Goal: Task Accomplishment & Management: Use online tool/utility

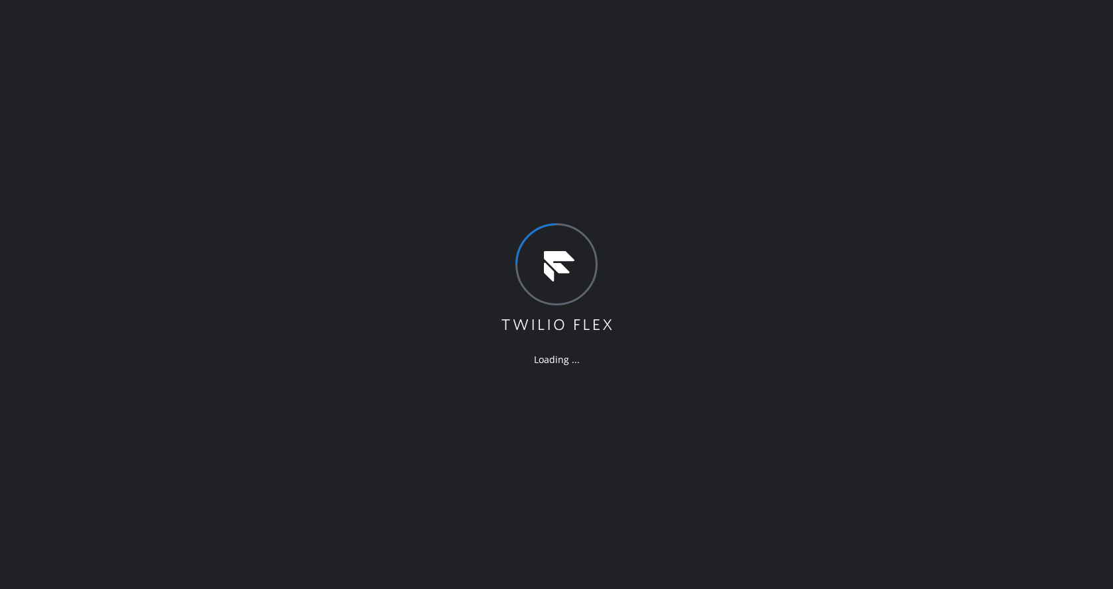
click at [157, 194] on div "Loading ..." at bounding box center [556, 294] width 1113 height 589
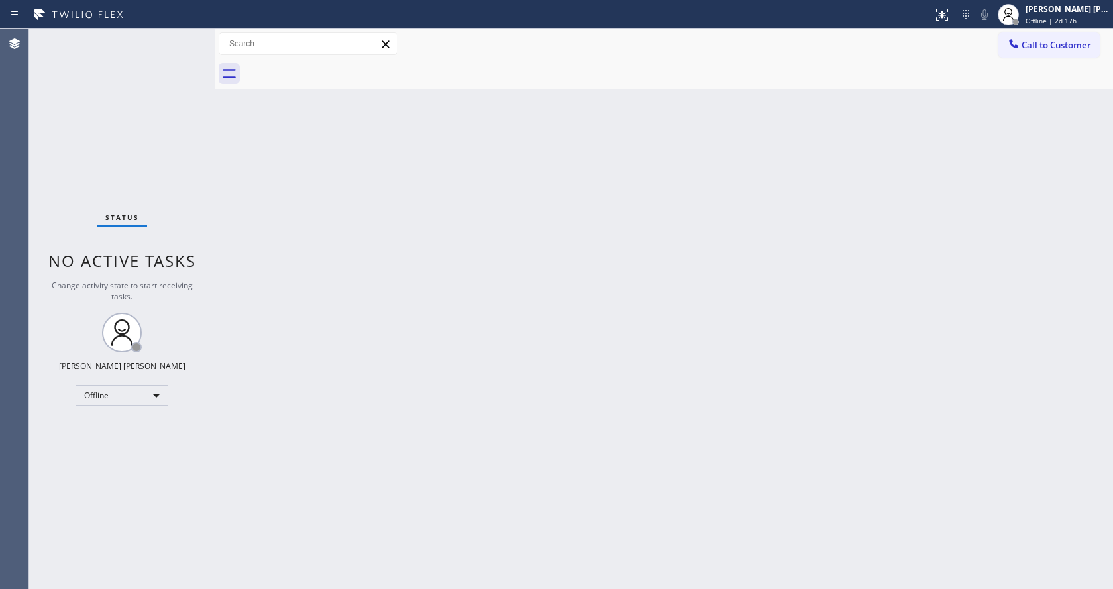
click at [518, 456] on div "Back to Dashboard Change Sender ID Customers Technicians Select a contact Outbo…" at bounding box center [664, 309] width 898 height 560
click at [310, 119] on div "Back to Dashboard Change Sender ID Customers Technicians Select a contact Outbo…" at bounding box center [664, 309] width 898 height 560
click at [187, 35] on div "Status No active tasks Change activity state to start receiving tasks. Jen Rose…" at bounding box center [121, 309] width 185 height 560
click at [414, 430] on div "Back to Dashboard Change Sender ID Customers Technicians Select a contact Outbo…" at bounding box center [664, 309] width 898 height 560
click at [144, 157] on div "Status No active tasks Change activity state to start receiving tasks. Jen Rose…" at bounding box center [121, 309] width 185 height 560
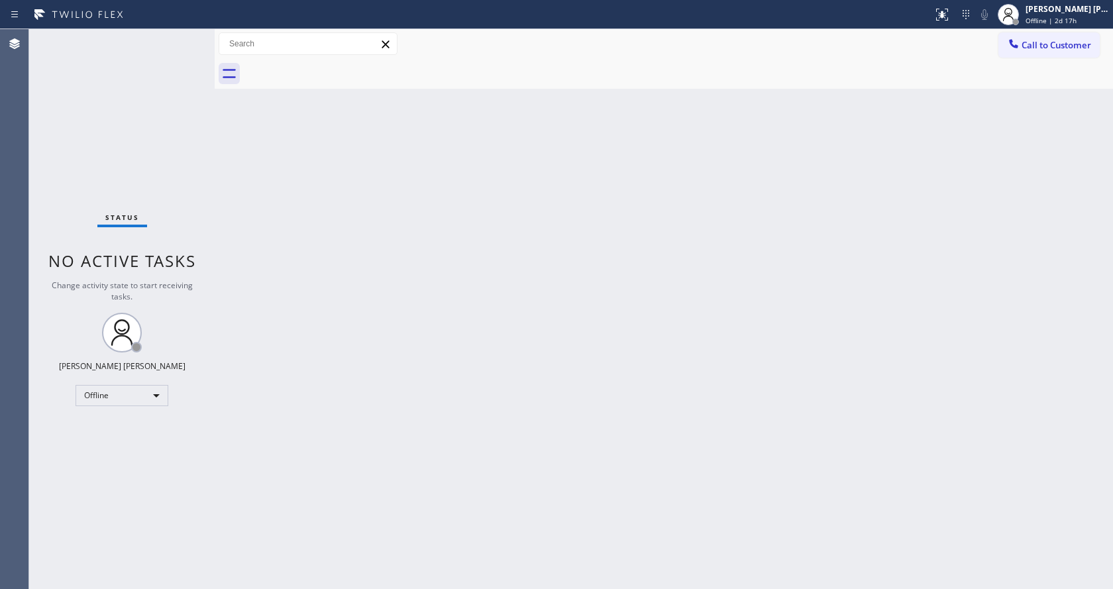
click at [557, 362] on div "Back to Dashboard Change Sender ID Customers Technicians Select a contact Outbo…" at bounding box center [664, 309] width 898 height 560
click at [454, 250] on div "Back to Dashboard Change Sender ID Customers Technicians Select a contact Outbo…" at bounding box center [664, 309] width 898 height 560
click at [503, 464] on div "Back to Dashboard Change Sender ID Customers Technicians Select a contact Outbo…" at bounding box center [664, 309] width 898 height 560
click at [144, 148] on div "Status No active tasks Change activity state to start receiving tasks. Jen Rose…" at bounding box center [121, 309] width 185 height 560
click at [448, 478] on div "Back to Dashboard Change Sender ID Customers Technicians Select a contact Outbo…" at bounding box center [664, 309] width 898 height 560
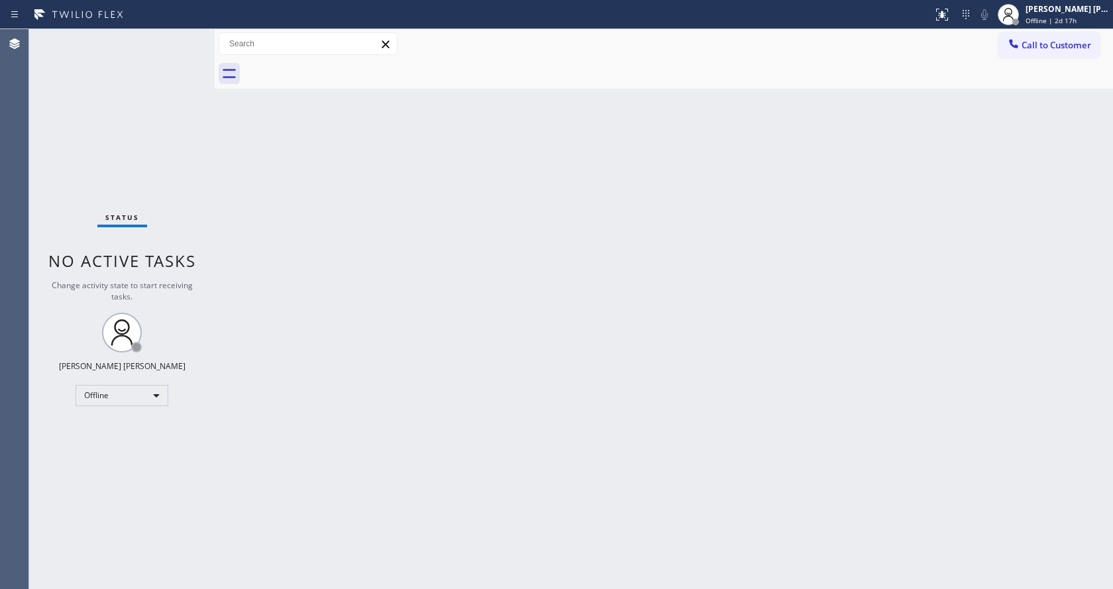
click at [158, 175] on div "Status No active tasks Change activity state to start receiving tasks. Jen Rose…" at bounding box center [121, 309] width 185 height 560
click at [541, 272] on div "Back to Dashboard Change Sender ID Customers Technicians Select a contact Outbo…" at bounding box center [664, 309] width 898 height 560
click at [315, 217] on div "Back to Dashboard Change Sender ID Customers Technicians Select a contact Outbo…" at bounding box center [664, 309] width 898 height 560
click at [179, 45] on div "Status No active tasks Change activity state to start receiving tasks. Jen Rose…" at bounding box center [121, 309] width 185 height 560
click at [1054, 15] on div "Jen Rose Villanueva Offline | 2d 18h" at bounding box center [1068, 14] width 90 height 23
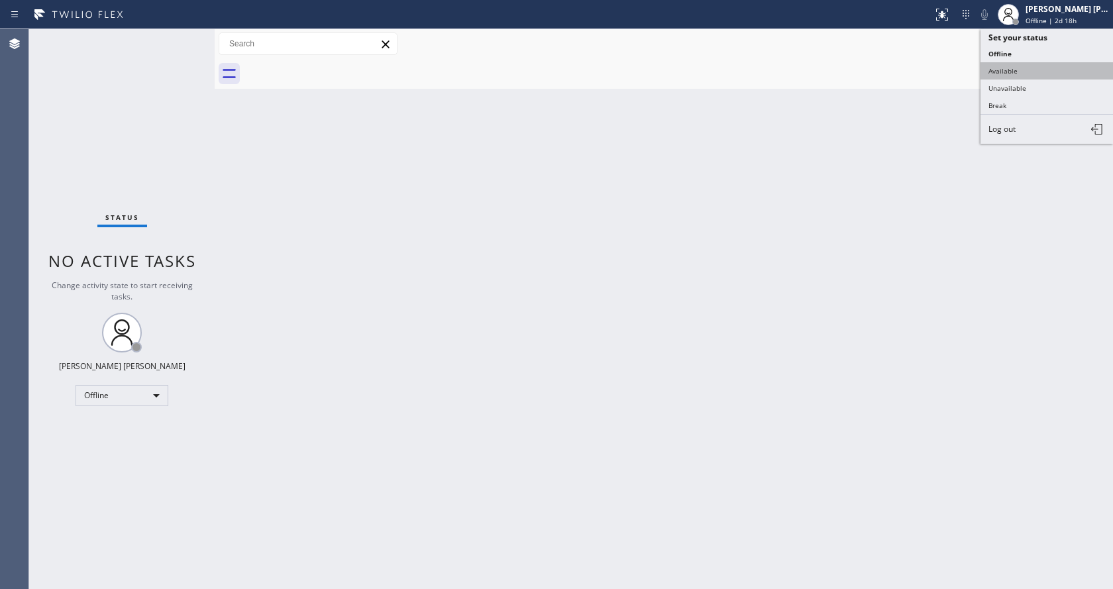
click at [1011, 73] on button "Available" at bounding box center [1046, 70] width 132 height 17
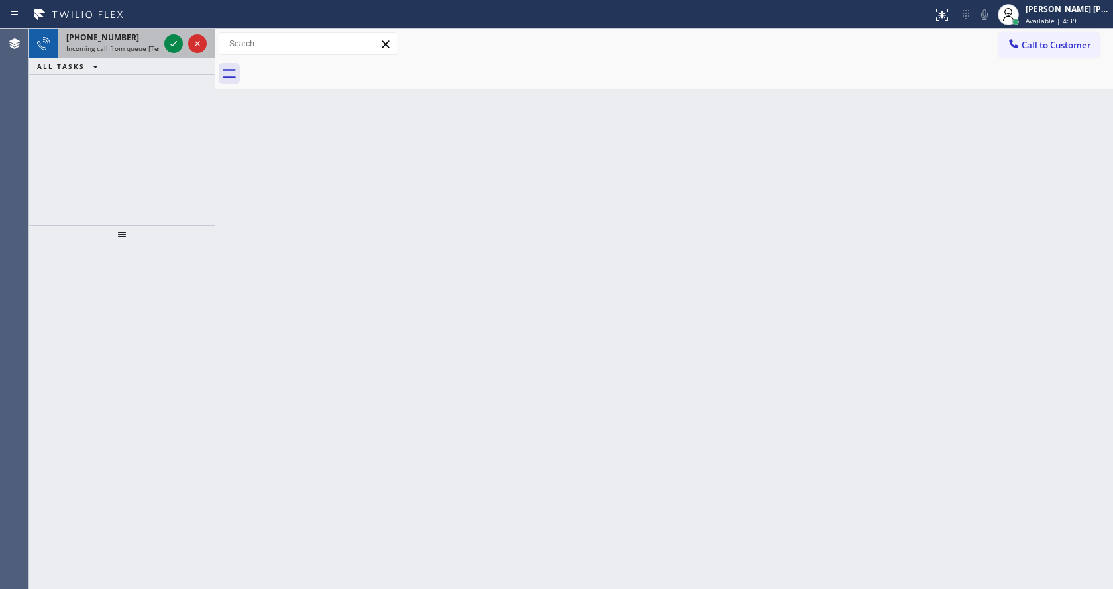
click at [144, 39] on div "+17088566800" at bounding box center [112, 37] width 93 height 11
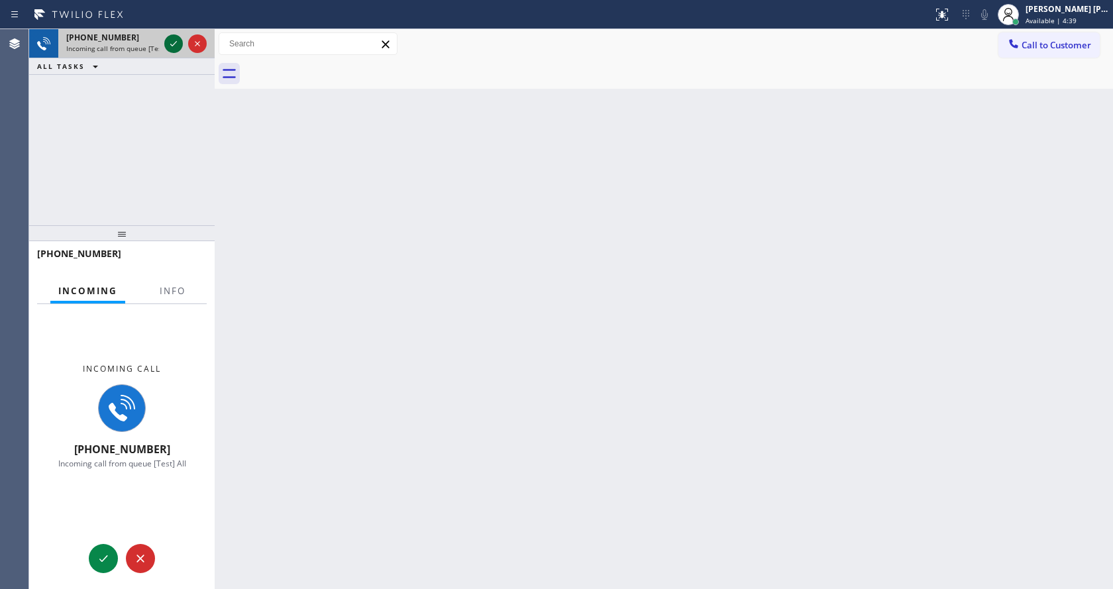
click at [172, 46] on icon at bounding box center [174, 44] width 16 height 16
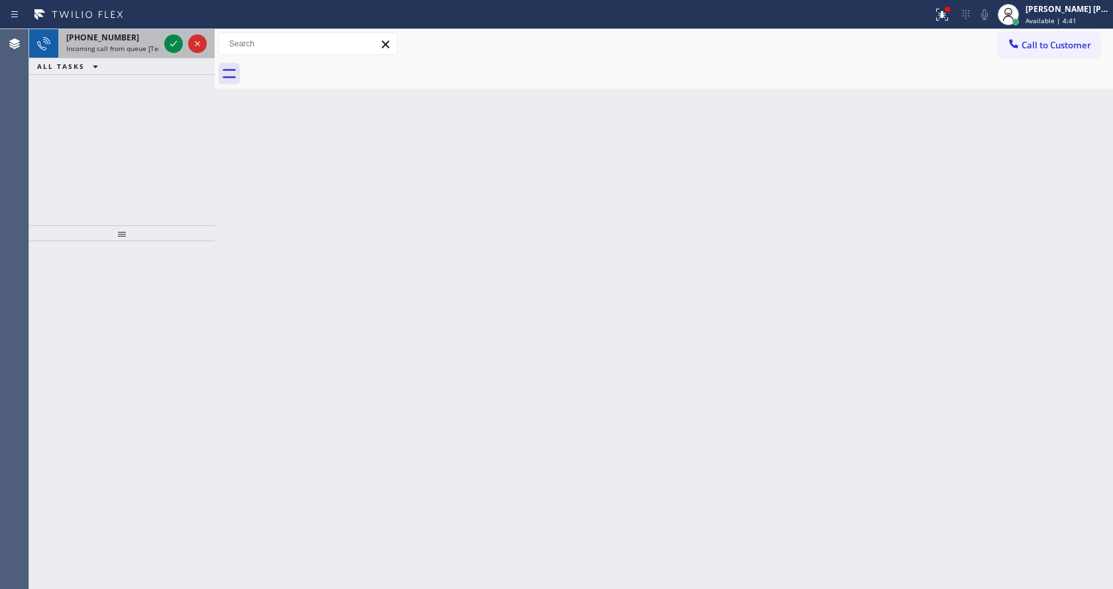
click at [153, 40] on div "+17088566800" at bounding box center [112, 37] width 93 height 11
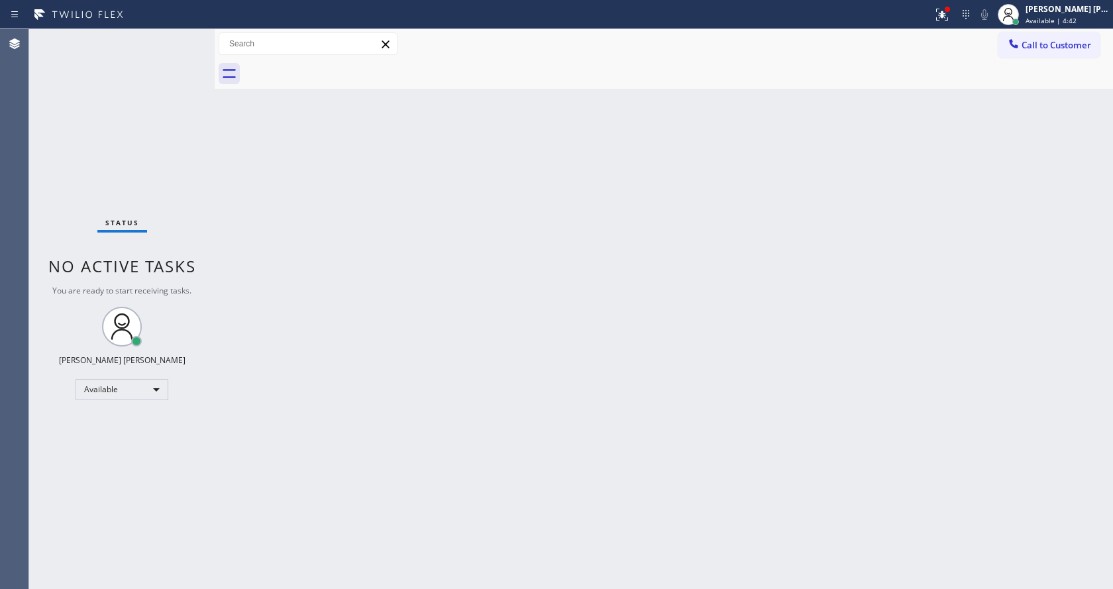
click at [476, 403] on div "Back to Dashboard Change Sender ID Customers Technicians Select a contact Outbo…" at bounding box center [664, 309] width 898 height 560
click at [147, 160] on div "Status No active tasks You are ready to start receiving tasks. Jen Rose Villanu…" at bounding box center [121, 309] width 185 height 560
click at [185, 36] on div "Status No active tasks You are ready to start receiving tasks. Jen Rose Villanu…" at bounding box center [121, 309] width 185 height 560
click at [951, 12] on div at bounding box center [947, 9] width 8 height 8
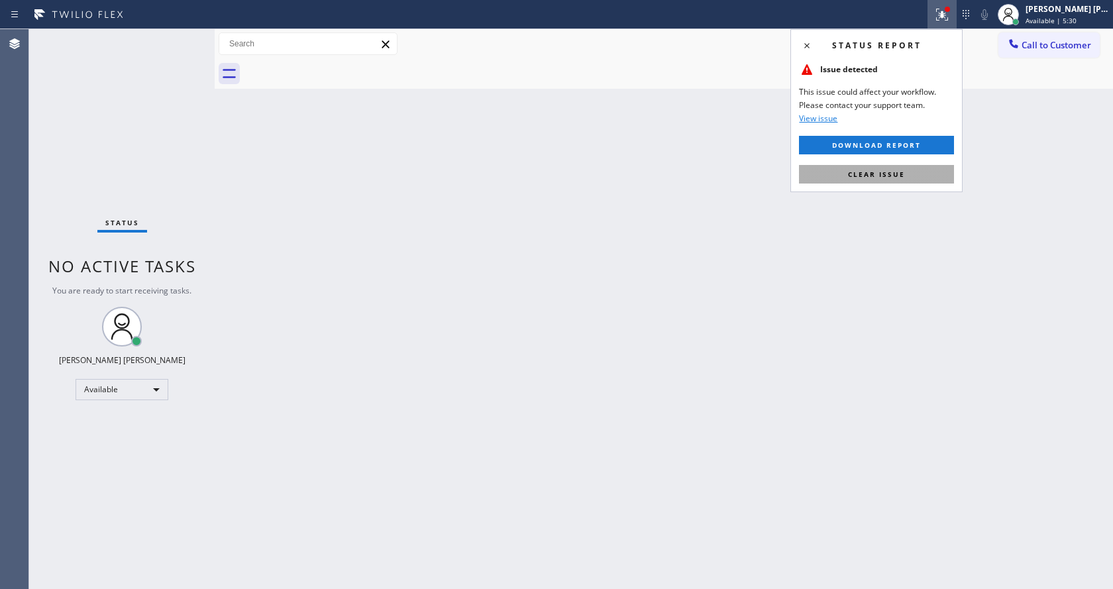
click at [892, 176] on span "Clear issue" at bounding box center [876, 174] width 57 height 9
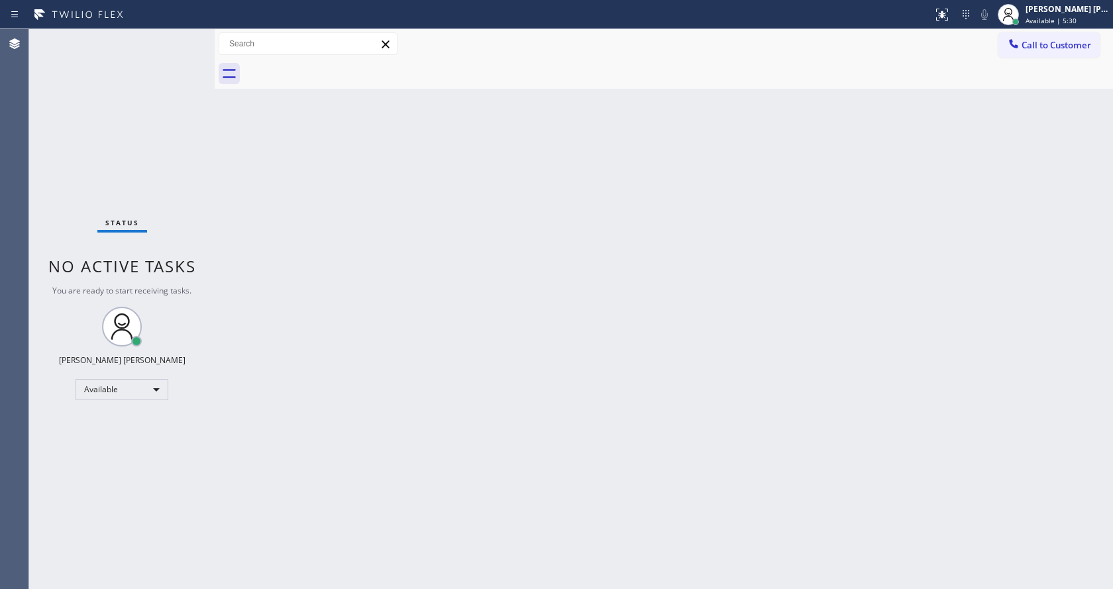
click at [633, 351] on div "Back to Dashboard Change Sender ID Customers Technicians Select a contact Outbo…" at bounding box center [664, 309] width 898 height 560
click at [185, 163] on div "Status No active tasks You are ready to start receiving tasks. Jen Rose Villanu…" at bounding box center [121, 309] width 185 height 560
click at [176, 36] on div "Status No active tasks You are ready to start receiving tasks. Jen Rose Villanu…" at bounding box center [121, 309] width 185 height 560
click at [459, 429] on div "Back to Dashboard Change Sender ID Customers Technicians Select a contact Outbo…" at bounding box center [664, 309] width 898 height 560
drag, startPoint x: 202, startPoint y: 204, endPoint x: 185, endPoint y: 174, distance: 34.7
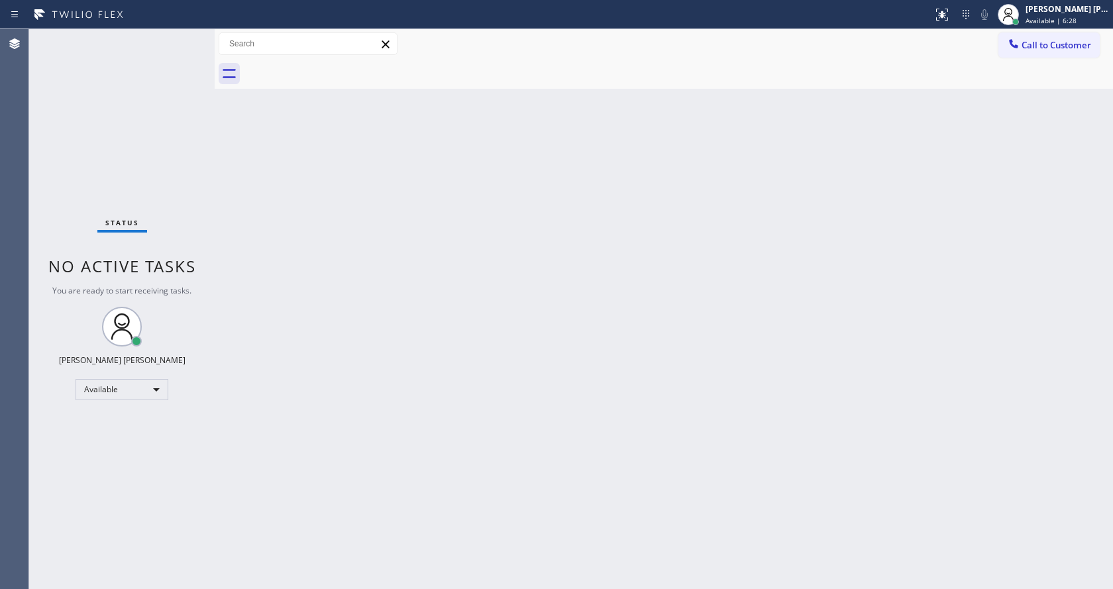
click at [202, 204] on div "Status No active tasks You are ready to start receiving tasks. Jen Rose Villanu…" at bounding box center [121, 309] width 185 height 560
click at [462, 389] on div "Back to Dashboard Change Sender ID Customers Technicians Select a contact Outbo…" at bounding box center [664, 309] width 898 height 560
click at [168, 339] on div "Status No active tasks You are ready to start receiving tasks. Jen Rose Villanu…" at bounding box center [121, 309] width 185 height 560
click at [186, 34] on div "Status No active tasks You are ready to start receiving tasks. Jen Rose Villanu…" at bounding box center [121, 309] width 185 height 560
click at [186, 36] on div "Status No active tasks You are ready to start receiving tasks. Jen Rose Villanu…" at bounding box center [121, 309] width 185 height 560
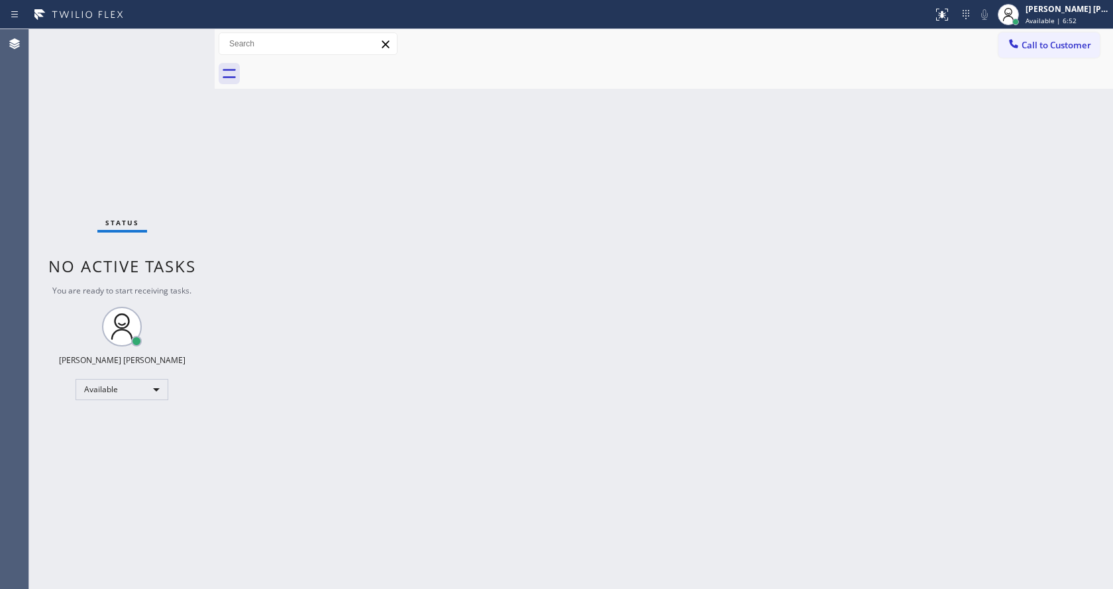
click at [527, 425] on div "Back to Dashboard Change Sender ID Customers Technicians Select a contact Outbo…" at bounding box center [664, 309] width 898 height 560
drag, startPoint x: 221, startPoint y: 228, endPoint x: 222, endPoint y: 196, distance: 31.8
click at [221, 228] on div "Back to Dashboard Change Sender ID Customers Technicians Select a contact Outbo…" at bounding box center [664, 309] width 898 height 560
click at [186, 35] on div "Status No active tasks You are ready to start receiving tasks. Jen Rose Villanu…" at bounding box center [121, 309] width 185 height 560
click at [199, 105] on div "Status No active tasks You are ready to start receiving tasks. Jen Rose Villanu…" at bounding box center [121, 309] width 185 height 560
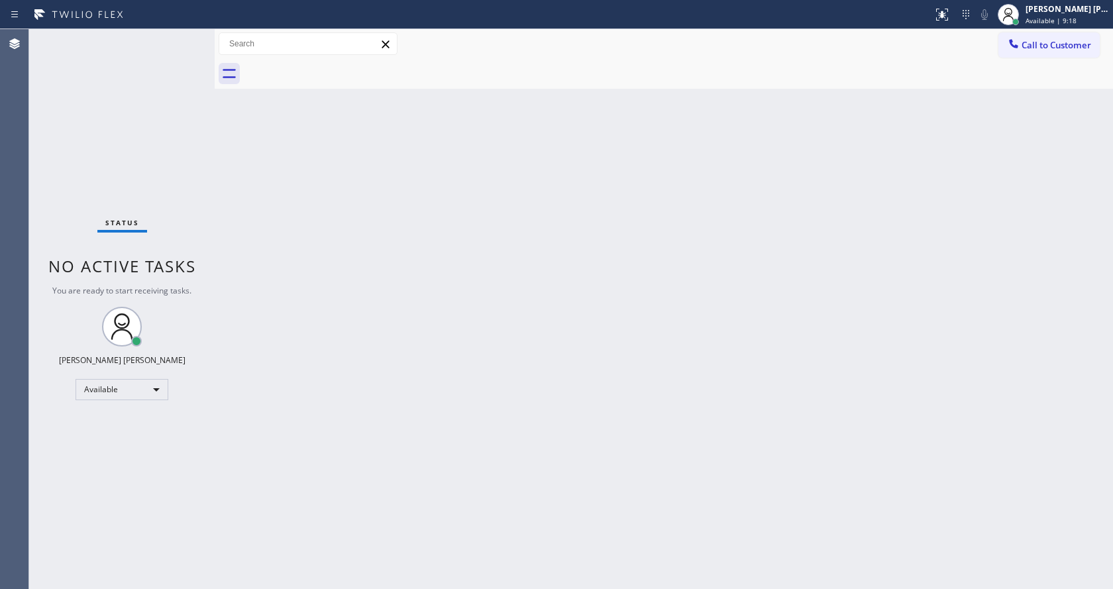
click at [185, 34] on div "Status No active tasks You are ready to start receiving tasks. Jen Rose Villanu…" at bounding box center [121, 309] width 185 height 560
click at [184, 37] on div "Status No active tasks You are ready to start receiving tasks. Jen Rose Villanu…" at bounding box center [121, 309] width 185 height 560
click at [183, 154] on div "Status No active tasks You are ready to start receiving tasks. Jen Rose Villanu…" at bounding box center [121, 309] width 185 height 560
click at [182, 34] on div "Status No active tasks You are ready to start receiving tasks. Jen Rose Villanu…" at bounding box center [121, 309] width 185 height 560
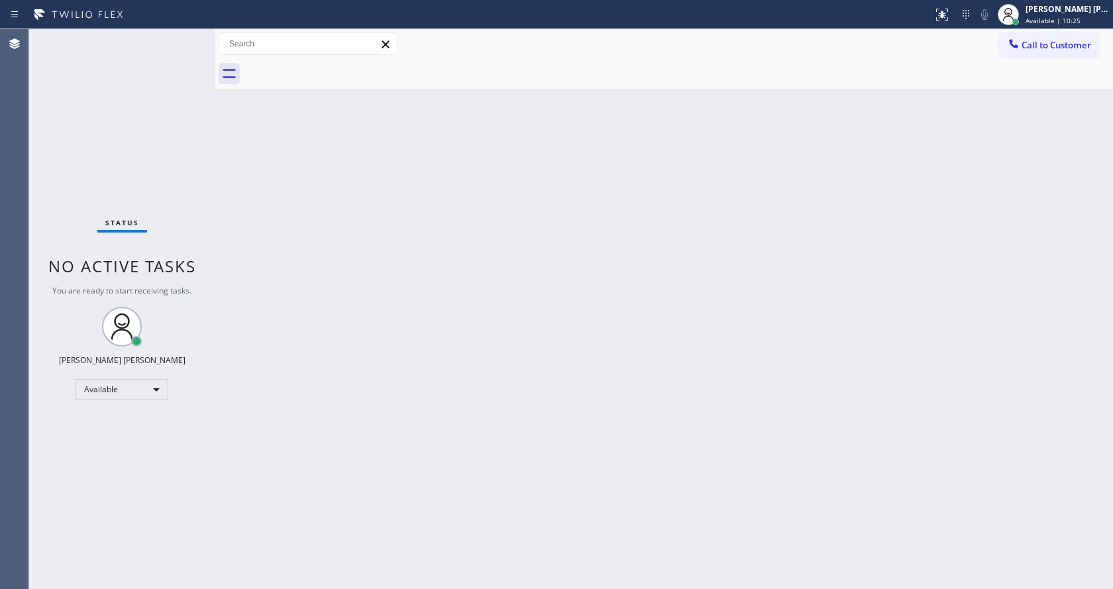
click at [185, 36] on div "Status No active tasks You are ready to start receiving tasks. Jen Rose Villanu…" at bounding box center [121, 309] width 185 height 560
click at [113, 214] on div "Status No active tasks You are ready to start receiving tasks. Jen Rose Villanu…" at bounding box center [121, 309] width 185 height 560
drag, startPoint x: 215, startPoint y: 41, endPoint x: 168, endPoint y: 34, distance: 48.2
click at [168, 34] on div "Status No active tasks You are ready to start receiving tasks. Jen Rose Villanu…" at bounding box center [571, 309] width 1084 height 560
click at [183, 32] on div "Status No active tasks You are ready to start receiving tasks. Jen Rose Villanu…" at bounding box center [120, 309] width 183 height 560
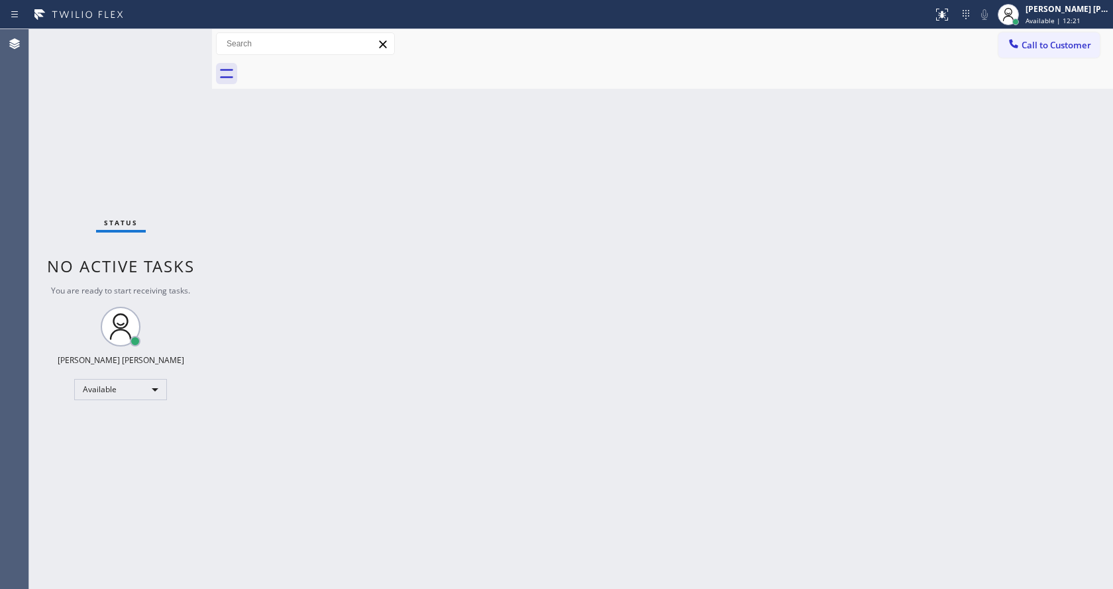
click at [508, 307] on div "Back to Dashboard Change Sender ID Customers Technicians Select a contact Outbo…" at bounding box center [662, 309] width 901 height 560
click at [127, 87] on div "Status No active tasks You are ready to start receiving tasks. Jen Rose Villanu…" at bounding box center [120, 309] width 183 height 560
click at [179, 33] on div "Status No active tasks You are ready to start receiving tasks. Jen Rose Villanu…" at bounding box center [120, 309] width 183 height 560
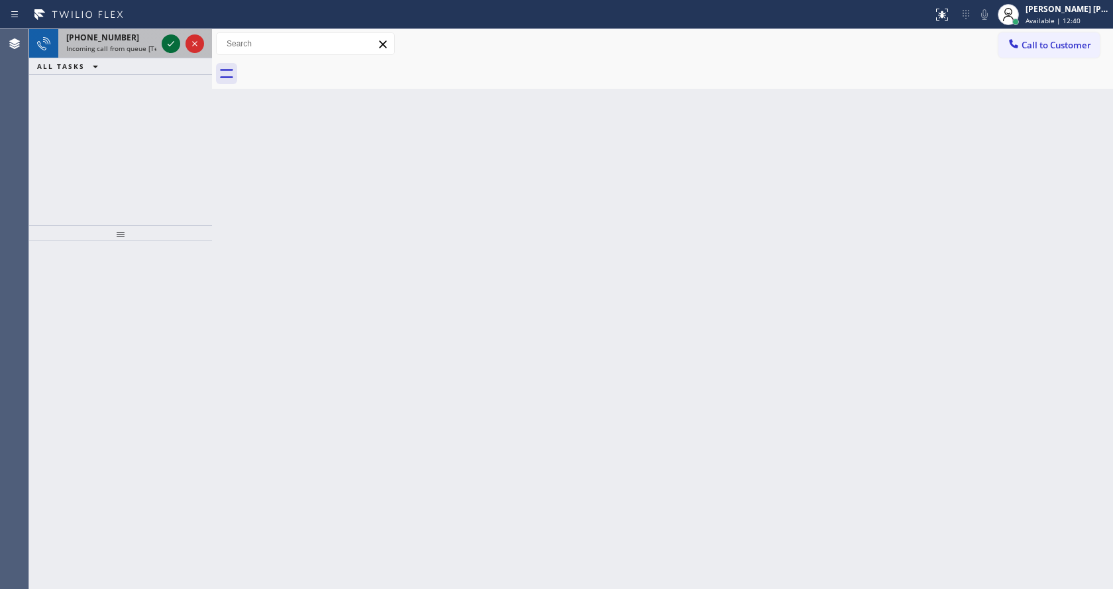
click at [173, 44] on icon at bounding box center [171, 44] width 16 height 16
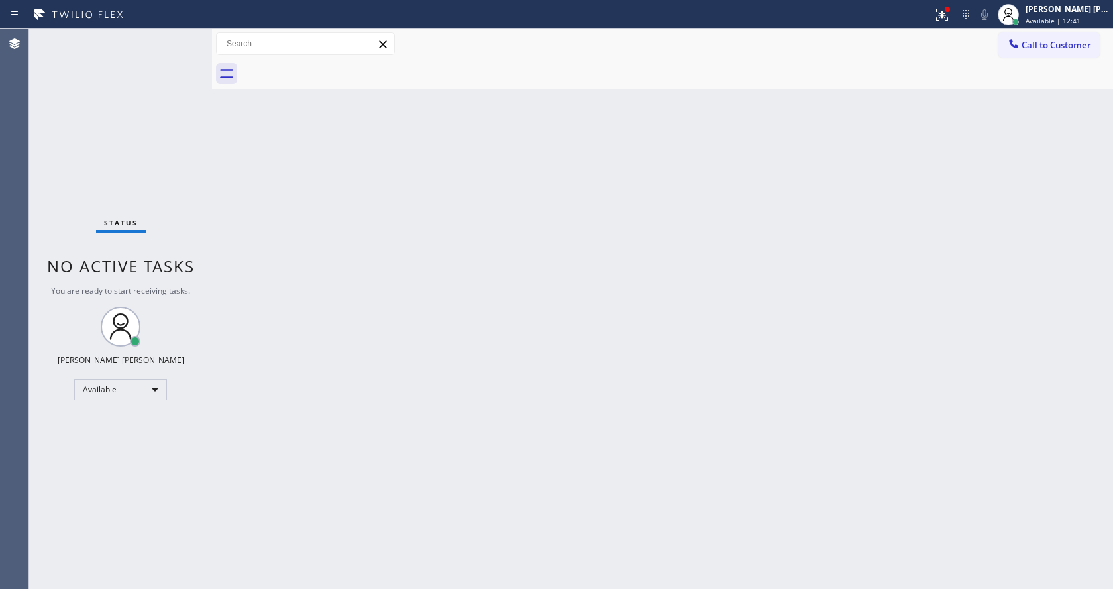
click at [454, 301] on div "Back to Dashboard Change Sender ID Customers Technicians Select a contact Outbo…" at bounding box center [662, 309] width 901 height 560
click at [672, 380] on div "Back to Dashboard Change Sender ID Customers Technicians Select a contact Outbo…" at bounding box center [662, 309] width 901 height 560
click at [297, 221] on div "Back to Dashboard Change Sender ID Customers Technicians Select a contact Outbo…" at bounding box center [662, 309] width 901 height 560
click at [179, 38] on div "Status No active tasks You are ready to start receiving tasks. Jen Rose Villanu…" at bounding box center [120, 309] width 183 height 560
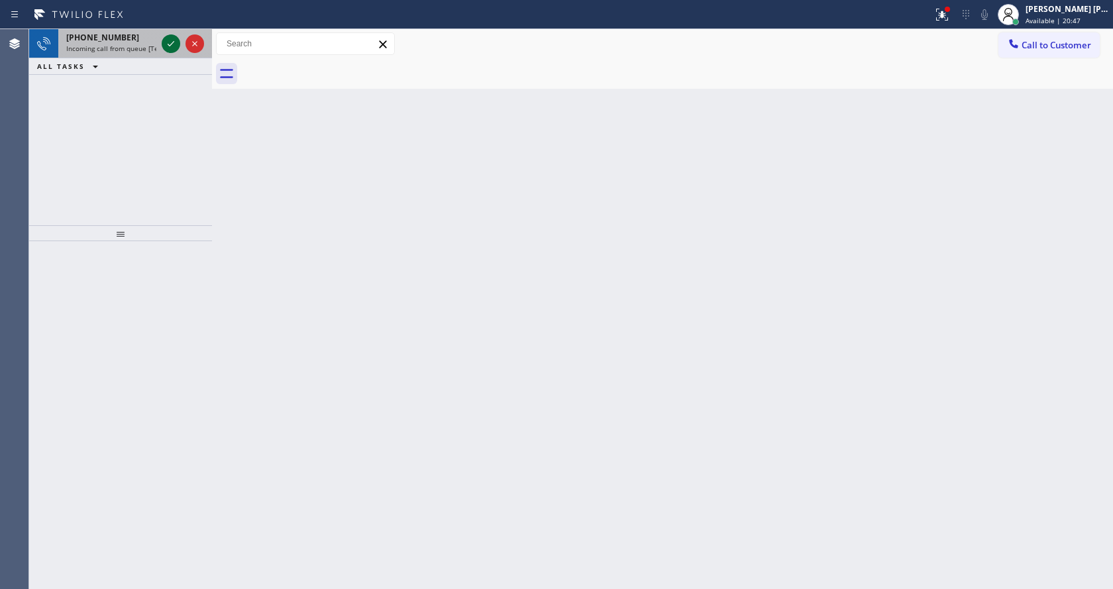
click at [171, 42] on icon at bounding box center [171, 44] width 16 height 16
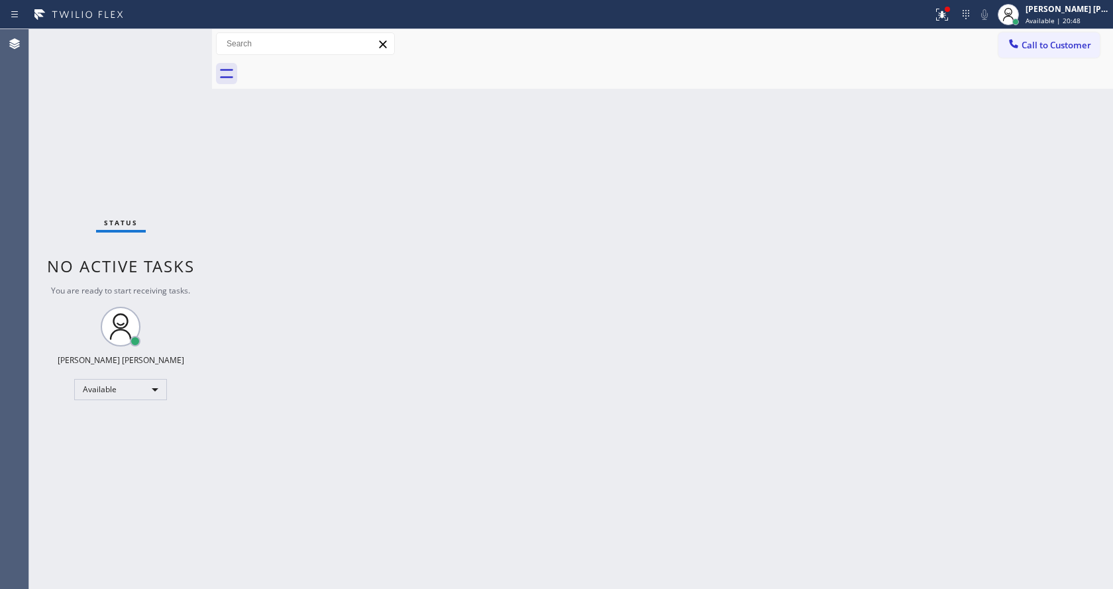
click at [645, 253] on div "Back to Dashboard Change Sender ID Customers Technicians Select a contact Outbo…" at bounding box center [662, 309] width 901 height 560
click at [275, 211] on div "Back to Dashboard Change Sender ID Customers Technicians Select a contact Outbo…" at bounding box center [662, 309] width 901 height 560
click at [948, 9] on icon at bounding box center [942, 15] width 16 height 16
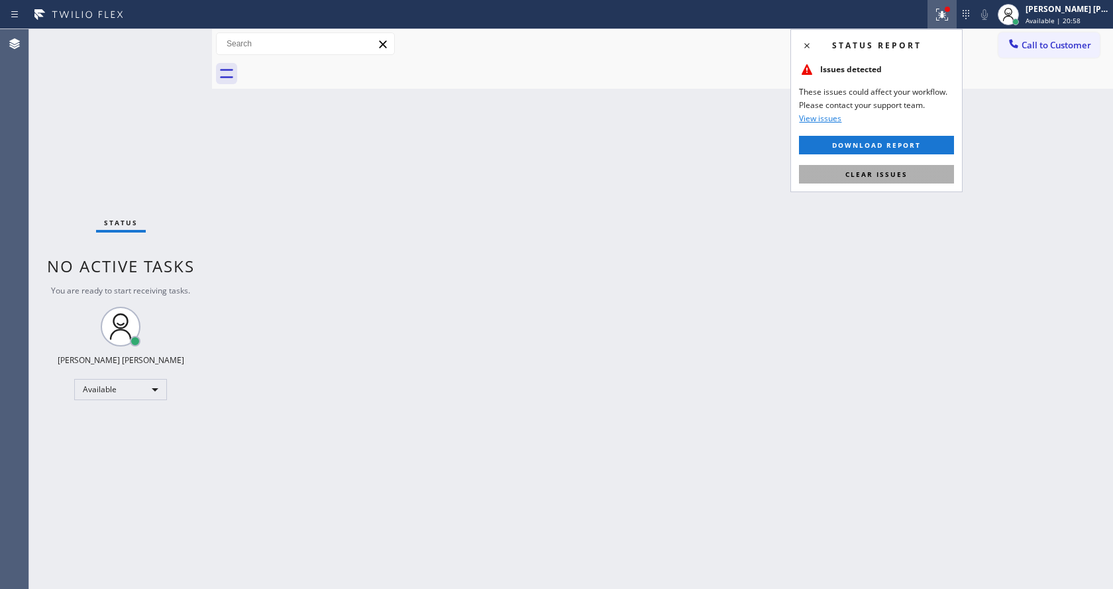
click at [903, 166] on button "Clear issues" at bounding box center [876, 174] width 155 height 19
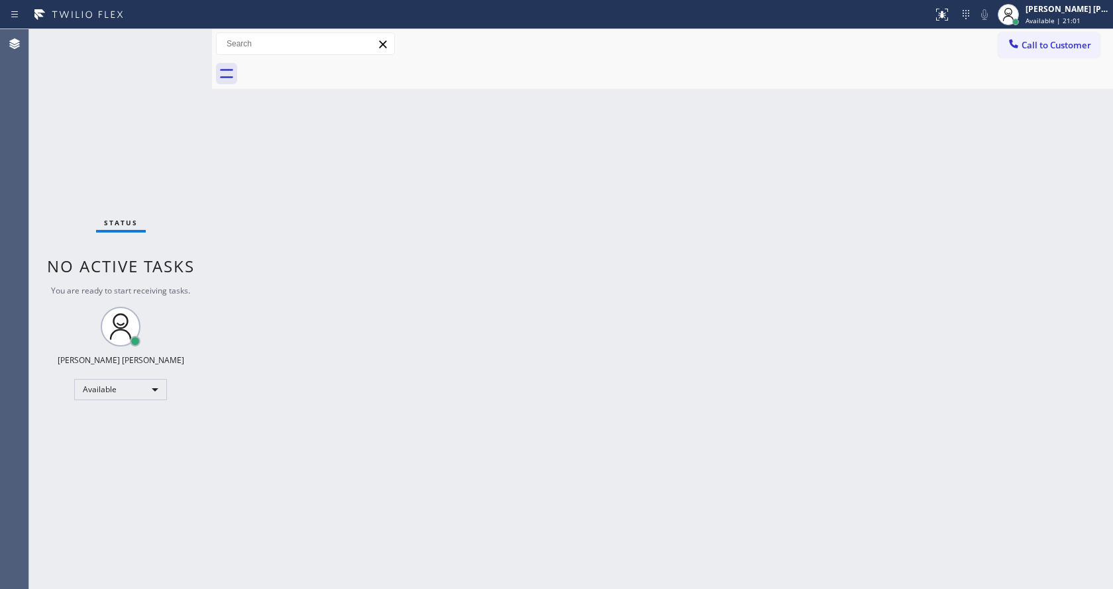
click at [270, 242] on div "Back to Dashboard Change Sender ID Customers Technicians Select a contact Outbo…" at bounding box center [662, 309] width 901 height 560
drag, startPoint x: 586, startPoint y: 327, endPoint x: 321, endPoint y: 208, distance: 290.3
click at [586, 327] on div "Back to Dashboard Change Sender ID Customers Technicians Select a contact Outbo…" at bounding box center [662, 309] width 901 height 560
click at [168, 37] on div "Status No active tasks You are ready to start receiving tasks. Jen Rose Villanu…" at bounding box center [120, 309] width 183 height 560
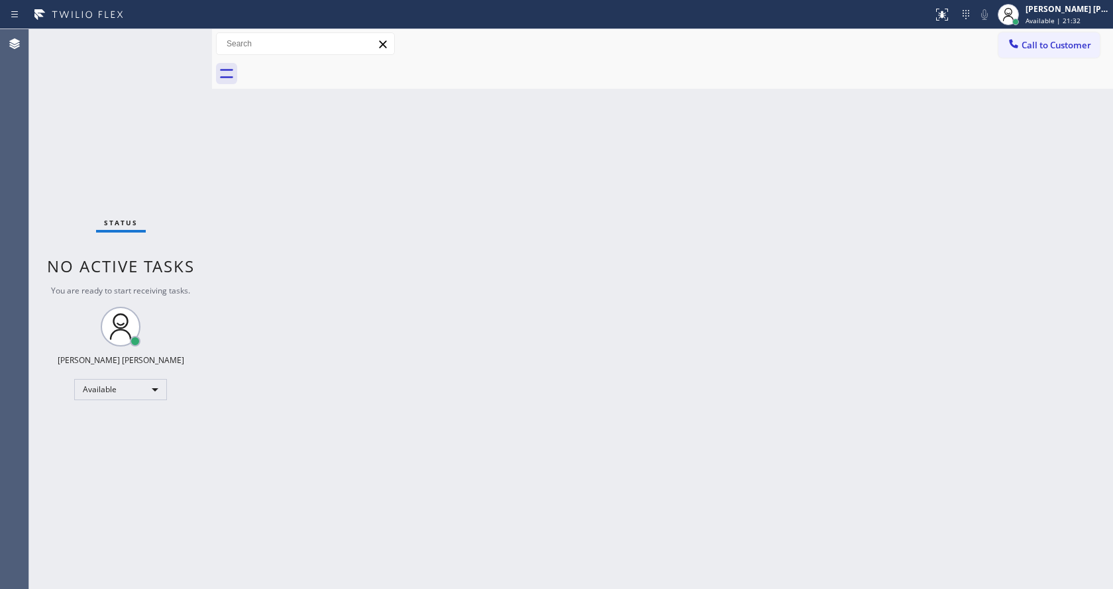
click at [572, 314] on div "Back to Dashboard Change Sender ID Customers Technicians Select a contact Outbo…" at bounding box center [662, 309] width 901 height 560
click at [212, 242] on div at bounding box center [212, 309] width 0 height 560
click at [179, 98] on div "Status No active tasks You are ready to start receiving tasks. Jen Rose Villanu…" at bounding box center [120, 309] width 183 height 560
drag, startPoint x: 211, startPoint y: 47, endPoint x: 179, endPoint y: 48, distance: 31.8
click at [179, 48] on div "Status No active tasks You are ready to start receiving tasks. Jen Rose Villanu…" at bounding box center [571, 309] width 1084 height 560
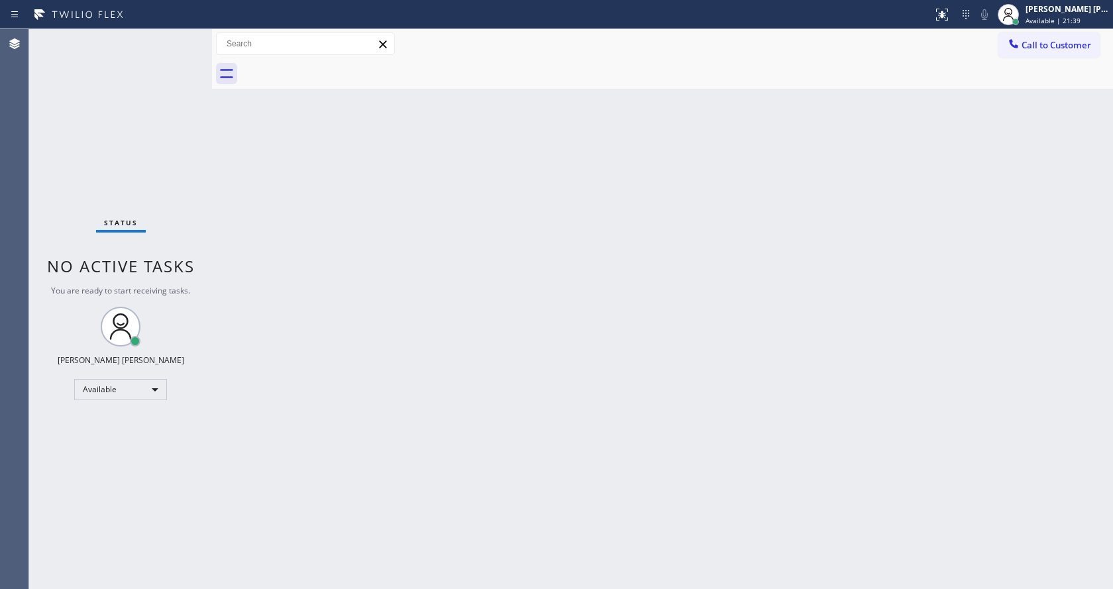
click at [180, 38] on div "Status No active tasks You are ready to start receiving tasks. Jen Rose Villanu…" at bounding box center [120, 309] width 183 height 560
click at [276, 238] on div "Back to Dashboard Change Sender ID Customers Technicians Select a contact Outbo…" at bounding box center [662, 309] width 901 height 560
click at [178, 35] on div "Status No active tasks You are ready to start receiving tasks. Jen Rose Villanu…" at bounding box center [120, 309] width 183 height 560
click at [179, 36] on div "Status No active tasks You are ready to start receiving tasks. Jen Rose Villanu…" at bounding box center [120, 309] width 183 height 560
click at [425, 480] on div "Back to Dashboard Change Sender ID Customers Technicians Select a contact Outbo…" at bounding box center [662, 309] width 901 height 560
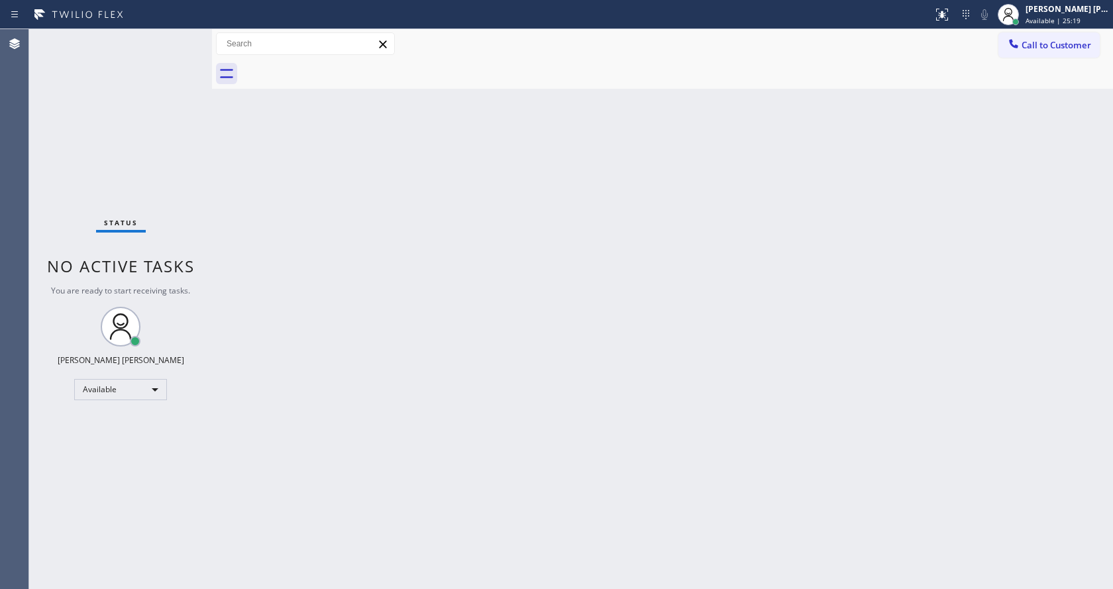
click at [278, 197] on div "Back to Dashboard Change Sender ID Customers Technicians Select a contact Outbo…" at bounding box center [662, 309] width 901 height 560
click at [187, 36] on div "Status No active tasks You are ready to start receiving tasks. Jen Rose Villanu…" at bounding box center [120, 309] width 183 height 560
click at [193, 236] on div "Status No active tasks You are ready to start receiving tasks. Jen Rose Villanu…" at bounding box center [120, 309] width 183 height 560
click at [183, 34] on div "Status No active tasks You are ready to start receiving tasks. Jen Rose Villanu…" at bounding box center [120, 309] width 183 height 560
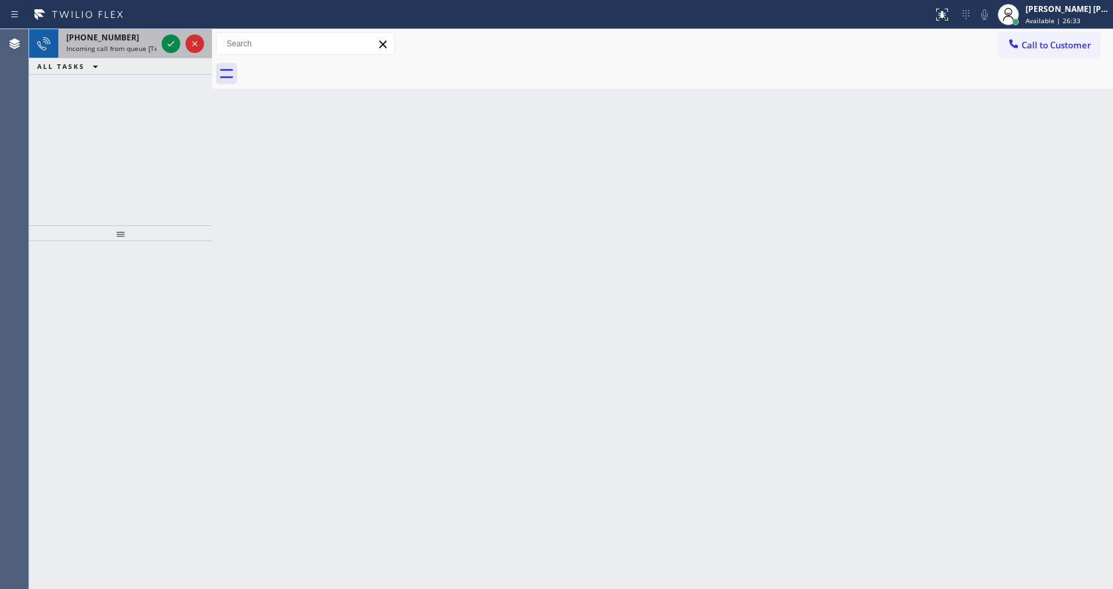
click at [156, 42] on div "+14803307470" at bounding box center [111, 37] width 90 height 11
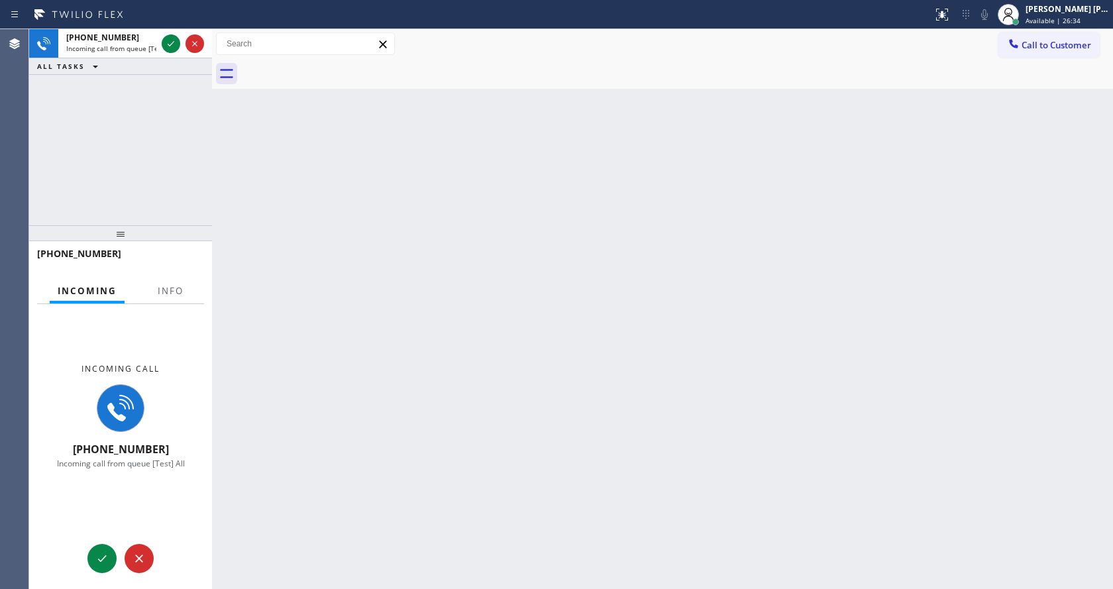
click at [518, 219] on div "Back to Dashboard Change Sender ID Customers Technicians Select a contact Outbo…" at bounding box center [662, 309] width 901 height 560
click at [172, 287] on span "Info" at bounding box center [171, 291] width 26 height 12
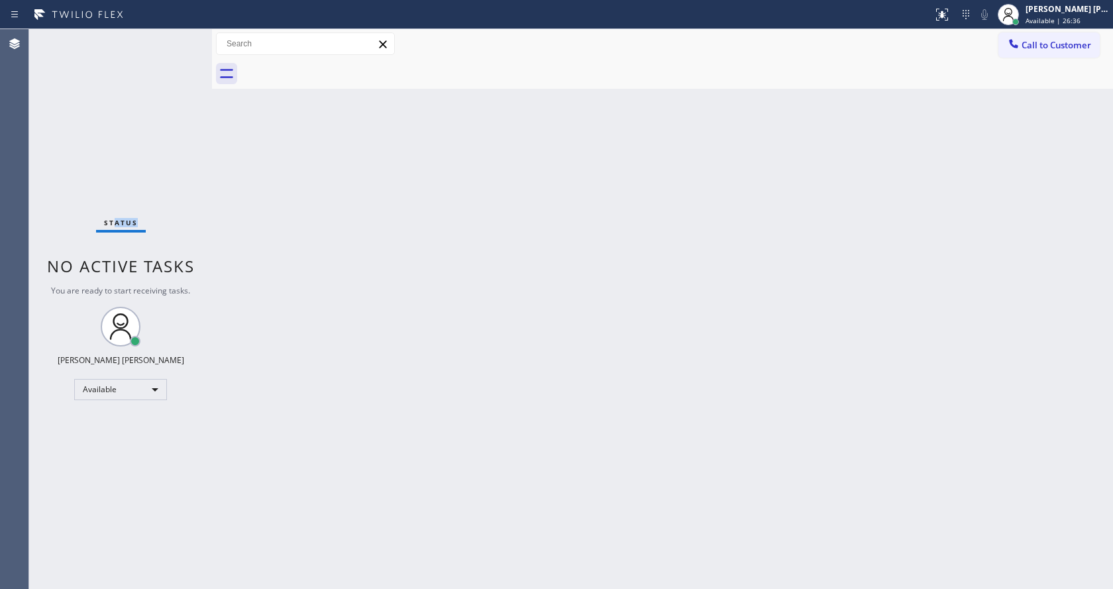
drag, startPoint x: 117, startPoint y: 236, endPoint x: 138, endPoint y: 113, distance: 125.7
click at [544, 360] on div "Back to Dashboard Change Sender ID Customers Technicians Select a contact Outbo…" at bounding box center [662, 309] width 901 height 560
click at [92, 107] on div "Status No active tasks You are ready to start receiving tasks. Jen Rose Villanu…" at bounding box center [120, 309] width 183 height 560
drag, startPoint x: 210, startPoint y: 52, endPoint x: 174, endPoint y: 52, distance: 35.8
click at [174, 54] on div "Status No active tasks You are ready to start receiving tasks. Jen Rose Villanu…" at bounding box center [571, 309] width 1084 height 560
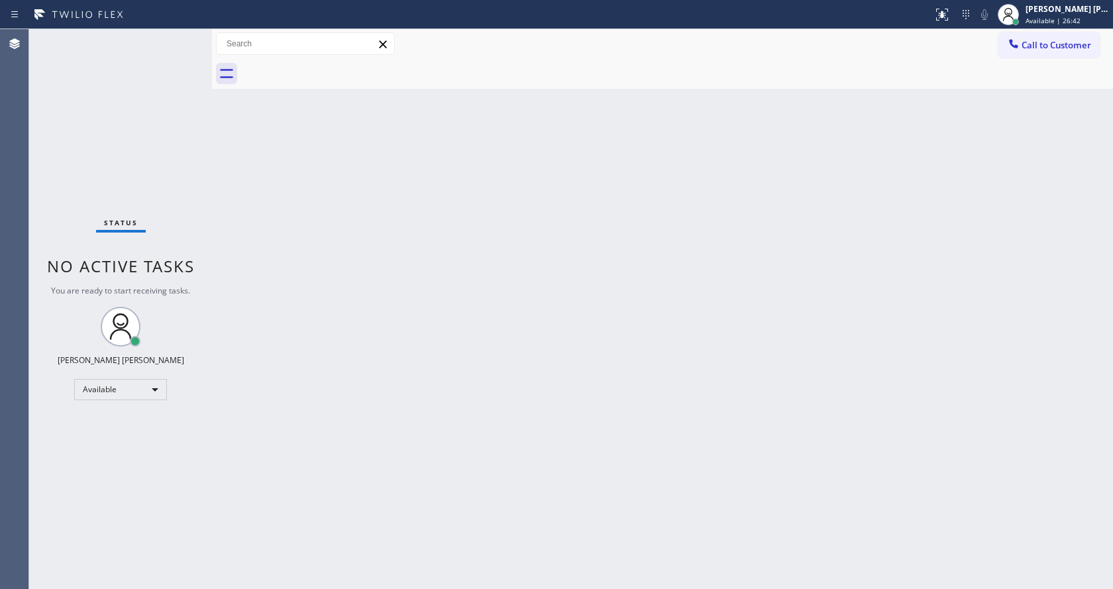
click at [185, 36] on div "Status No active tasks You are ready to start receiving tasks. Jen Rose Villanu…" at bounding box center [120, 309] width 183 height 560
click at [183, 35] on div "Status No active tasks You are ready to start receiving tasks. Jen Rose Villanu…" at bounding box center [120, 309] width 183 height 560
click at [202, 228] on div "Status No active tasks You are ready to start receiving tasks. Jen Rose Villanu…" at bounding box center [120, 309] width 183 height 560
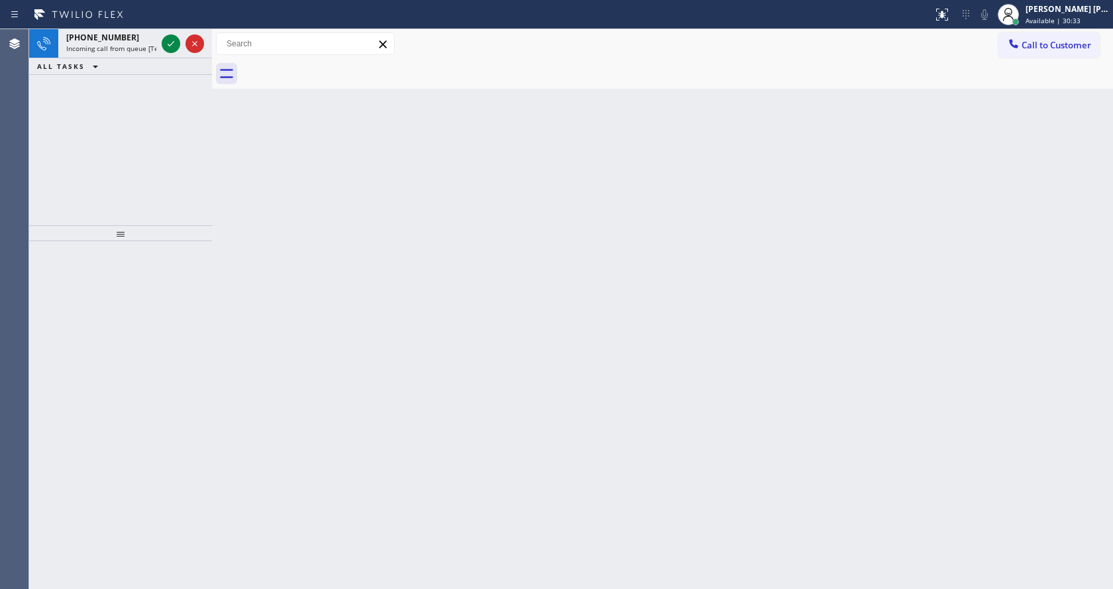
click at [188, 34] on div at bounding box center [183, 43] width 48 height 29
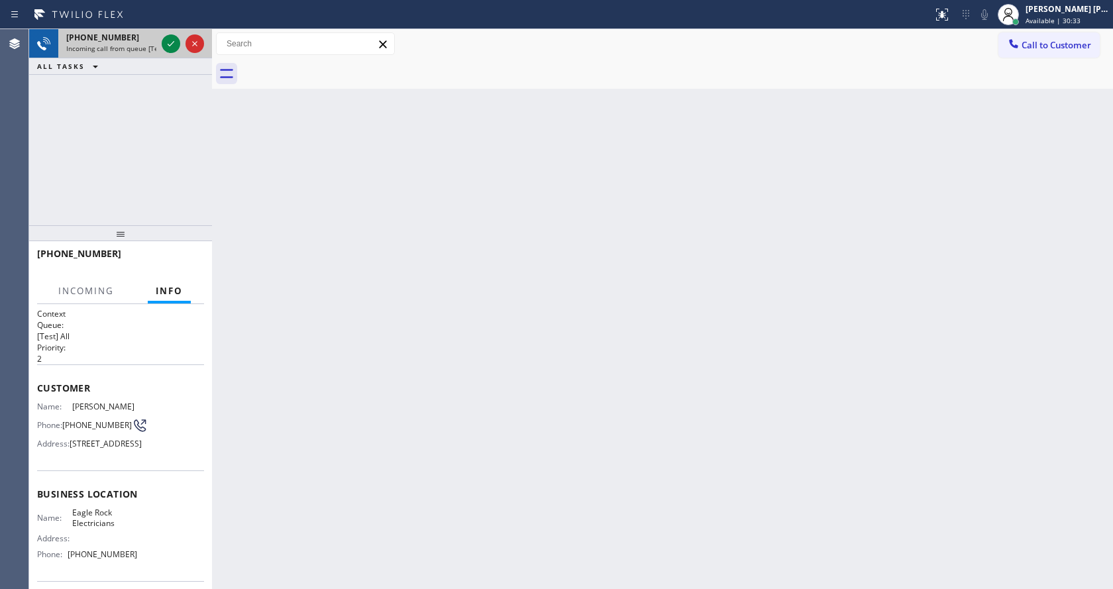
click at [181, 38] on div at bounding box center [183, 43] width 48 height 29
click at [172, 44] on icon at bounding box center [171, 43] width 7 height 5
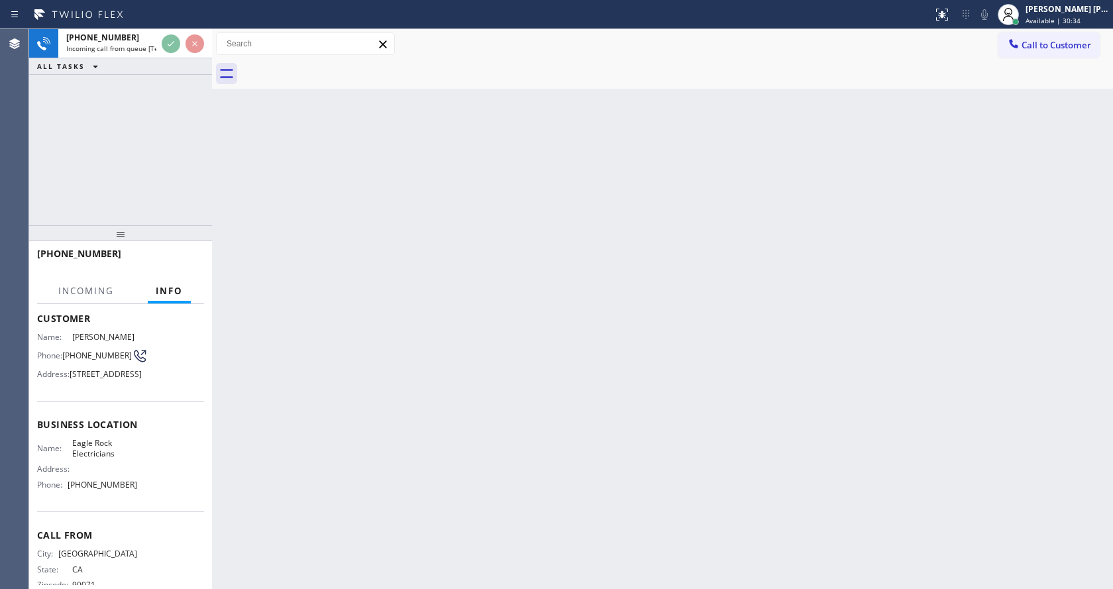
scroll to position [132, 0]
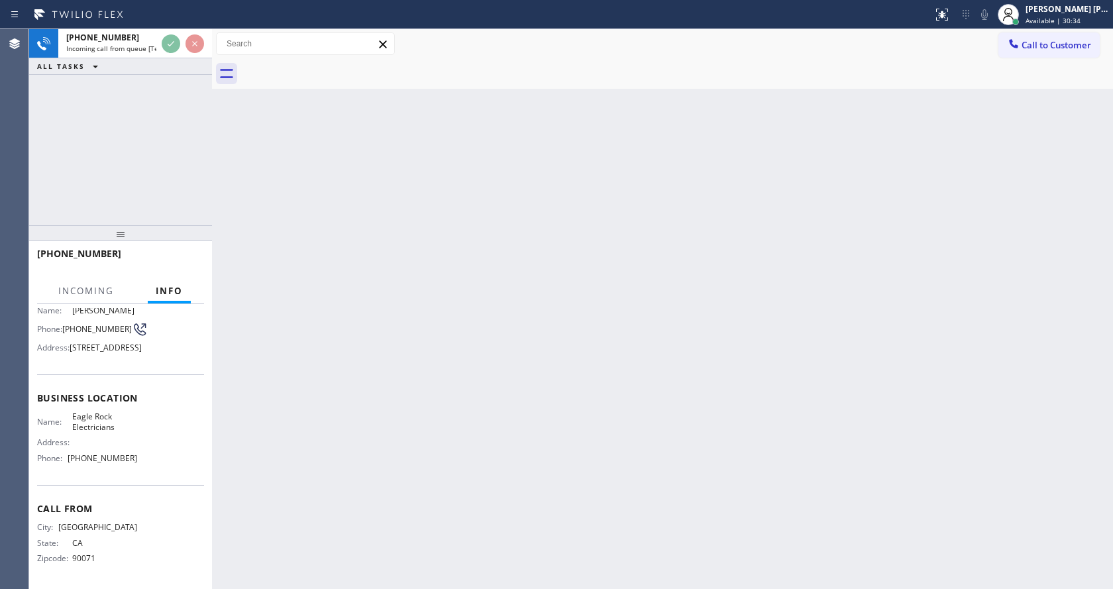
click at [416, 447] on div "Back to Dashboard Change Sender ID Customers Technicians Select a contact Outbo…" at bounding box center [662, 309] width 901 height 560
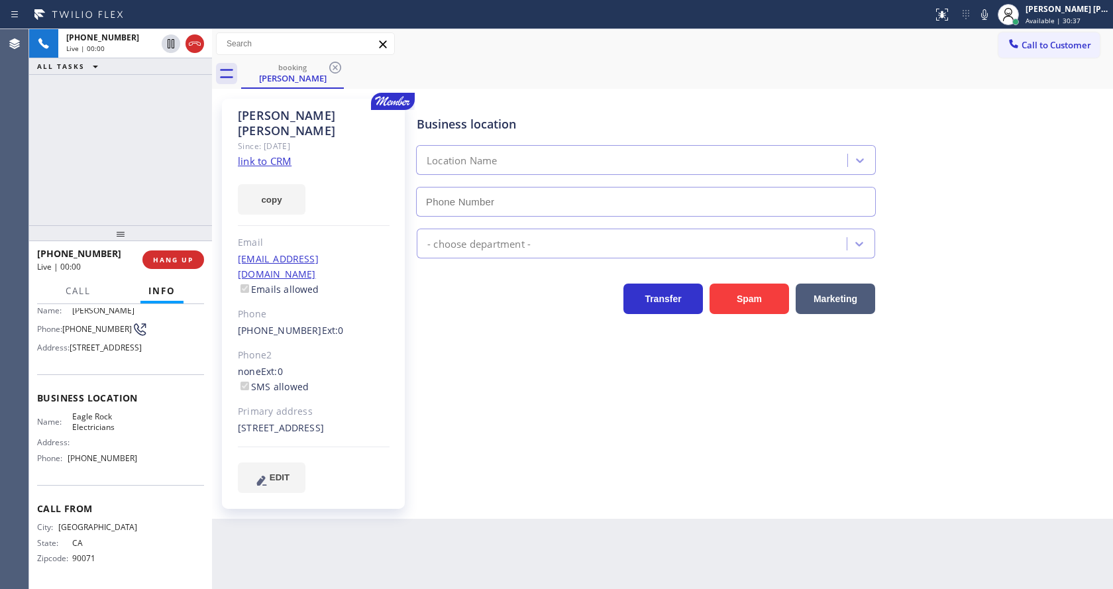
type input "(323) 405-3819"
click at [483, 411] on div "Business location Eagle Rock Electricians (323) 405-3819 Electricians Transfer …" at bounding box center [761, 295] width 695 height 387
click at [281, 154] on link "link to CRM" at bounding box center [265, 160] width 54 height 13
click at [336, 421] on div "3663 Division Street Los Angeles, 90065 CA" at bounding box center [314, 428] width 152 height 15
click at [155, 352] on div "Name: Sam Raphael Phone: (213) 453-9131 Address: 5319 York Boulevard, Los Angel…" at bounding box center [120, 331] width 167 height 52
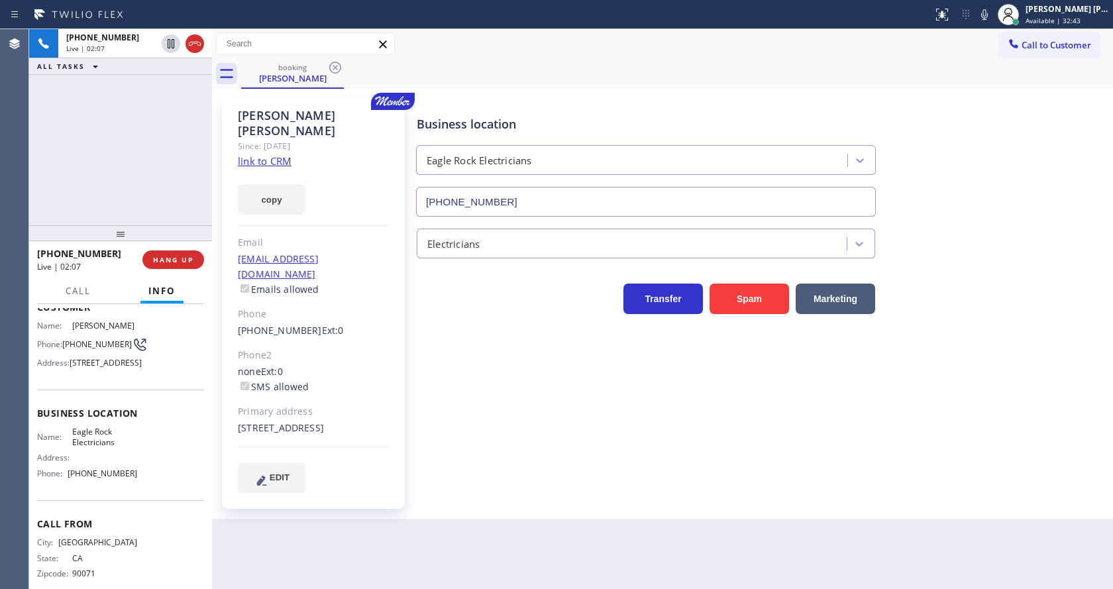
scroll to position [0, 0]
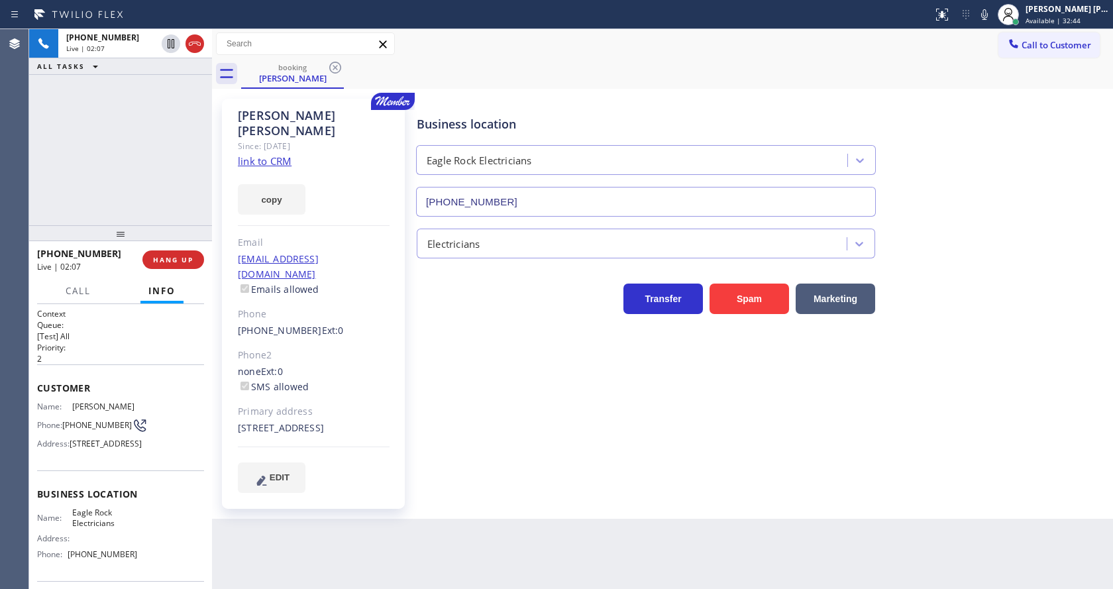
click at [66, 356] on p "2" at bounding box center [120, 358] width 167 height 11
drag, startPoint x: 66, startPoint y: 405, endPoint x: 157, endPoint y: 404, distance: 91.4
click at [157, 404] on div "Name: Sam Raphael Phone: (213) 453-9131 Address: 5319 York Boulevard, Los Angel…" at bounding box center [120, 427] width 167 height 52
copy div "Sam Raphael"
drag, startPoint x: 538, startPoint y: 390, endPoint x: 303, endPoint y: 538, distance: 277.1
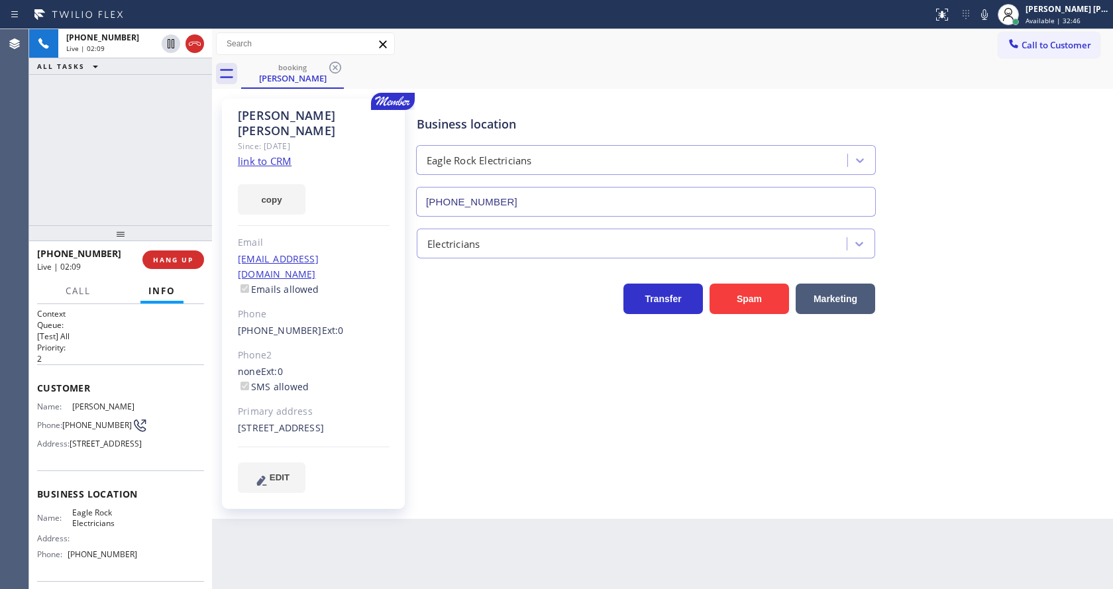
click at [538, 391] on div "Business location Eagle Rock Electricians (323) 405-3819 Electricians Transfer …" at bounding box center [761, 295] width 695 height 387
click at [162, 407] on div "Name: Sam Raphael Phone: (213) 453-9131 Address: 5319 York Boulevard, Los Angel…" at bounding box center [120, 427] width 167 height 52
drag, startPoint x: 60, startPoint y: 421, endPoint x: 101, endPoint y: 431, distance: 41.6
click at [101, 431] on div "Phone: (213) 453-9131" at bounding box center [87, 425] width 100 height 16
click at [99, 425] on span "(213) 453-9131" at bounding box center [97, 425] width 70 height 10
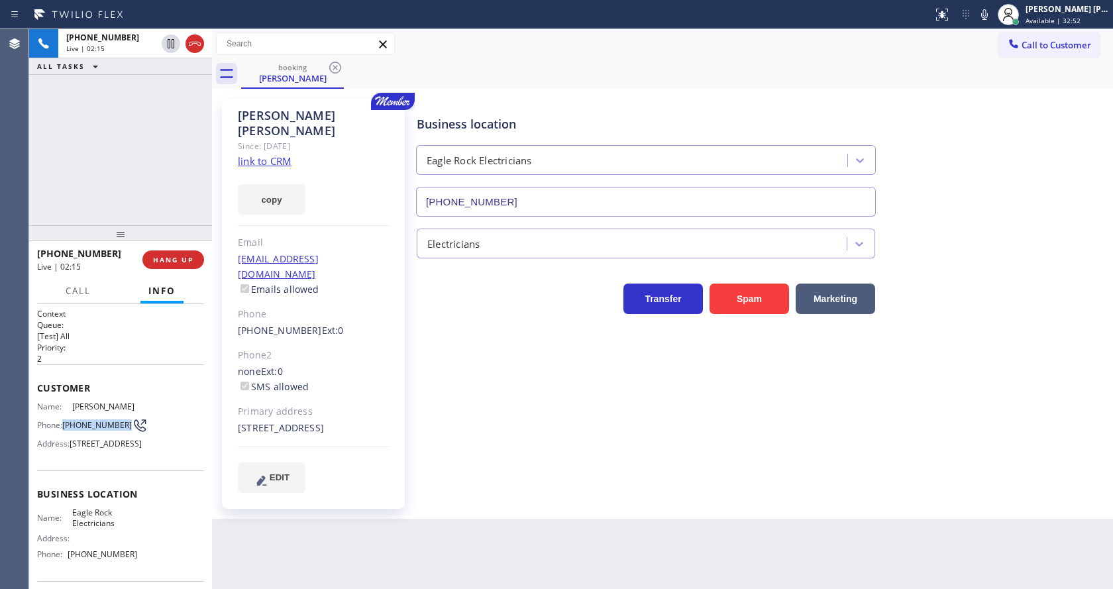
drag, startPoint x: 63, startPoint y: 416, endPoint x: 91, endPoint y: 433, distance: 32.4
click at [91, 433] on div "Name: Sam Raphael Phone: (213) 453-9131 Address: 5319 York Boulevard, Los Angel…" at bounding box center [87, 427] width 100 height 52
copy span "(213) 453-9131"
drag, startPoint x: 440, startPoint y: 467, endPoint x: 289, endPoint y: 581, distance: 189.2
click at [439, 468] on div "Business location Eagle Rock Electricians (323) 405-3819 Electricians Transfer …" at bounding box center [761, 295] width 695 height 387
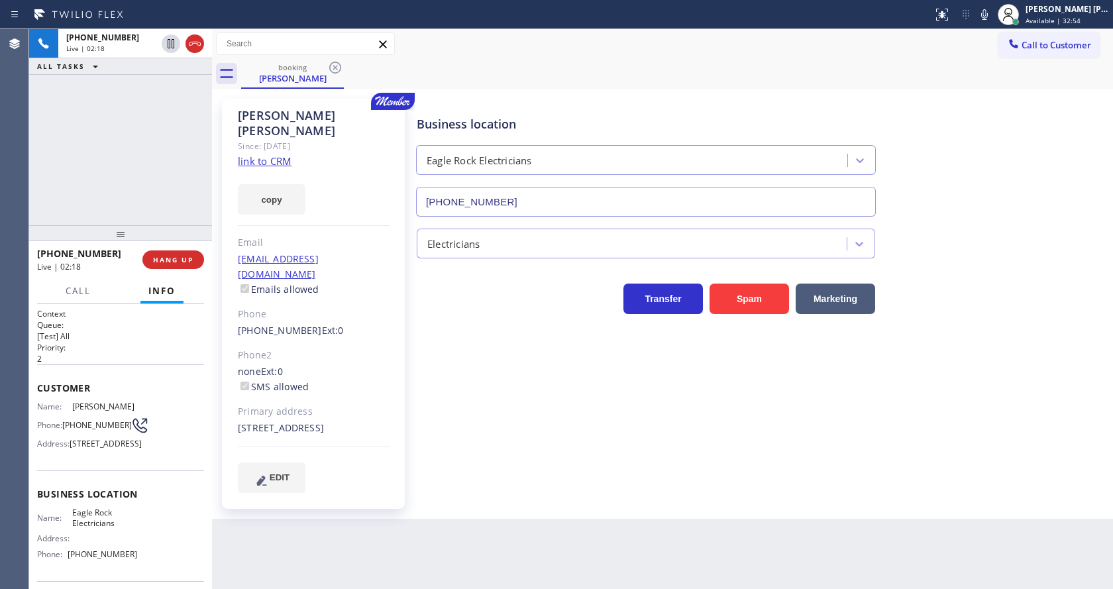
click at [132, 427] on icon at bounding box center [140, 425] width 16 height 16
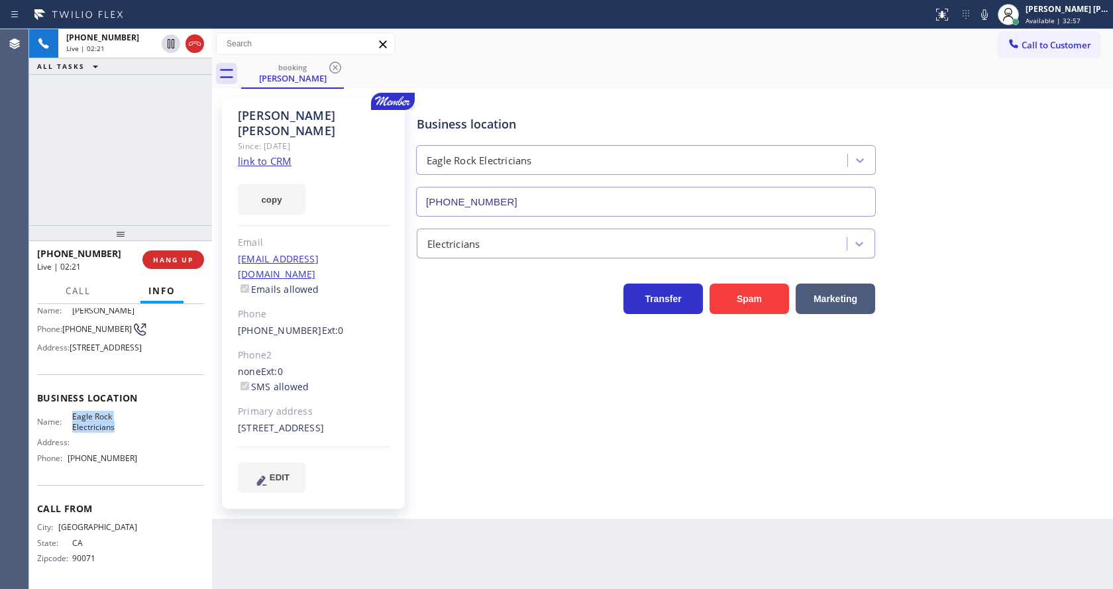
drag, startPoint x: 62, startPoint y: 417, endPoint x: 123, endPoint y: 425, distance: 61.5
click at [123, 425] on div "Name: Eagle Rock Electricians" at bounding box center [87, 421] width 100 height 21
copy div "Eagle Rock Electricians"
click at [379, 500] on div "Sam Raphael Since: 20 may 2020 link to CRM copy Email samraphael@me.com Emails …" at bounding box center [662, 304] width 901 height 430
click at [0, 427] on div "Agent Desktop" at bounding box center [14, 309] width 28 height 560
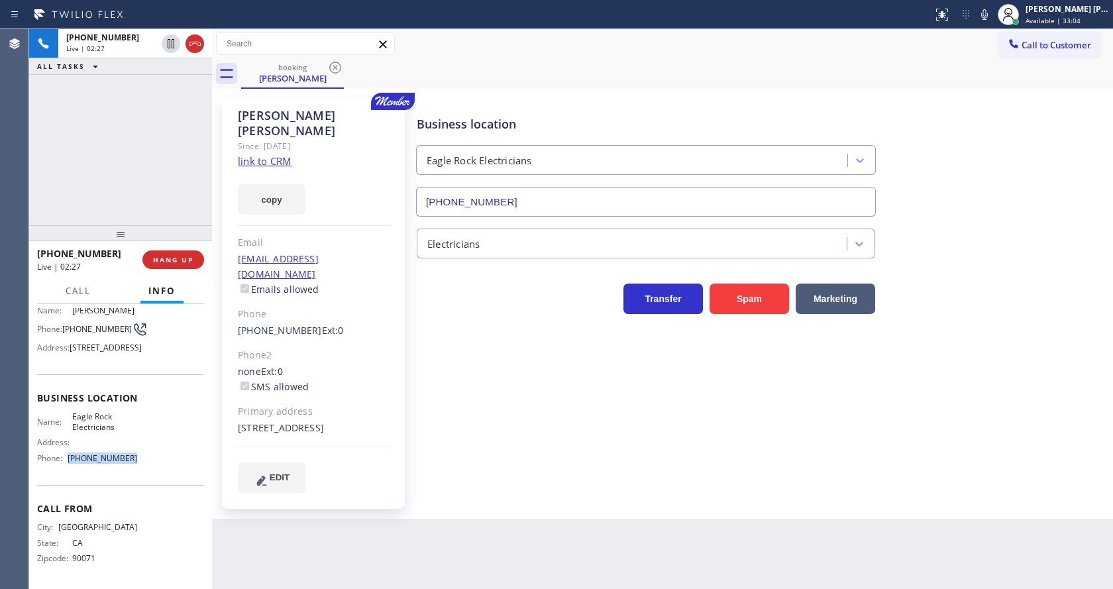
drag, startPoint x: 70, startPoint y: 455, endPoint x: 136, endPoint y: 460, distance: 66.4
click at [136, 460] on div "Name: Eagle Rock Electricians Address: Phone: (323) 405-3819" at bounding box center [120, 439] width 167 height 57
copy span "(323) 405-3819"
click at [299, 531] on div "Back to Dashboard Change Sender ID Customers Technicians Select a contact Outbo…" at bounding box center [662, 309] width 901 height 560
drag, startPoint x: 823, startPoint y: 62, endPoint x: 836, endPoint y: 68, distance: 14.3
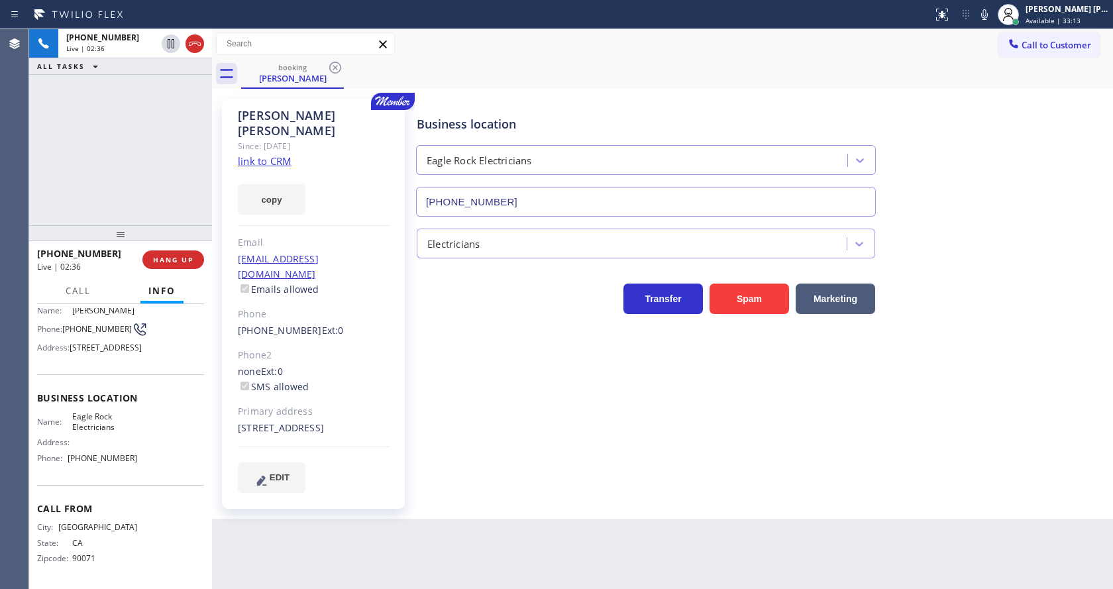
click at [825, 62] on div "booking Sam Raphael" at bounding box center [677, 74] width 872 height 30
click at [988, 15] on icon at bounding box center [984, 15] width 16 height 16
click at [172, 39] on icon at bounding box center [171, 43] width 7 height 9
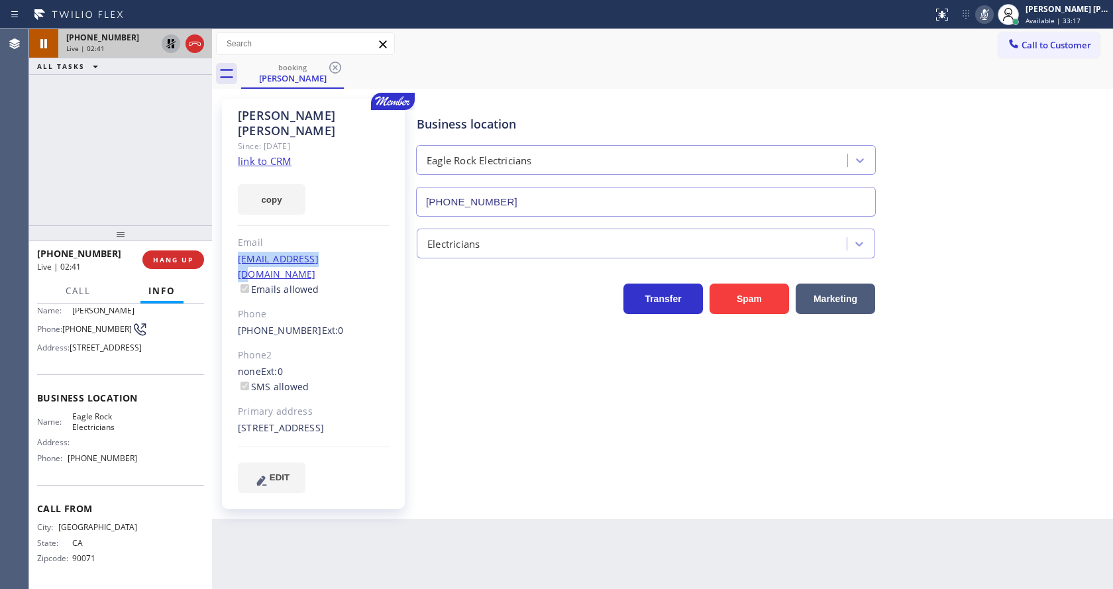
drag, startPoint x: 236, startPoint y: 242, endPoint x: 344, endPoint y: 235, distance: 108.8
click at [344, 235] on div "Sam Raphael Since: 20 may 2020 link to CRM copy Email samraphael@me.com Emails …" at bounding box center [313, 304] width 183 height 410
copy link "samraphael@me.com"
click at [497, 419] on div "Business location Eagle Rock Electricians (323) 405-3819 Electricians Transfer …" at bounding box center [761, 295] width 695 height 387
click at [484, 407] on div "Business location Eagle Rock Electricians (323) 405-3819 Electricians Transfer …" at bounding box center [761, 295] width 695 height 387
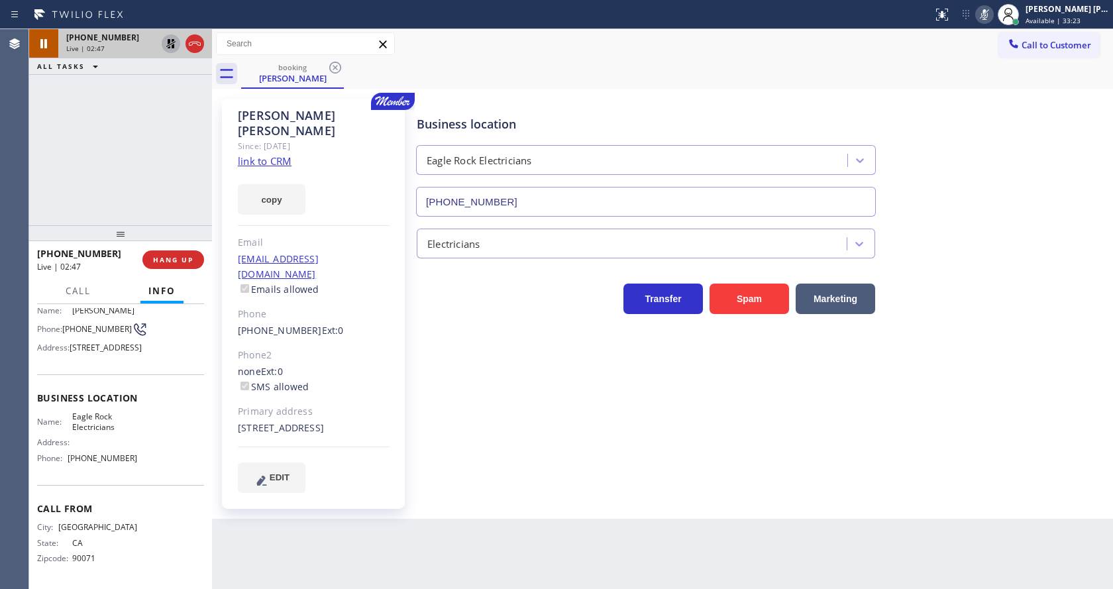
click at [123, 96] on div "+12134539131 Live | 02:47 ALL TASKS ALL TASKS ACTIVE TASKS TASKS IN WRAP UP" at bounding box center [120, 127] width 183 height 196
click at [170, 43] on icon at bounding box center [171, 44] width 16 height 16
click at [992, 12] on icon at bounding box center [984, 15] width 16 height 16
click at [1005, 49] on button "Call to Customer" at bounding box center [1048, 44] width 101 height 25
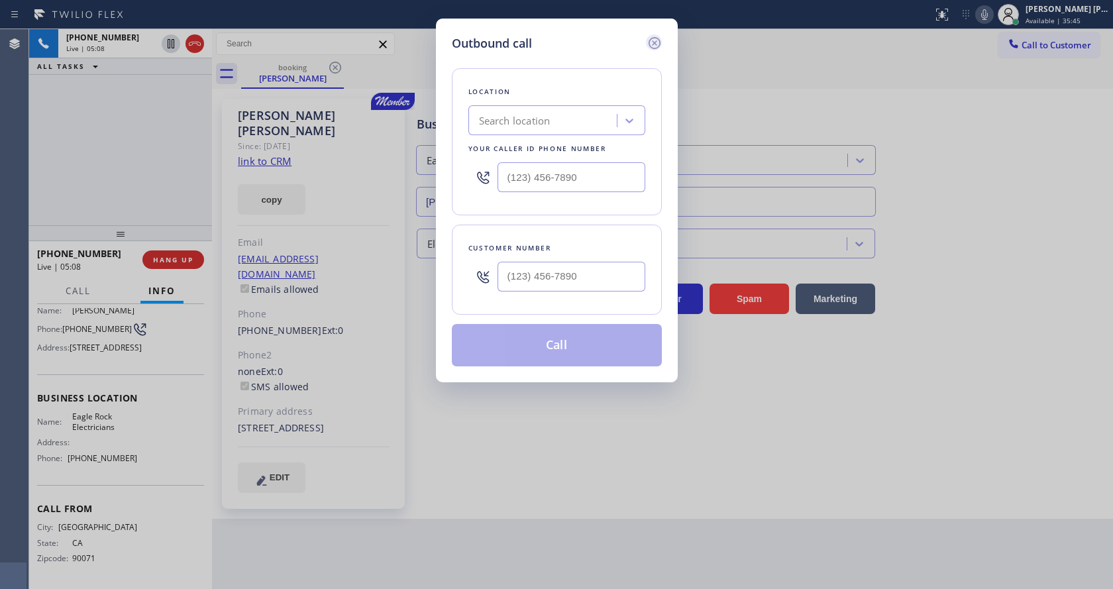
click at [654, 40] on icon at bounding box center [654, 43] width 16 height 16
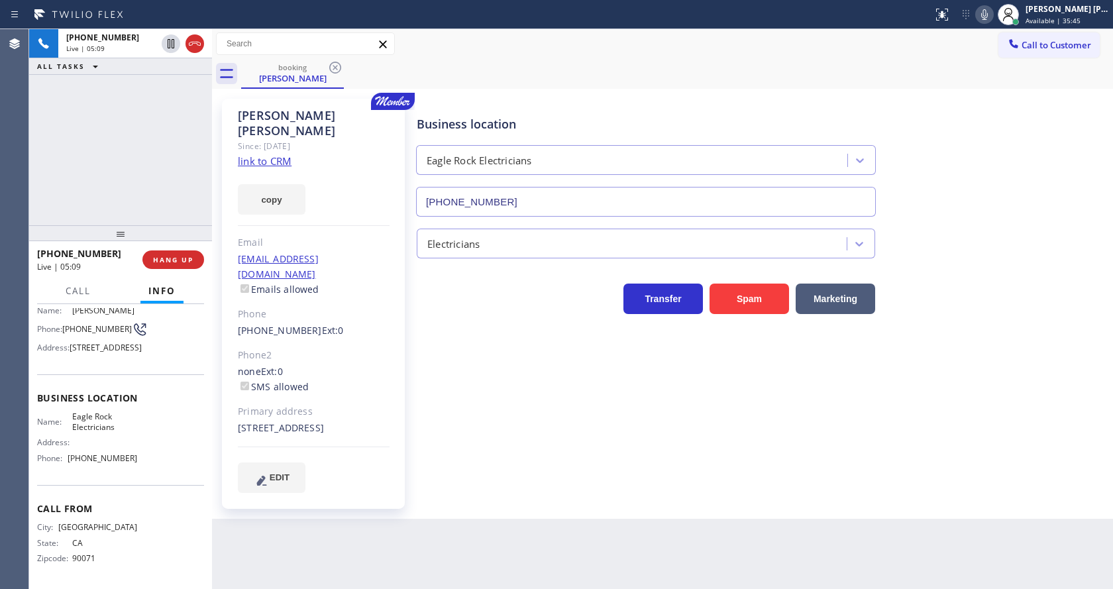
click at [537, 425] on div "Business location Eagle Rock Electricians (323) 405-3819 Electricians Transfer …" at bounding box center [761, 295] width 695 height 387
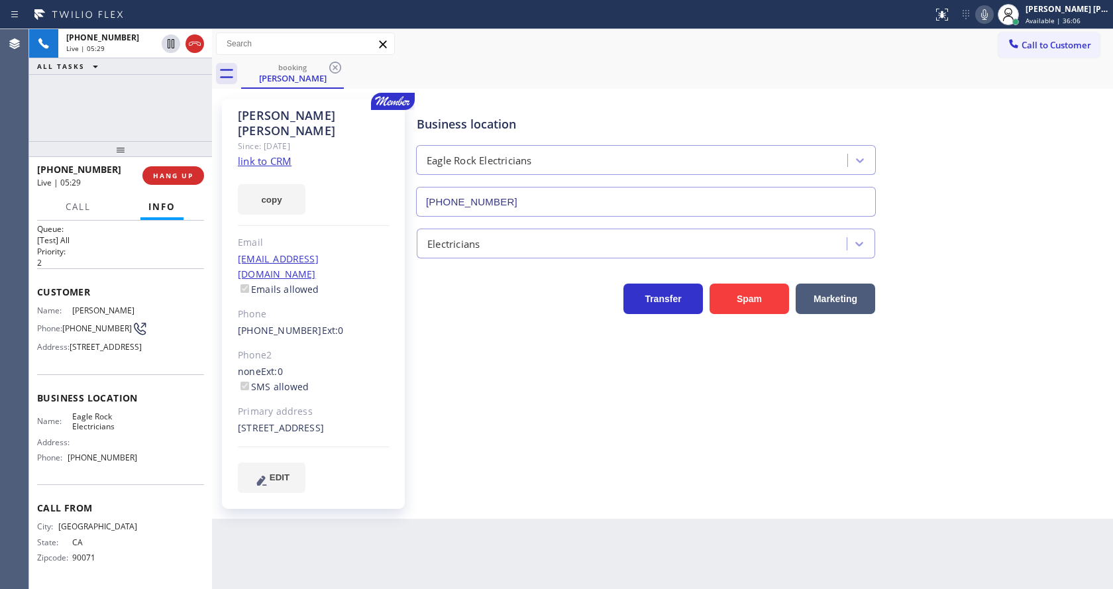
scroll to position [48, 0]
drag, startPoint x: 122, startPoint y: 238, endPoint x: 98, endPoint y: 93, distance: 146.3
click at [98, 93] on div "+12134539131 Live | 05:29 ALL TASKS ALL TASKS ACTIVE TASKS TASKS IN WRAP UP +12…" at bounding box center [120, 309] width 183 height 560
click at [485, 446] on div "Business location Eagle Rock Electricians (323) 405-3819 Electricians Transfer …" at bounding box center [761, 295] width 695 height 387
click at [362, 146] on div "Sam Raphael Since: 20 may 2020 link to CRM copy Email samraphael@me.com Emails …" at bounding box center [313, 304] width 183 height 410
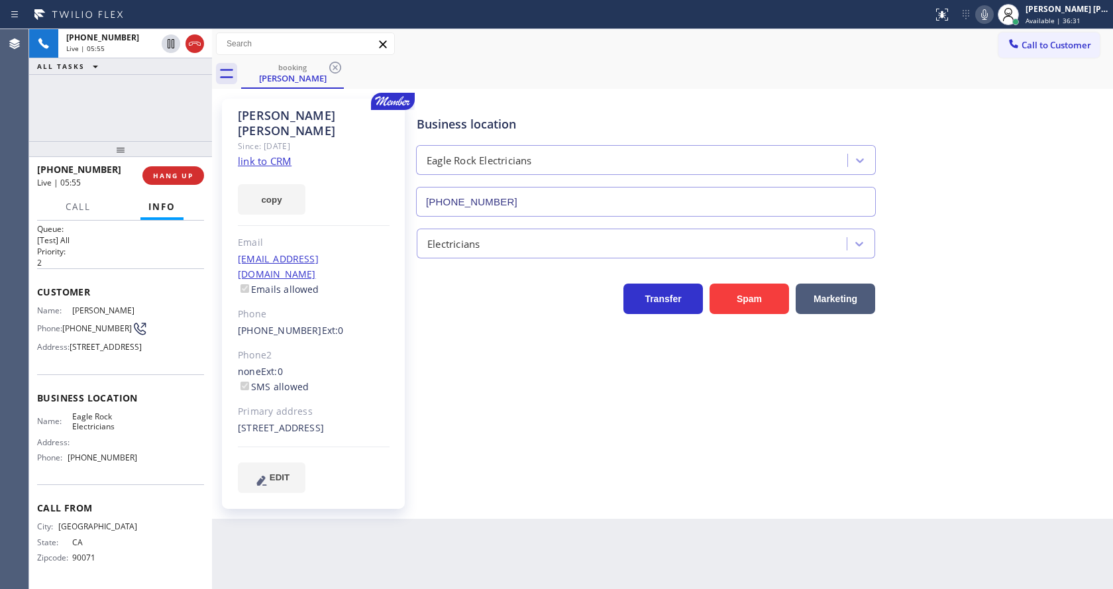
click at [444, 551] on div "Back to Dashboard Change Sender ID Customers Technicians Select a contact Outbo…" at bounding box center [662, 309] width 901 height 560
click at [648, 474] on div "Business location Eagle Rock Electricians (323) 405-3819 Electricians Transfer …" at bounding box center [761, 308] width 695 height 413
click at [624, 455] on div "Business location Eagle Rock Electricians (323) 405-3819 Electricians Transfer …" at bounding box center [761, 295] width 695 height 387
click at [558, 562] on div "Back to Dashboard Change Sender ID Customers Technicians Select a contact Outbo…" at bounding box center [662, 309] width 901 height 560
click at [1037, 403] on div "Business location Eagle Rock Electricians (323) 405-3819 Electricians Transfer …" at bounding box center [761, 295] width 695 height 387
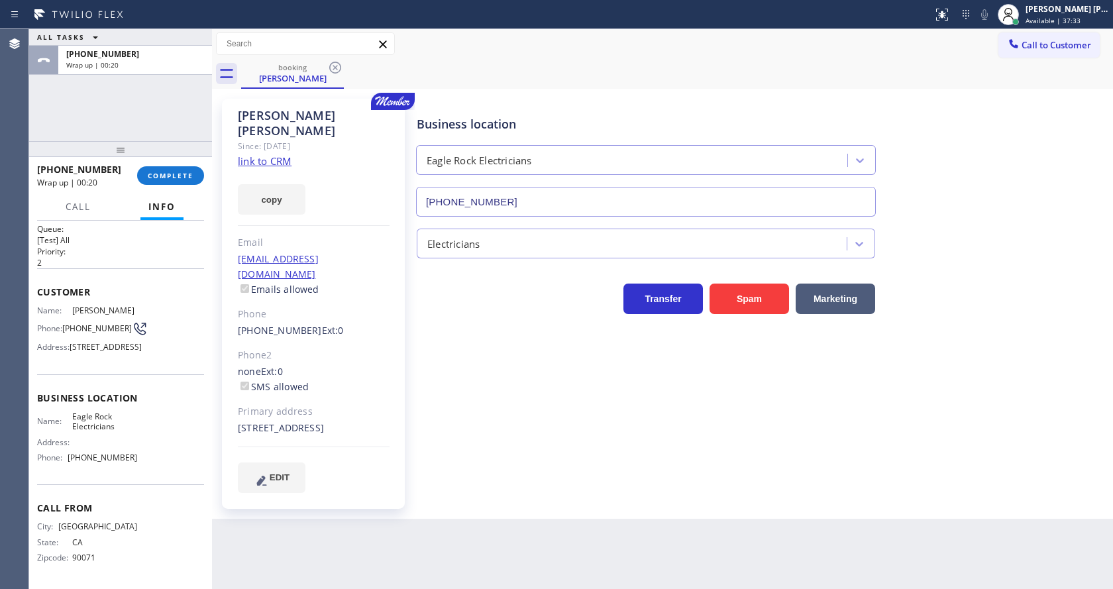
click at [484, 405] on div "Business location Eagle Rock Electricians (323) 405-3819 Electricians Transfer …" at bounding box center [761, 295] width 695 height 387
click at [170, 171] on span "COMPLETE" at bounding box center [171, 175] width 46 height 9
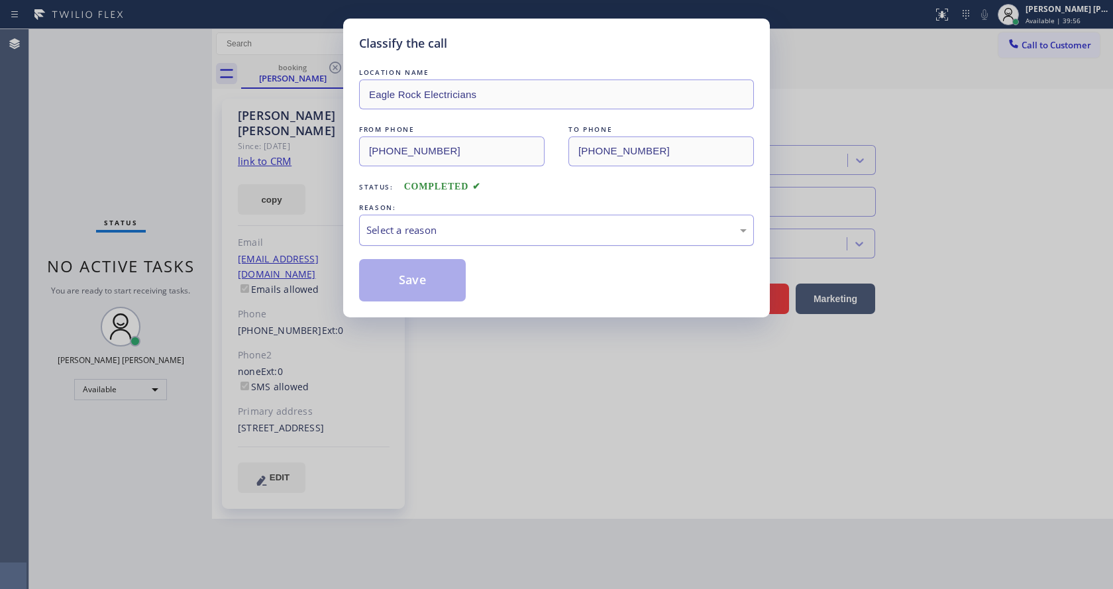
click at [421, 234] on div "Select a reason" at bounding box center [556, 230] width 380 height 15
click at [399, 283] on button "Save" at bounding box center [412, 280] width 107 height 42
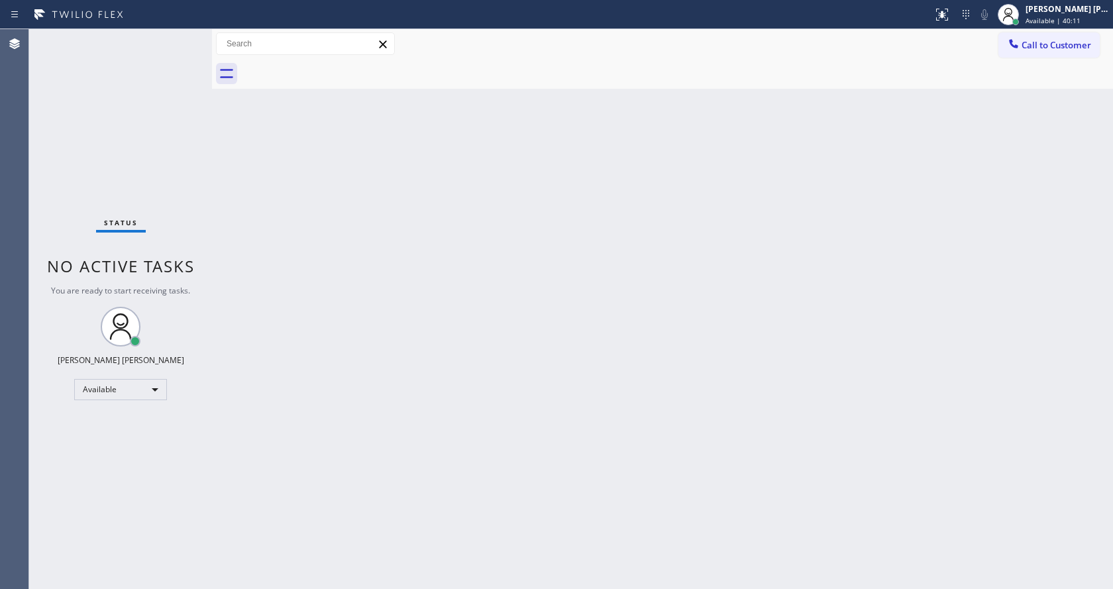
click at [185, 38] on div "Status No active tasks You are ready to start receiving tasks. Jen Rose Villanu…" at bounding box center [120, 309] width 183 height 560
click at [511, 287] on div "Back to Dashboard Change Sender ID Customers Technicians Select a contact Outbo…" at bounding box center [662, 309] width 901 height 560
click at [340, 195] on div "Back to Dashboard Change Sender ID Customers Technicians Select a contact Outbo…" at bounding box center [662, 309] width 901 height 560
click at [184, 33] on div "Status No active tasks You are ready to start receiving tasks. Jen Rose Villanu…" at bounding box center [120, 309] width 183 height 560
click at [170, 53] on div "Status No active tasks You are ready to start receiving tasks. Jen Rose Villanu…" at bounding box center [120, 309] width 183 height 560
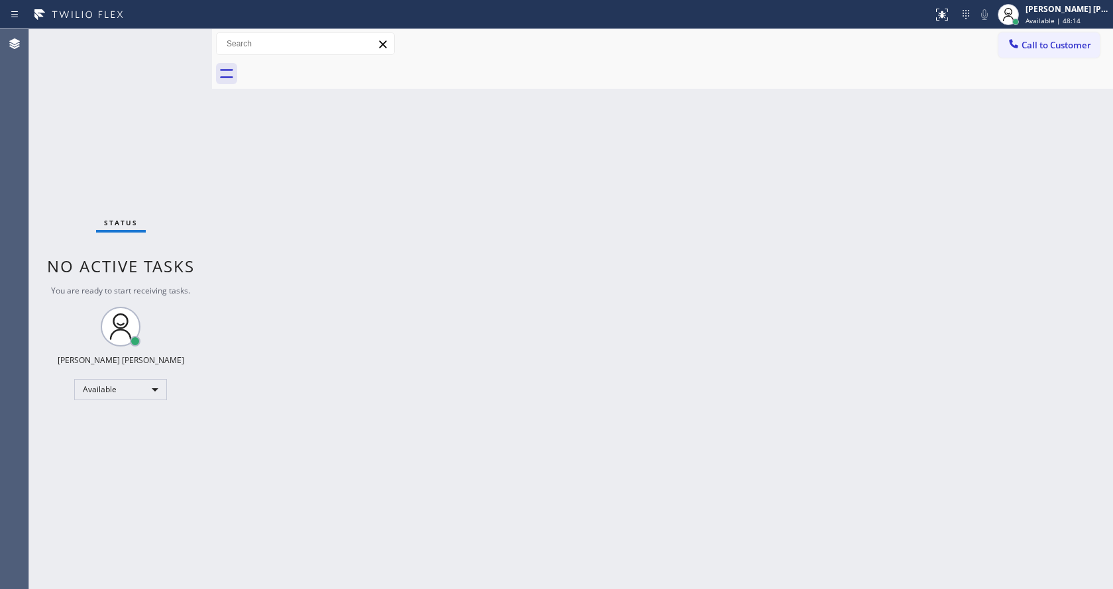
click at [686, 213] on div "Back to Dashboard Change Sender ID Customers Technicians Select a contact Outbo…" at bounding box center [662, 309] width 901 height 560
click at [358, 292] on div "Back to Dashboard Change Sender ID Customers Technicians Select a contact Outbo…" at bounding box center [662, 309] width 901 height 560
click at [184, 36] on div "Status No active tasks You are ready to start receiving tasks. Jen Rose Villanu…" at bounding box center [120, 309] width 183 height 560
click at [174, 40] on div "Status No active tasks You are ready to start receiving tasks. Jen Rose Villanu…" at bounding box center [120, 309] width 183 height 560
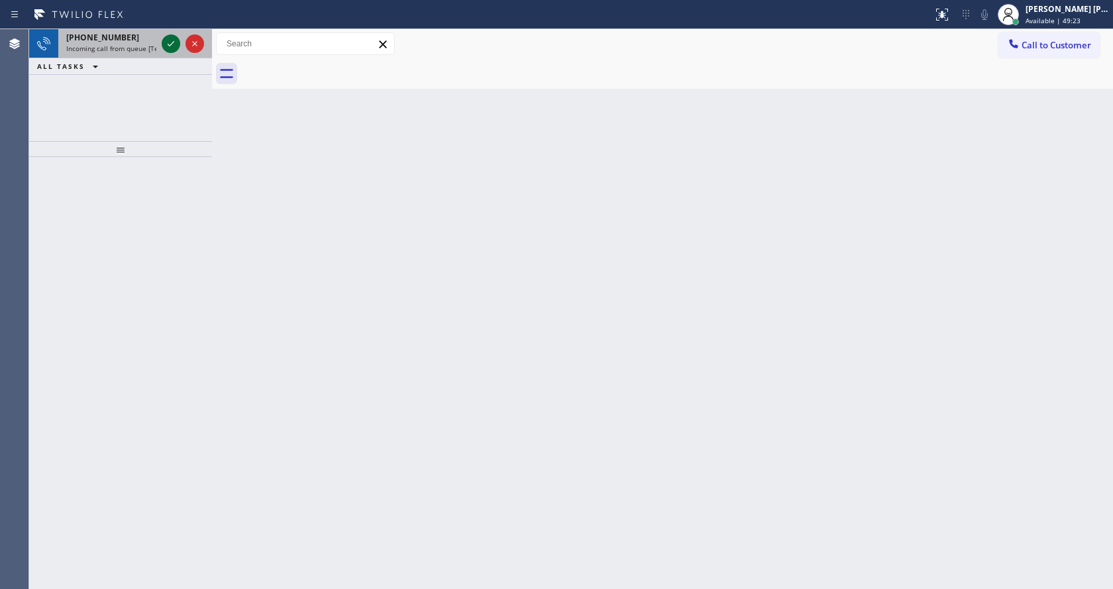
click at [174, 40] on icon at bounding box center [171, 44] width 16 height 16
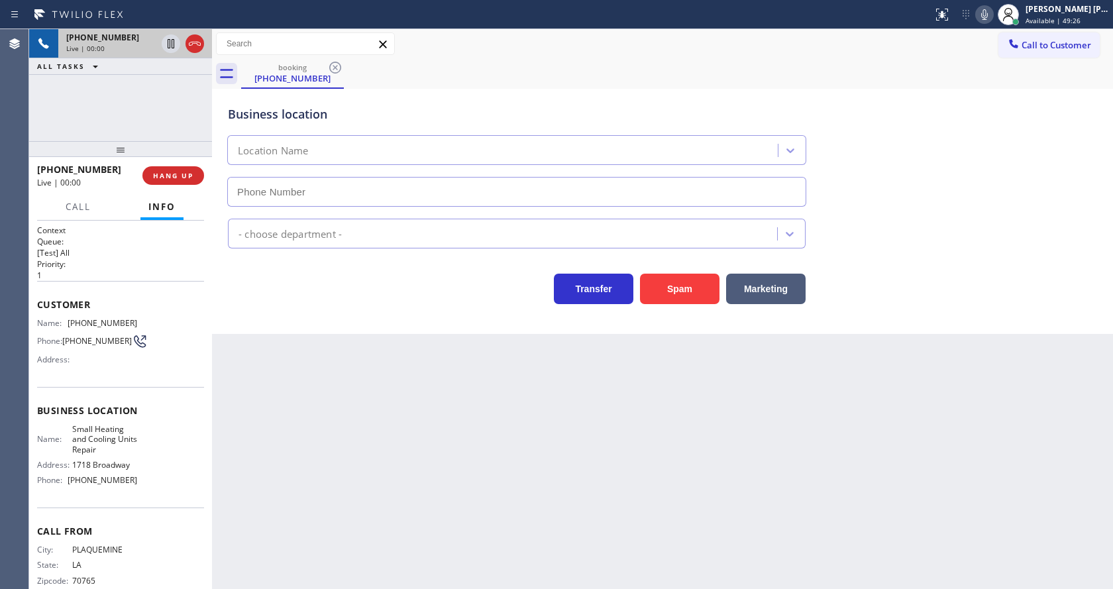
type input "(917) 983-3506"
click at [328, 360] on div "Back to Dashboard Change Sender ID Customers Technicians Select a contact Outbo…" at bounding box center [662, 309] width 901 height 560
click at [311, 348] on div "Back to Dashboard Change Sender ID Customers Technicians Select a contact Outbo…" at bounding box center [662, 309] width 901 height 560
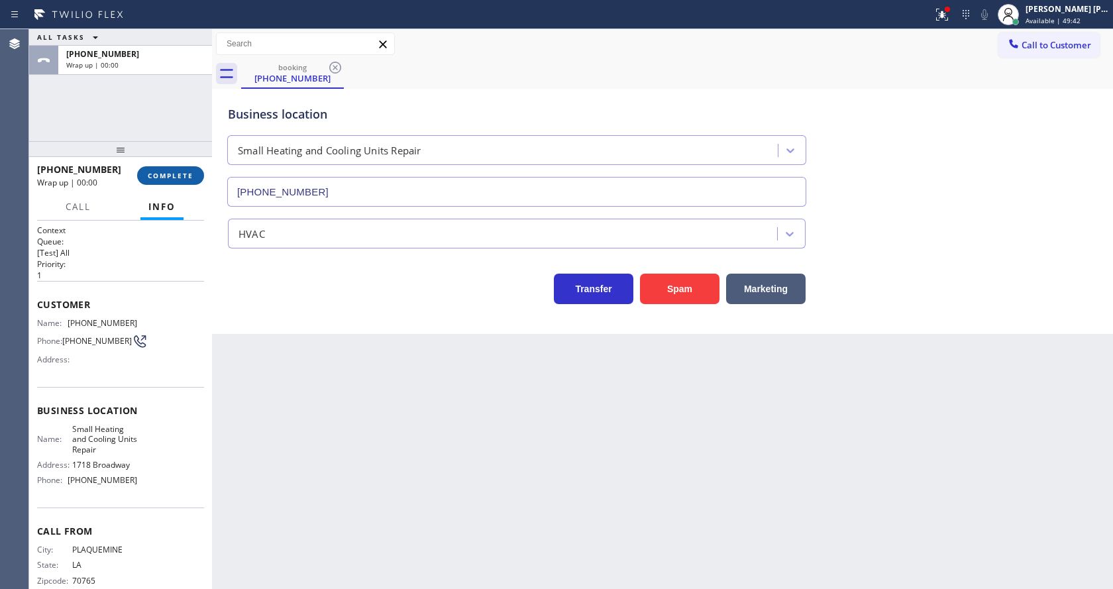
click at [174, 174] on span "COMPLETE" at bounding box center [171, 175] width 46 height 9
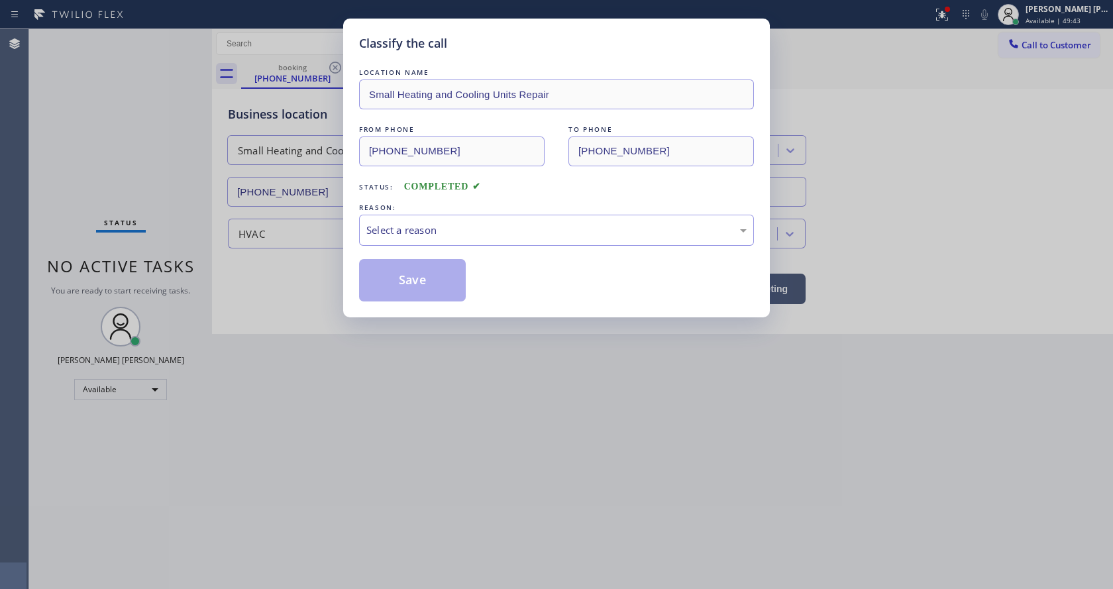
click at [421, 207] on div "REASON:" at bounding box center [556, 208] width 395 height 14
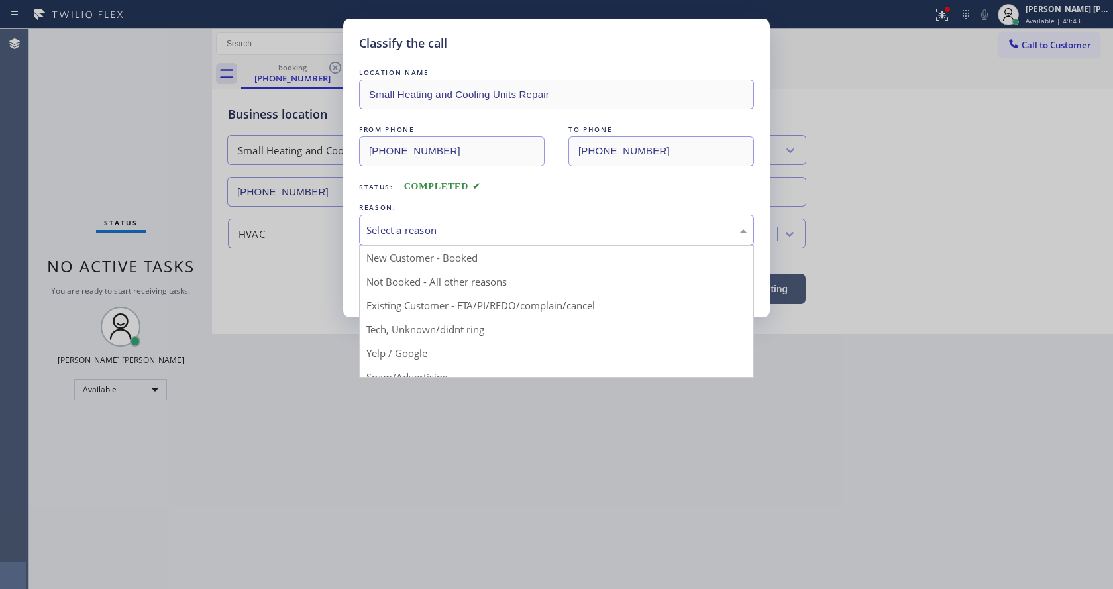
click at [413, 230] on div "Select a reason" at bounding box center [556, 230] width 380 height 15
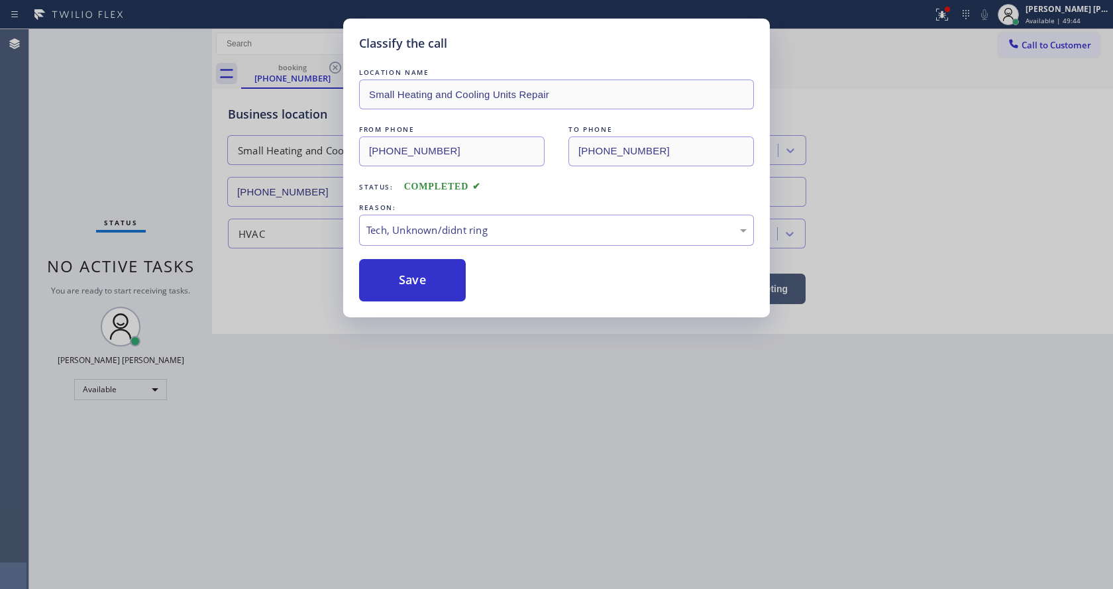
click at [410, 278] on button "Save" at bounding box center [412, 280] width 107 height 42
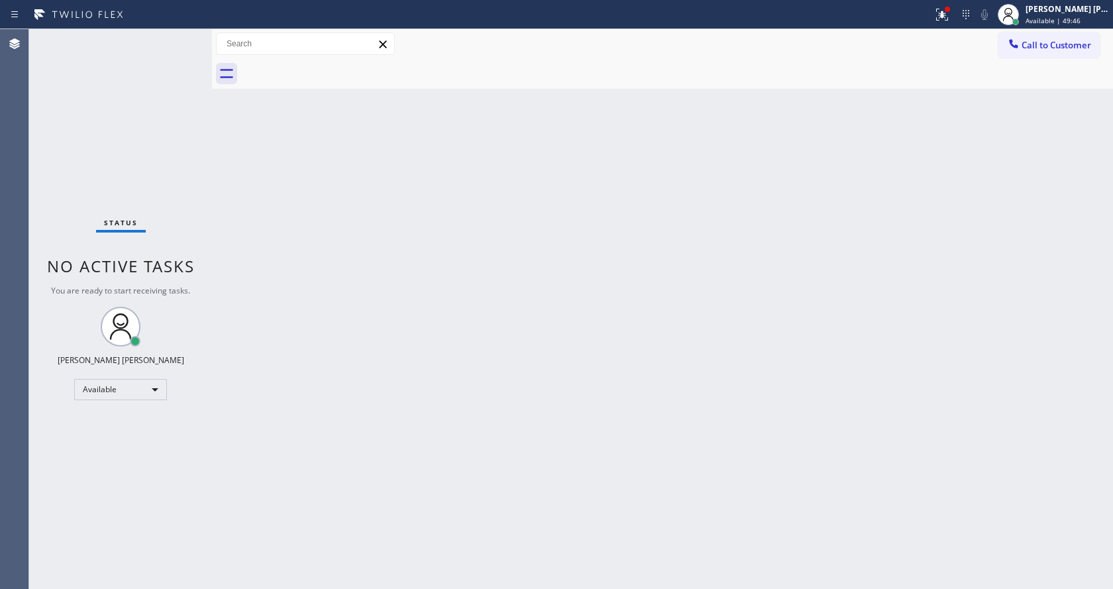
click at [175, 36] on div "Status No active tasks You are ready to start receiving tasks. Jen Rose Villanu…" at bounding box center [120, 309] width 183 height 560
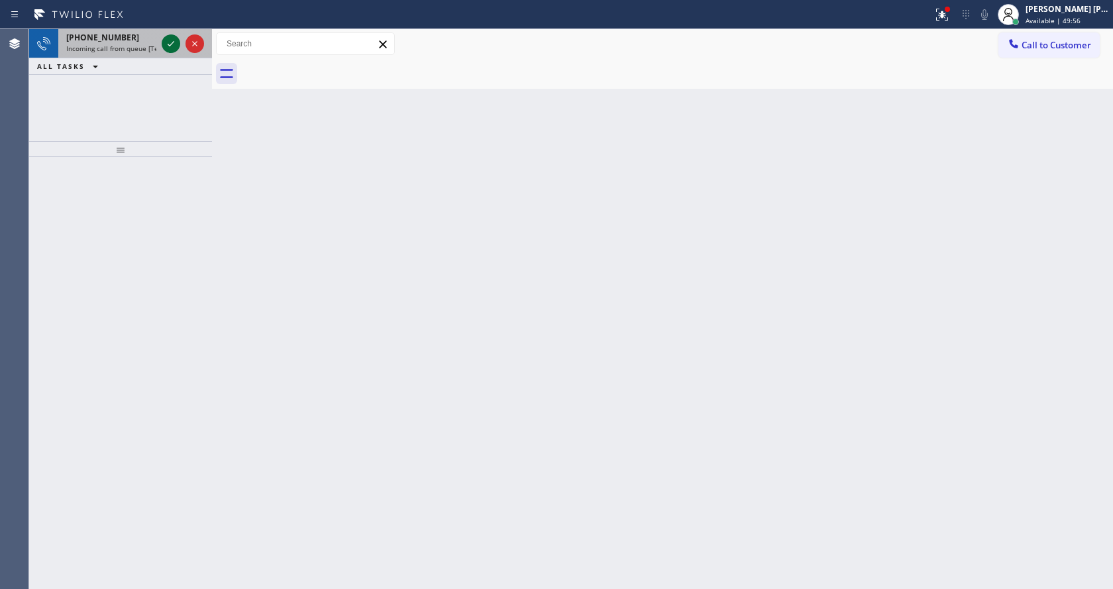
click at [170, 38] on icon at bounding box center [171, 44] width 16 height 16
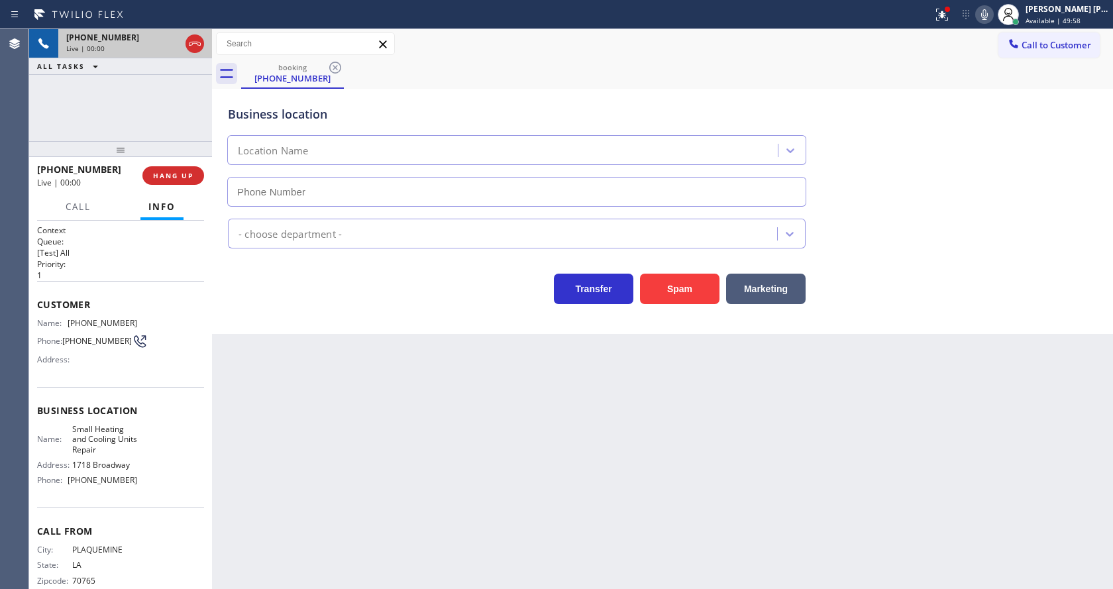
type input "(917) 983-3506"
click at [425, 432] on div "Back to Dashboard Change Sender ID Customers Technicians Select a contact Outbo…" at bounding box center [662, 309] width 901 height 560
click at [256, 451] on div "Back to Dashboard Change Sender ID Customers Technicians Select a contact Outbo…" at bounding box center [662, 309] width 901 height 560
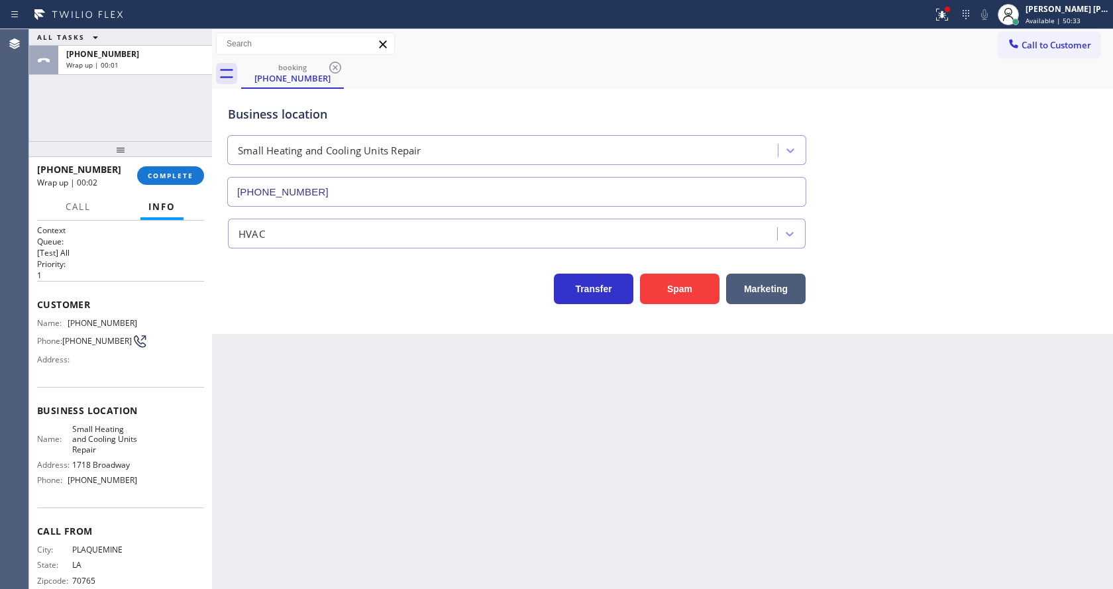
click at [162, 163] on div "+12253852333 Wrap up | 00:02 COMPLETE" at bounding box center [120, 175] width 167 height 34
click at [164, 172] on span "COMPLETE" at bounding box center [171, 175] width 46 height 9
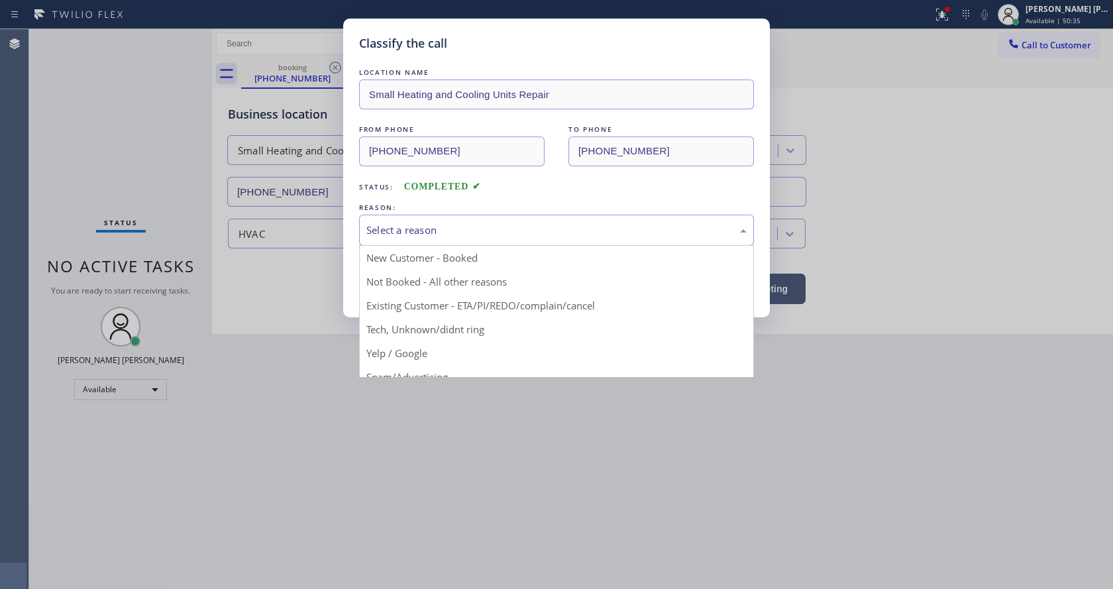
click at [407, 227] on div "Select a reason" at bounding box center [556, 230] width 380 height 15
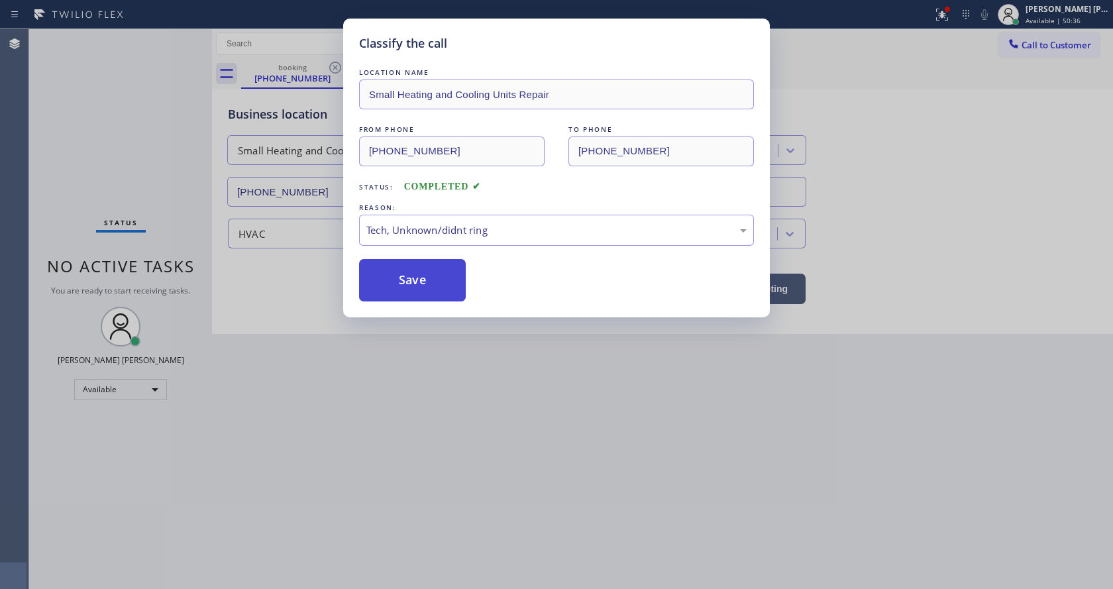
click at [405, 271] on button "Save" at bounding box center [412, 280] width 107 height 42
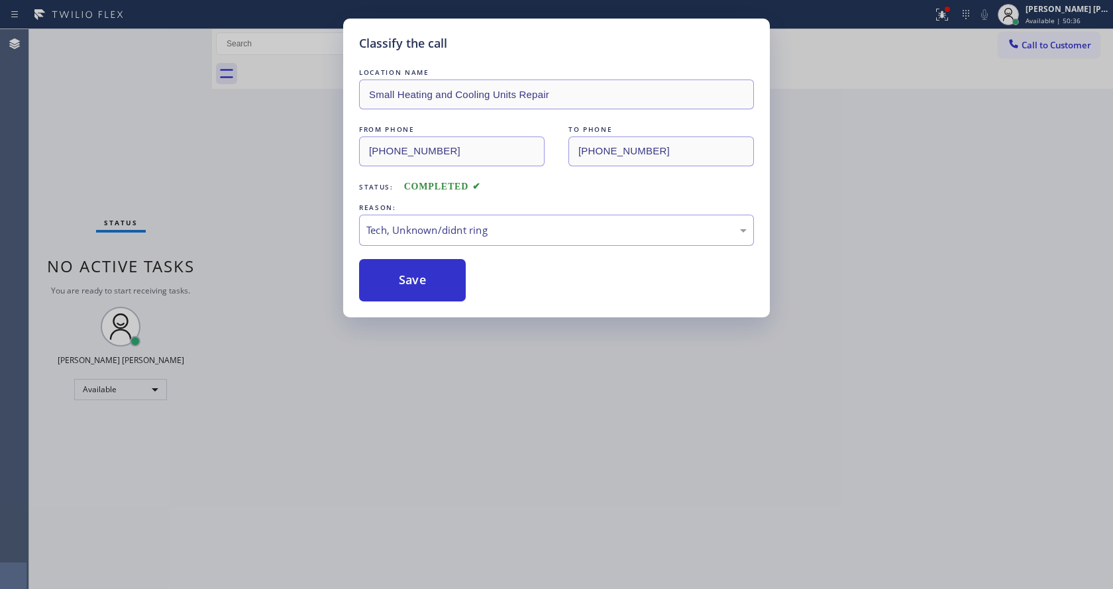
drag, startPoint x: 452, startPoint y: 365, endPoint x: 433, endPoint y: 429, distance: 66.4
click at [441, 406] on div "Classify the call LOCATION NAME Small Heating and Cooling Units Repair FROM PHO…" at bounding box center [556, 294] width 1113 height 589
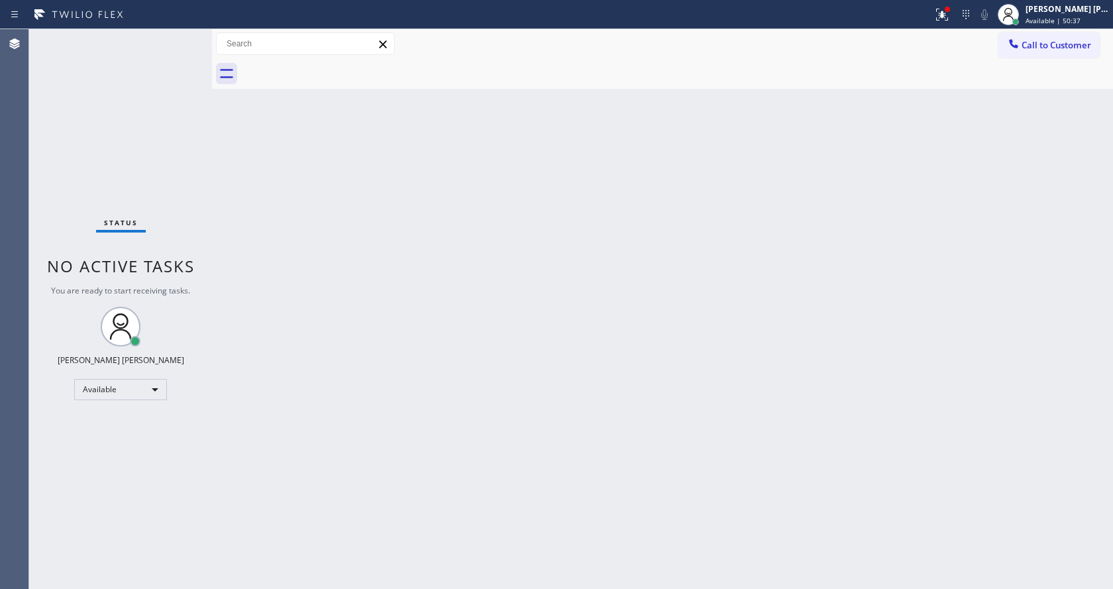
click at [270, 257] on div "Back to Dashboard Change Sender ID Customers Technicians Select a contact Outbo…" at bounding box center [662, 309] width 901 height 560
click at [178, 35] on div "Status No active tasks You are ready to start receiving tasks. Jen Rose Villanu…" at bounding box center [120, 309] width 183 height 560
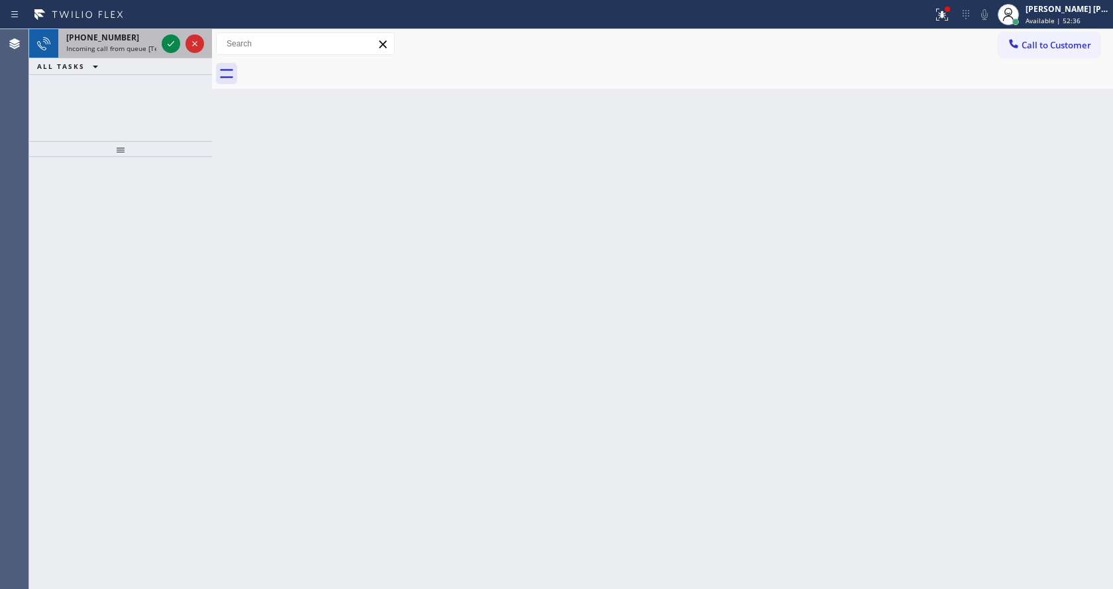
click at [156, 48] on span "Incoming call from queue [Test] All" at bounding box center [121, 48] width 110 height 9
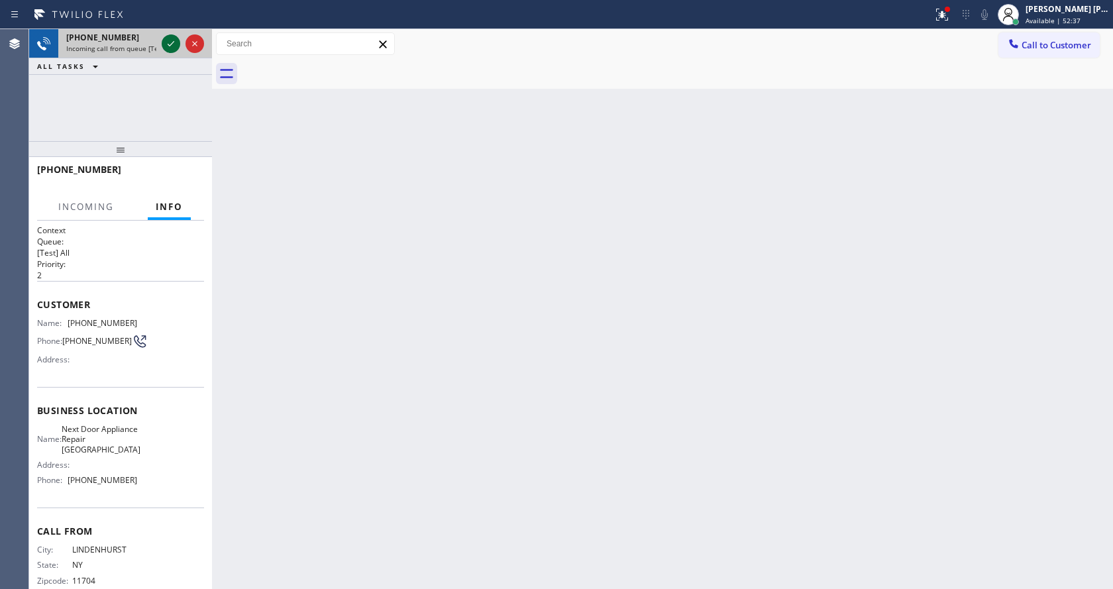
click at [172, 43] on icon at bounding box center [171, 44] width 16 height 16
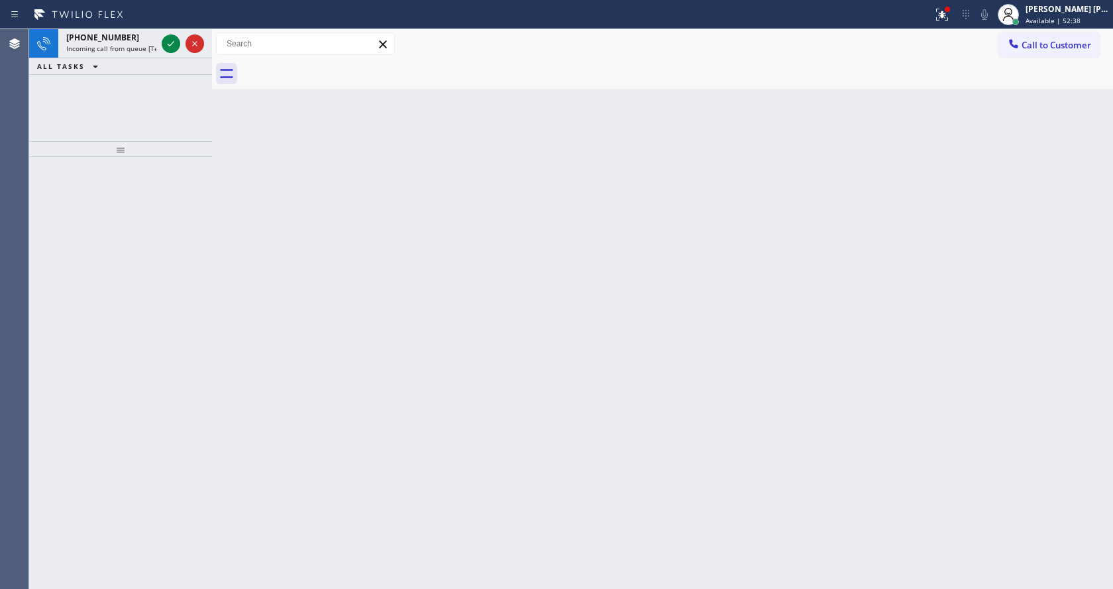
click at [370, 425] on div "Back to Dashboard Change Sender ID Customers Technicians Select a contact Outbo…" at bounding box center [662, 309] width 901 height 560
click at [172, 43] on icon at bounding box center [171, 44] width 16 height 16
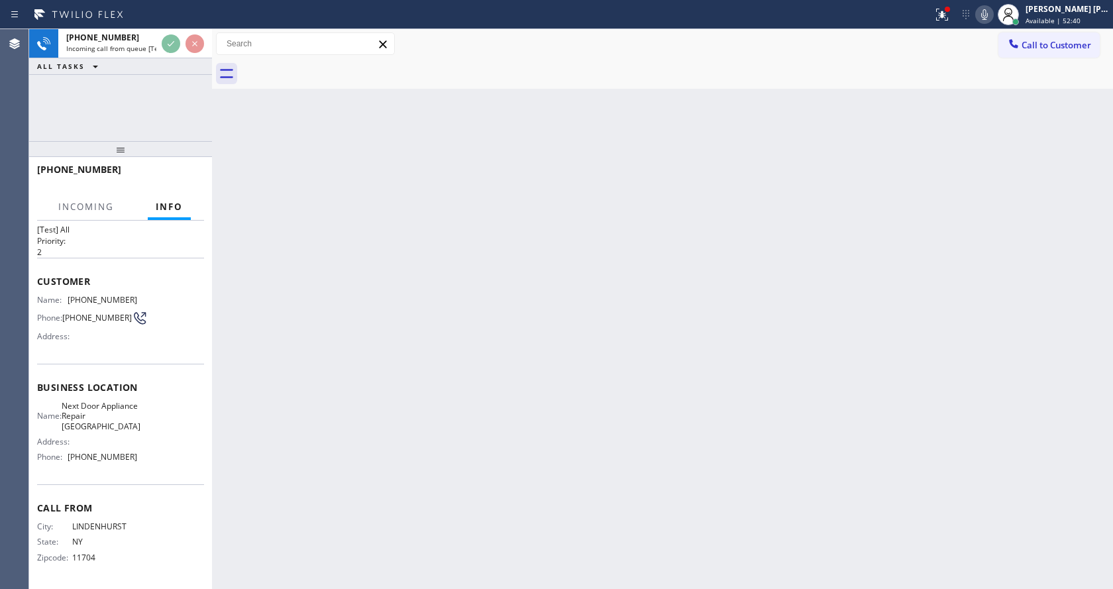
scroll to position [38, 0]
click at [423, 440] on div "Back to Dashboard Change Sender ID Customers Technicians Select a contact Outbo…" at bounding box center [662, 309] width 901 height 560
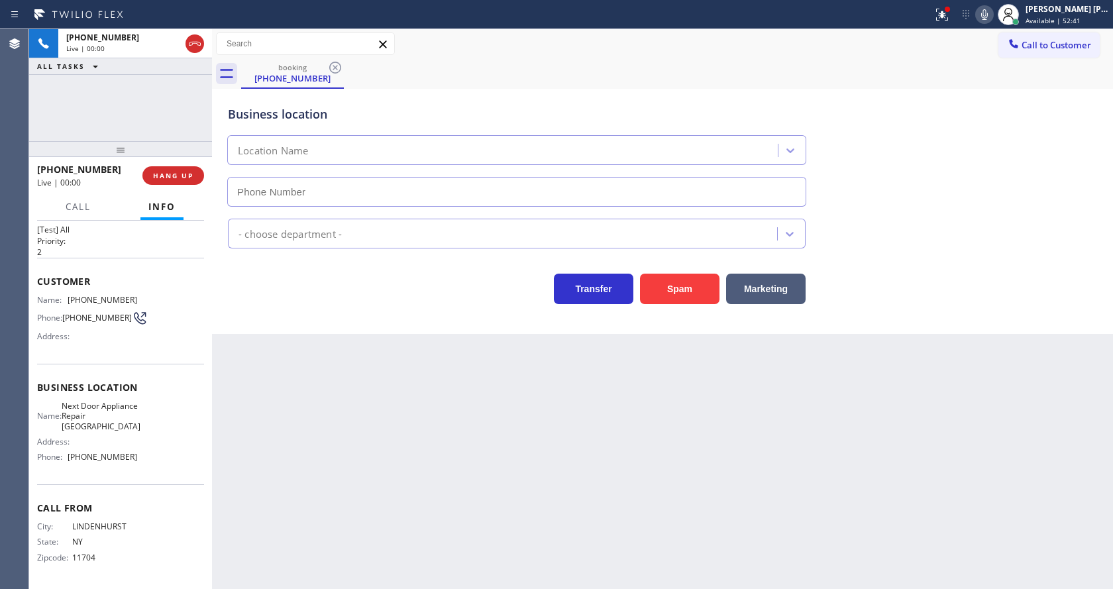
type input "(631) 203-1974"
click at [425, 440] on div "Back to Dashboard Change Sender ID Customers Technicians Select a contact Outbo…" at bounding box center [662, 309] width 901 height 560
click at [330, 366] on div "Back to Dashboard Change Sender ID Customers Technicians Select a contact Outbo…" at bounding box center [662, 309] width 901 height 560
click at [123, 331] on div "Address:" at bounding box center [87, 336] width 100 height 10
drag, startPoint x: 68, startPoint y: 287, endPoint x: 130, endPoint y: 289, distance: 63.0
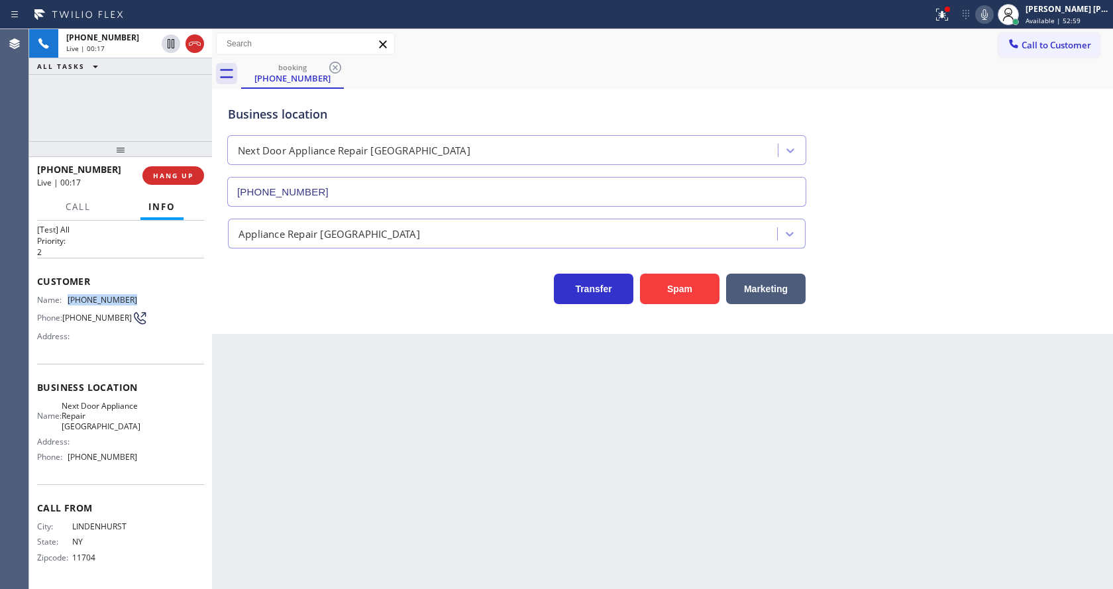
click at [130, 295] on div "Name: (631) 888-4792" at bounding box center [87, 300] width 100 height 10
copy div "(631) 888-4792"
drag, startPoint x: 270, startPoint y: 368, endPoint x: 297, endPoint y: 496, distance: 130.5
click at [275, 377] on div "Back to Dashboard Change Sender ID Customers Technicians Select a contact Outbo…" at bounding box center [662, 309] width 901 height 560
click at [145, 416] on div "Name: Next Door Appliance Repair Long Island Address: Phone: (631) 203-1974" at bounding box center [120, 434] width 167 height 67
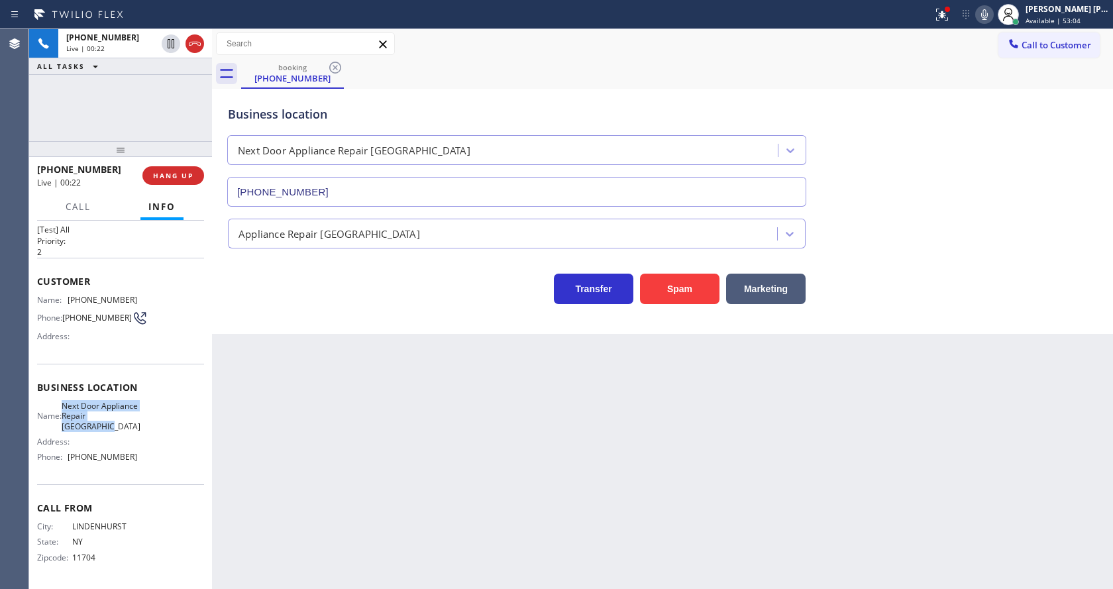
drag, startPoint x: 69, startPoint y: 391, endPoint x: 108, endPoint y: 429, distance: 54.8
click at [108, 429] on div "Name: Next Door Appliance Repair Long Island" at bounding box center [87, 416] width 100 height 30
copy span "Next Door Appliance Repair Long Island"
click at [270, 436] on div "Back to Dashboard Change Sender ID Customers Technicians Select a contact Outbo…" at bounding box center [662, 309] width 901 height 560
click at [121, 474] on div "Business location Name: Next Door Appliance Repair Long Island Address: Phone: …" at bounding box center [120, 424] width 167 height 121
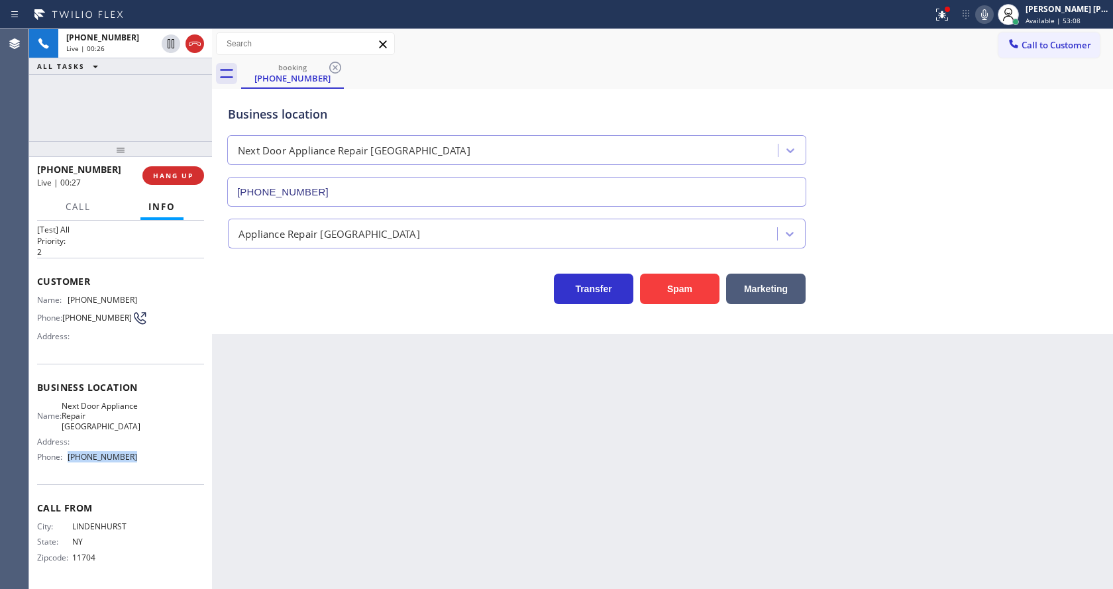
drag, startPoint x: 66, startPoint y: 458, endPoint x: 194, endPoint y: 465, distance: 128.7
click at [194, 465] on div "Context Queue: [Test] All Priority: 2 Customer Name: (631) 888-4792 Phone: (631…" at bounding box center [120, 405] width 167 height 360
copy div "(631) 203-1974"
drag, startPoint x: 323, startPoint y: 434, endPoint x: 325, endPoint y: 495, distance: 60.3
click at [324, 436] on div "Back to Dashboard Change Sender ID Customers Technicians Select a contact Outbo…" at bounding box center [662, 309] width 901 height 560
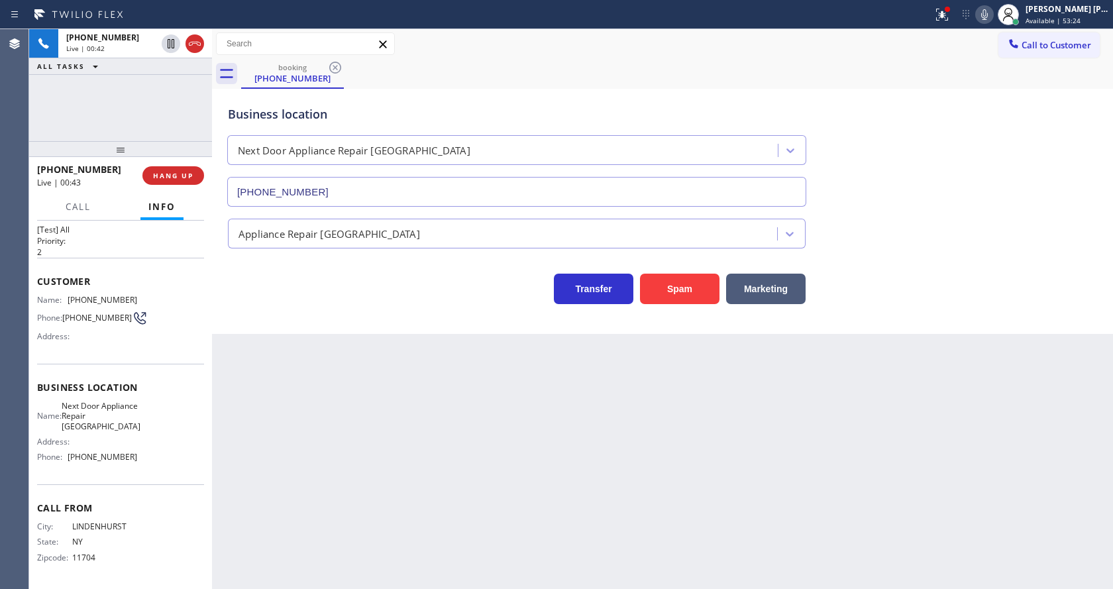
click at [640, 436] on div "Back to Dashboard Change Sender ID Customers Technicians Select a contact Outbo…" at bounding box center [662, 309] width 901 height 560
click at [282, 438] on div "Back to Dashboard Change Sender ID Customers Technicians Select a contact Outbo…" at bounding box center [662, 309] width 901 height 560
click at [556, 509] on div "Back to Dashboard Change Sender ID Customers Technicians Select a contact Outbo…" at bounding box center [662, 309] width 901 height 560
click at [358, 487] on div "Back to Dashboard Change Sender ID Customers Technicians Select a contact Outbo…" at bounding box center [662, 309] width 901 height 560
drag, startPoint x: 641, startPoint y: 413, endPoint x: 974, endPoint y: 170, distance: 412.3
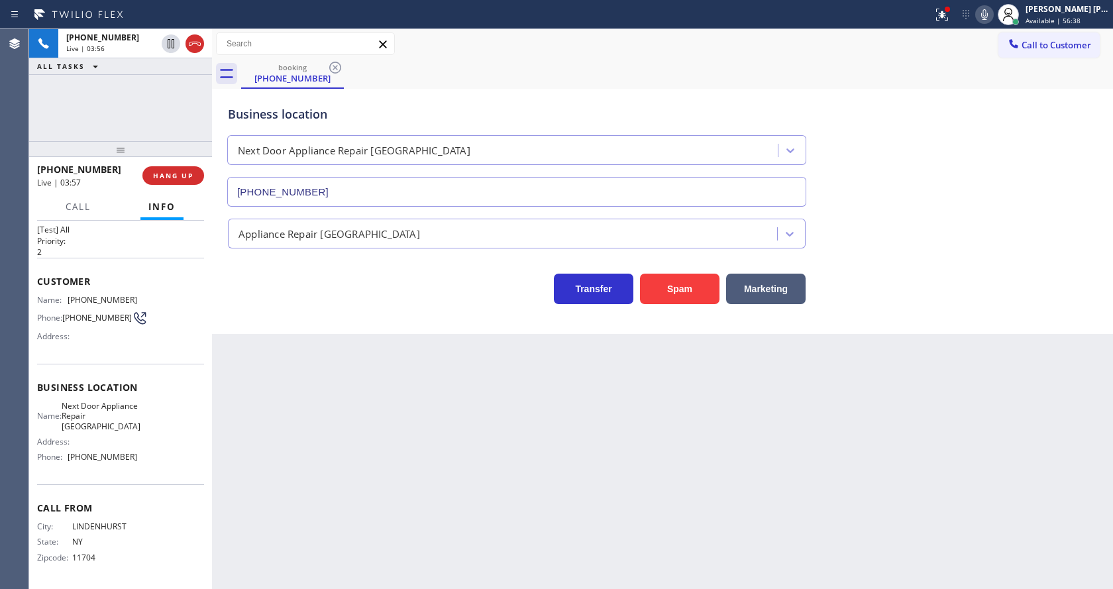
click at [641, 415] on div "Back to Dashboard Change Sender ID Customers Technicians Select a contact Outbo…" at bounding box center [662, 309] width 901 height 560
click at [943, 11] on icon at bounding box center [940, 13] width 8 height 9
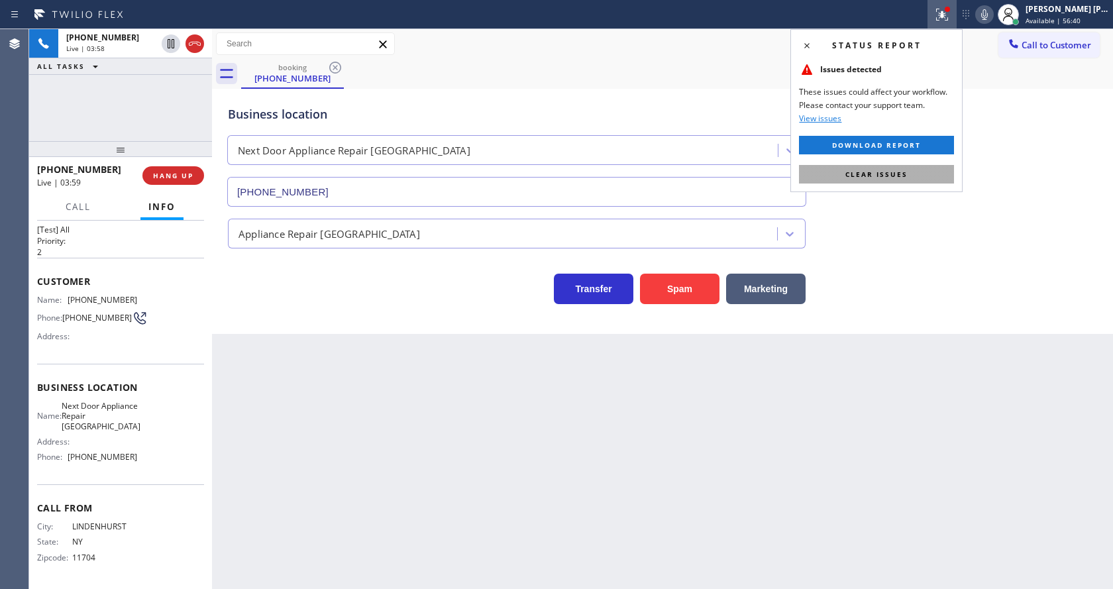
click at [896, 165] on button "Clear issues" at bounding box center [876, 174] width 155 height 19
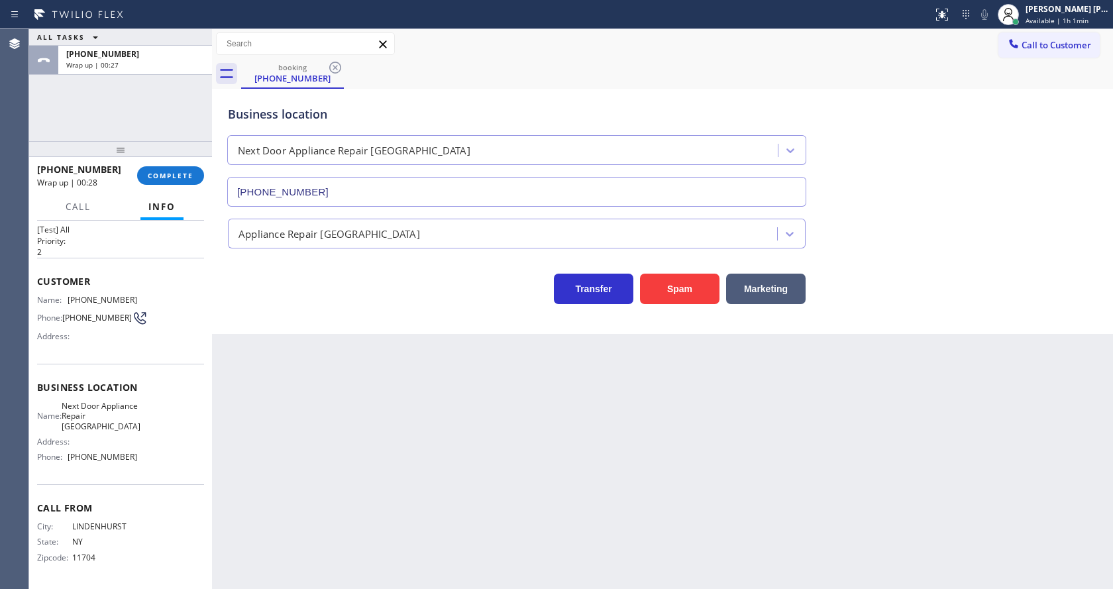
click at [156, 188] on div "+16318884792 Wrap up | 00:28 COMPLETE" at bounding box center [120, 175] width 167 height 34
click at [152, 167] on button "COMPLETE" at bounding box center [170, 175] width 67 height 19
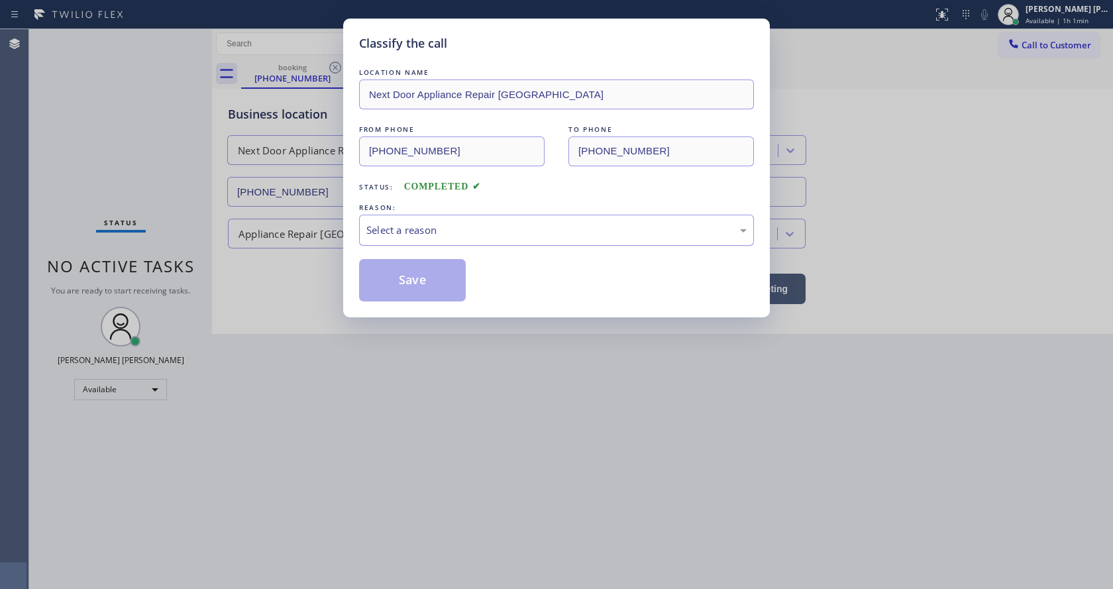
click at [386, 222] on div "Select a reason" at bounding box center [556, 230] width 395 height 31
click at [413, 276] on button "Save" at bounding box center [412, 280] width 107 height 42
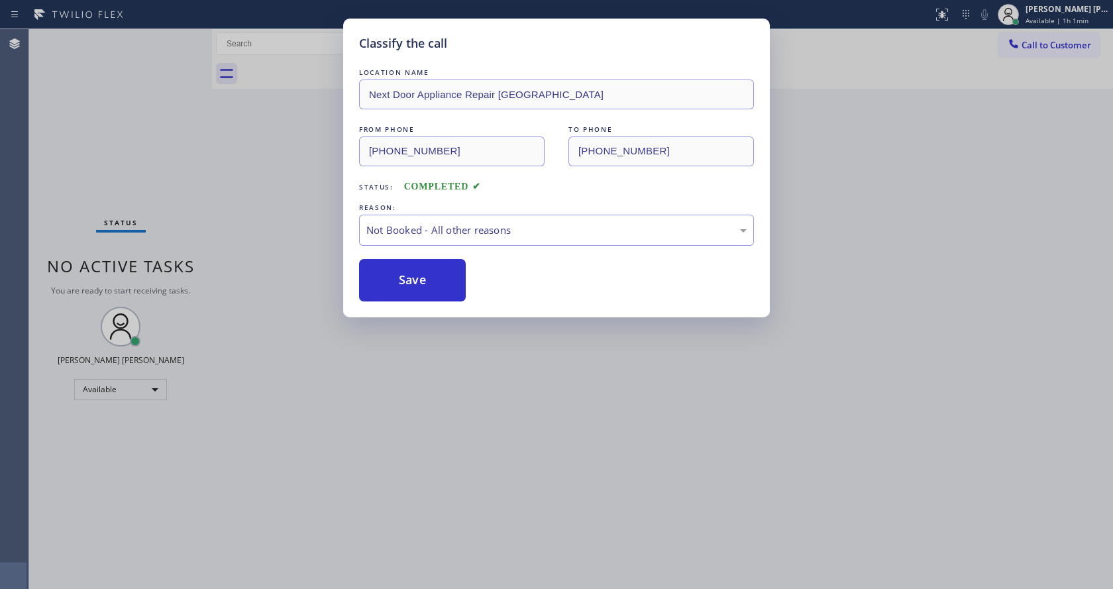
click at [522, 400] on div "Classify the call LOCATION NAME Next Door Appliance Repair Long Island FROM PHO…" at bounding box center [556, 294] width 1113 height 589
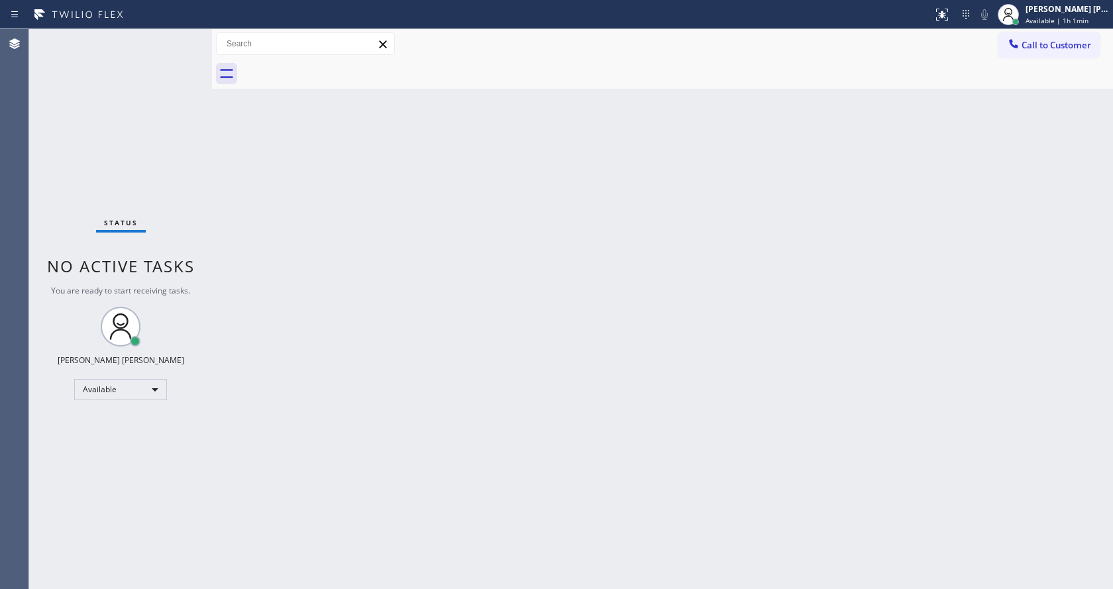
click at [167, 208] on div "Status No active tasks You are ready to start receiving tasks. Jen Rose Villanu…" at bounding box center [120, 309] width 183 height 560
click at [203, 121] on div "Status No active tasks You are ready to start receiving tasks. Jen Rose Villanu…" at bounding box center [120, 309] width 183 height 560
click at [181, 36] on div "Status No active tasks You are ready to start receiving tasks. Jen Rose Villanu…" at bounding box center [120, 309] width 183 height 560
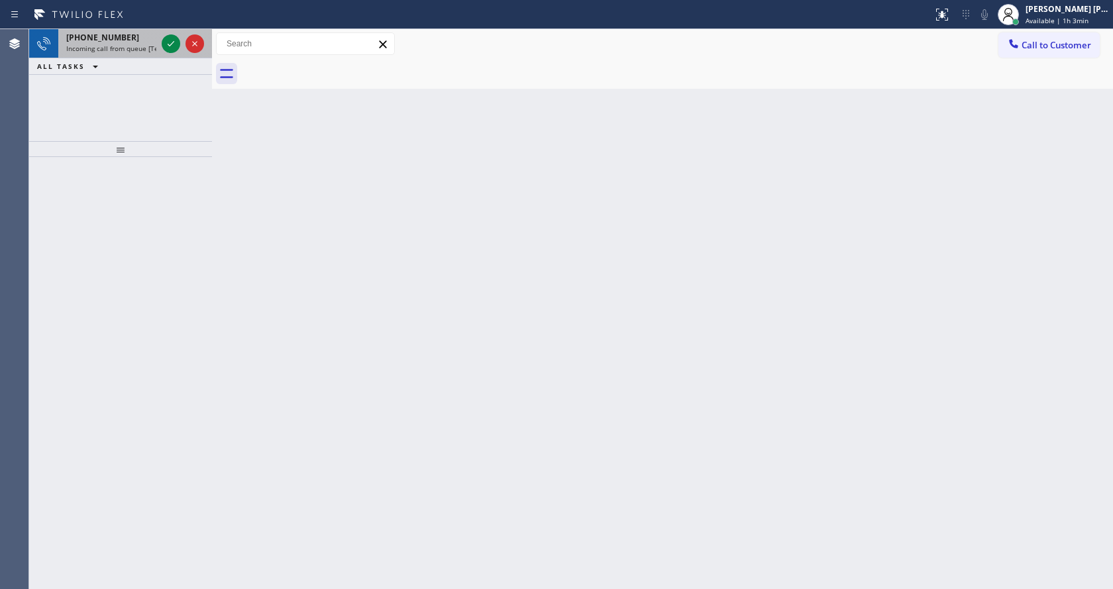
click at [152, 44] on span "Incoming call from queue [Test] All" at bounding box center [121, 48] width 110 height 9
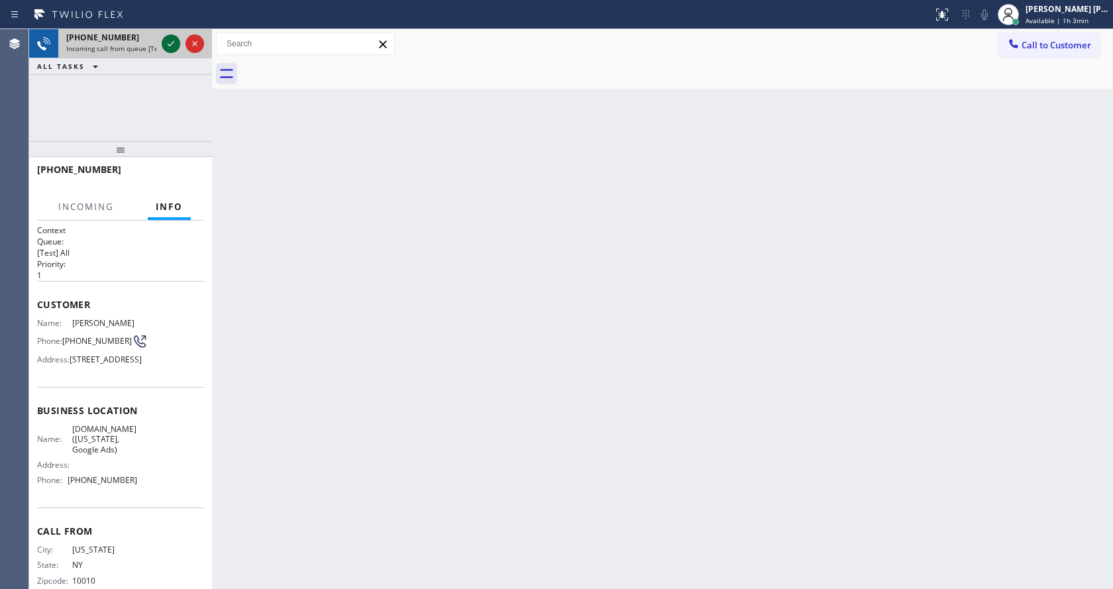
click at [165, 44] on icon at bounding box center [171, 44] width 16 height 16
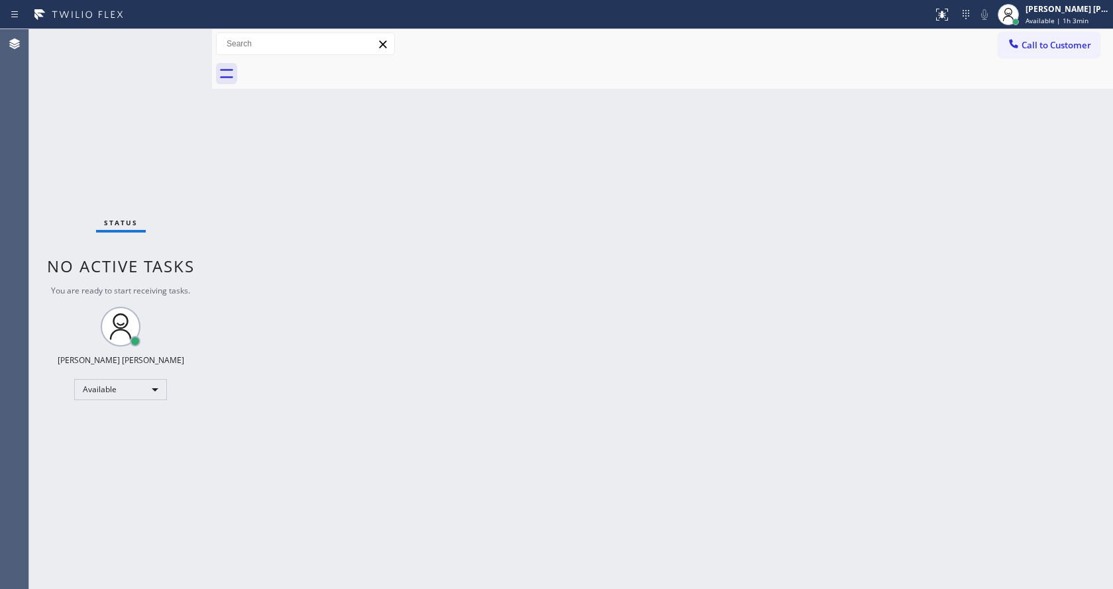
click at [381, 366] on div "Back to Dashboard Change Sender ID Customers Technicians Select a contact Outbo…" at bounding box center [662, 309] width 901 height 560
drag, startPoint x: 86, startPoint y: 144, endPoint x: 94, endPoint y: 95, distance: 49.0
click at [86, 144] on div "Status No active tasks You are ready to start receiving tasks. Jen Rose Villanu…" at bounding box center [120, 309] width 183 height 560
click at [183, 38] on div "Status No active tasks You are ready to start receiving tasks. Jen Rose Villanu…" at bounding box center [120, 309] width 183 height 560
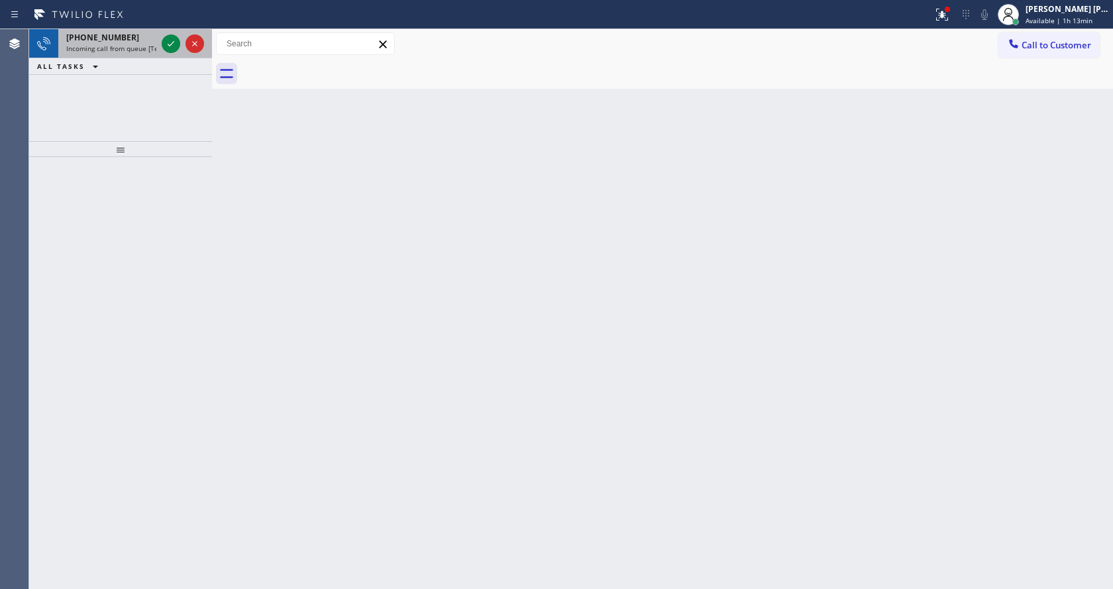
click at [134, 43] on div "+14108028973 Incoming call from queue [Test] All" at bounding box center [108, 43] width 101 height 29
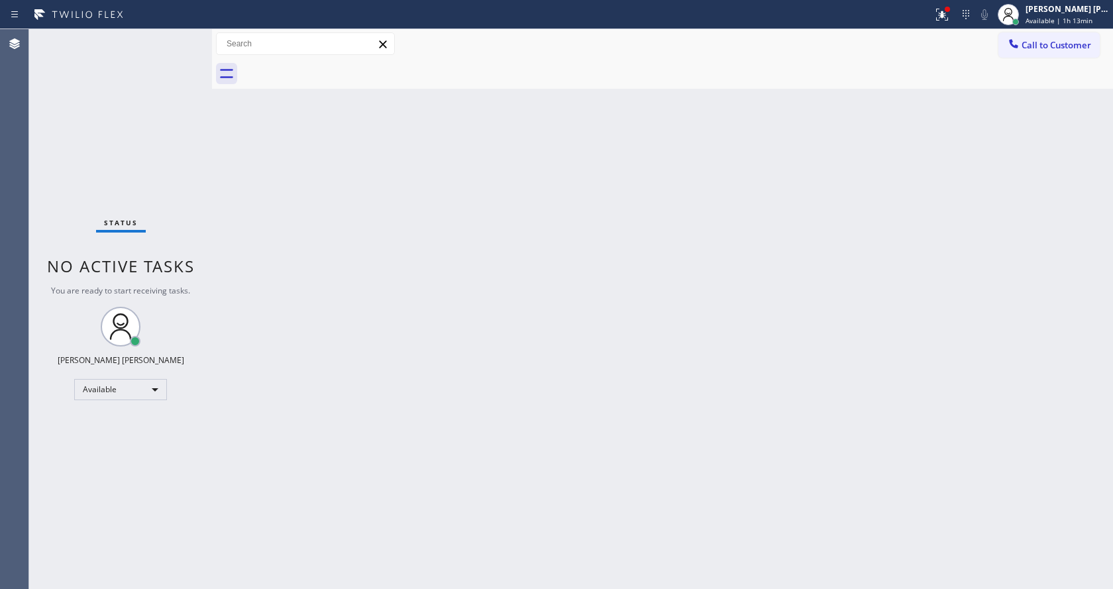
click at [162, 42] on div "Status No active tasks You are ready to start receiving tasks. Jen Rose Villanu…" at bounding box center [120, 309] width 183 height 560
click at [176, 42] on div "Status No active tasks You are ready to start receiving tasks. Jen Rose Villanu…" at bounding box center [120, 309] width 183 height 560
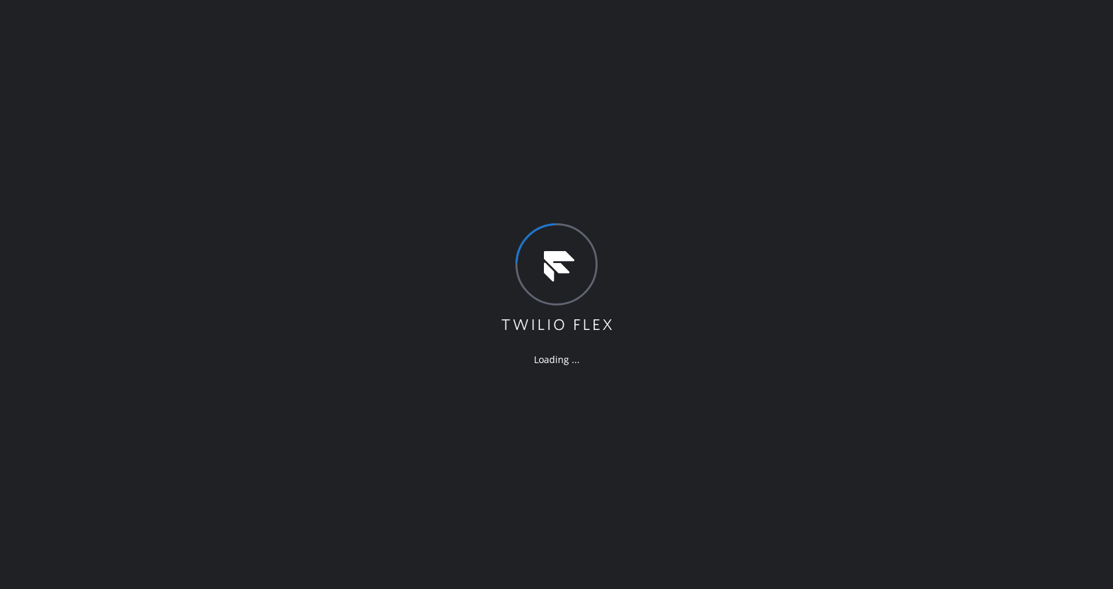
click at [278, 172] on div "Loading ..." at bounding box center [556, 294] width 1113 height 589
click at [513, 469] on div "Loading ..." at bounding box center [556, 294] width 1113 height 589
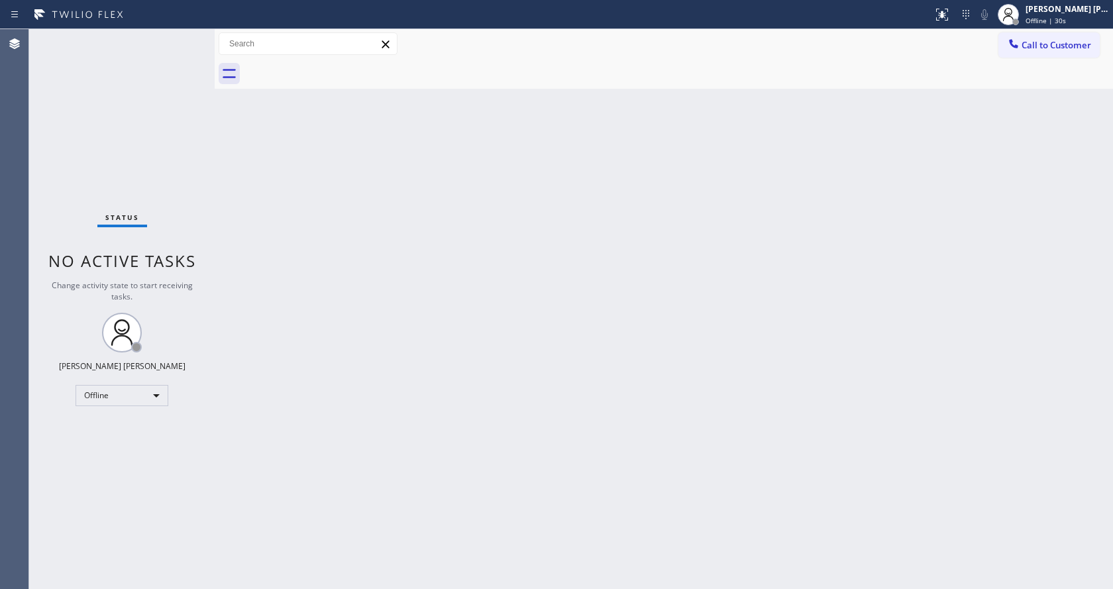
click at [915, 199] on div "Back to Dashboard Change Sender ID Customers Technicians Select a contact Outbo…" at bounding box center [664, 309] width 898 height 560
click at [264, 508] on div "Back to Dashboard Change Sender ID Customers Technicians Select a contact Outbo…" at bounding box center [664, 309] width 898 height 560
click at [267, 149] on div "Back to Dashboard Change Sender ID Customers Technicians Select a contact Outbo…" at bounding box center [664, 309] width 898 height 560
click at [497, 437] on div "Back to Dashboard Change Sender ID Customers Technicians Select a contact Outbo…" at bounding box center [664, 309] width 898 height 560
drag, startPoint x: 768, startPoint y: 376, endPoint x: 705, endPoint y: 340, distance: 73.0
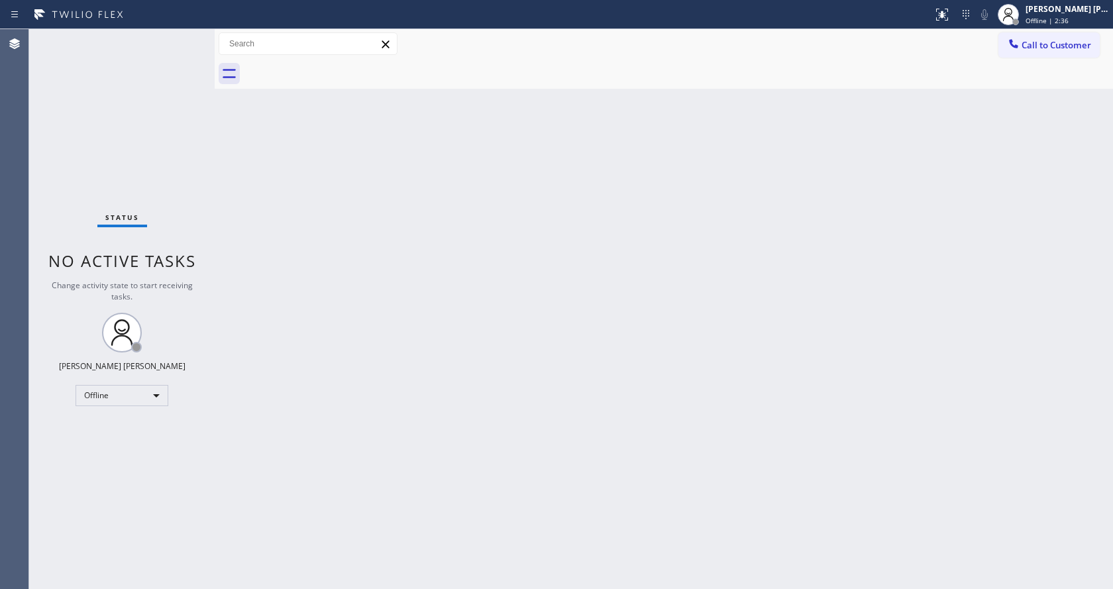
click at [768, 376] on div "Back to Dashboard Change Sender ID Customers Technicians Select a contact Outbo…" at bounding box center [664, 309] width 898 height 560
click at [335, 351] on div "Back to Dashboard Change Sender ID Customers Technicians Select a contact Outbo…" at bounding box center [664, 309] width 898 height 560
click at [1020, 25] on div at bounding box center [1015, 21] width 9 height 9
click at [1006, 72] on button "Available" at bounding box center [1046, 70] width 132 height 17
click at [668, 347] on div "Back to Dashboard Change Sender ID Customers Technicians Select a contact Outbo…" at bounding box center [664, 309] width 898 height 560
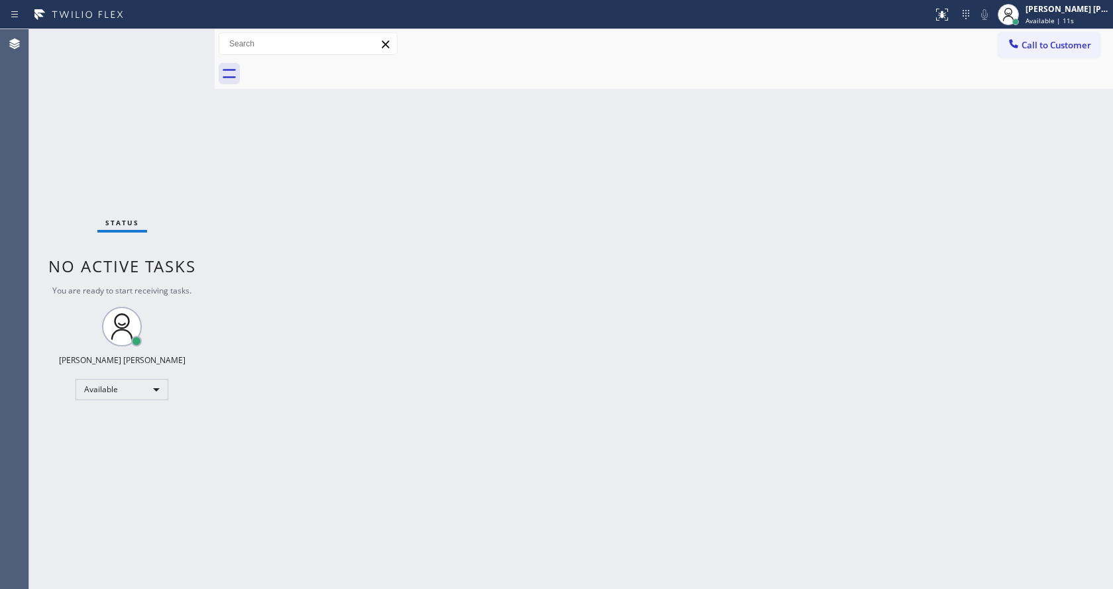
click at [182, 142] on div "Status No active tasks You are ready to start receiving tasks. Jen Rose Villanu…" at bounding box center [121, 309] width 185 height 560
click at [616, 449] on div "Back to Dashboard Change Sender ID Customers Technicians Select a contact Outbo…" at bounding box center [664, 309] width 898 height 560
click at [638, 384] on div "Back to Dashboard Change Sender ID Customers Technicians Select a contact Outbo…" at bounding box center [664, 309] width 898 height 560
click at [422, 386] on div "Back to Dashboard Change Sender ID Customers Technicians Select a contact Outbo…" at bounding box center [664, 309] width 898 height 560
click at [234, 206] on div "Back to Dashboard Change Sender ID Customers Technicians Select a contact Outbo…" at bounding box center [664, 309] width 898 height 560
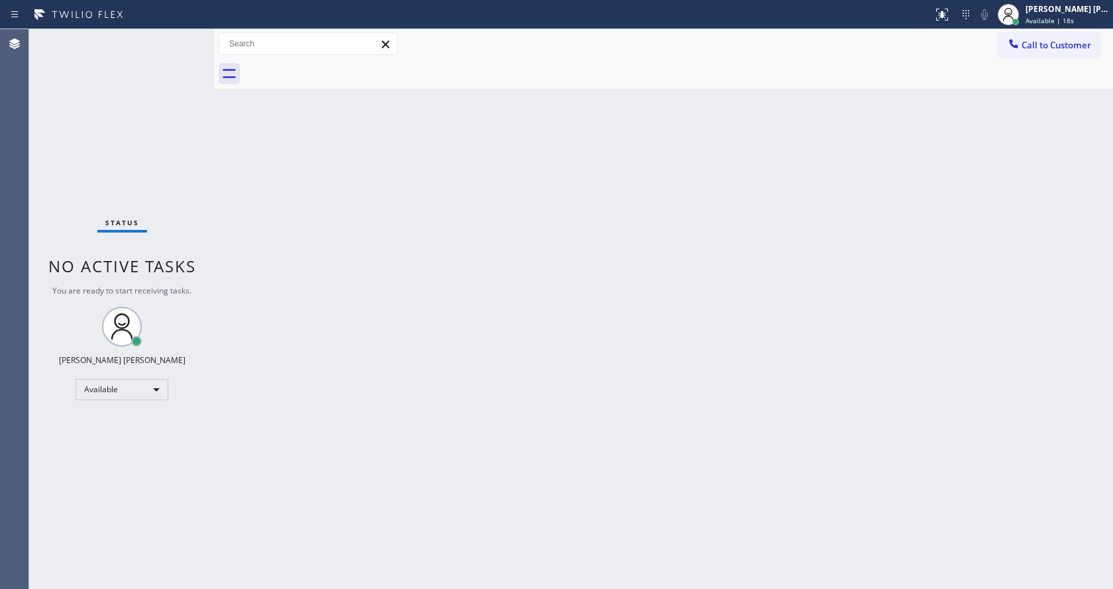
click at [189, 33] on div "Status No active tasks You are ready to start receiving tasks. Jen Rose Villanu…" at bounding box center [121, 309] width 185 height 560
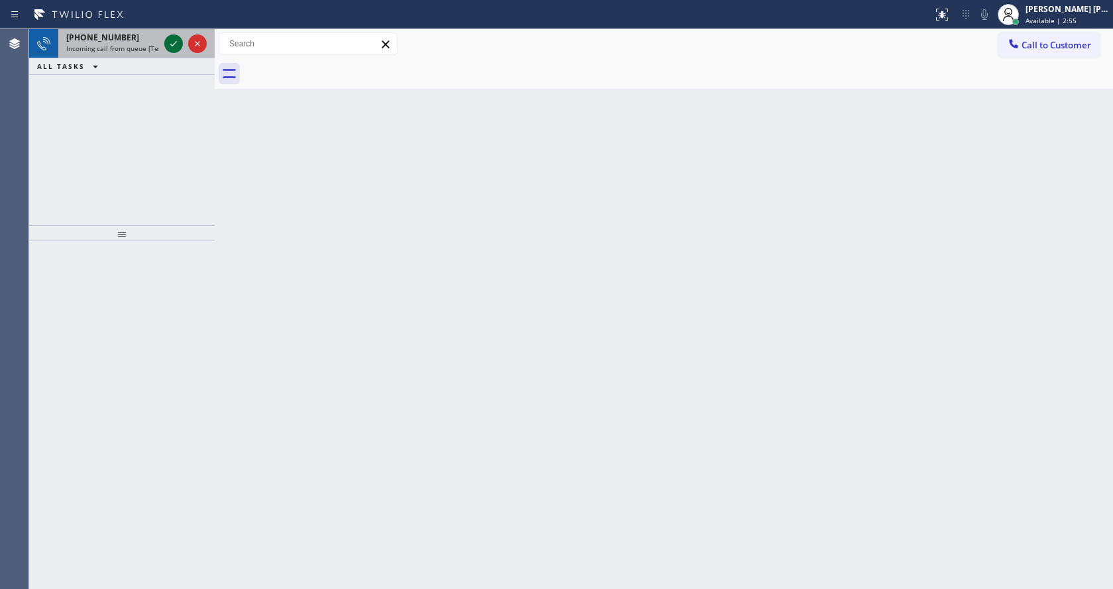
click at [173, 45] on icon at bounding box center [173, 43] width 7 height 5
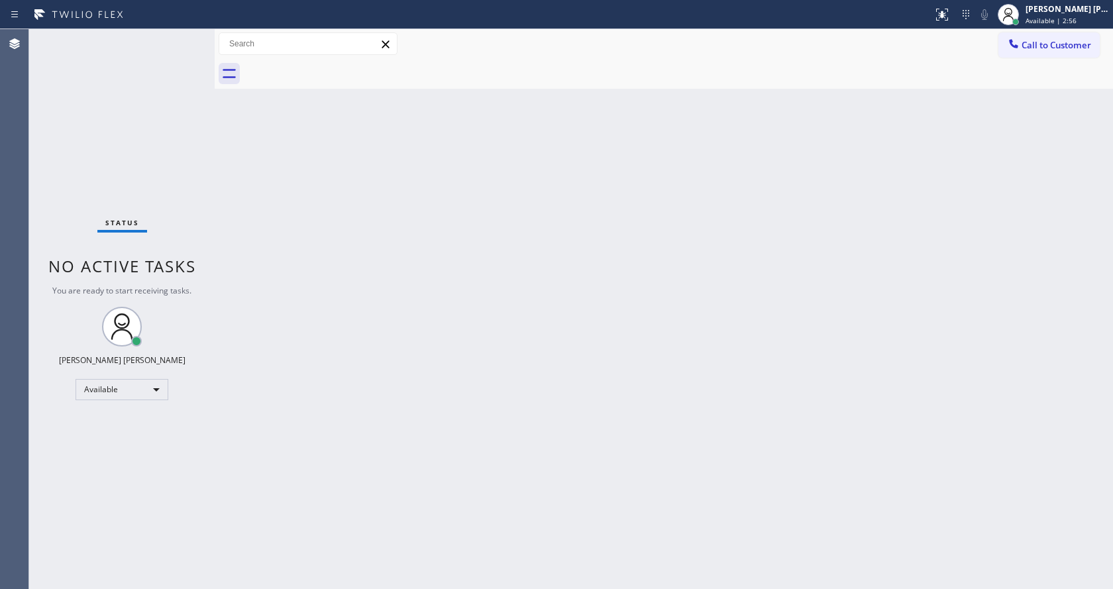
click at [317, 427] on div "Back to Dashboard Change Sender ID Customers Technicians Select a contact Outbo…" at bounding box center [664, 309] width 898 height 560
click at [215, 198] on div at bounding box center [215, 309] width 0 height 560
click at [956, 5] on button at bounding box center [941, 14] width 29 height 29
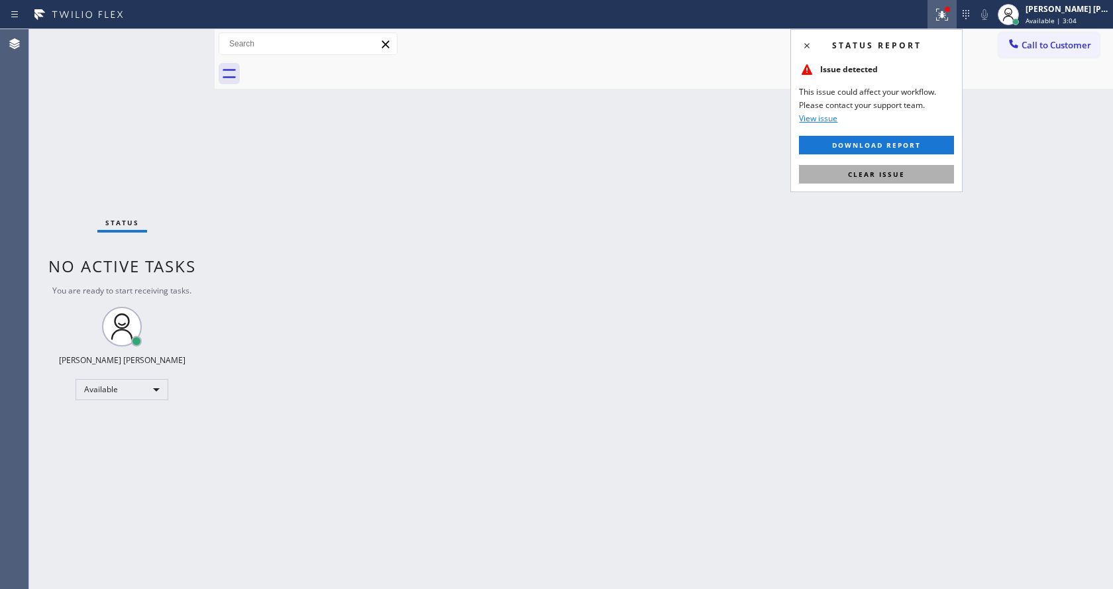
click at [915, 166] on button "Clear issue" at bounding box center [876, 174] width 155 height 19
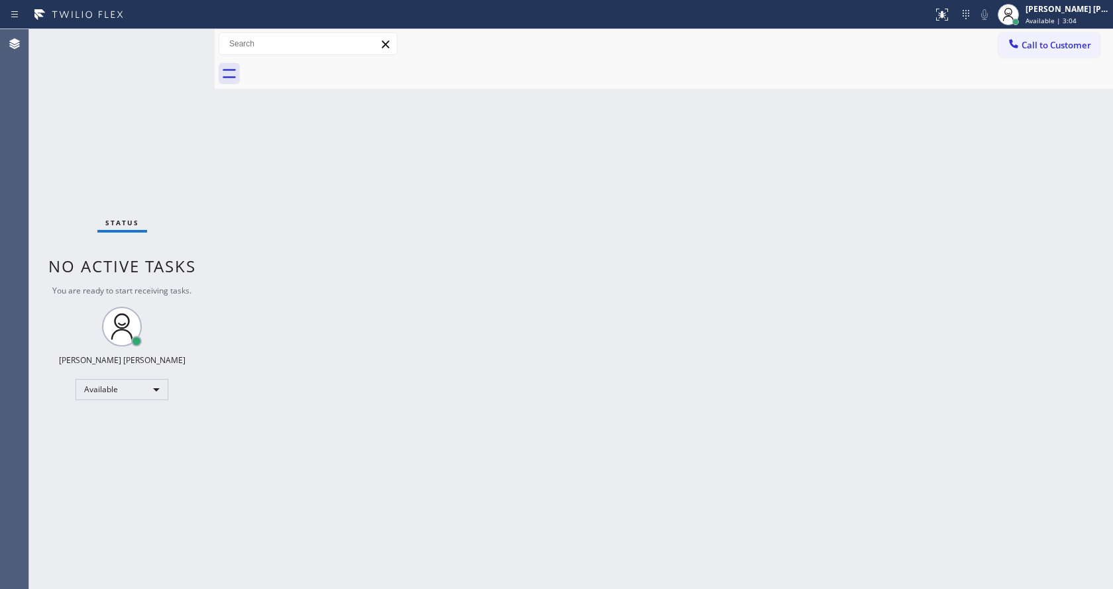
click at [915, 166] on div "Back to Dashboard Change Sender ID Customers Technicians Select a contact Outbo…" at bounding box center [664, 309] width 898 height 560
click at [280, 365] on div "Back to Dashboard Change Sender ID Customers Technicians Select a contact Outbo…" at bounding box center [664, 309] width 898 height 560
drag, startPoint x: 215, startPoint y: 50, endPoint x: 190, endPoint y: 44, distance: 25.2
click at [191, 44] on div "Status No active tasks You are ready to start receiving tasks. Jen Rose Villanu…" at bounding box center [571, 309] width 1084 height 560
click at [182, 38] on div "Status No active tasks You are ready to start receiving tasks. Jen Rose Villanu…" at bounding box center [120, 309] width 183 height 560
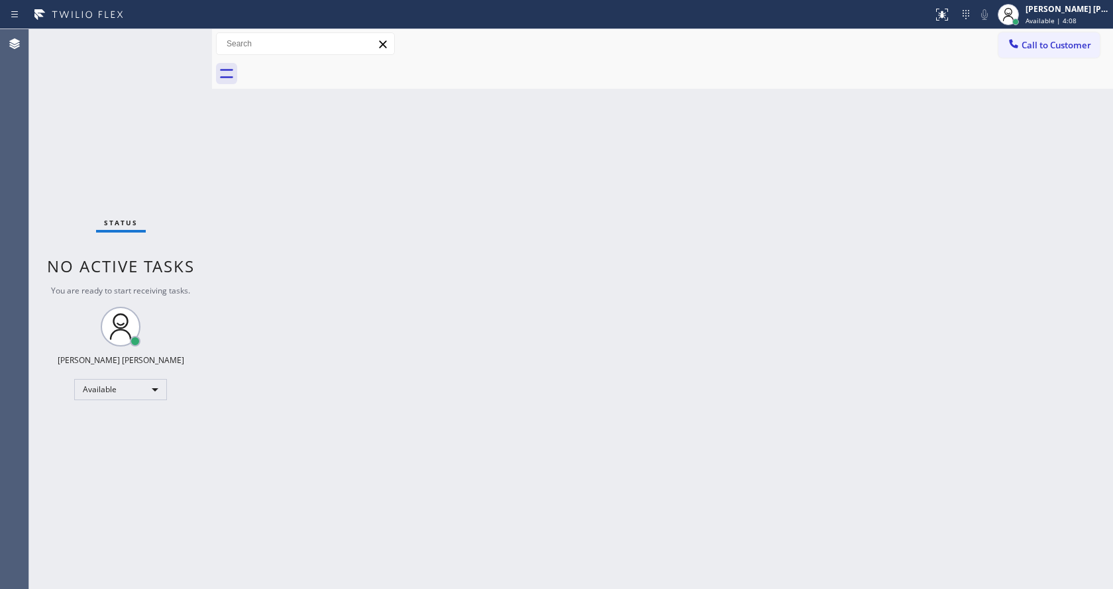
click at [144, 254] on div "Status No active tasks You are ready to start receiving tasks. Jen Rose Villanu…" at bounding box center [120, 309] width 183 height 560
click at [362, 376] on div "Back to Dashboard Change Sender ID Customers Technicians Select a contact Outbo…" at bounding box center [662, 309] width 901 height 560
click at [170, 217] on div "Status No active tasks You are ready to start receiving tasks. Jen Rose Villanu…" at bounding box center [120, 309] width 183 height 560
click at [181, 33] on div "Status No active tasks You are ready to start receiving tasks. Jen Rose Villanu…" at bounding box center [120, 309] width 183 height 560
click at [181, 35] on div "Status No active tasks You are ready to start receiving tasks. Jen Rose Villanu…" at bounding box center [120, 309] width 183 height 560
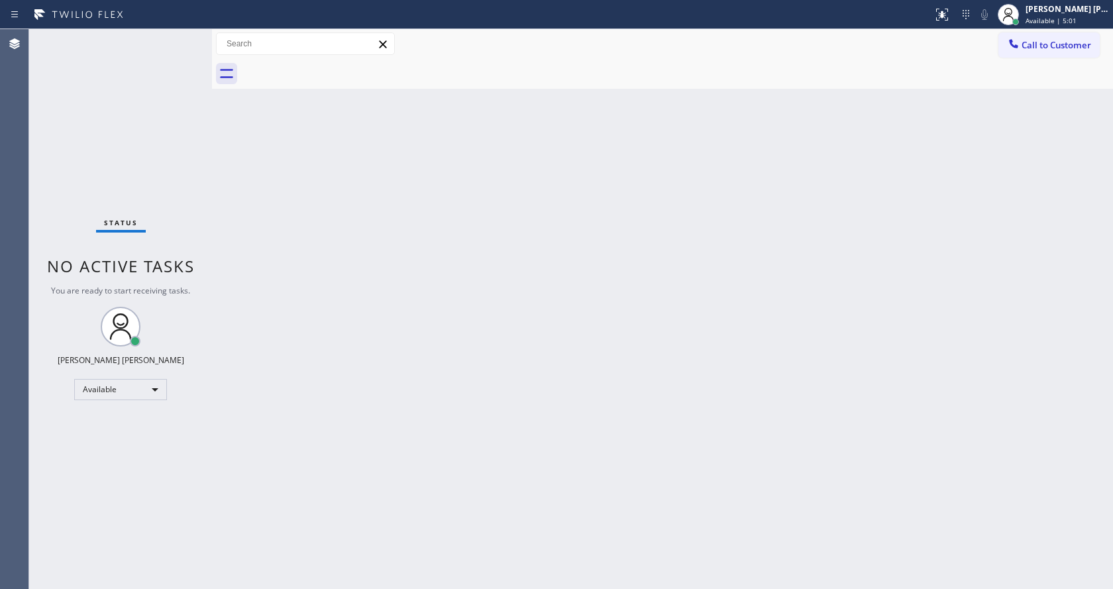
click at [326, 473] on div "Back to Dashboard Change Sender ID Customers Technicians Select a contact Outbo…" at bounding box center [662, 309] width 901 height 560
drag, startPoint x: 294, startPoint y: 224, endPoint x: 278, endPoint y: 205, distance: 24.9
click at [294, 224] on div "Back to Dashboard Change Sender ID Customers Technicians Select a contact Outbo…" at bounding box center [662, 309] width 901 height 560
click at [183, 37] on div "Status No active tasks You are ready to start receiving tasks. Jen Rose Villanu…" at bounding box center [120, 309] width 183 height 560
click at [249, 13] on div at bounding box center [466, 14] width 922 height 21
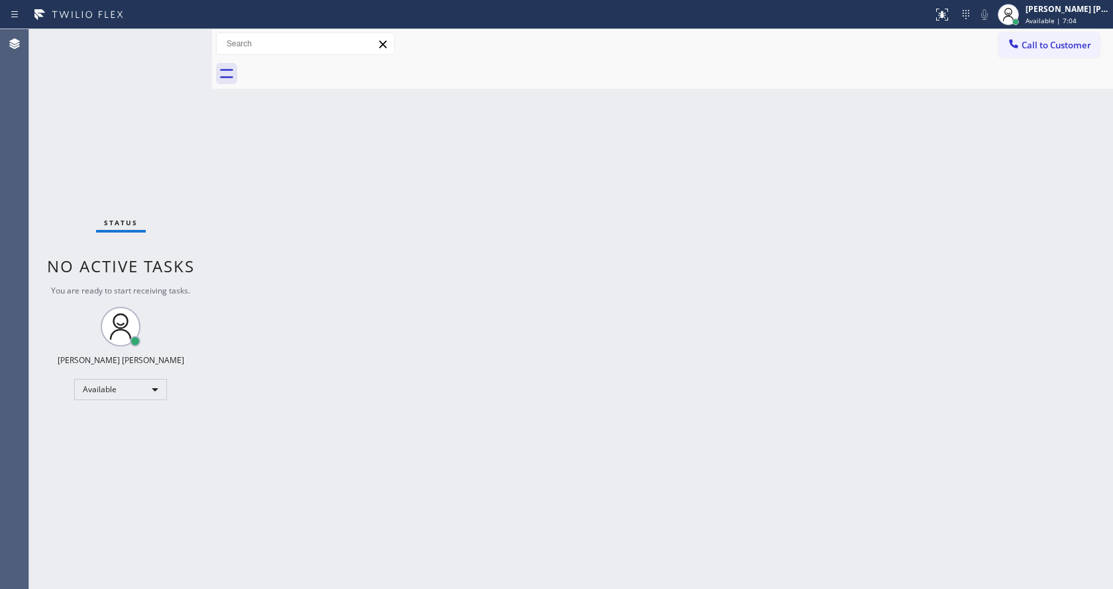
click at [283, 70] on div at bounding box center [677, 74] width 872 height 30
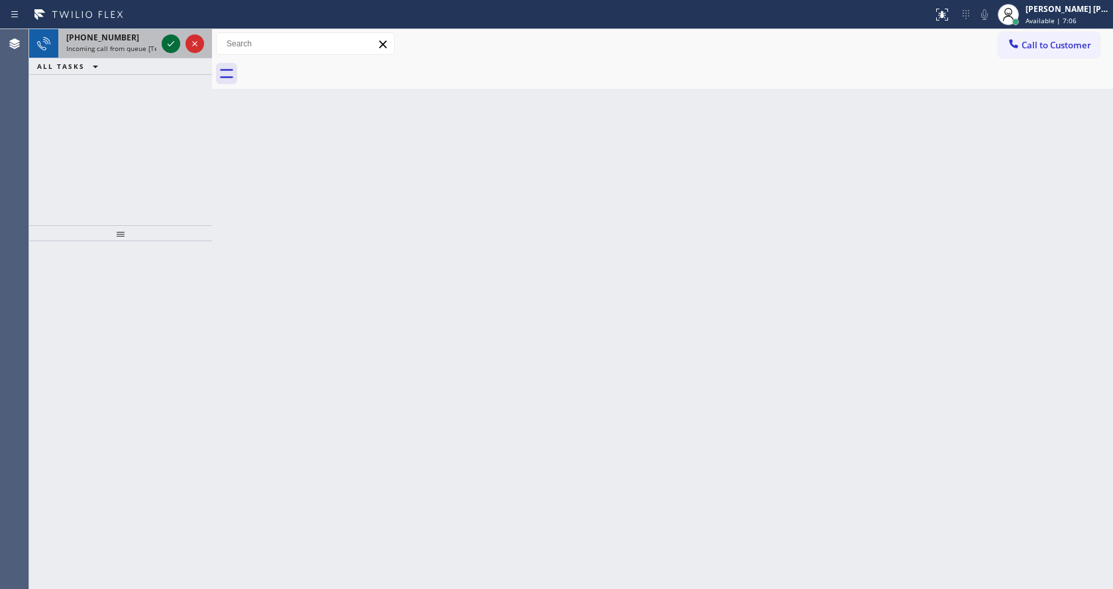
click at [171, 47] on icon at bounding box center [171, 44] width 16 height 16
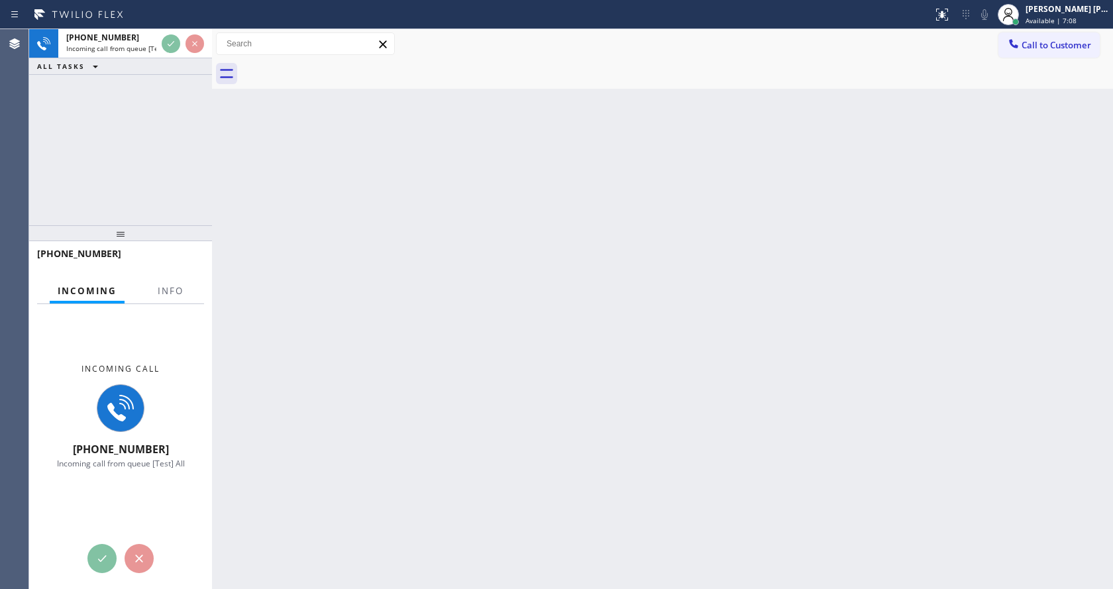
click at [170, 301] on div at bounding box center [171, 302] width 42 height 3
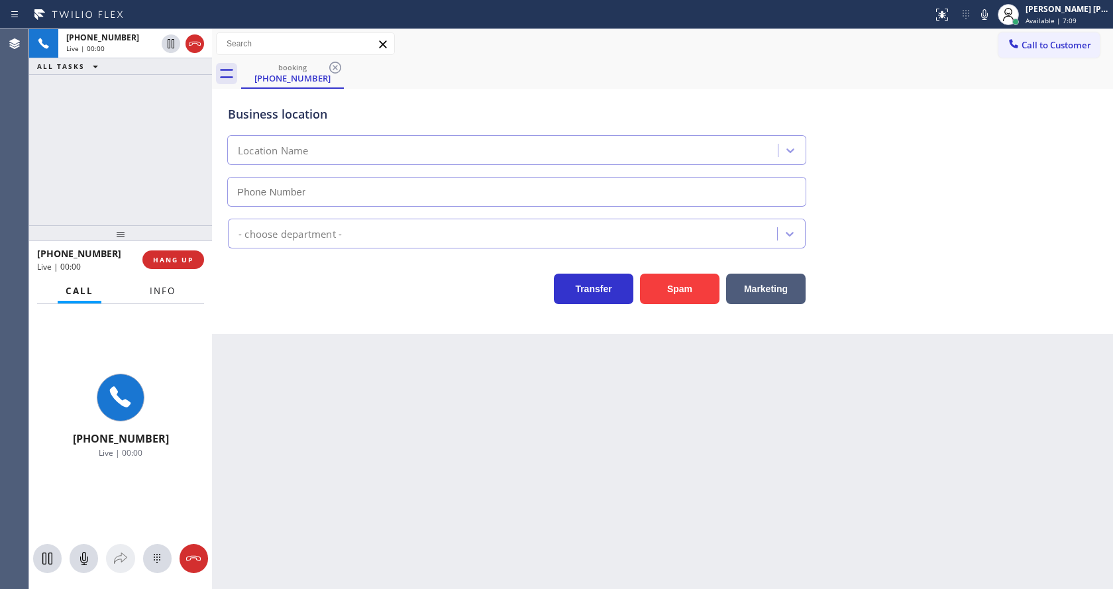
type input "(617) 315-6584"
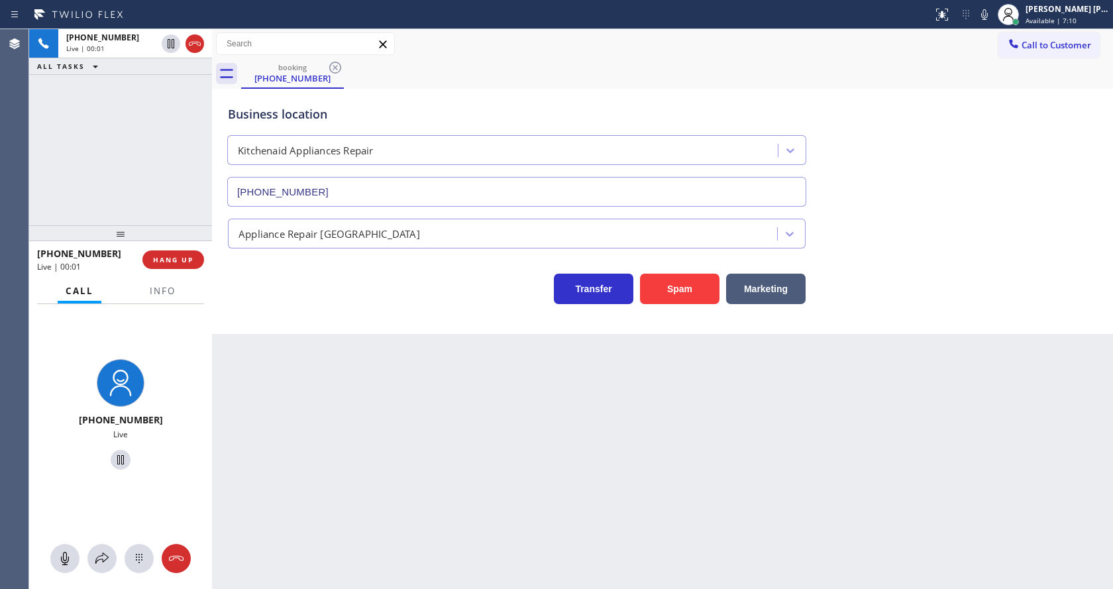
click at [312, 357] on div "Back to Dashboard Change Sender ID Customers Technicians Select a contact Outbo…" at bounding box center [662, 309] width 901 height 560
click at [161, 288] on span "Info" at bounding box center [163, 291] width 26 height 12
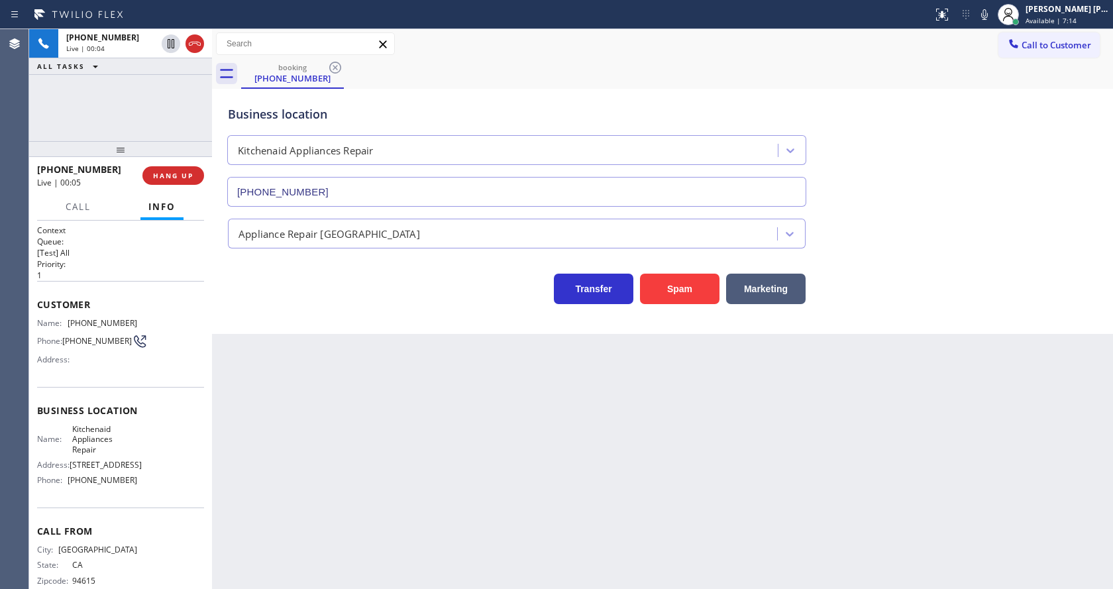
drag, startPoint x: 116, startPoint y: 229, endPoint x: 118, endPoint y: 132, distance: 97.4
click at [118, 132] on div "+15105209563 Live | 00:04 ALL TASKS ALL TASKS ACTIVE TASKS TASKS IN WRAP UP +15…" at bounding box center [120, 309] width 183 height 560
click at [385, 400] on div "Back to Dashboard Change Sender ID Customers Technicians Select a contact Outbo…" at bounding box center [662, 309] width 901 height 560
drag, startPoint x: 331, startPoint y: 340, endPoint x: 339, endPoint y: 354, distance: 16.0
click at [331, 340] on div "Back to Dashboard Change Sender ID Customers Technicians Select a contact Outbo…" at bounding box center [662, 309] width 901 height 560
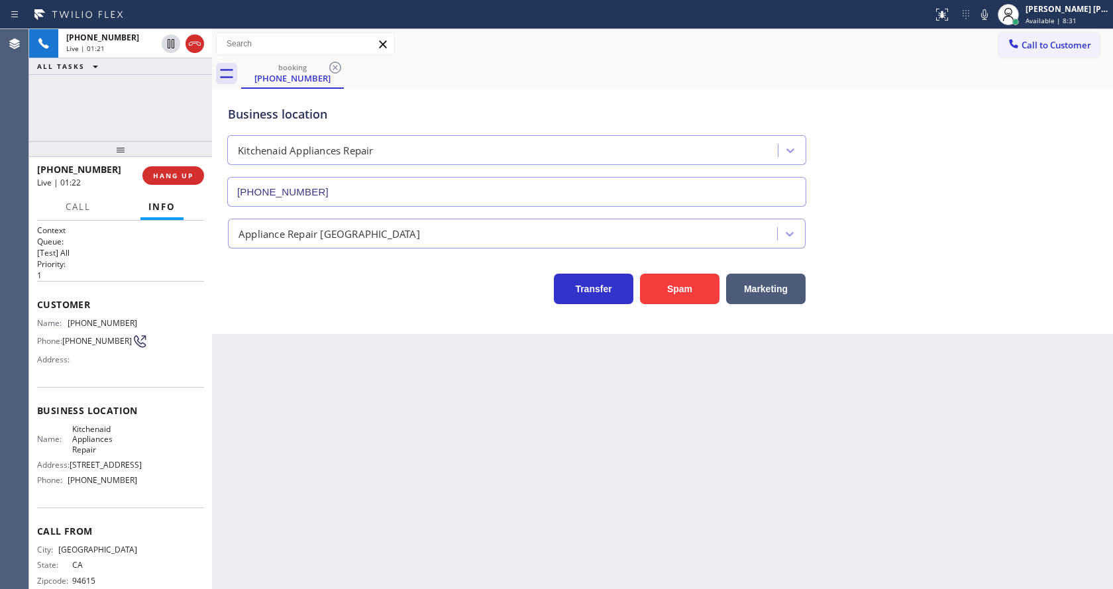
click at [42, 398] on div "Business location Name: Kitchenaid Appliances Repair Address: 210 Broadway Phon…" at bounding box center [120, 447] width 167 height 121
drag, startPoint x: 64, startPoint y: 323, endPoint x: 163, endPoint y: 326, distance: 98.7
click at [163, 326] on div "Name: (510) 520-9563 Phone: (510) 520-9563 Address:" at bounding box center [120, 344] width 167 height 52
copy div "(510) 520-9563"
click at [367, 443] on div "Back to Dashboard Change Sender ID Customers Technicians Select a contact Outbo…" at bounding box center [662, 309] width 901 height 560
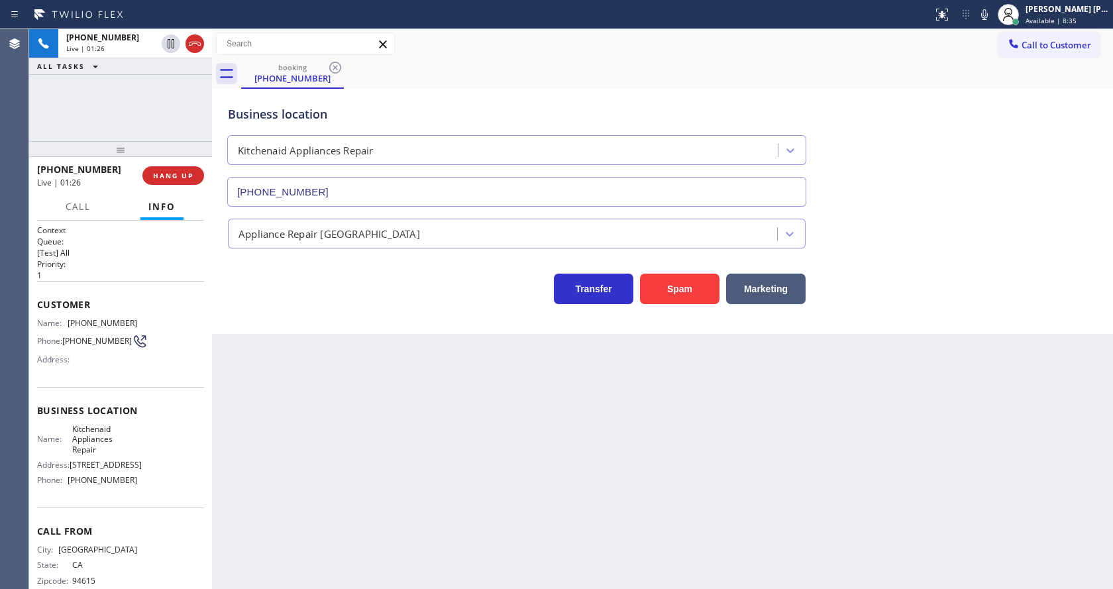
click at [115, 449] on span "Kitchenaid Appliances Repair" at bounding box center [105, 439] width 66 height 30
drag, startPoint x: 64, startPoint y: 431, endPoint x: 103, endPoint y: 460, distance: 48.2
click at [103, 460] on div "Name: Kitchenaid Appliances Repair Address: 210 Broadway Phone: (617) 315-6584" at bounding box center [87, 457] width 100 height 67
copy span "Kitchenaid Appliances Repair"
click at [390, 415] on div "Back to Dashboard Change Sender ID Customers Technicians Select a contact Outbo…" at bounding box center [662, 309] width 901 height 560
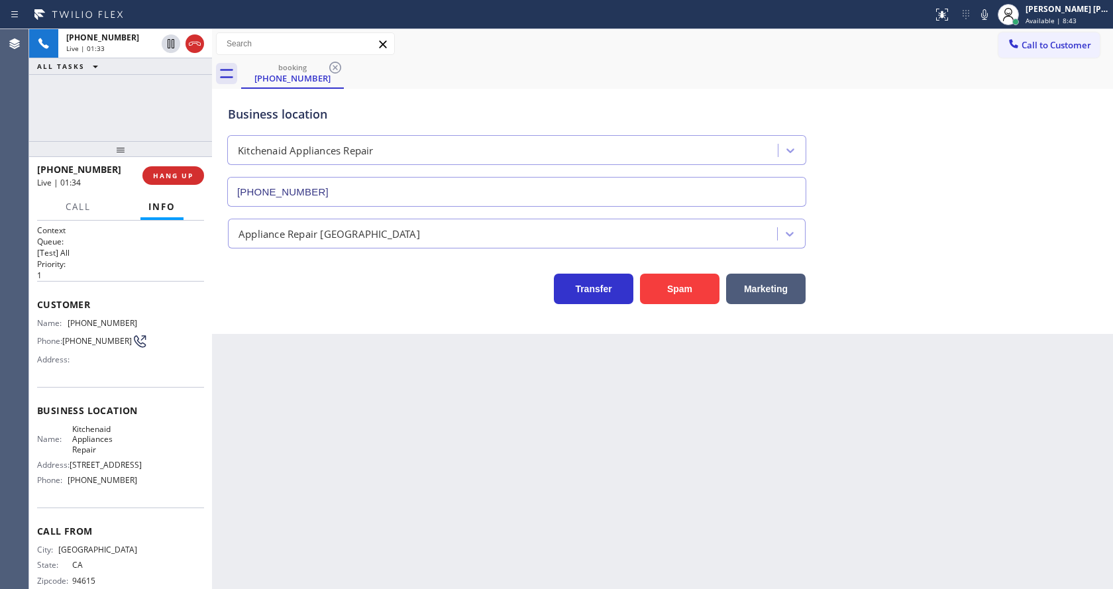
click at [83, 470] on span "210 Broadway" at bounding box center [106, 465] width 72 height 10
drag, startPoint x: 65, startPoint y: 489, endPoint x: 134, endPoint y: 489, distance: 68.9
click at [134, 489] on div "Name: Kitchenaid Appliances Repair Address: 210 Broadway Phone: (617) 315-6584" at bounding box center [120, 457] width 167 height 67
copy div "(617) 315-6584"
click at [306, 478] on div "Back to Dashboard Change Sender ID Customers Technicians Select a contact Outbo…" at bounding box center [662, 309] width 901 height 560
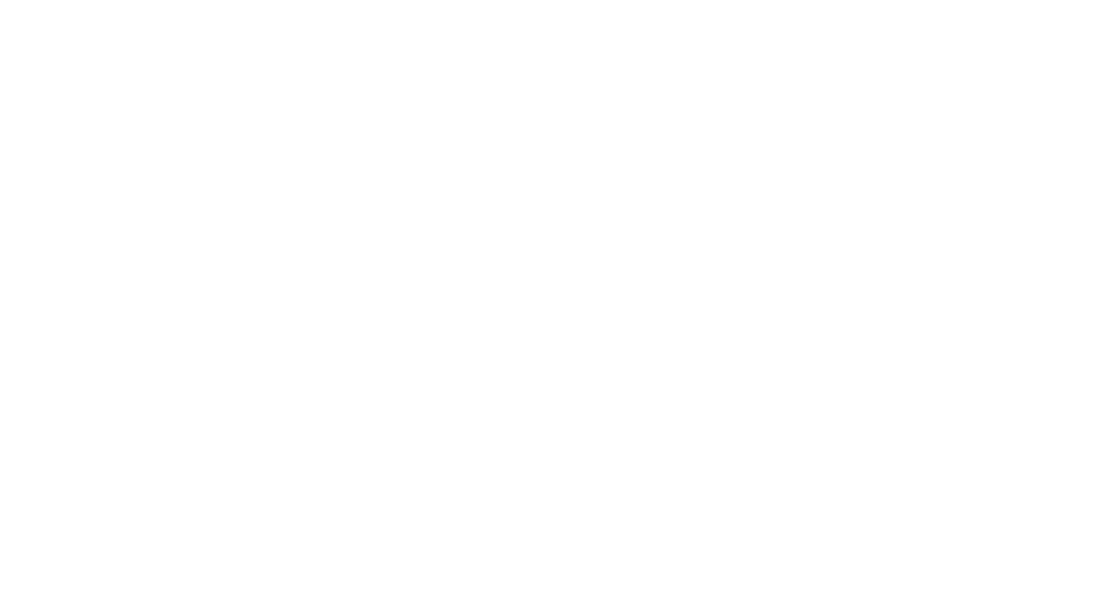
click at [425, 423] on div at bounding box center [556, 294] width 1113 height 589
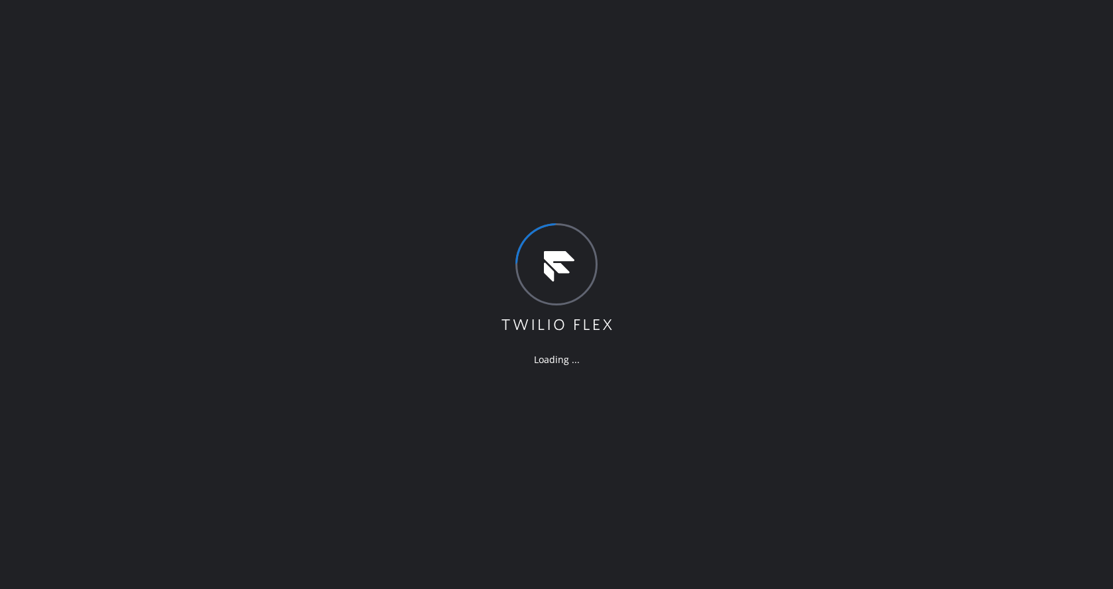
click at [799, 287] on div "Loading ..." at bounding box center [556, 294] width 1113 height 589
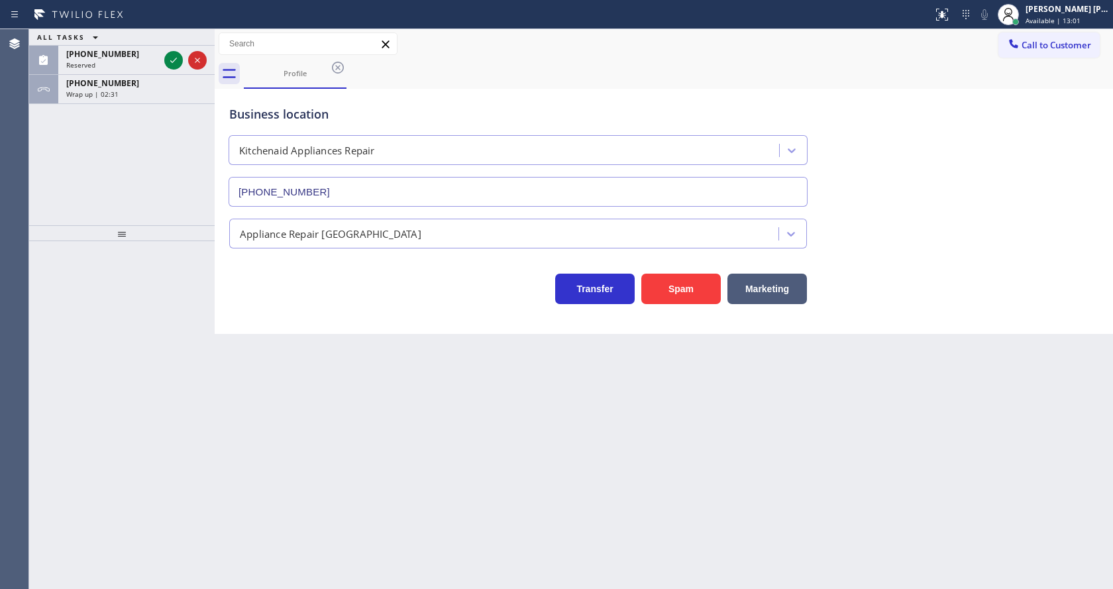
type input "(617) 315-6584"
click at [281, 330] on div "Business location Kitchenaid Appliances Repair (617) 315-6584 Appliance Repair …" at bounding box center [664, 211] width 898 height 245
click at [143, 103] on div "+15105209563 Wrap up | 02:51" at bounding box center [133, 89] width 151 height 29
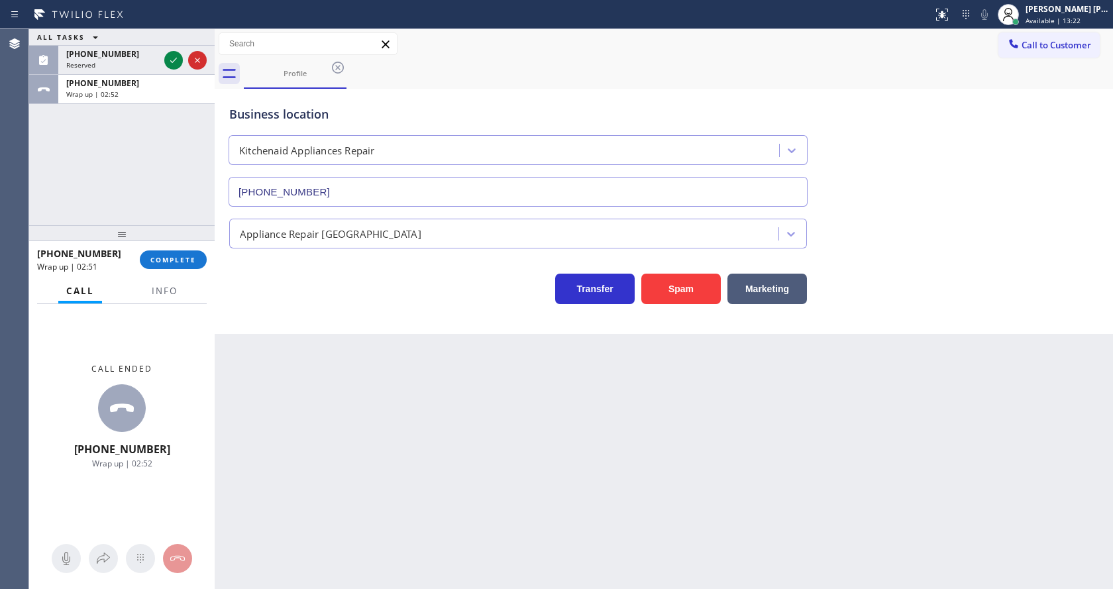
click at [472, 497] on div "Back to Dashboard Change Sender ID Customers Technicians Select a contact Outbo…" at bounding box center [664, 309] width 898 height 560
click at [164, 295] on span "Info" at bounding box center [165, 291] width 26 height 12
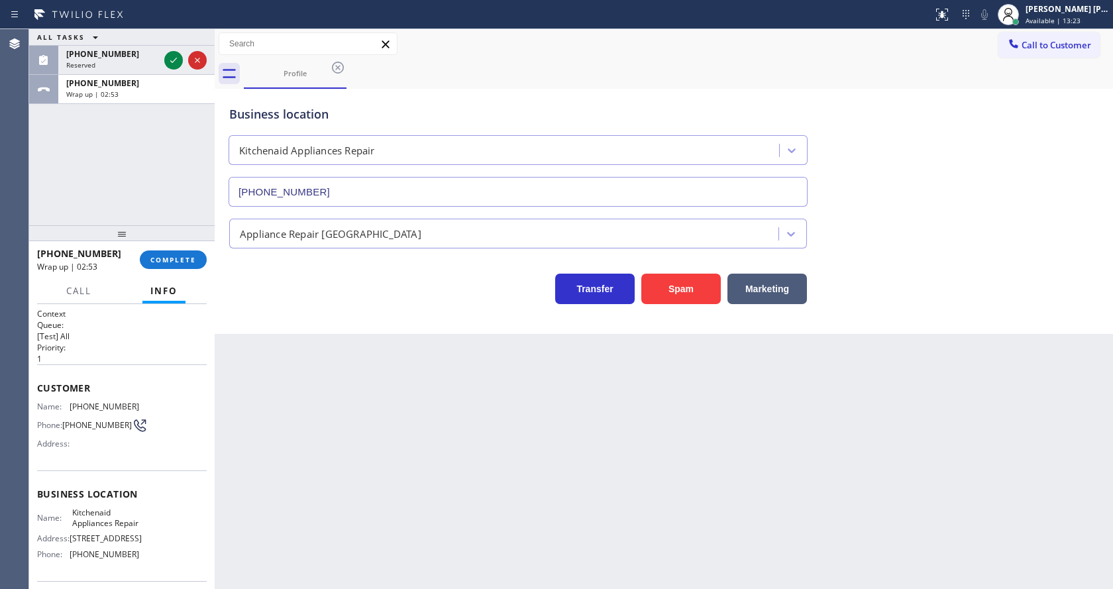
click at [356, 440] on div "Back to Dashboard Change Sender ID Customers Technicians Select a contact Outbo…" at bounding box center [664, 309] width 898 height 560
click at [509, 347] on div "Back to Dashboard Change Sender ID Customers Technicians Select a contact Outbo…" at bounding box center [664, 309] width 898 height 560
drag, startPoint x: 68, startPoint y: 403, endPoint x: 207, endPoint y: 413, distance: 139.4
click at [207, 413] on div "Context Queue: [Test] All Priority: 1 Customer Name: (510) 520-9563 Phone: (510…" at bounding box center [121, 446] width 185 height 285
copy div "(510) 520-9563"
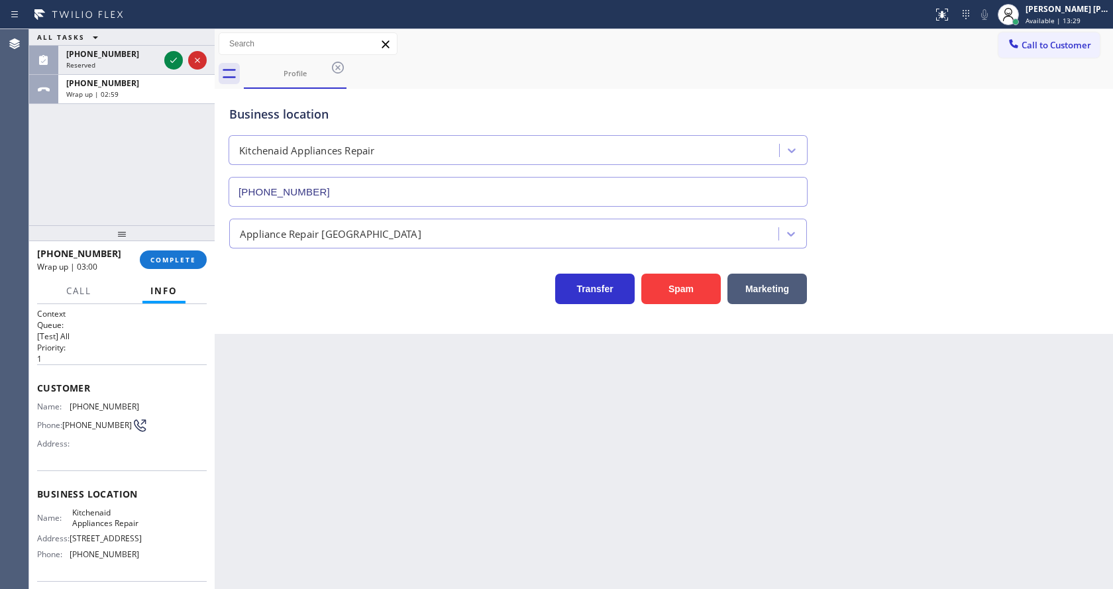
drag, startPoint x: 389, startPoint y: 520, endPoint x: 364, endPoint y: 560, distance: 47.3
click at [388, 520] on div "Back to Dashboard Change Sender ID Customers Technicians Select a contact Outbo…" at bounding box center [664, 309] width 898 height 560
click at [187, 396] on div "Customer Name: (510) 520-9563 Phone: (510) 520-9563 Address:" at bounding box center [122, 417] width 170 height 106
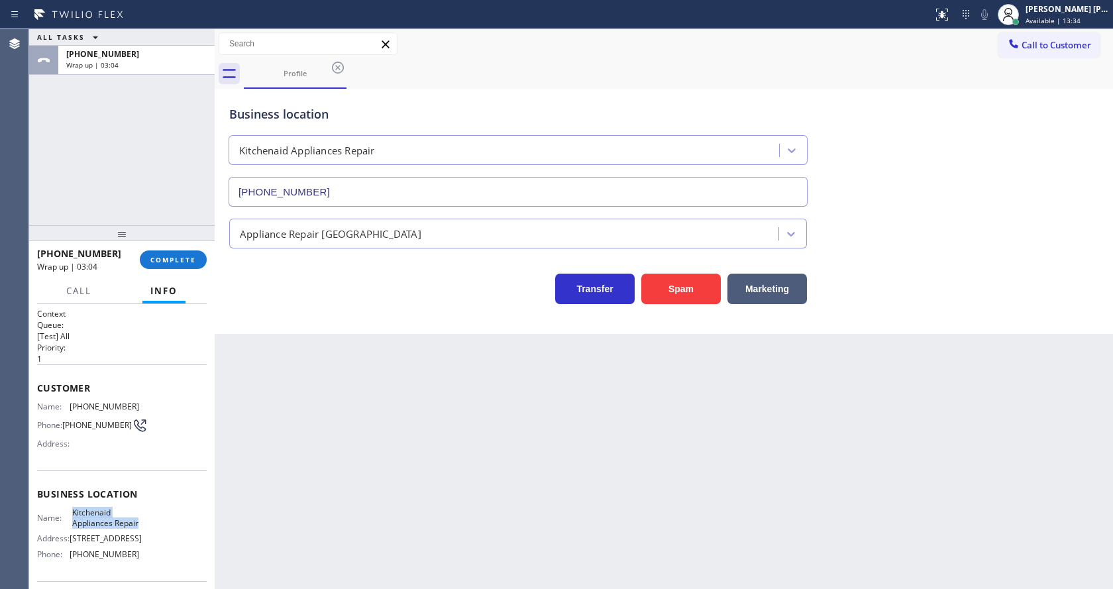
drag, startPoint x: 68, startPoint y: 511, endPoint x: 128, endPoint y: 540, distance: 66.4
click at [128, 540] on div "Business location Name: Kitchenaid Appliances Repair Address: 210 Broadway Phon…" at bounding box center [122, 525] width 170 height 111
copy span "Kitchenaid Appliances Repair"
click at [340, 450] on div "Back to Dashboard Change Sender ID Customers Technicians Select a contact Outbo…" at bounding box center [664, 309] width 898 height 560
click at [81, 476] on div "Business location Name: Kitchenaid Appliances Repair Address: 210 Broadway Phon…" at bounding box center [122, 525] width 170 height 111
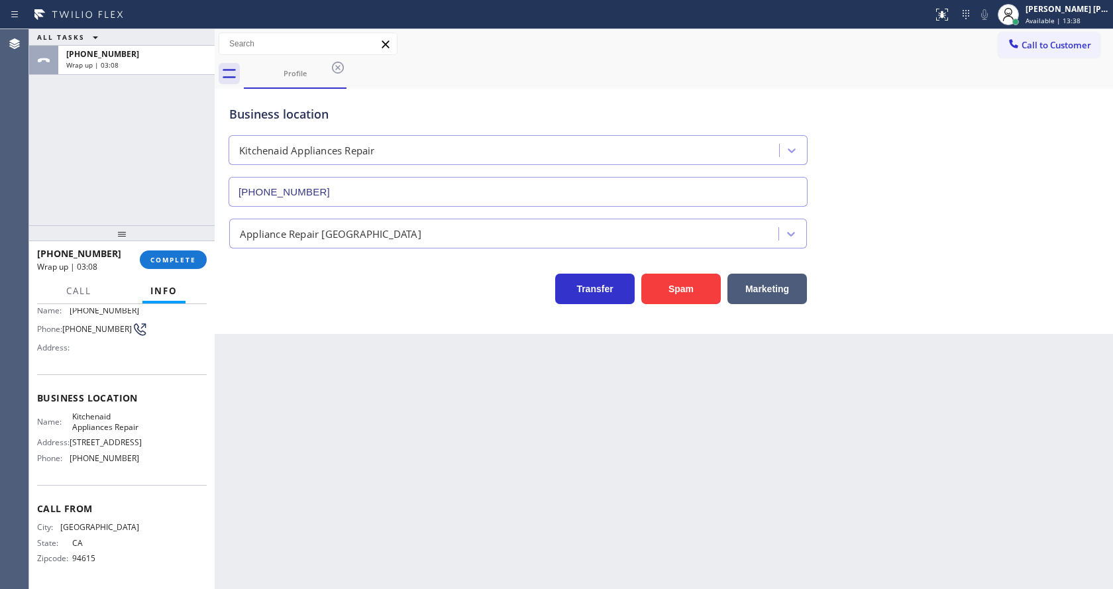
scroll to position [111, 0]
drag, startPoint x: 70, startPoint y: 454, endPoint x: 153, endPoint y: 454, distance: 83.5
click at [153, 454] on div "Name: Kitchenaid Appliances Repair Address: 210 Broadway Phone: (617) 315-6584" at bounding box center [122, 439] width 170 height 57
copy div "(617) 315-6584"
drag, startPoint x: 264, startPoint y: 431, endPoint x: 269, endPoint y: 460, distance: 28.9
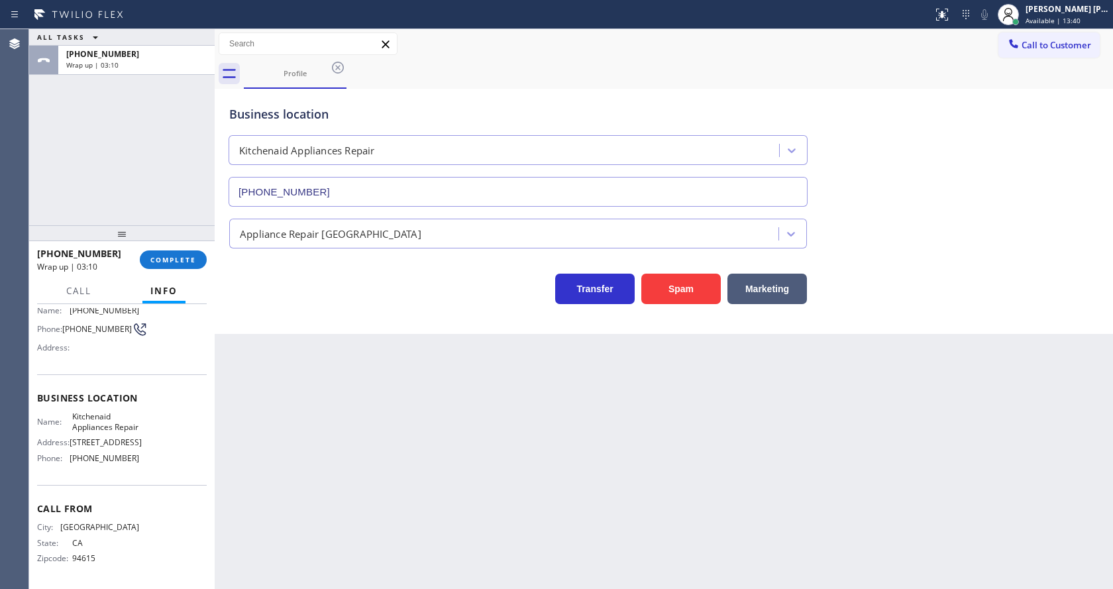
click at [265, 434] on div "Back to Dashboard Change Sender ID Customers Technicians Select a contact Outbo…" at bounding box center [664, 309] width 898 height 560
click at [185, 264] on button "COMPLETE" at bounding box center [173, 259] width 67 height 19
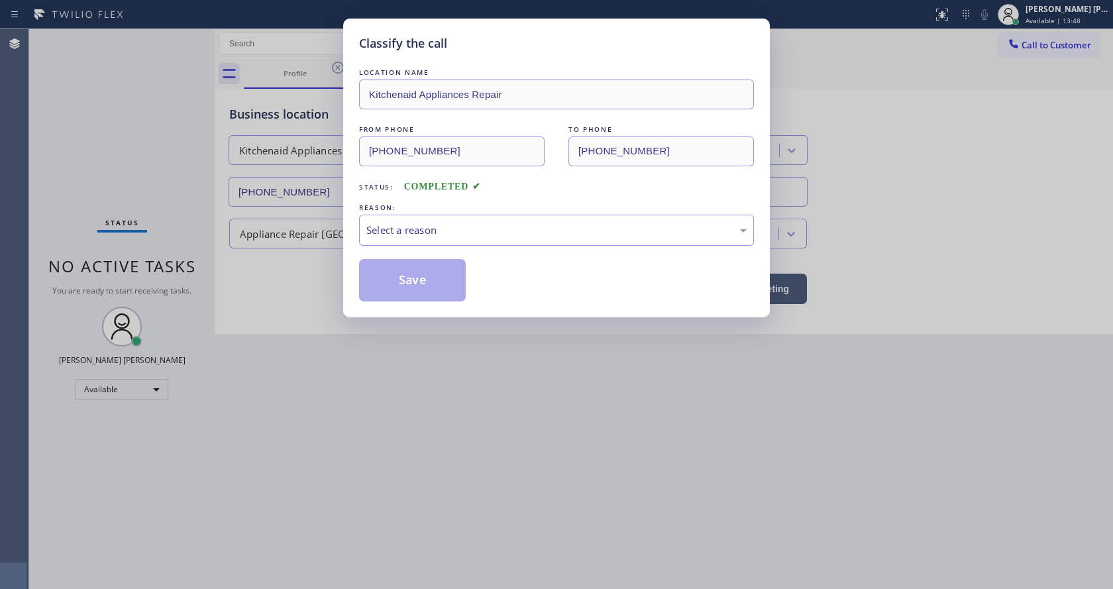
click at [399, 244] on div "Select a reason" at bounding box center [556, 230] width 395 height 31
click at [407, 284] on button "Save" at bounding box center [412, 280] width 107 height 42
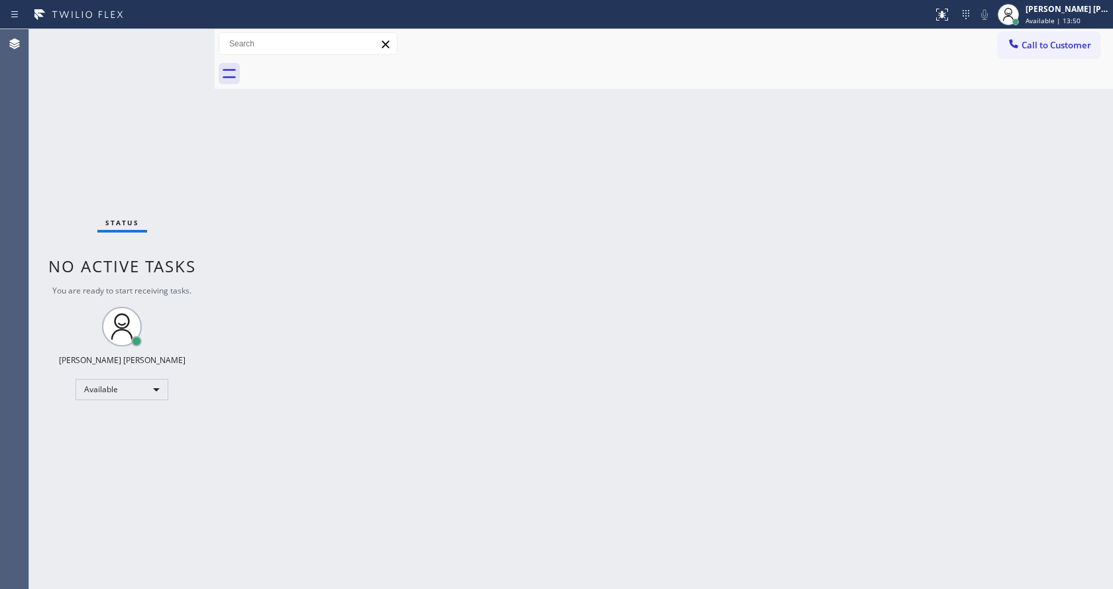
click at [1066, 40] on span "Call to Customer" at bounding box center [1056, 45] width 70 height 12
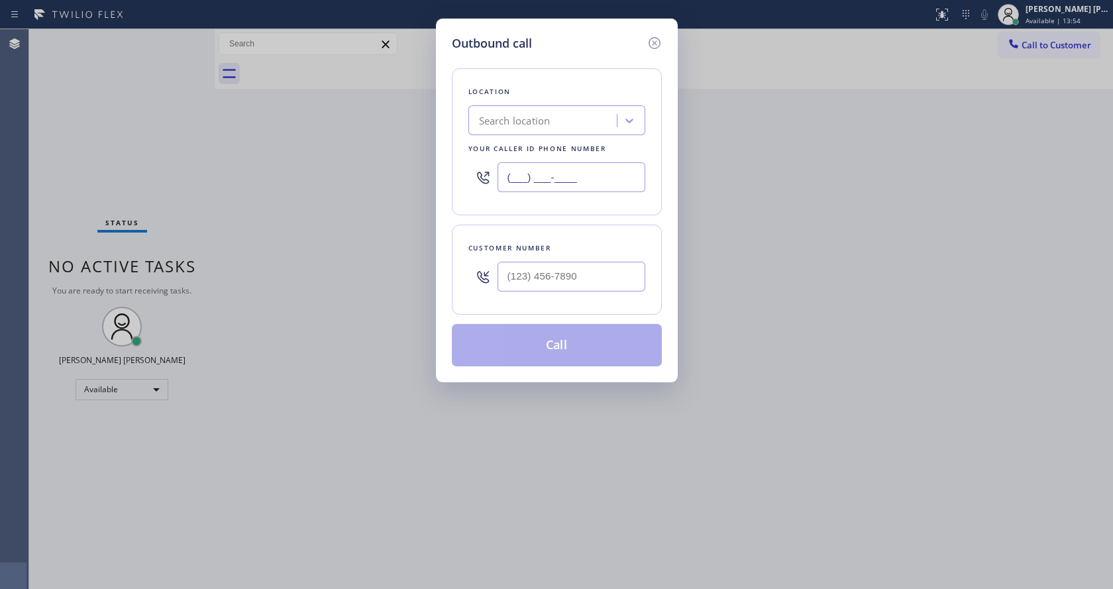
click at [528, 168] on input "(___) ___-____" at bounding box center [571, 177] width 148 height 30
paste input "617) 315-6584"
type input "(617) 315-6584"
click at [568, 284] on input "(___) ___-____" at bounding box center [571, 277] width 148 height 30
paste input "510) 520-9563"
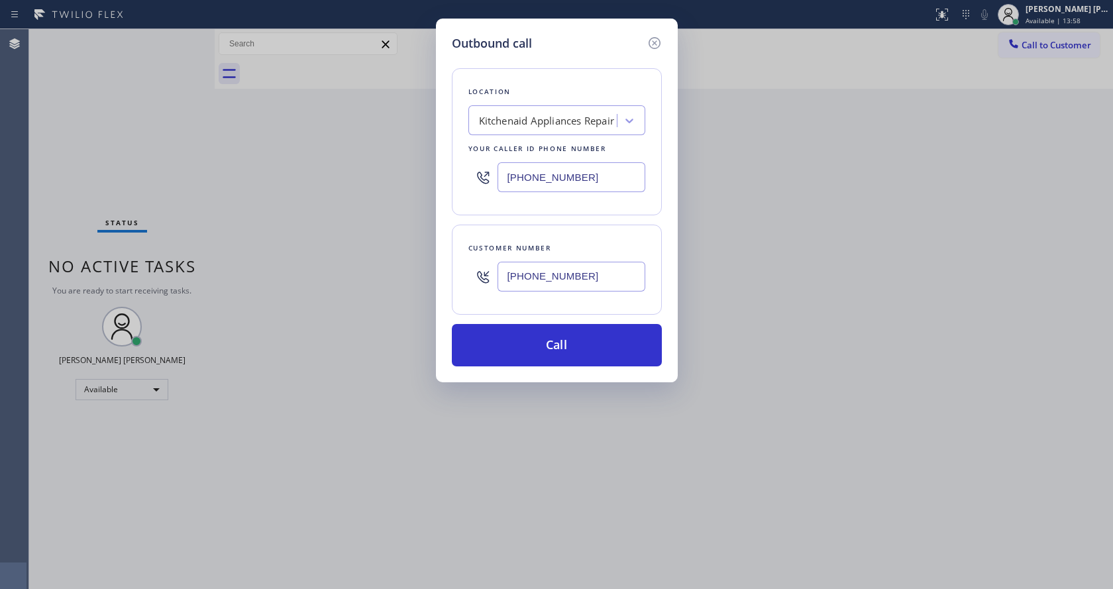
type input "(510) 520-9563"
click at [516, 350] on button "Call" at bounding box center [557, 345] width 210 height 42
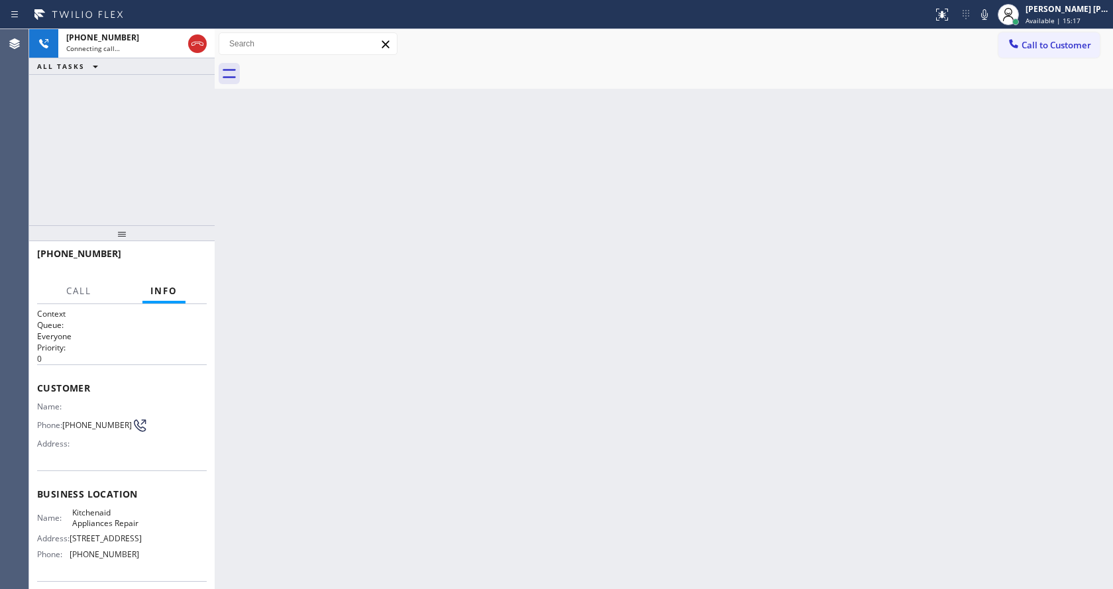
click at [296, 244] on div "Back to Dashboard Change Sender ID Customers Technicians Select a contact Outbo…" at bounding box center [664, 309] width 898 height 560
click at [625, 366] on div "Back to Dashboard Change Sender ID Customers Technicians Select a contact Outbo…" at bounding box center [664, 309] width 898 height 560
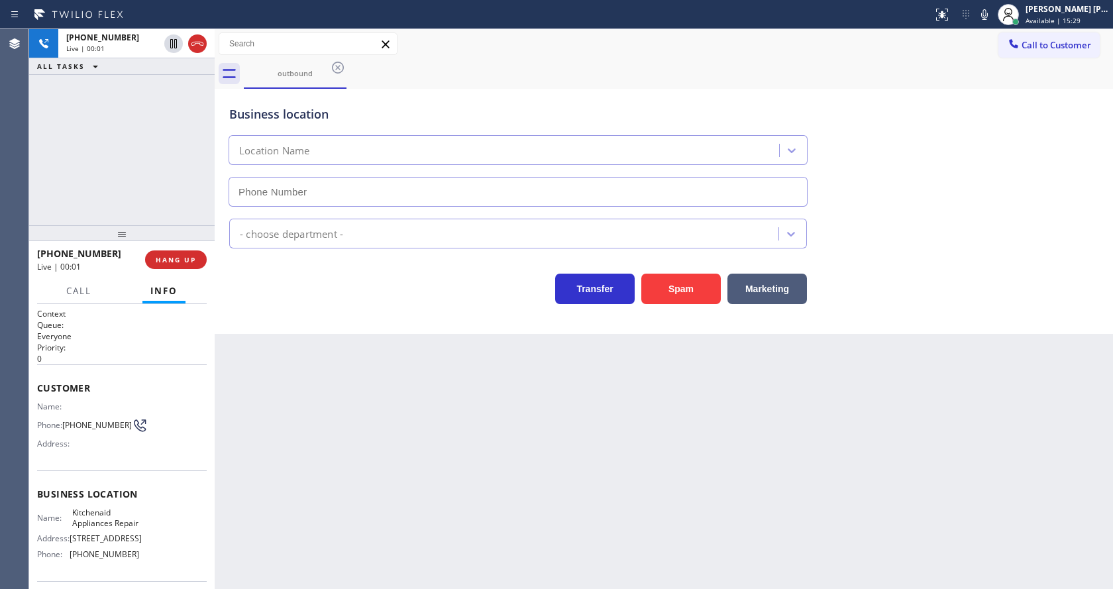
type input "(617) 315-6584"
click at [347, 377] on div "Back to Dashboard Change Sender ID Customers Technicians Select a contact Outbo…" at bounding box center [664, 309] width 898 height 560
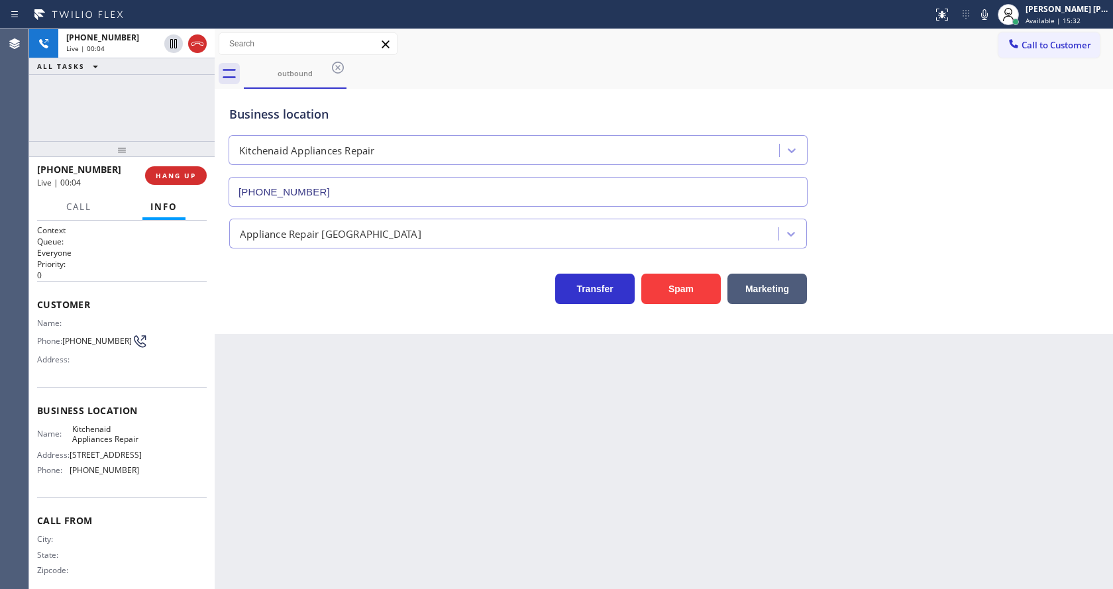
drag, startPoint x: 121, startPoint y: 231, endPoint x: 125, endPoint y: 105, distance: 125.9
click at [122, 99] on div "+15105209563 Live | 00:04 ALL TASKS ALL TASKS ACTIVE TASKS TASKS IN WRAP UP +15…" at bounding box center [121, 309] width 185 height 560
click at [423, 443] on div "Back to Dashboard Change Sender ID Customers Technicians Select a contact Outbo…" at bounding box center [664, 309] width 898 height 560
click at [291, 460] on div "Back to Dashboard Change Sender ID Customers Technicians Select a contact Outbo…" at bounding box center [664, 309] width 898 height 560
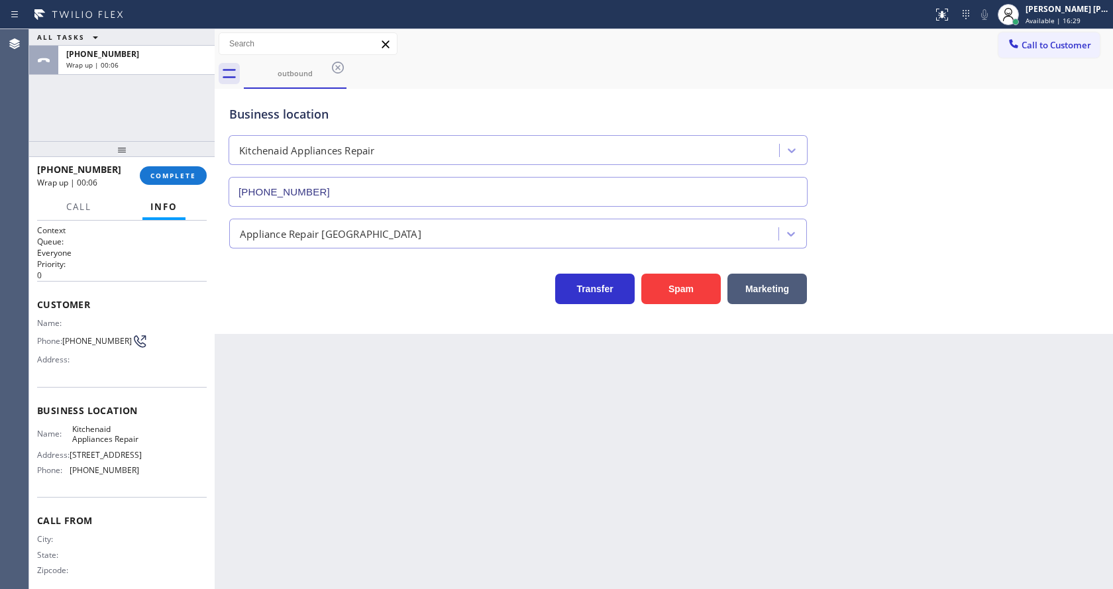
click at [287, 397] on div "Back to Dashboard Change Sender ID Customers Technicians Select a contact Outbo…" at bounding box center [664, 309] width 898 height 560
click at [322, 581] on div "Back to Dashboard Change Sender ID Customers Technicians Select a contact Outbo…" at bounding box center [664, 309] width 898 height 560
drag, startPoint x: 290, startPoint y: 356, endPoint x: 319, endPoint y: 586, distance: 231.0
click at [292, 358] on div "Back to Dashboard Change Sender ID Customers Technicians Select a contact Outbo…" at bounding box center [664, 309] width 898 height 560
click at [492, 442] on div "Back to Dashboard Change Sender ID Customers Technicians Select a contact Outbo…" at bounding box center [664, 309] width 898 height 560
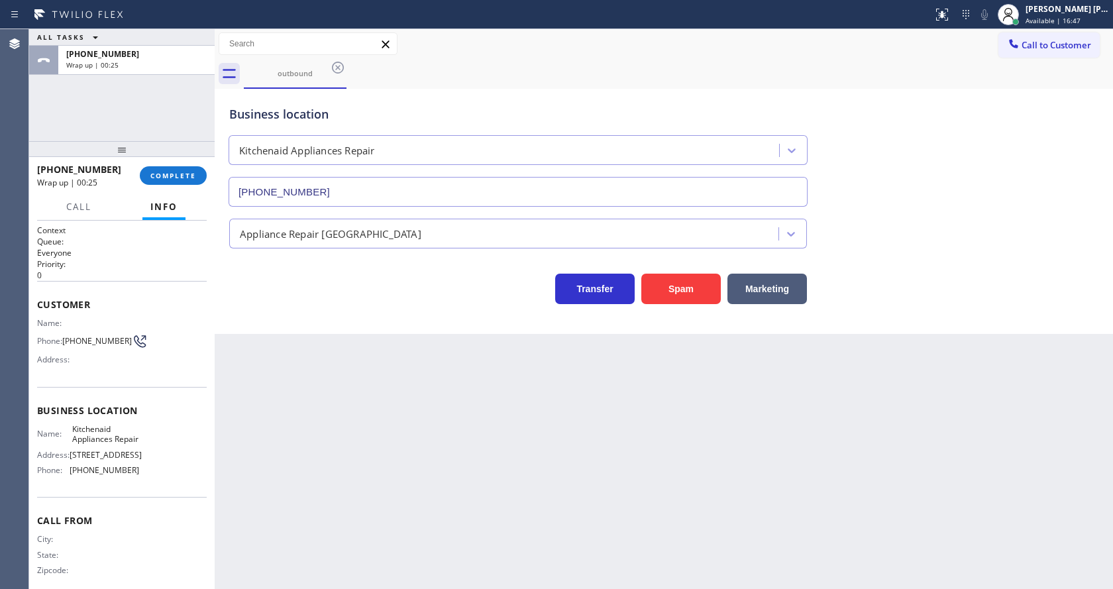
drag, startPoint x: 274, startPoint y: 320, endPoint x: 125, endPoint y: 111, distance: 256.6
click at [274, 320] on div "Business location Kitchenaid Appliances Repair (617) 315-6584 Appliance Repair …" at bounding box center [664, 211] width 898 height 245
click at [170, 176] on span "COMPLETE" at bounding box center [173, 175] width 46 height 9
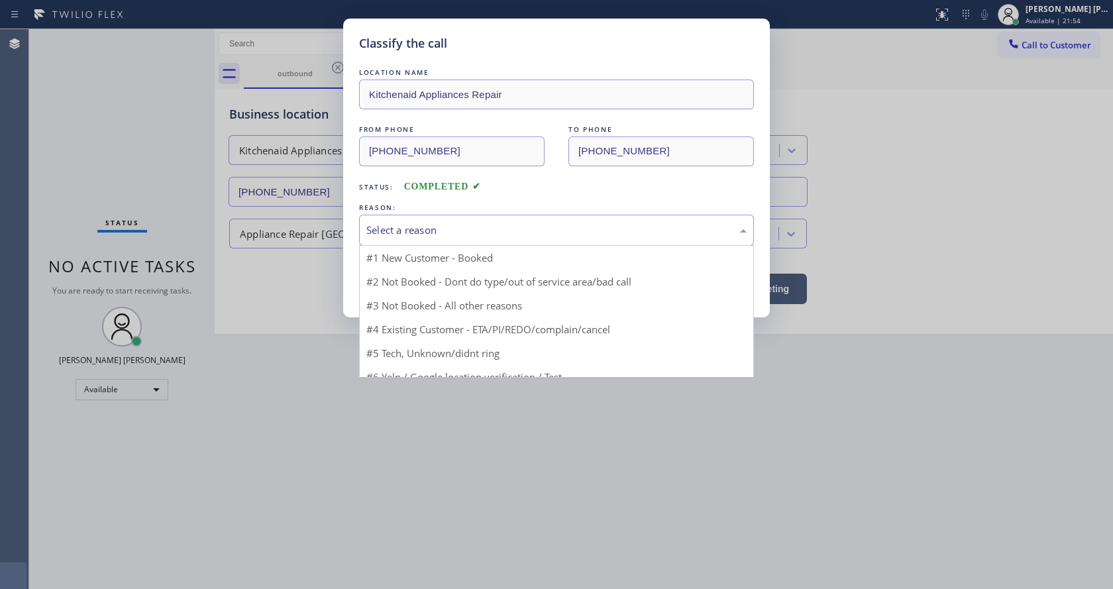
click at [430, 236] on div "Select a reason" at bounding box center [556, 230] width 380 height 15
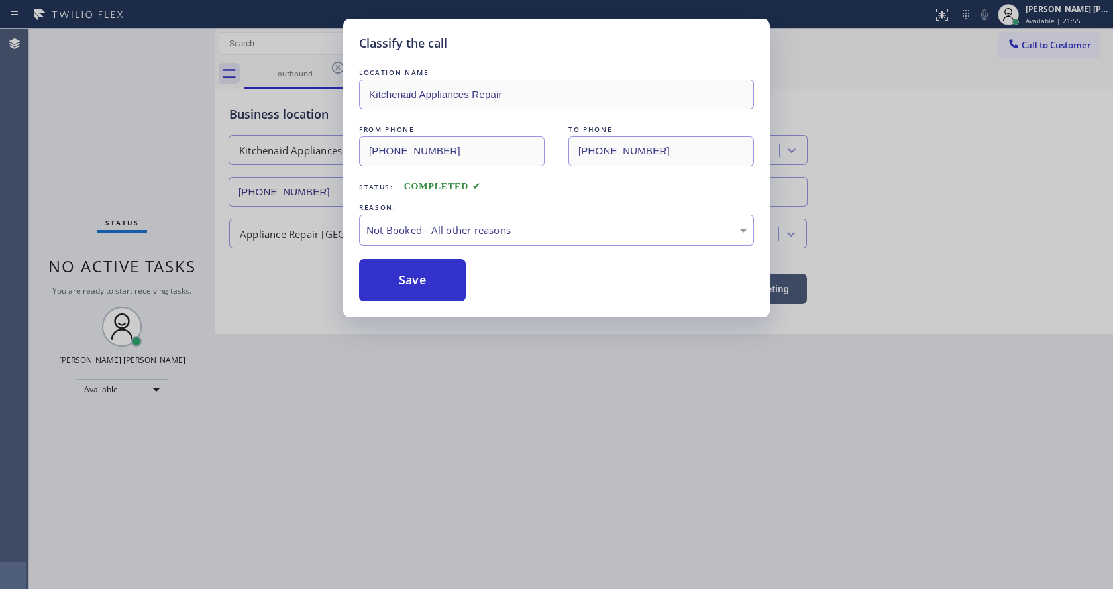
click at [417, 271] on button "Save" at bounding box center [412, 280] width 107 height 42
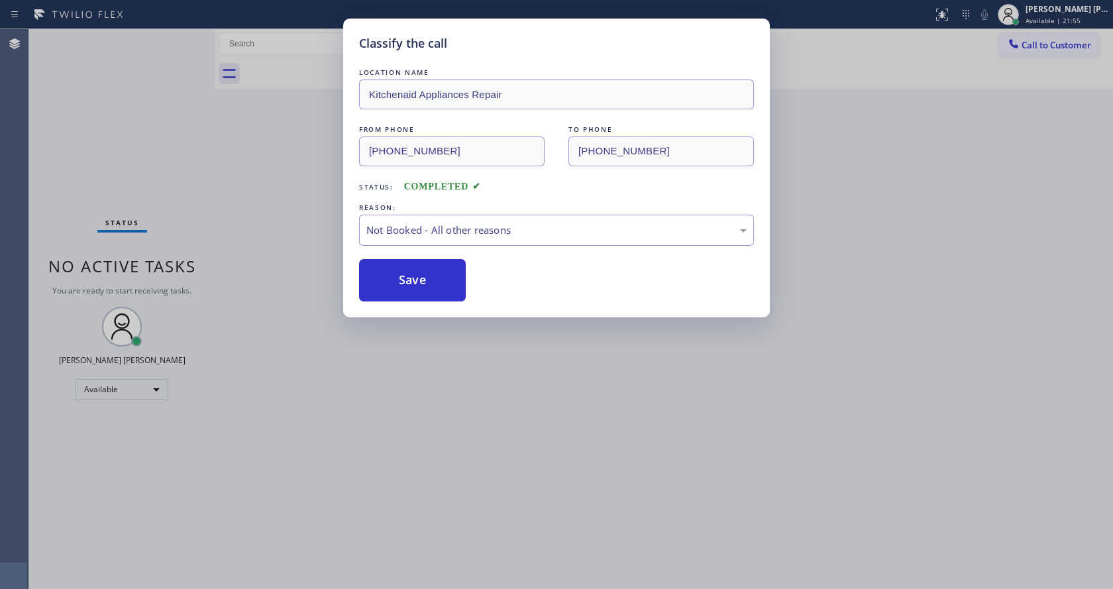
click at [508, 434] on div "Classify the call LOCATION NAME Kitchenaid Appliances Repair FROM PHONE (617) 3…" at bounding box center [556, 294] width 1113 height 589
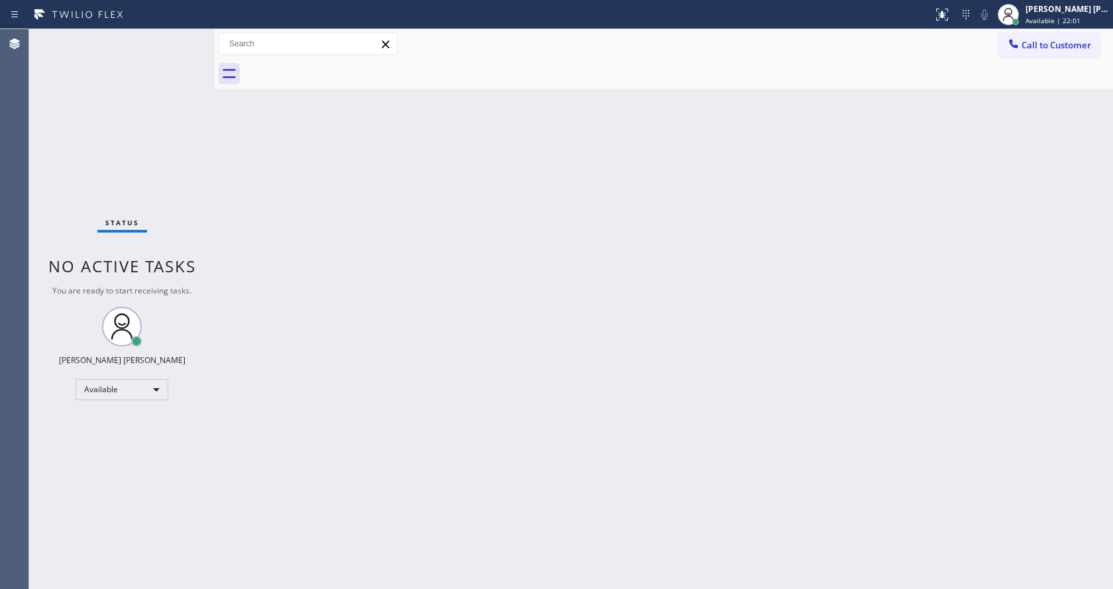
click at [194, 253] on div "Status No active tasks You are ready to start receiving tasks. Jen Rose Villanu…" at bounding box center [121, 309] width 185 height 560
click at [1066, 56] on button "Call to Customer" at bounding box center [1048, 44] width 101 height 25
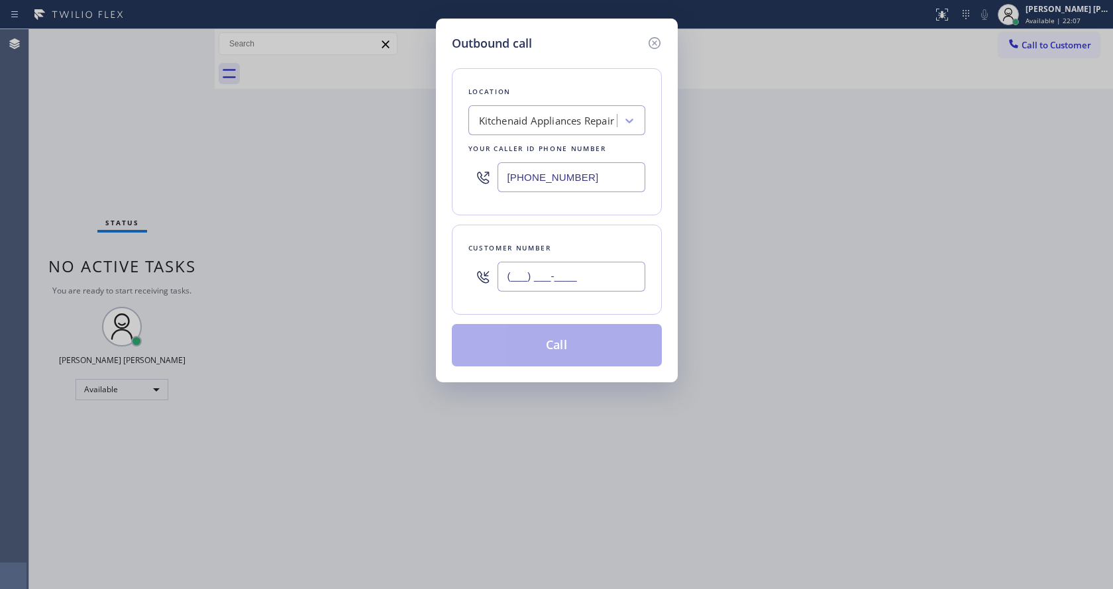
click at [560, 283] on input "(___) ___-____" at bounding box center [571, 277] width 148 height 30
paste input "510) 520-9563"
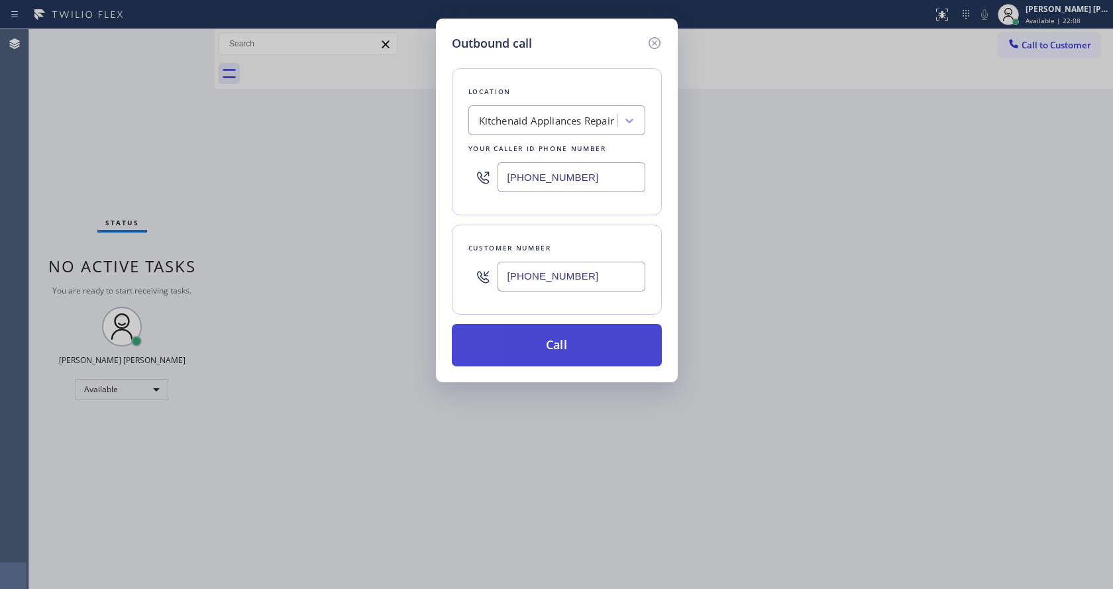
type input "(510) 520-9563"
click at [544, 337] on button "Call" at bounding box center [557, 345] width 210 height 42
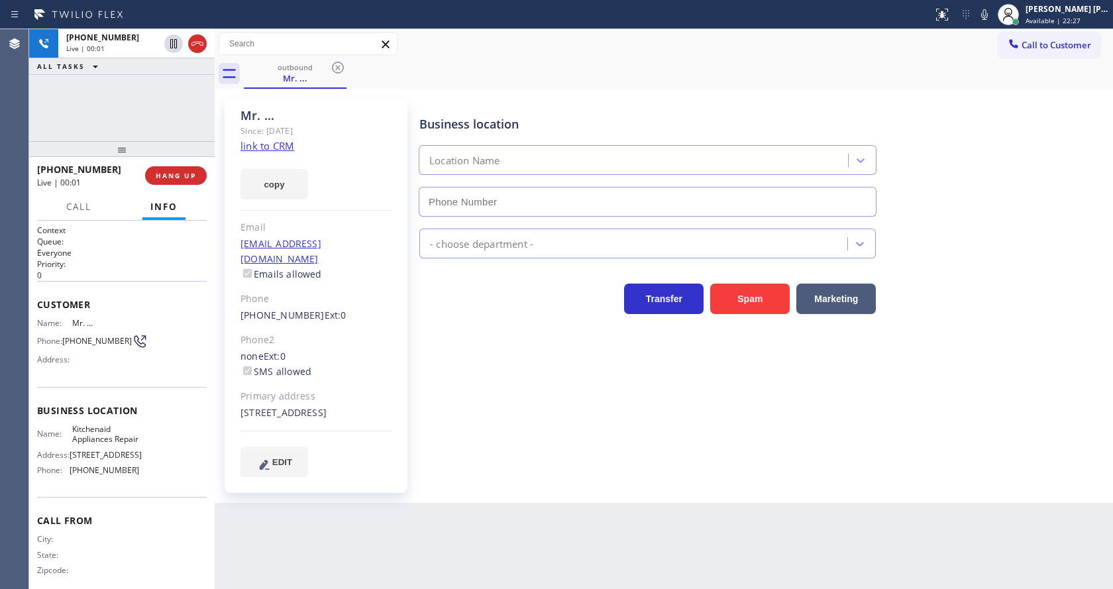
type input "(617) 315-6584"
click at [561, 389] on div "Business location Kitchenaid Appliances Repair (617) 315-6584 Appliance Repair …" at bounding box center [763, 287] width 693 height 371
click at [520, 421] on div "Business location Kitchenaid Appliances Repair (617) 315-6584 Appliance Repair …" at bounding box center [763, 287] width 693 height 371
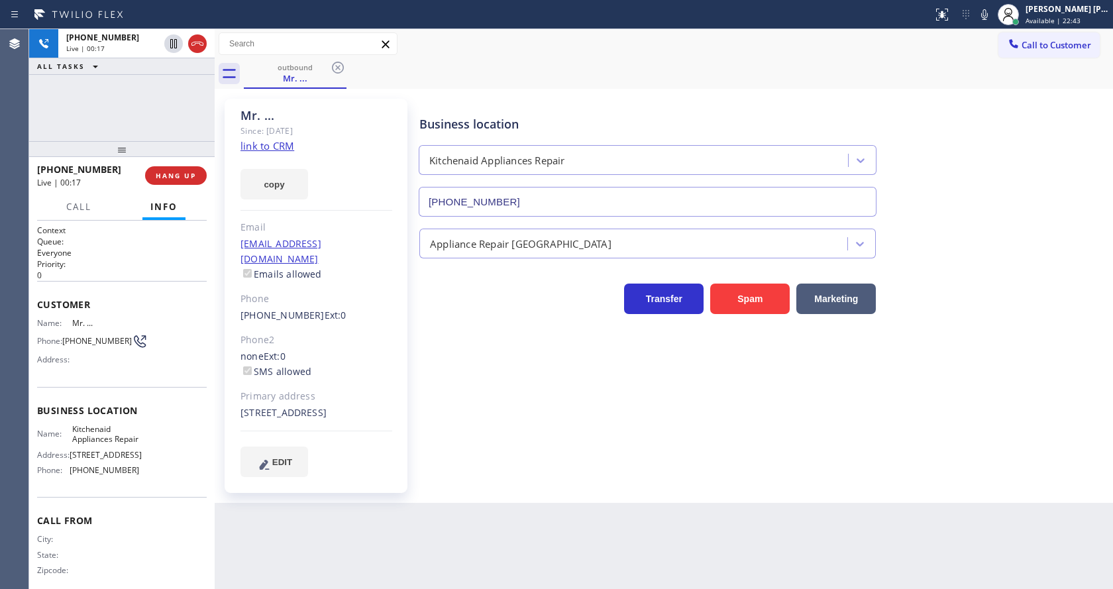
click at [347, 223] on div "Email" at bounding box center [316, 227] width 152 height 15
click at [184, 181] on button "HANG UP" at bounding box center [176, 175] width 62 height 19
click at [173, 177] on span "COMPLETE" at bounding box center [173, 175] width 46 height 9
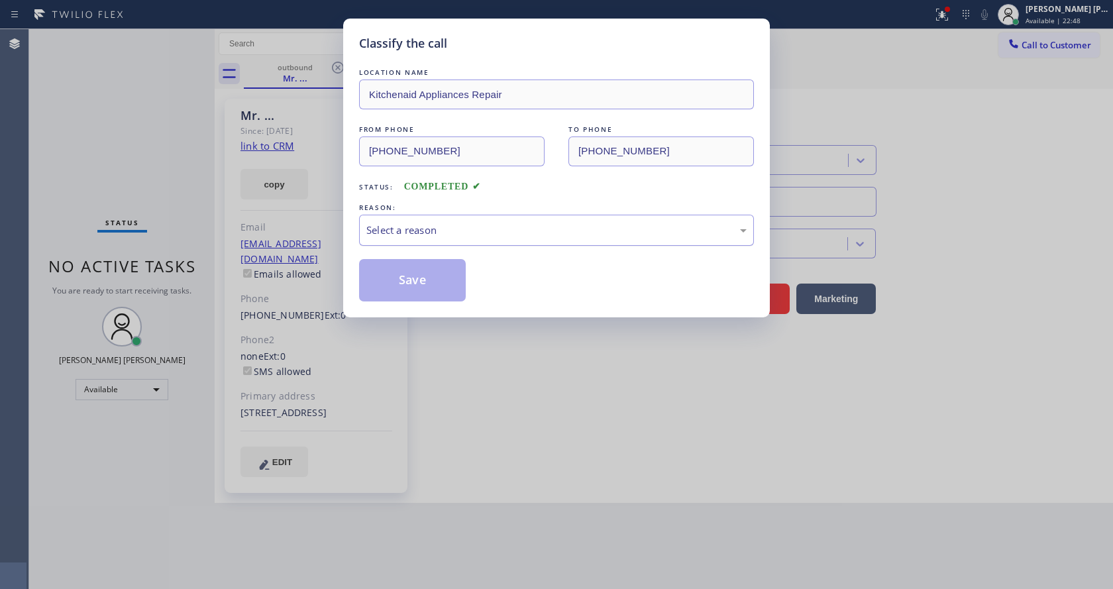
click at [388, 223] on div "Select a reason" at bounding box center [556, 230] width 380 height 15
click at [399, 277] on button "Save" at bounding box center [412, 280] width 107 height 42
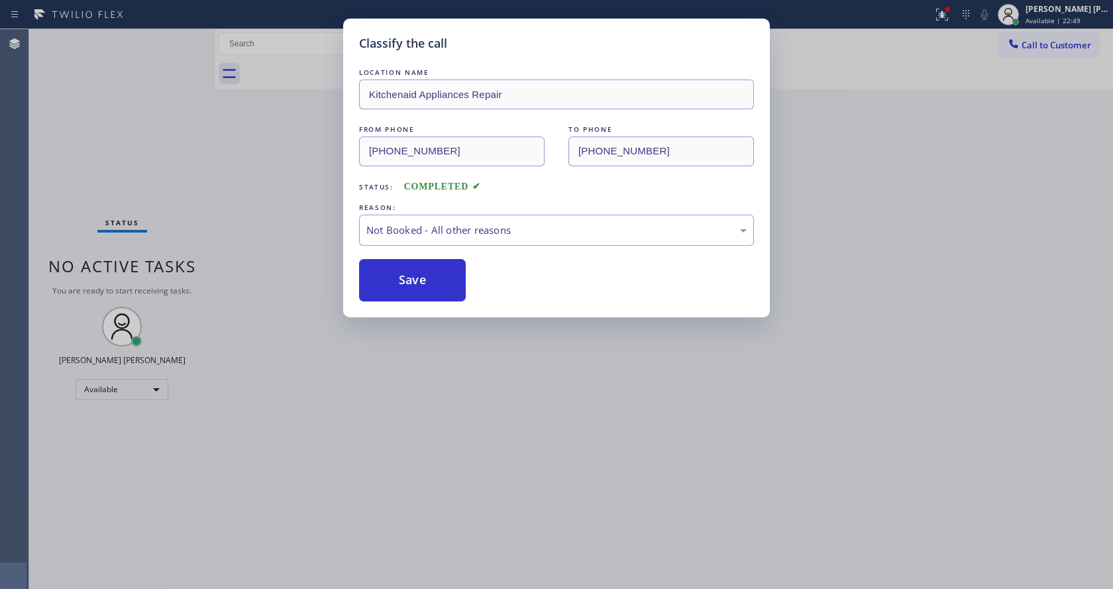
click at [591, 400] on div "Classify the call LOCATION NAME Kitchenaid Appliances Repair FROM PHONE (617) 3…" at bounding box center [556, 294] width 1113 height 589
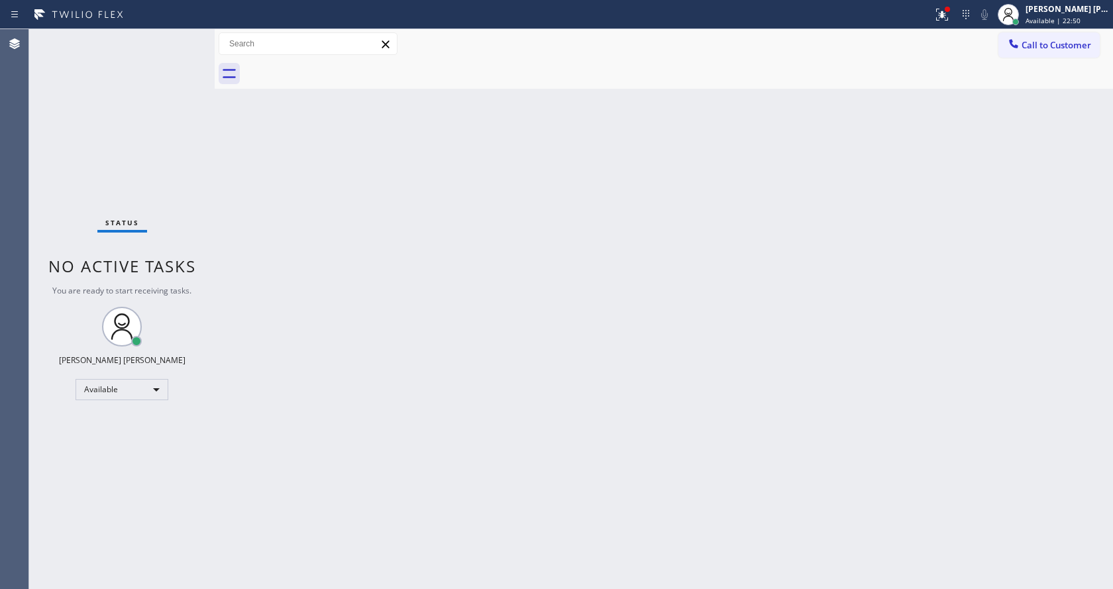
click at [654, 445] on div "Back to Dashboard Change Sender ID Customers Technicians Select a contact Outbo…" at bounding box center [664, 309] width 898 height 560
click at [651, 362] on div "Back to Dashboard Change Sender ID Customers Technicians Select a contact Outbo…" at bounding box center [664, 309] width 898 height 560
click at [139, 181] on div "Status No active tasks You are ready to start receiving tasks. Jen Rose Villanu…" at bounding box center [121, 309] width 185 height 560
click at [878, 160] on div "Back to Dashboard Change Sender ID Customers Technicians Select a contact Outbo…" at bounding box center [664, 309] width 898 height 560
click at [949, 9] on div at bounding box center [947, 9] width 8 height 8
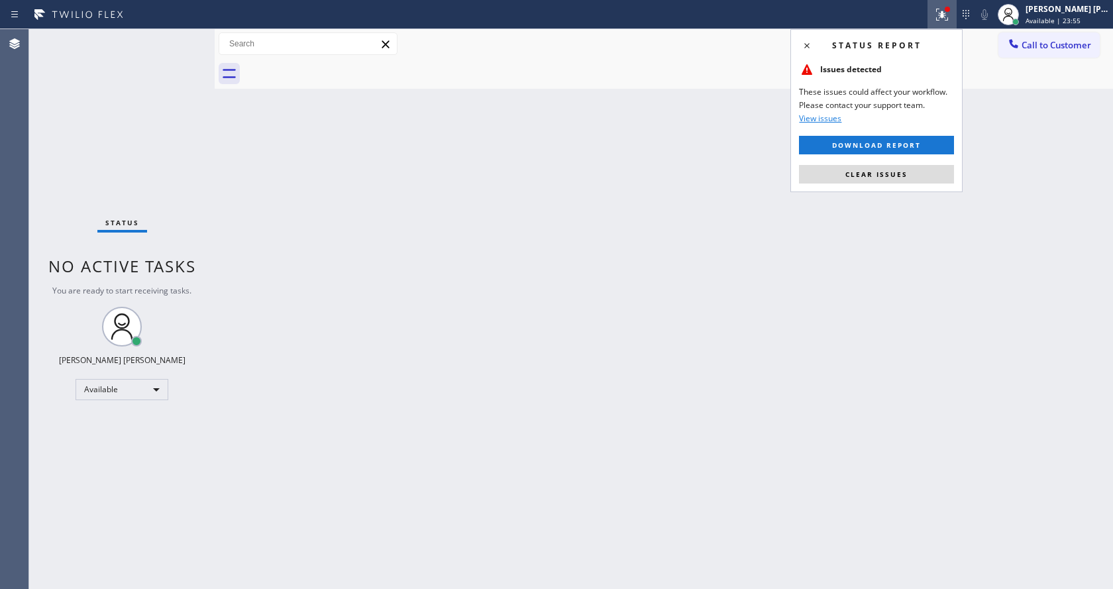
click at [897, 164] on div "Status report Issues detected These issues could affect your workflow. Please c…" at bounding box center [876, 110] width 172 height 163
click at [913, 178] on button "Clear issues" at bounding box center [876, 174] width 155 height 19
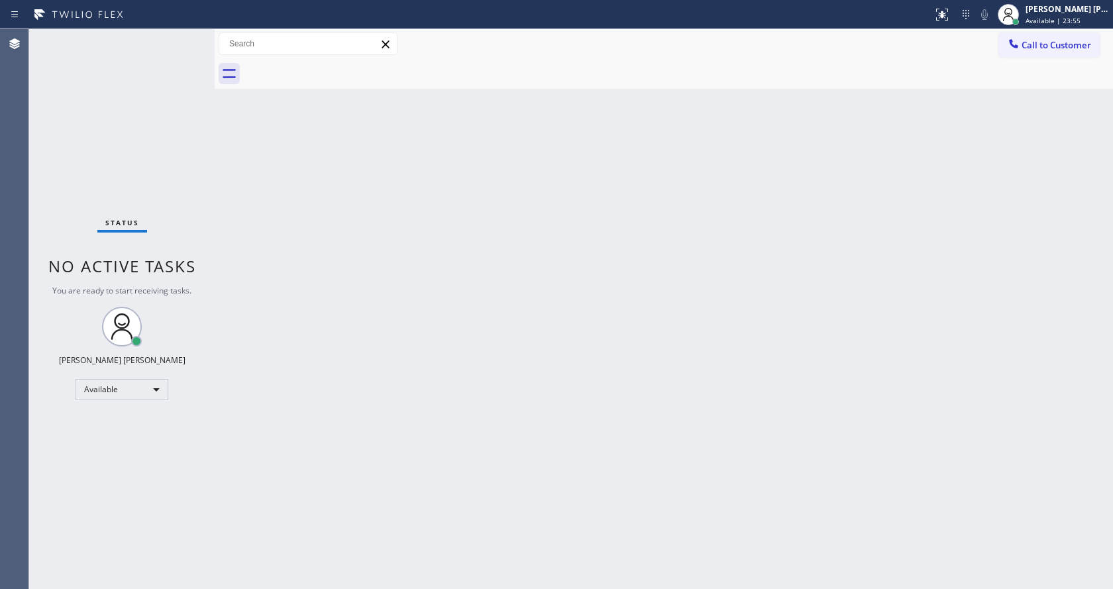
click at [920, 183] on div "Back to Dashboard Change Sender ID Customers Technicians Select a contact Outbo…" at bounding box center [664, 309] width 898 height 560
drag, startPoint x: 190, startPoint y: 386, endPoint x: 219, endPoint y: 501, distance: 118.7
click at [193, 388] on div "Status No active tasks You are ready to start receiving tasks. Jen Rose Villanu…" at bounding box center [121, 309] width 185 height 560
drag, startPoint x: 290, startPoint y: 582, endPoint x: 293, endPoint y: 458, distance: 123.9
click at [291, 581] on div "Back to Dashboard Change Sender ID Customers Technicians Select a contact Outbo…" at bounding box center [664, 309] width 898 height 560
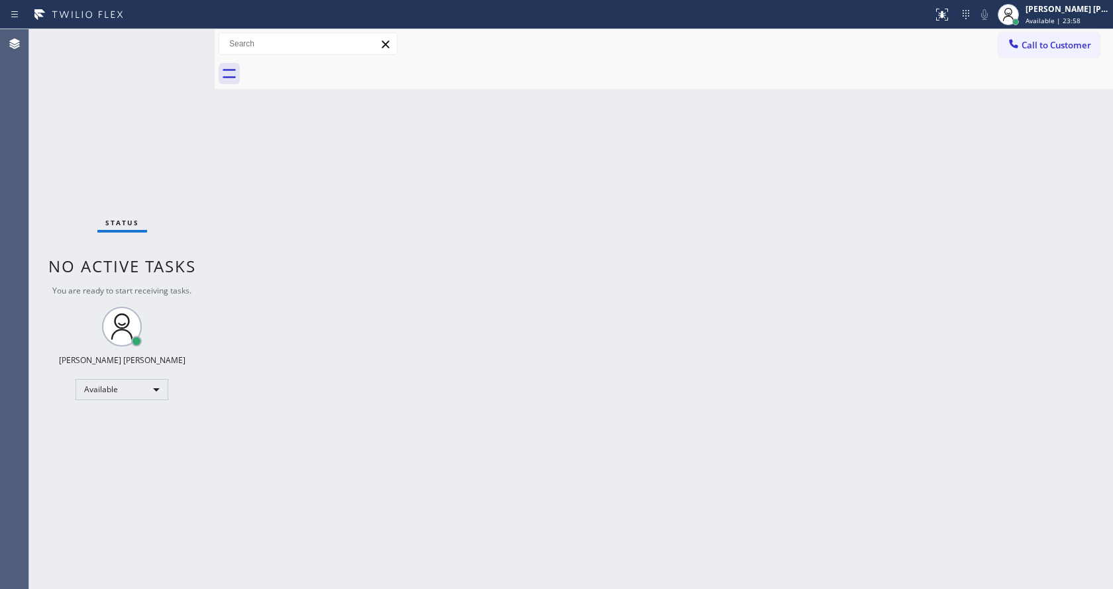
click at [289, 431] on div "Back to Dashboard Change Sender ID Customers Technicians Select a contact Outbo…" at bounding box center [664, 309] width 898 height 560
click at [197, 152] on div "Status No active tasks You are ready to start receiving tasks. Jen Rose Villanu…" at bounding box center [121, 309] width 185 height 560
click at [847, 154] on div "Back to Dashboard Change Sender ID Customers Technicians Select a contact Outbo…" at bounding box center [664, 309] width 898 height 560
drag, startPoint x: 209, startPoint y: 214, endPoint x: 226, endPoint y: 201, distance: 20.8
click at [209, 213] on div "Status No active tasks You are ready to start receiving tasks. Jen Rose Villanu…" at bounding box center [121, 309] width 185 height 560
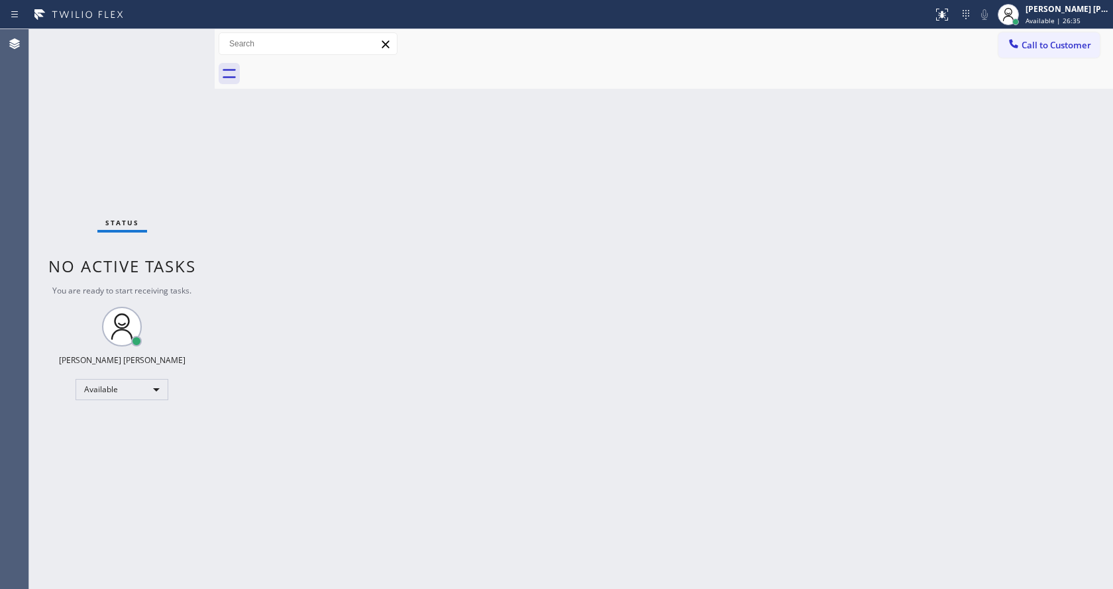
click at [187, 37] on div "Status No active tasks You are ready to start receiving tasks. Jen Rose Villanu…" at bounding box center [121, 309] width 185 height 560
click at [519, 429] on div "Back to Dashboard Change Sender ID Customers Technicians Select a contact Outbo…" at bounding box center [664, 309] width 898 height 560
click at [238, 101] on div "Back to Dashboard Change Sender ID Customers Technicians Select a contact Outbo…" at bounding box center [664, 309] width 898 height 560
click at [179, 34] on div "Status No active tasks You are ready to start receiving tasks. Jen Rose Villanu…" at bounding box center [121, 309] width 185 height 560
click at [300, 191] on div "Back to Dashboard Change Sender ID Customers Technicians Select a contact Outbo…" at bounding box center [664, 309] width 898 height 560
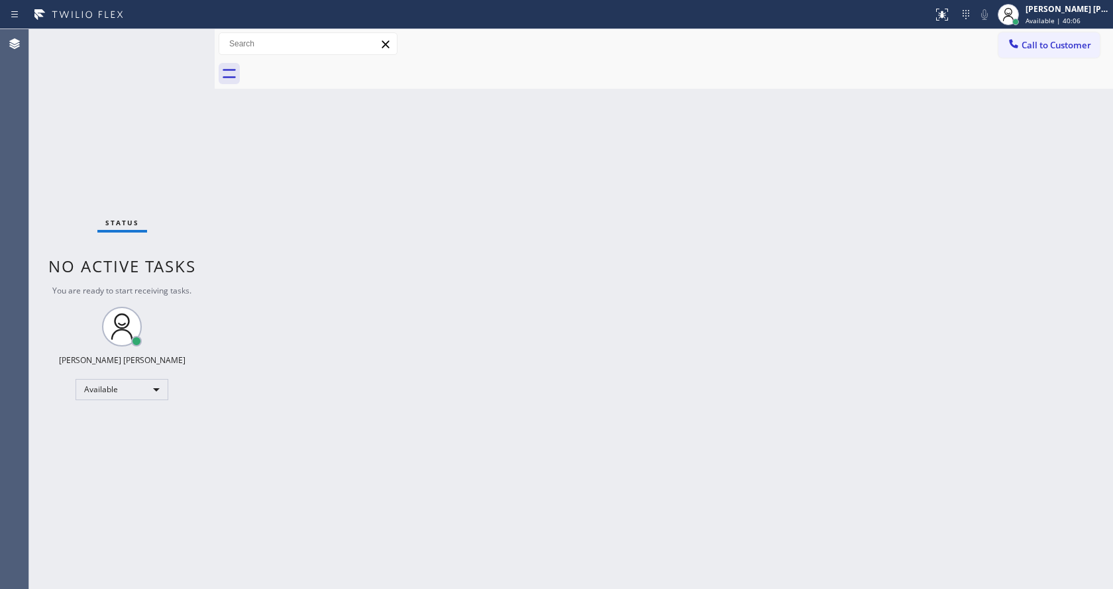
click at [282, 85] on div at bounding box center [678, 74] width 869 height 30
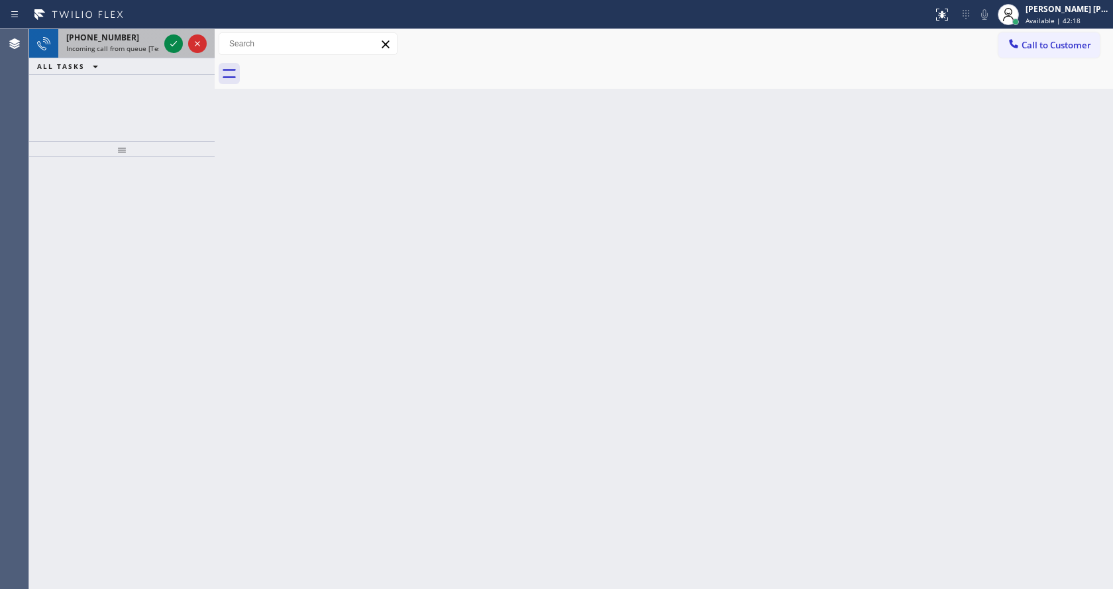
click at [127, 44] on span "Incoming call from queue [Test] All" at bounding box center [121, 48] width 110 height 9
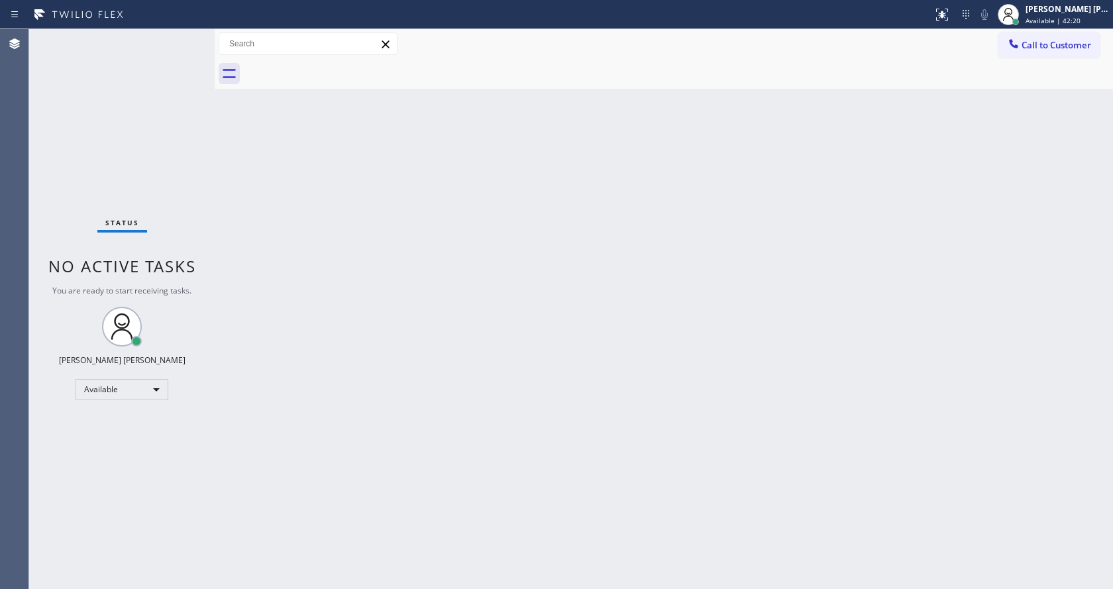
click at [614, 330] on div "Back to Dashboard Change Sender ID Customers Technicians Select a contact Outbo…" at bounding box center [664, 309] width 898 height 560
drag, startPoint x: 312, startPoint y: 123, endPoint x: 305, endPoint y: 115, distance: 10.8
click at [312, 123] on div "Back to Dashboard Change Sender ID Customers Technicians Select a contact Outbo…" at bounding box center [664, 309] width 898 height 560
click at [178, 35] on div "Status No active tasks You are ready to start receiving tasks. Jen Rose Villanu…" at bounding box center [121, 309] width 185 height 560
click at [284, 227] on div "Back to Dashboard Change Sender ID Customers Technicians Select a contact Outbo…" at bounding box center [664, 309] width 898 height 560
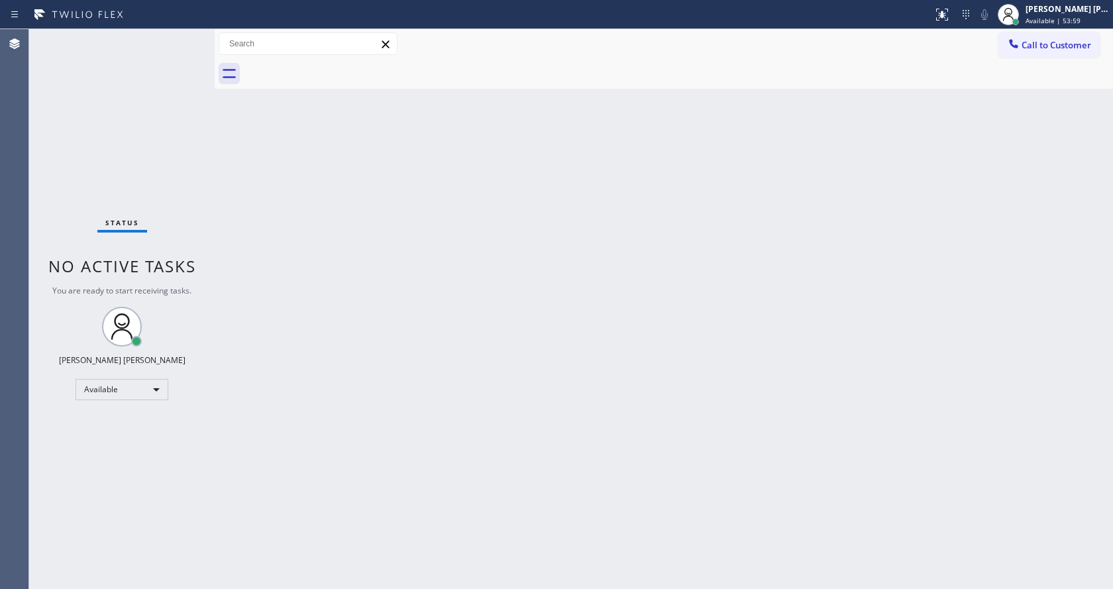
click at [182, 36] on div "Status No active tasks You are ready to start receiving tasks. Jen Rose Villanu…" at bounding box center [121, 309] width 185 height 560
click at [241, 203] on div "Back to Dashboard Change Sender ID Customers Technicians Select a contact Outbo…" at bounding box center [664, 309] width 898 height 560
click at [188, 46] on div "Status No active tasks You are ready to start receiving tasks. Jen Rose Villanu…" at bounding box center [121, 309] width 185 height 560
drag, startPoint x: 123, startPoint y: 112, endPoint x: 324, endPoint y: 64, distance: 206.3
click at [123, 112] on div "Status No active tasks You are ready to start receiving tasks. Jen Rose Villanu…" at bounding box center [121, 309] width 185 height 560
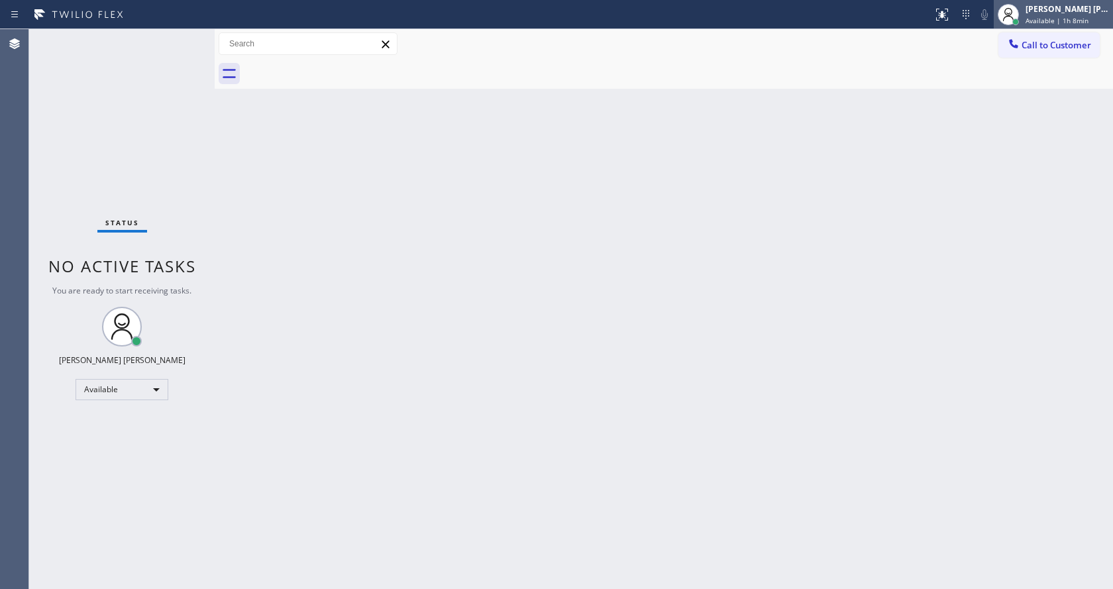
click at [1064, 17] on span "Available | 1h 8min" at bounding box center [1056, 20] width 63 height 9
click at [922, 85] on div at bounding box center [678, 74] width 869 height 30
click at [1054, 16] on span "Available | 1h 8min" at bounding box center [1056, 20] width 63 height 9
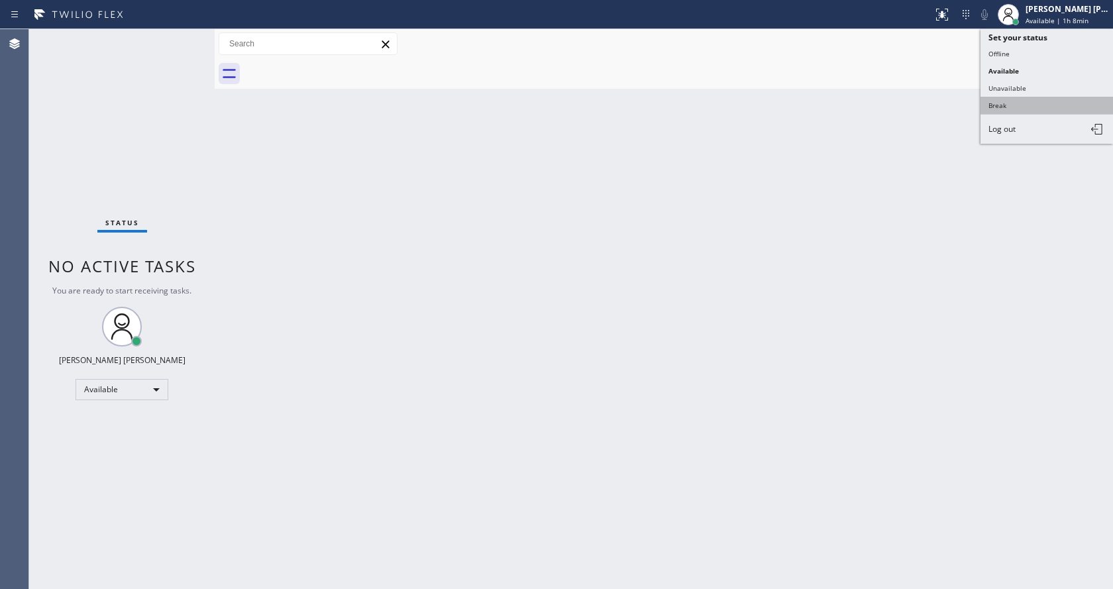
click at [1024, 104] on button "Break" at bounding box center [1046, 105] width 132 height 17
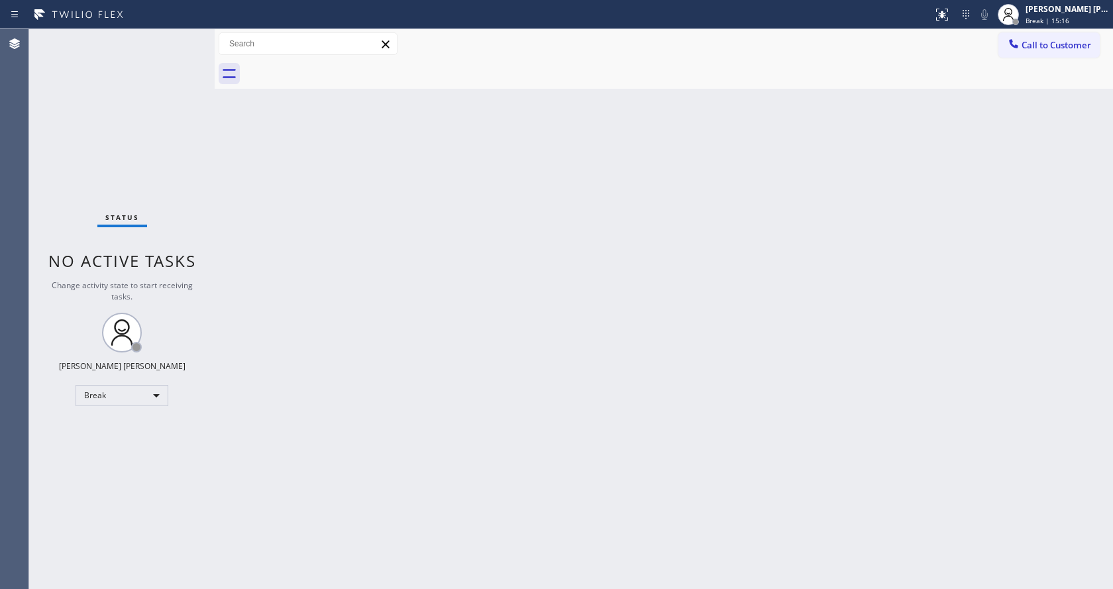
click at [854, 289] on div "Back to Dashboard Change Sender ID Customers Technicians Select a contact Outbo…" at bounding box center [664, 309] width 898 height 560
click at [1072, 15] on div "Jen Rose Villanueva Break | 15:17" at bounding box center [1068, 14] width 90 height 23
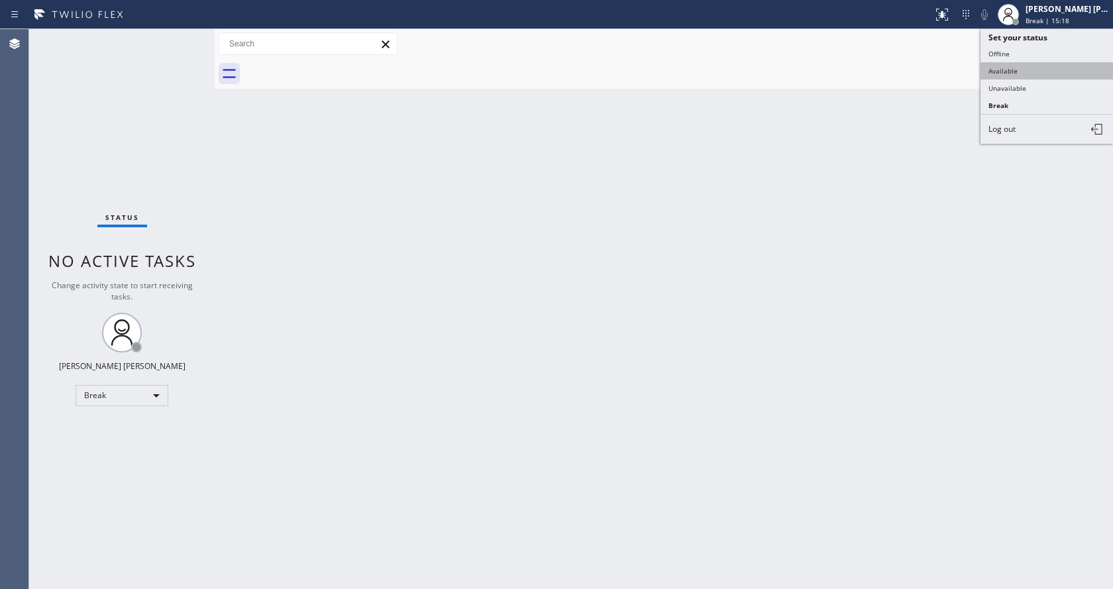
click at [1013, 65] on button "Available" at bounding box center [1046, 70] width 132 height 17
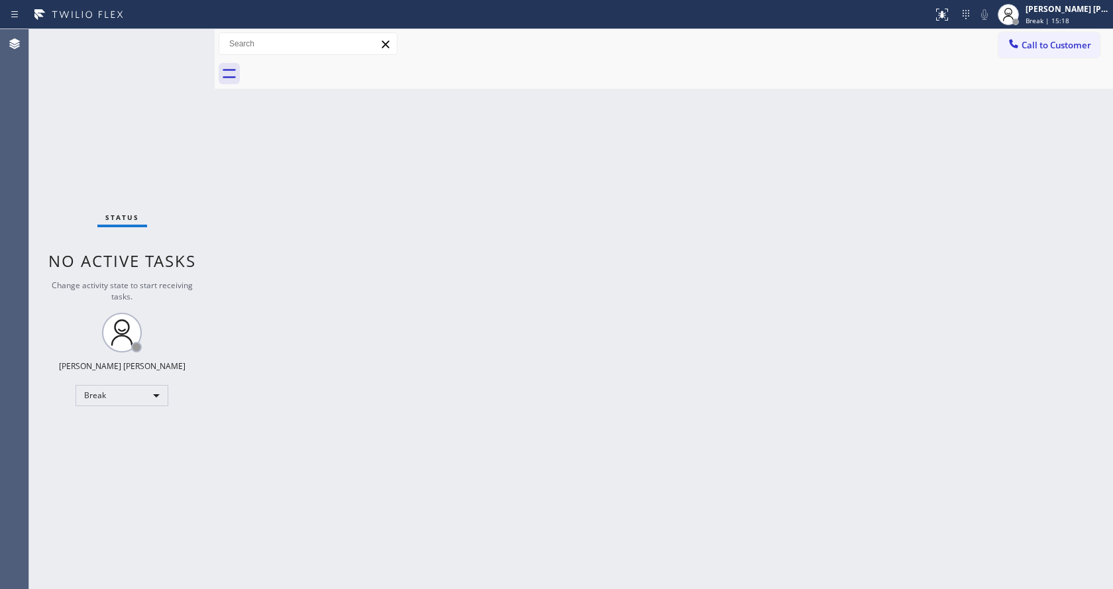
click at [591, 382] on div "Back to Dashboard Change Sender ID Customers Technicians Select a contact Outbo…" at bounding box center [664, 309] width 898 height 560
click at [531, 407] on div "Back to Dashboard Change Sender ID Customers Technicians Select a contact Outbo…" at bounding box center [664, 309] width 898 height 560
click at [333, 238] on div "Back to Dashboard Change Sender ID Customers Technicians Select a contact Outbo…" at bounding box center [664, 309] width 898 height 560
click at [176, 33] on div "Status No active tasks You are ready to start receiving tasks. Jen Rose Villanu…" at bounding box center [121, 309] width 185 height 560
click at [211, 28] on div "Status report No issues detected If you experience an issue, please download th…" at bounding box center [556, 14] width 1113 height 29
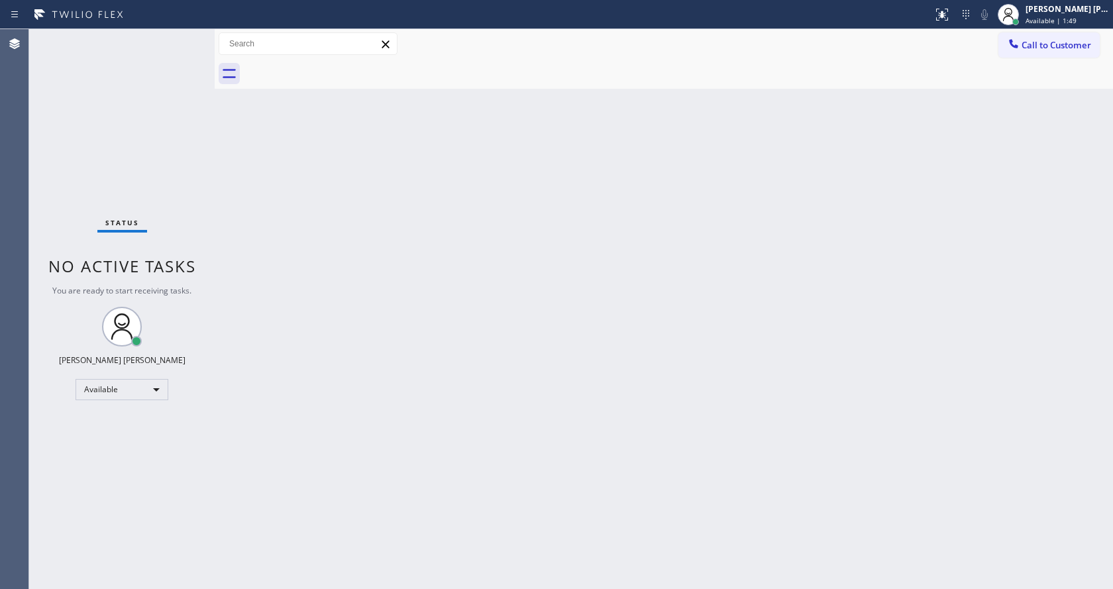
click at [582, 528] on div "Back to Dashboard Change Sender ID Customers Technicians Select a contact Outbo…" at bounding box center [664, 309] width 898 height 560
click at [348, 221] on div "Back to Dashboard Change Sender ID Customers Technicians Select a contact Outbo…" at bounding box center [664, 309] width 898 height 560
click at [221, 33] on input "text" at bounding box center [308, 43] width 178 height 21
click at [988, 342] on div "Back to Dashboard Change Sender ID Customers Technicians Select a contact Outbo…" at bounding box center [664, 309] width 898 height 560
click at [672, 444] on div "Back to Dashboard Change Sender ID Customers Technicians Select a contact Outbo…" at bounding box center [664, 309] width 898 height 560
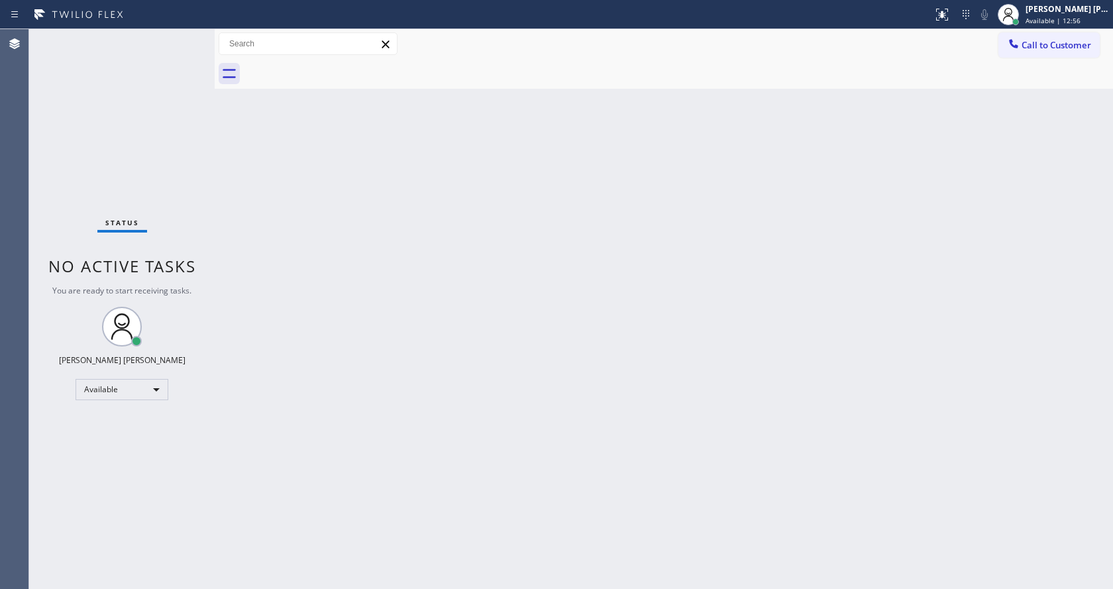
click at [527, 536] on div "Back to Dashboard Change Sender ID Customers Technicians Select a contact Outbo…" at bounding box center [664, 309] width 898 height 560
click at [160, 174] on div "Status No active tasks You are ready to start receiving tasks. Jen Rose Villanu…" at bounding box center [121, 309] width 185 height 560
drag, startPoint x: 216, startPoint y: 56, endPoint x: 160, endPoint y: 54, distance: 55.7
click at [160, 54] on div "Status No active tasks You are ready to start receiving tasks. Jen Rose Villanu…" at bounding box center [571, 309] width 1084 height 560
click at [175, 44] on div "Status No active tasks You are ready to start receiving tasks. Jen Rose Villanu…" at bounding box center [120, 309] width 183 height 560
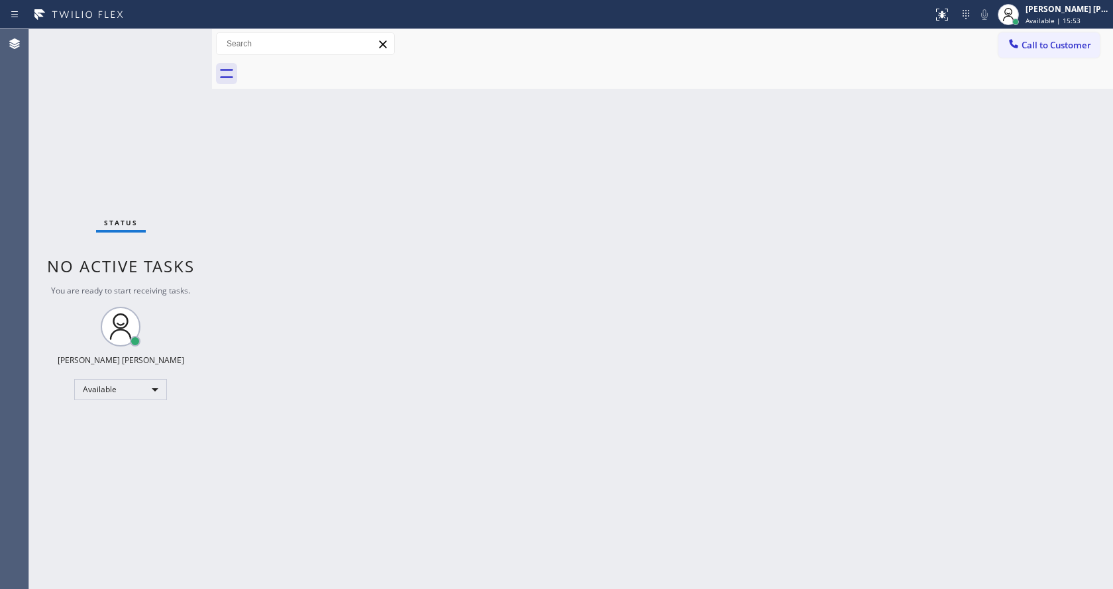
click at [328, 443] on div "Back to Dashboard Change Sender ID Customers Technicians Select a contact Outbo…" at bounding box center [662, 309] width 901 height 560
click at [152, 283] on div "Status No active tasks You are ready to start receiving tasks. Jen Rose Villanu…" at bounding box center [120, 309] width 183 height 560
click at [112, 121] on div "Status No active tasks You are ready to start receiving tasks. Jen Rose Villanu…" at bounding box center [120, 309] width 183 height 560
click at [185, 37] on div "Status No active tasks You are ready to start receiving tasks. Jen Rose Villanu…" at bounding box center [120, 309] width 183 height 560
click at [180, 91] on div "Status No active tasks You are ready to start receiving tasks. Jen Rose Villanu…" at bounding box center [120, 309] width 183 height 560
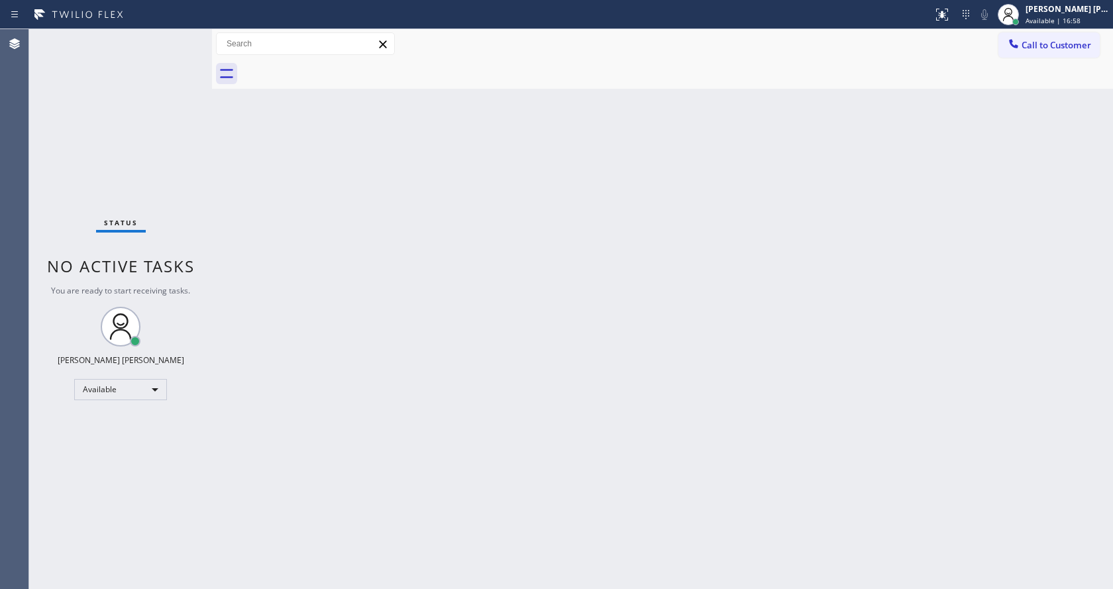
click at [183, 36] on div "Status No active tasks You are ready to start receiving tasks. Jen Rose Villanu…" at bounding box center [120, 309] width 183 height 560
click at [178, 38] on div "Status No active tasks You are ready to start receiving tasks. Jen Rose Villanu…" at bounding box center [120, 309] width 183 height 560
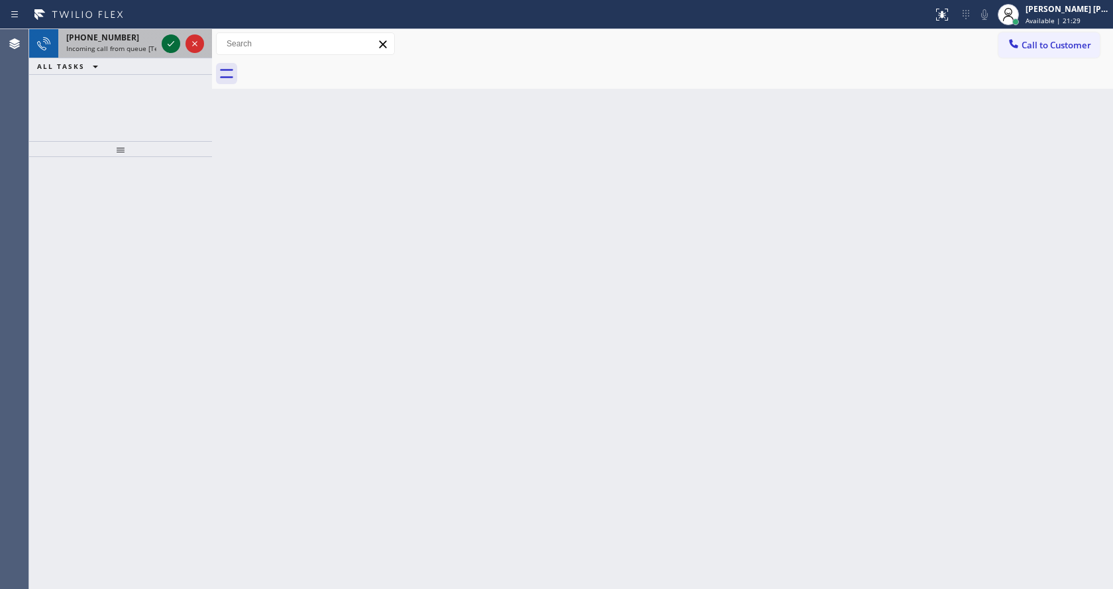
click at [168, 44] on icon at bounding box center [171, 44] width 16 height 16
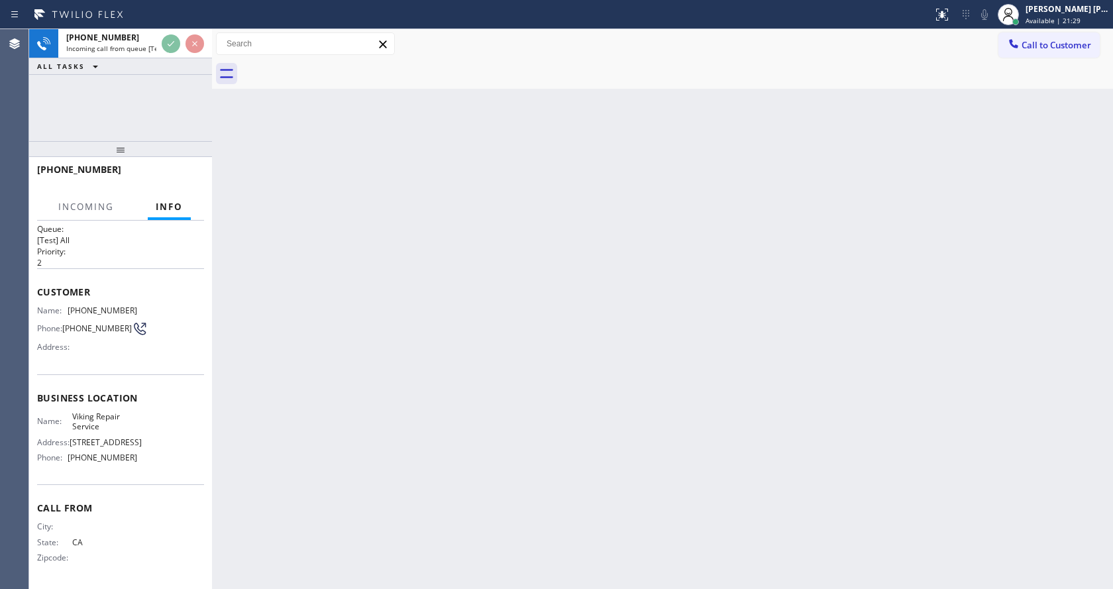
scroll to position [17, 0]
click at [588, 469] on div "Back to Dashboard Change Sender ID Customers Technicians Select a contact Outbo…" at bounding box center [662, 309] width 901 height 560
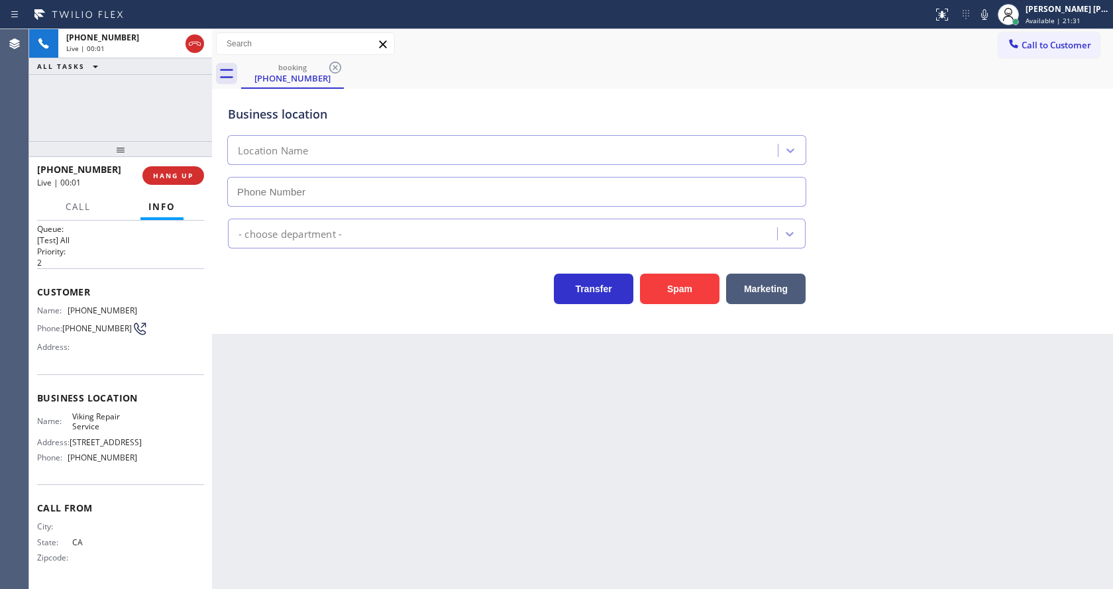
type input "(323) 416-2342"
click at [513, 413] on div "Back to Dashboard Change Sender ID Customers Technicians Select a contact Outbo…" at bounding box center [662, 309] width 901 height 560
click at [488, 419] on div "Back to Dashboard Change Sender ID Customers Technicians Select a contact Outbo…" at bounding box center [662, 309] width 901 height 560
click at [346, 477] on div "Back to Dashboard Change Sender ID Customers Technicians Select a contact Outbo…" at bounding box center [662, 309] width 901 height 560
click at [823, 491] on div "Back to Dashboard Change Sender ID Customers Technicians Select a contact Outbo…" at bounding box center [662, 309] width 901 height 560
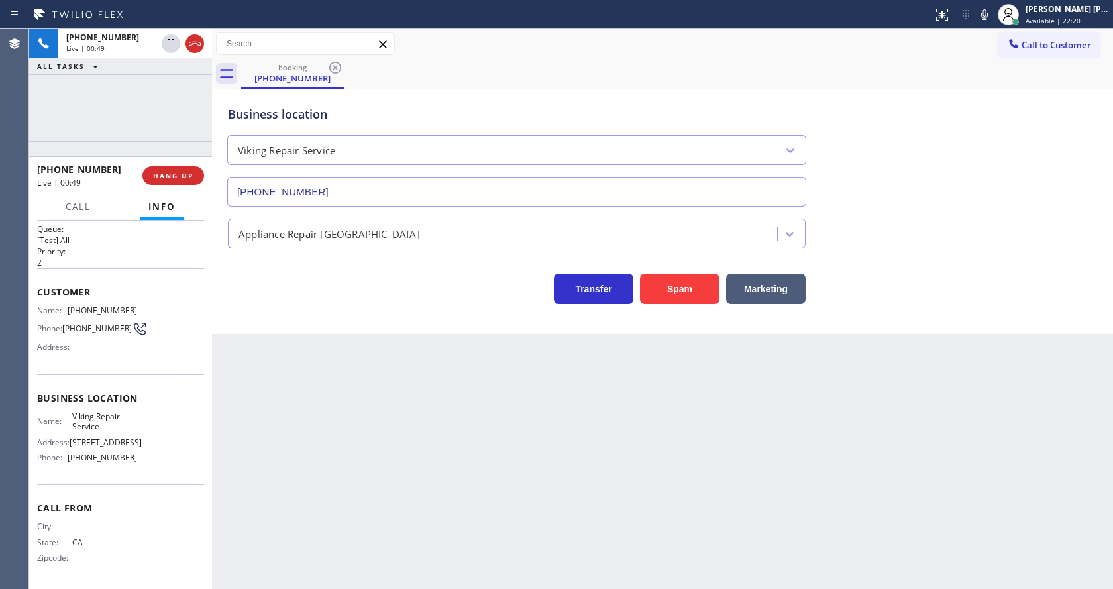
click at [365, 461] on div "Back to Dashboard Change Sender ID Customers Technicians Select a contact Outbo…" at bounding box center [662, 309] width 901 height 560
click at [70, 366] on div "Customer Name: (626) 632-8788 Phone: (626) 632-8788 Address:" at bounding box center [120, 321] width 167 height 106
drag, startPoint x: 64, startPoint y: 302, endPoint x: 168, endPoint y: 303, distance: 103.3
click at [168, 305] on div "Name: (626) 632-8788 Phone: (626) 632-8788 Address:" at bounding box center [120, 331] width 167 height 52
copy div "(626) 632-8788"
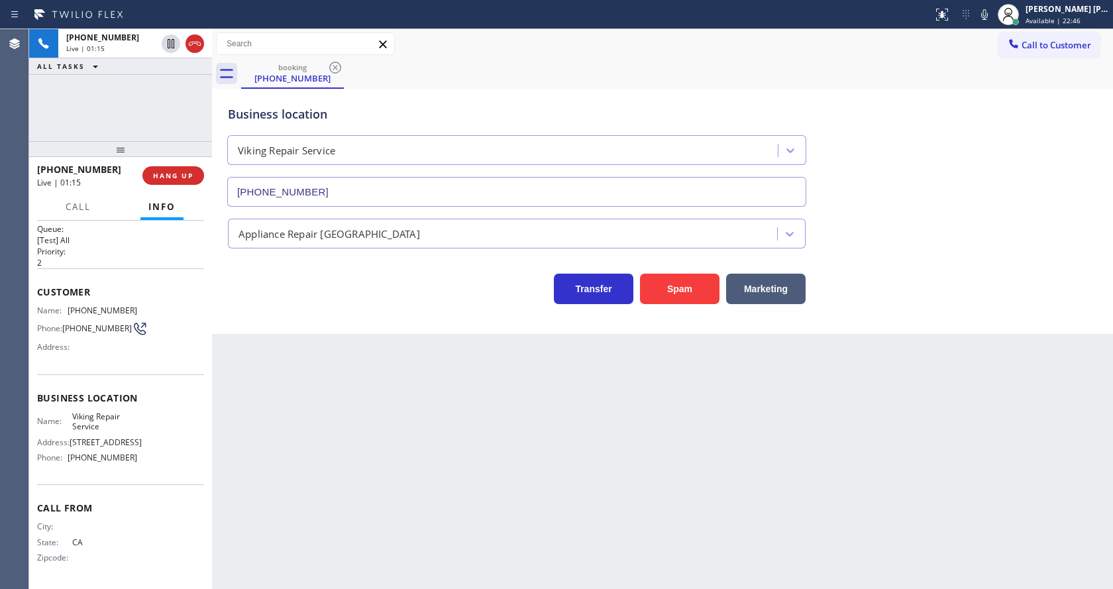
drag, startPoint x: 354, startPoint y: 435, endPoint x: 322, endPoint y: 559, distance: 127.9
click at [348, 437] on div "Back to Dashboard Change Sender ID Customers Technicians Select a contact Outbo…" at bounding box center [662, 309] width 901 height 560
click at [81, 440] on span "1144 W 62nd St" at bounding box center [106, 442] width 72 height 10
drag, startPoint x: 66, startPoint y: 414, endPoint x: 110, endPoint y: 430, distance: 47.1
click at [110, 430] on div "Name: Viking Repair Service" at bounding box center [87, 421] width 100 height 21
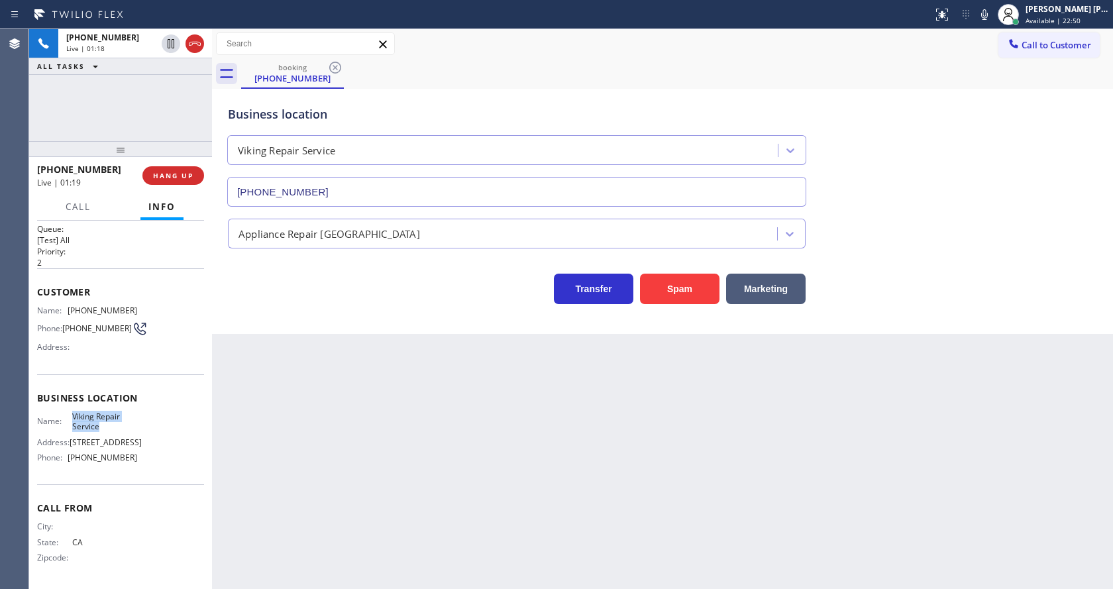
copy div "Viking Repair Service"
click at [331, 442] on div "Back to Dashboard Change Sender ID Customers Technicians Select a contact Outbo…" at bounding box center [662, 309] width 901 height 560
click at [87, 422] on span "Viking Repair Service" at bounding box center [105, 421] width 66 height 21
drag, startPoint x: 64, startPoint y: 452, endPoint x: 179, endPoint y: 460, distance: 114.9
click at [179, 460] on div "Name: Viking Repair Service Address: 1144 W 62nd St Phone: (323) 416-2342" at bounding box center [120, 439] width 167 height 57
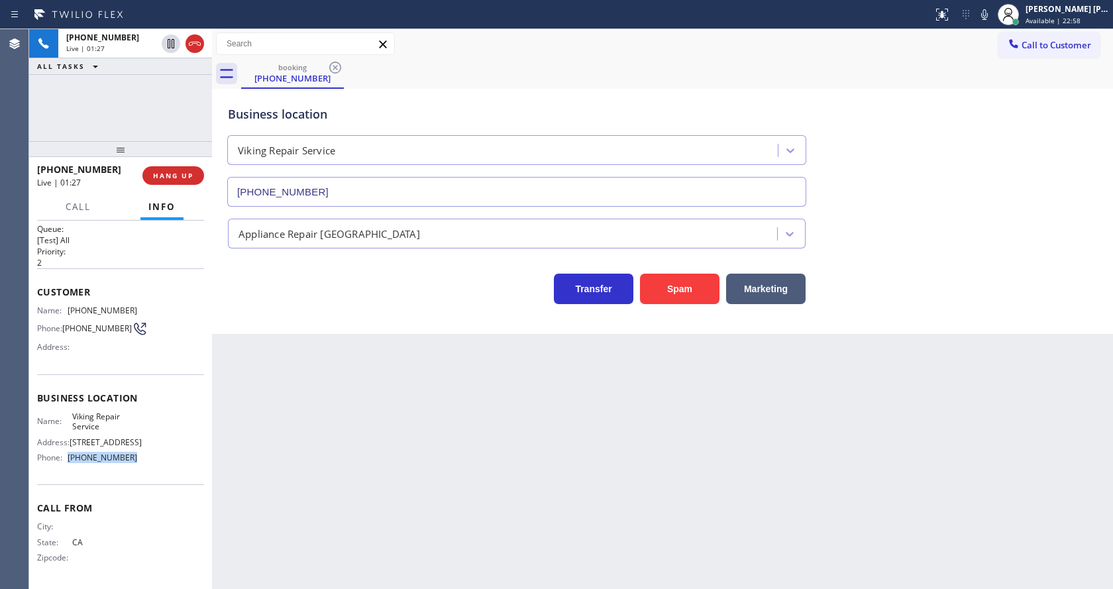
copy div "(323) 416-2342"
drag, startPoint x: 334, startPoint y: 461, endPoint x: 307, endPoint y: 565, distance: 107.5
click at [331, 466] on div "Back to Dashboard Change Sender ID Customers Technicians Select a contact Outbo…" at bounding box center [662, 309] width 901 height 560
click at [390, 476] on div "Back to Dashboard Change Sender ID Customers Technicians Select a contact Outbo…" at bounding box center [662, 309] width 901 height 560
click at [988, 8] on icon at bounding box center [984, 15] width 16 height 16
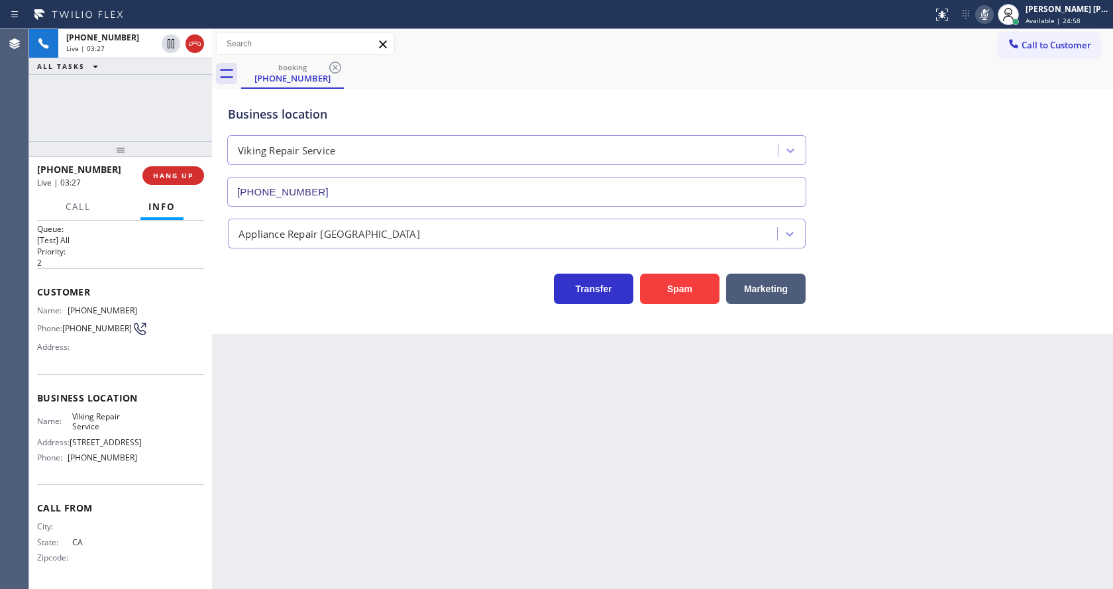
click at [992, 16] on icon at bounding box center [984, 15] width 16 height 16
click at [303, 564] on div "Back to Dashboard Change Sender ID Customers Technicians Select a contact Outbo…" at bounding box center [662, 309] width 901 height 560
click at [365, 439] on div "Back to Dashboard Change Sender ID Customers Technicians Select a contact Outbo…" at bounding box center [662, 309] width 901 height 560
click at [346, 460] on div "Back to Dashboard Change Sender ID Customers Technicians Select a contact Outbo…" at bounding box center [662, 309] width 901 height 560
click at [629, 513] on div "Back to Dashboard Change Sender ID Customers Technicians Select a contact Outbo…" at bounding box center [662, 309] width 901 height 560
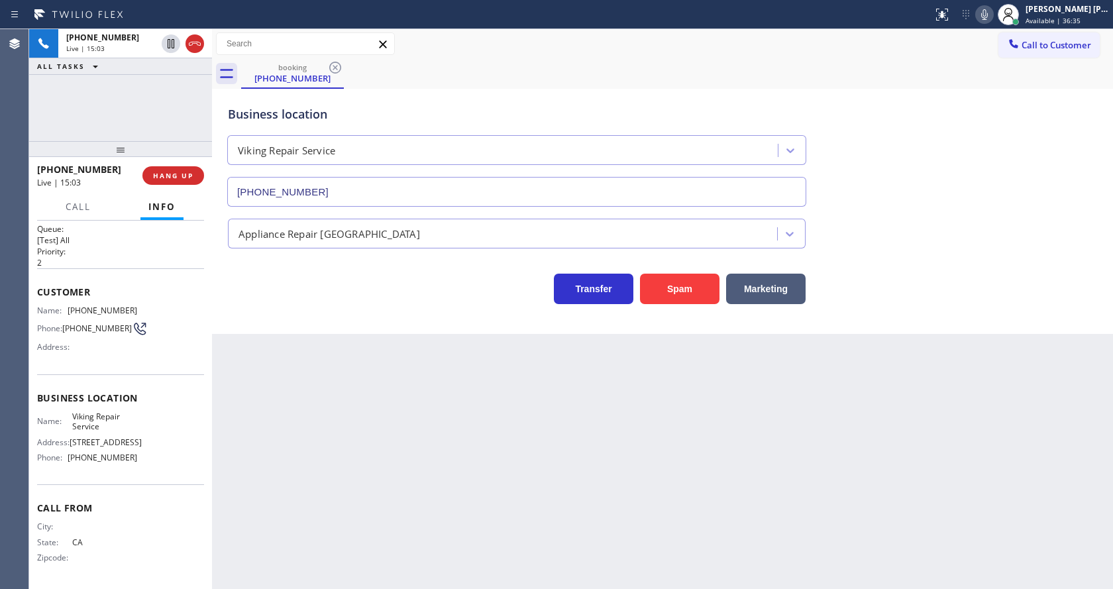
click at [623, 504] on div "Back to Dashboard Change Sender ID Customers Technicians Select a contact Outbo…" at bounding box center [662, 309] width 901 height 560
click at [520, 485] on div "Back to Dashboard Change Sender ID Customers Technicians Select a contact Outbo…" at bounding box center [662, 309] width 901 height 560
drag, startPoint x: 187, startPoint y: 178, endPoint x: 214, endPoint y: 235, distance: 62.8
click at [187, 178] on span "HANG UP" at bounding box center [173, 175] width 40 height 9
click at [460, 562] on div "Back to Dashboard Change Sender ID Customers Technicians Select a contact Outbo…" at bounding box center [662, 309] width 901 height 560
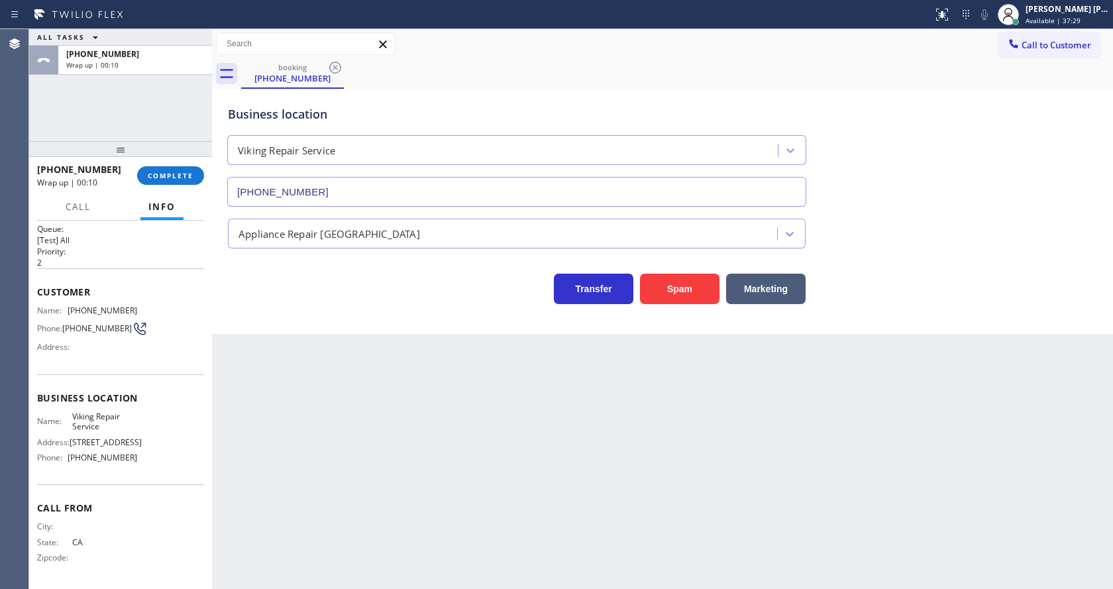
drag, startPoint x: 501, startPoint y: 405, endPoint x: 424, endPoint y: 366, distance: 86.5
click at [501, 405] on div "Back to Dashboard Change Sender ID Customers Technicians Select a contact Outbo…" at bounding box center [662, 309] width 901 height 560
click at [299, 323] on div "Business location Viking Repair Service (323) 416-2342 Appliance Repair High En…" at bounding box center [662, 211] width 901 height 245
click at [157, 178] on span "COMPLETE" at bounding box center [171, 175] width 46 height 9
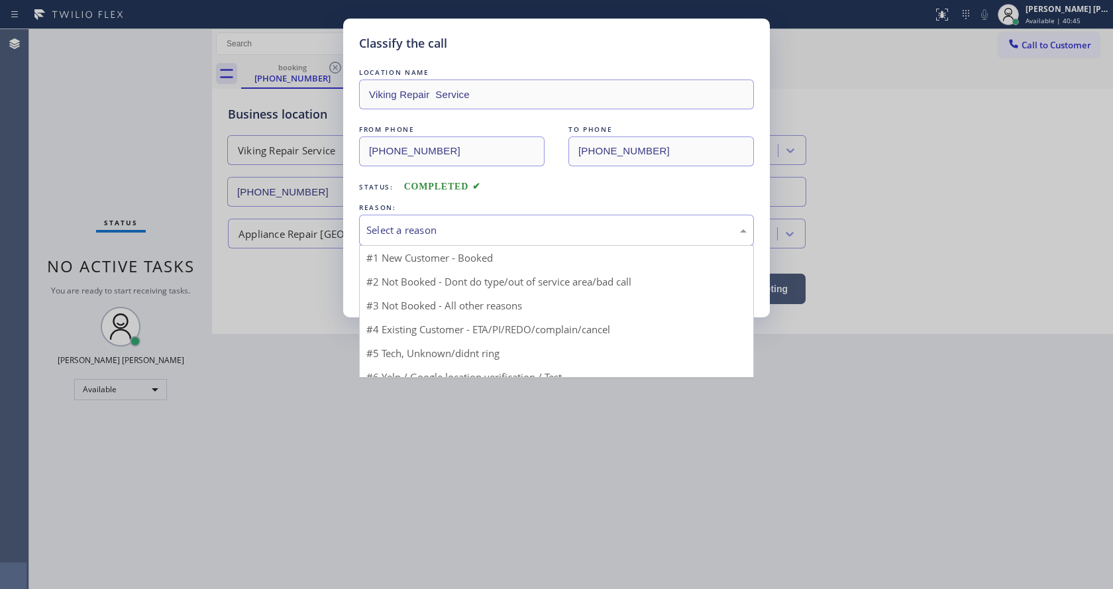
click at [417, 227] on div "Select a reason" at bounding box center [556, 230] width 380 height 15
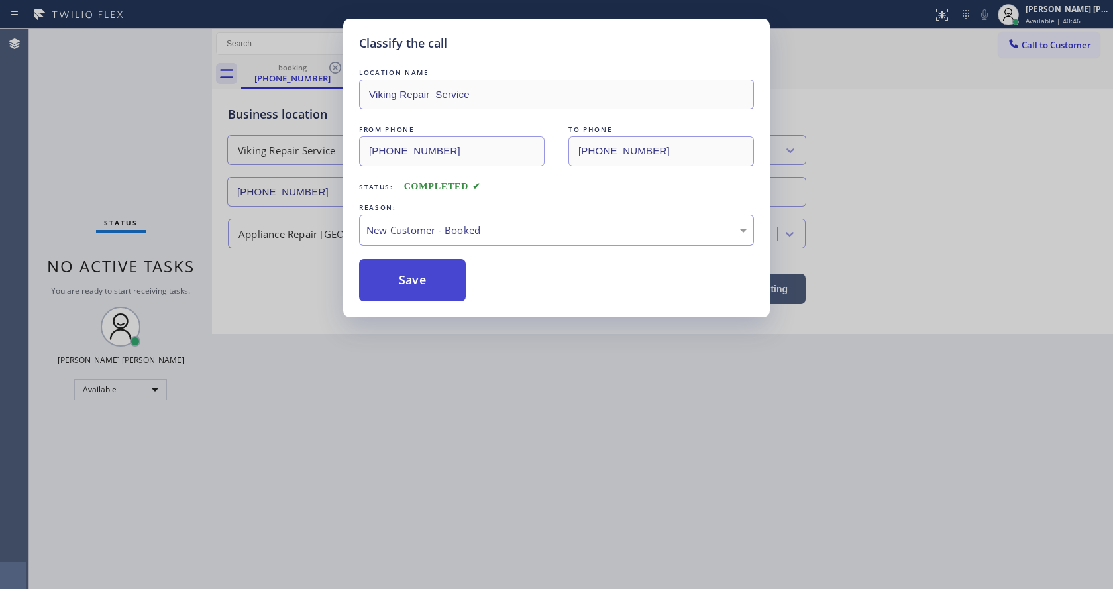
click at [413, 283] on button "Save" at bounding box center [412, 280] width 107 height 42
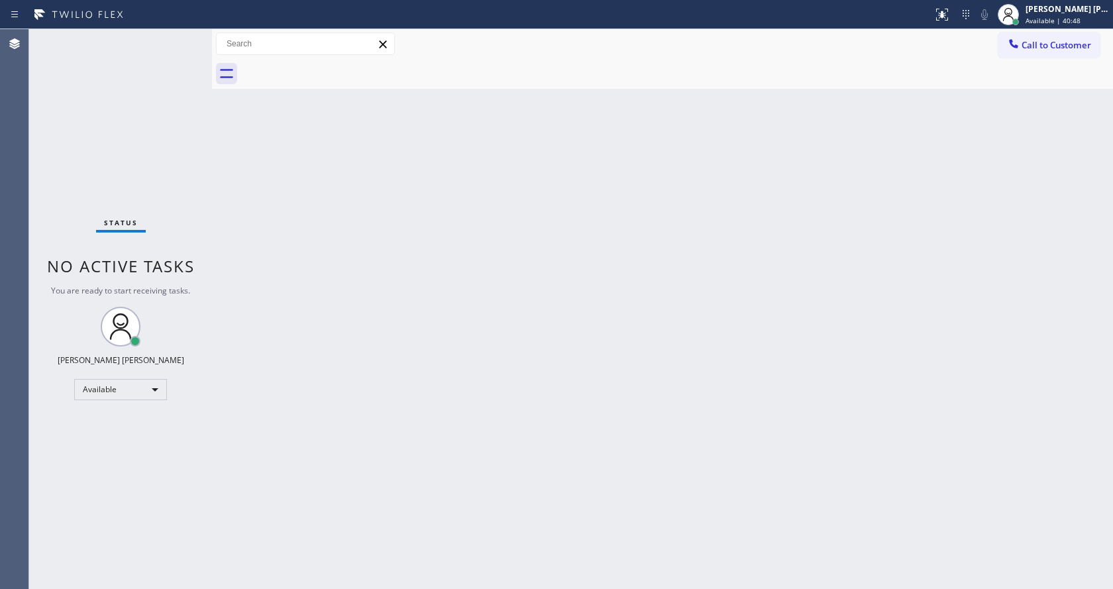
click at [128, 50] on div "Status No active tasks You are ready to start receiving tasks. Jen Rose Villanu…" at bounding box center [120, 309] width 183 height 560
click at [444, 358] on div "Back to Dashboard Change Sender ID Customers Technicians Select a contact Outbo…" at bounding box center [662, 309] width 901 height 560
click at [600, 268] on div "Back to Dashboard Change Sender ID Customers Technicians Select a contact Outbo…" at bounding box center [662, 309] width 901 height 560
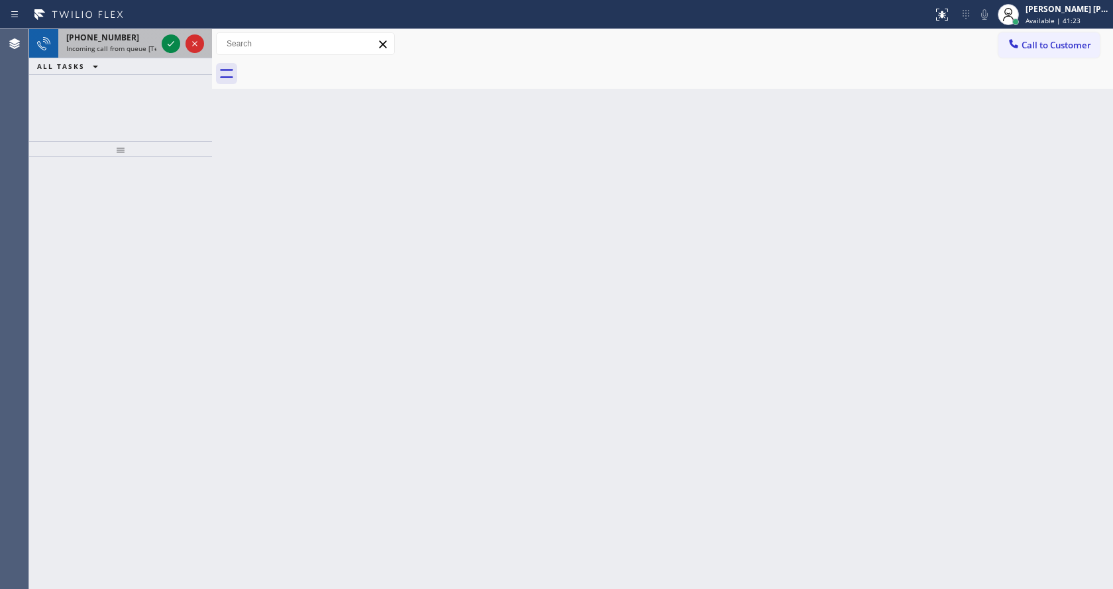
click at [127, 46] on span "Incoming call from queue [Test] All" at bounding box center [121, 48] width 110 height 9
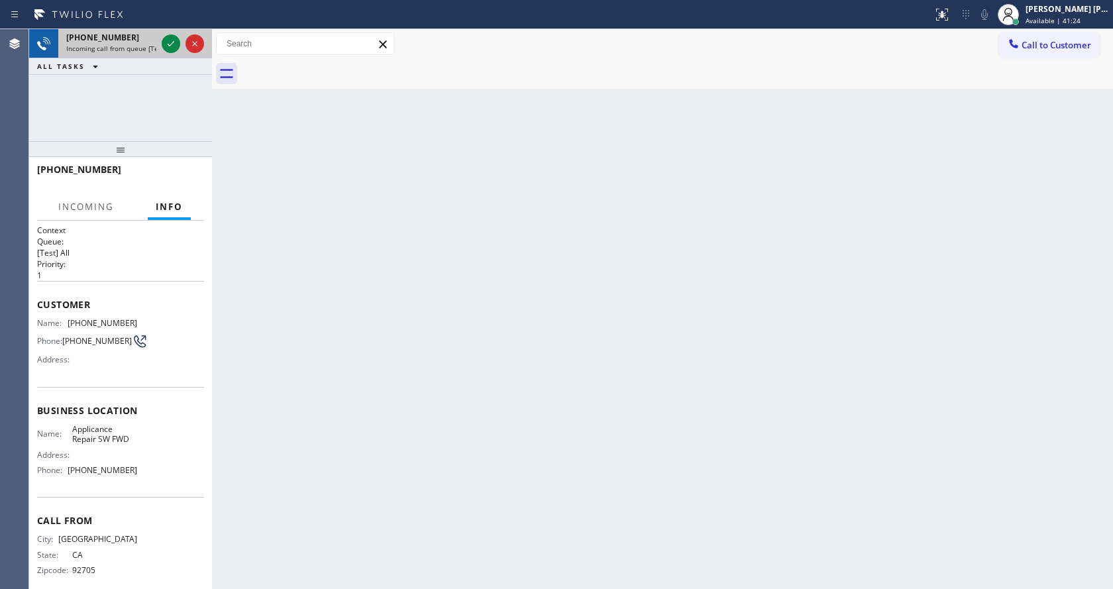
click at [156, 50] on span "Incoming call from queue [Test] All" at bounding box center [121, 48] width 110 height 9
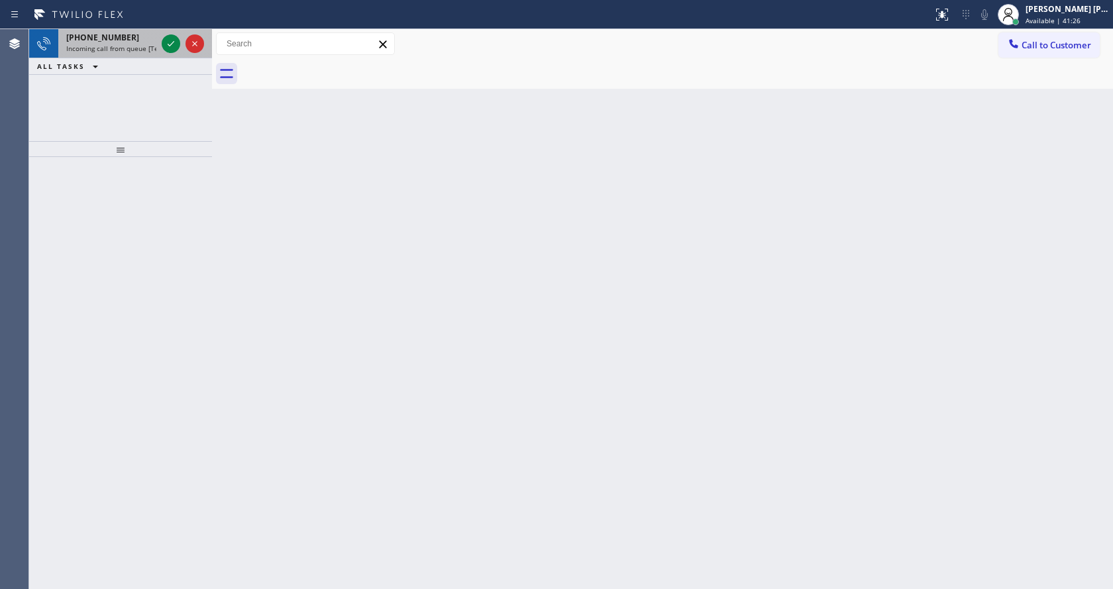
click at [144, 41] on div "+17144083951" at bounding box center [111, 37] width 90 height 11
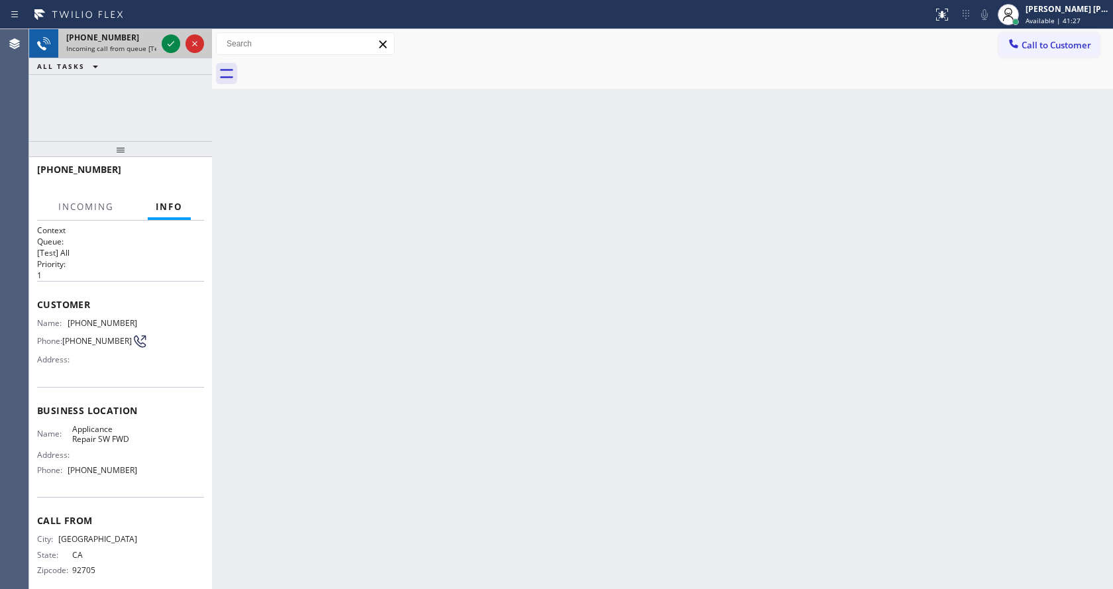
click at [151, 42] on div "+17144083951" at bounding box center [111, 37] width 90 height 11
click at [166, 46] on icon at bounding box center [171, 44] width 16 height 16
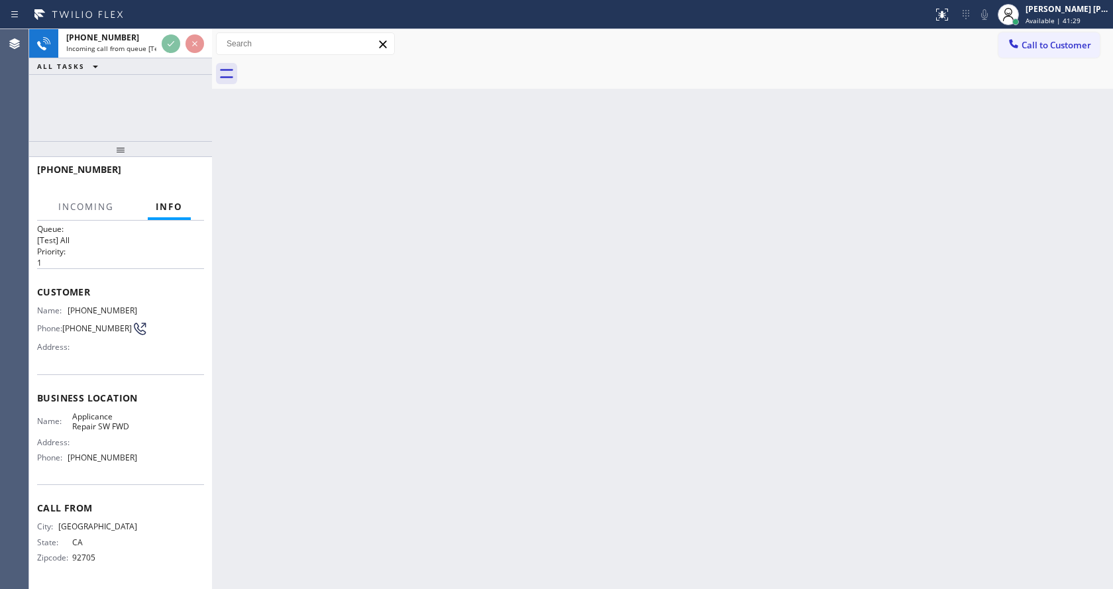
click at [527, 363] on div "Back to Dashboard Change Sender ID Customers Technicians Select a contact Outbo…" at bounding box center [662, 309] width 901 height 560
click at [572, 479] on div "Back to Dashboard Change Sender ID Customers Technicians Select a contact Outbo…" at bounding box center [662, 309] width 901 height 560
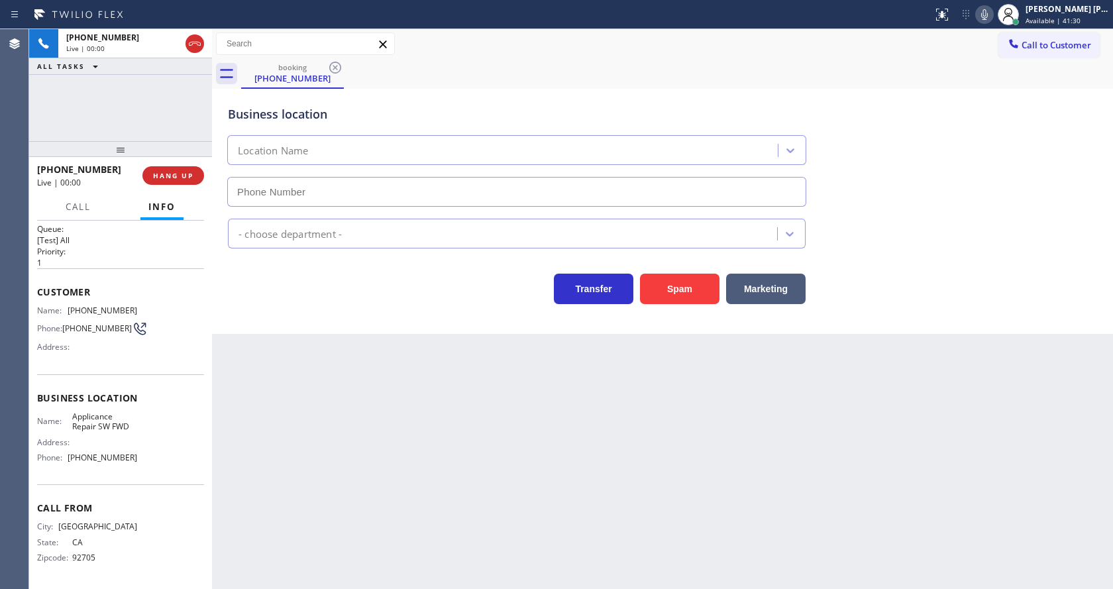
type input "(213) 566-9111"
click at [730, 485] on div "Back to Dashboard Change Sender ID Customers Technicians Select a contact Outbo…" at bounding box center [662, 309] width 901 height 560
click at [260, 278] on div "Transfer Spam Marketing" at bounding box center [516, 285] width 583 height 37
click at [660, 279] on button "Spam" at bounding box center [679, 289] width 79 height 30
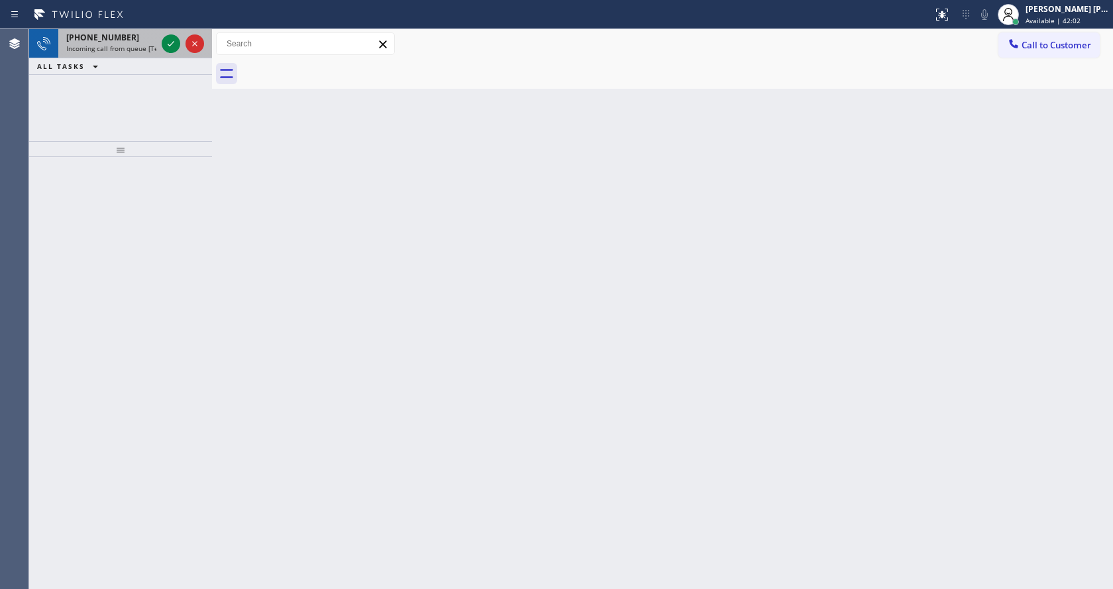
click at [131, 49] on span "Incoming call from queue [Test] All" at bounding box center [121, 48] width 110 height 9
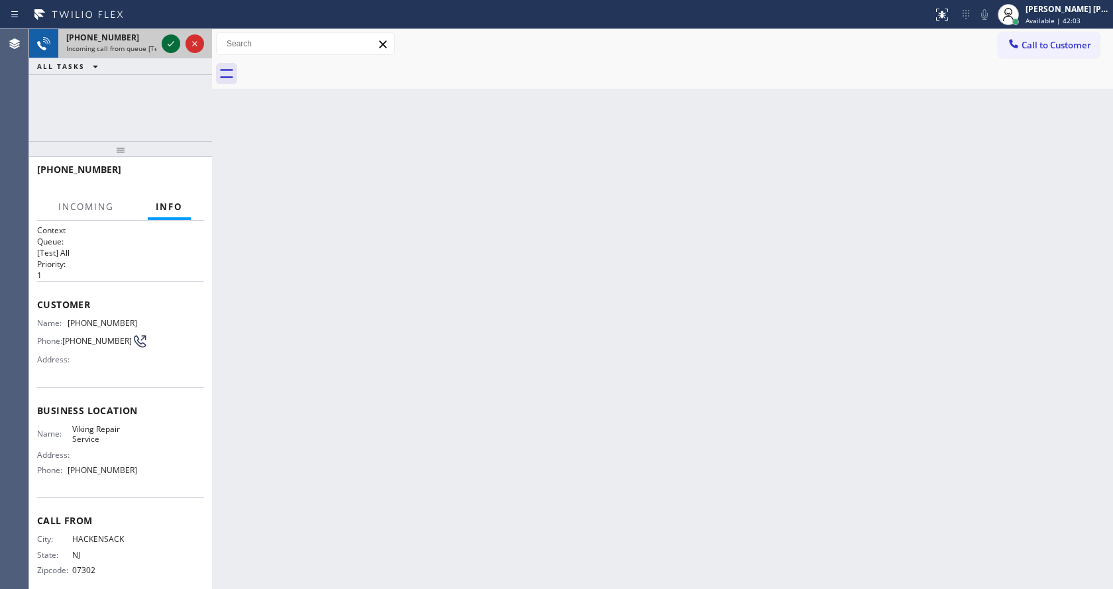
click at [165, 46] on icon at bounding box center [171, 44] width 16 height 16
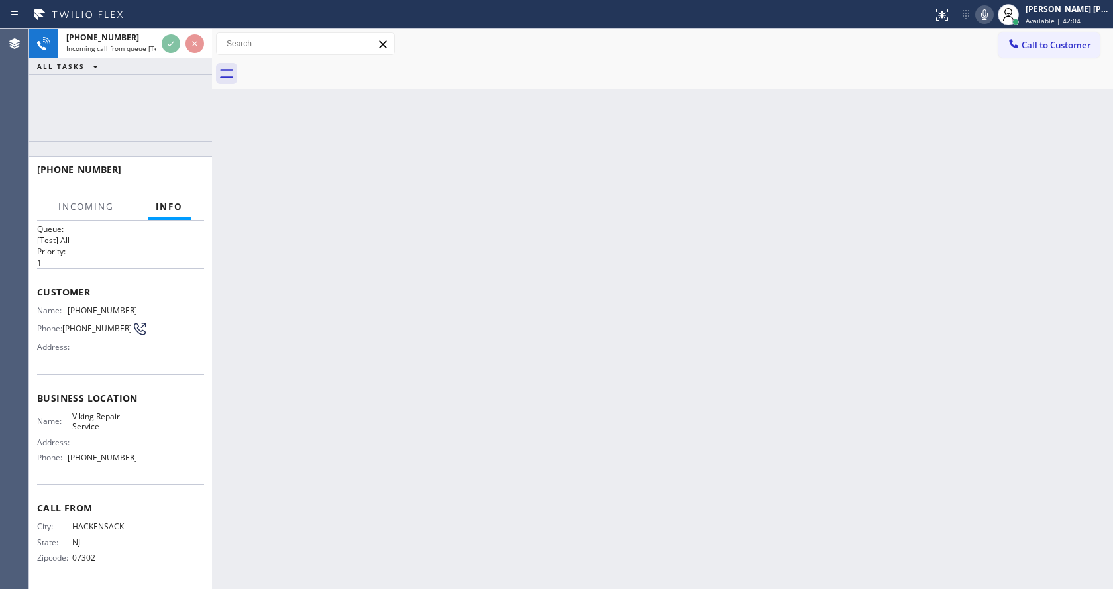
scroll to position [17, 0]
click at [444, 388] on div "Back to Dashboard Change Sender ID Customers Technicians Select a contact Outbo…" at bounding box center [662, 309] width 901 height 560
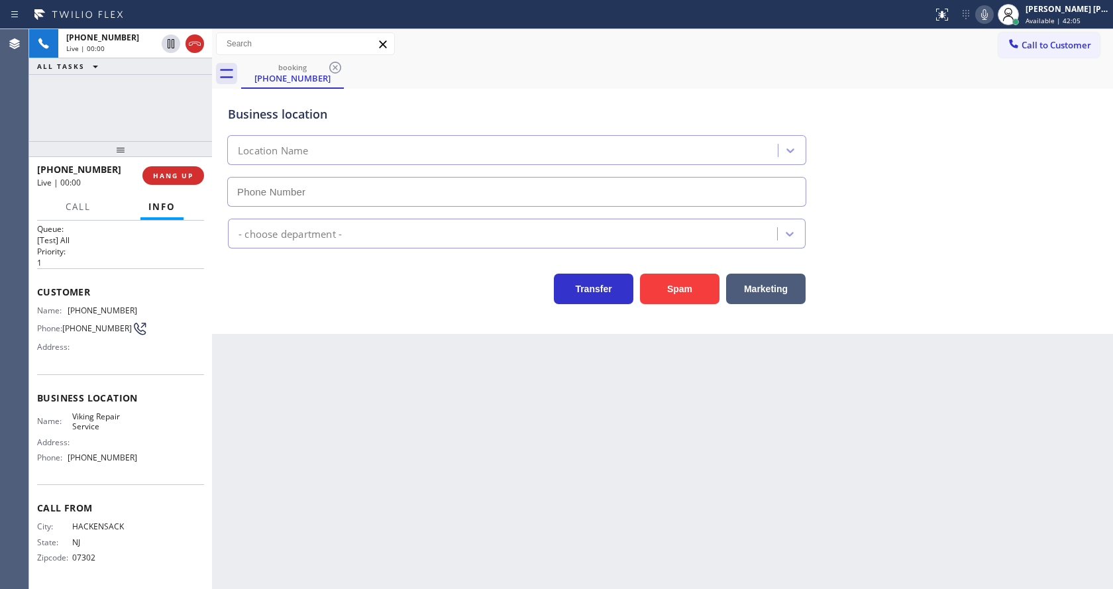
type input "(206) 309-8891"
click at [282, 351] on div "Back to Dashboard Change Sender ID Customers Technicians Select a contact Outbo…" at bounding box center [662, 309] width 901 height 560
click at [274, 322] on div "Business location Viking Repair Service (206) 309-8891 Appliance Repair High En…" at bounding box center [662, 211] width 901 height 245
click at [401, 338] on div "Back to Dashboard Change Sender ID Customers Technicians Select a contact Outbo…" at bounding box center [662, 309] width 901 height 560
click at [542, 424] on div "Back to Dashboard Change Sender ID Customers Technicians Select a contact Outbo…" at bounding box center [662, 309] width 901 height 560
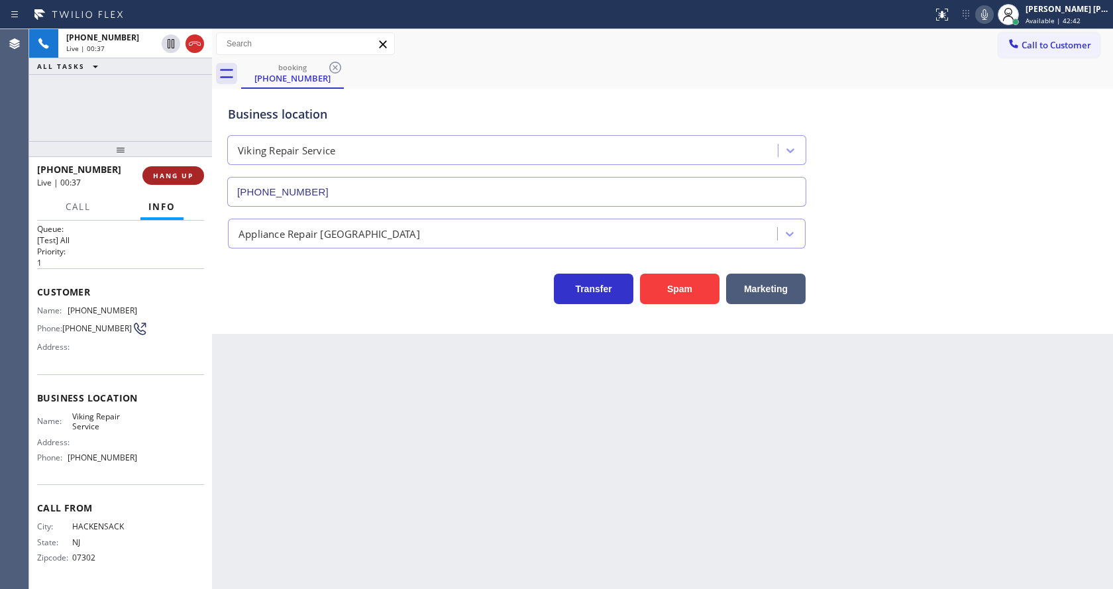
click at [163, 173] on span "HANG UP" at bounding box center [173, 175] width 40 height 9
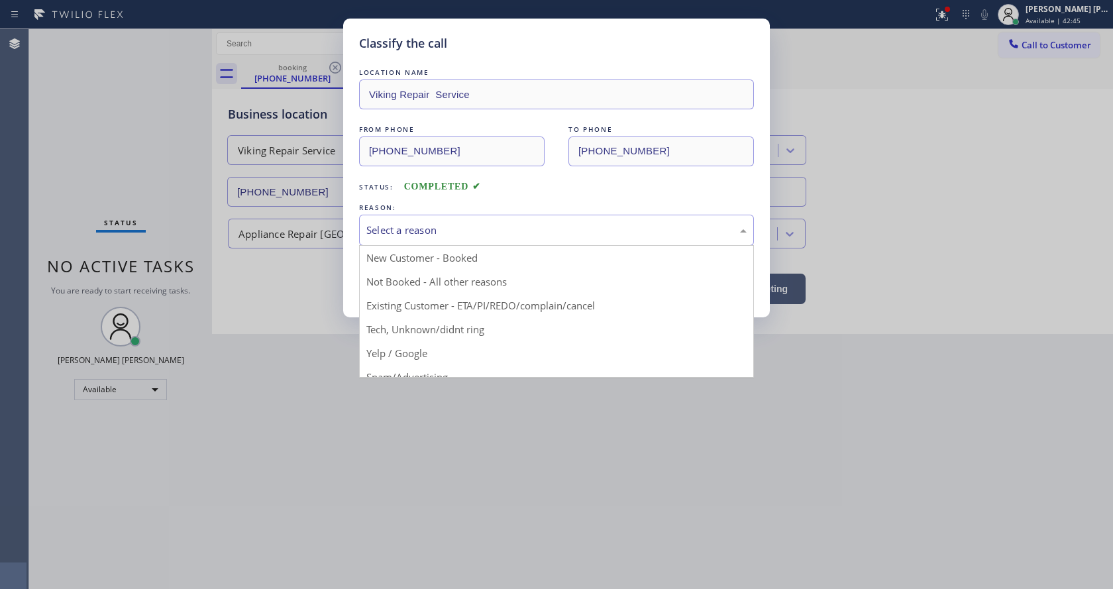
click at [434, 241] on div "Select a reason" at bounding box center [556, 230] width 395 height 31
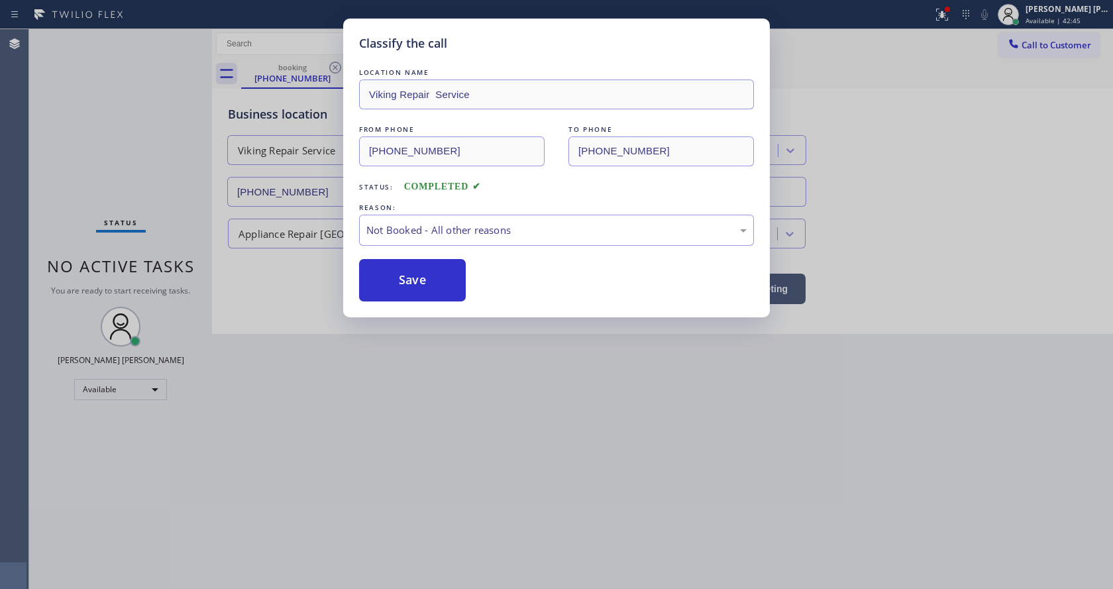
click at [403, 281] on button "Save" at bounding box center [412, 280] width 107 height 42
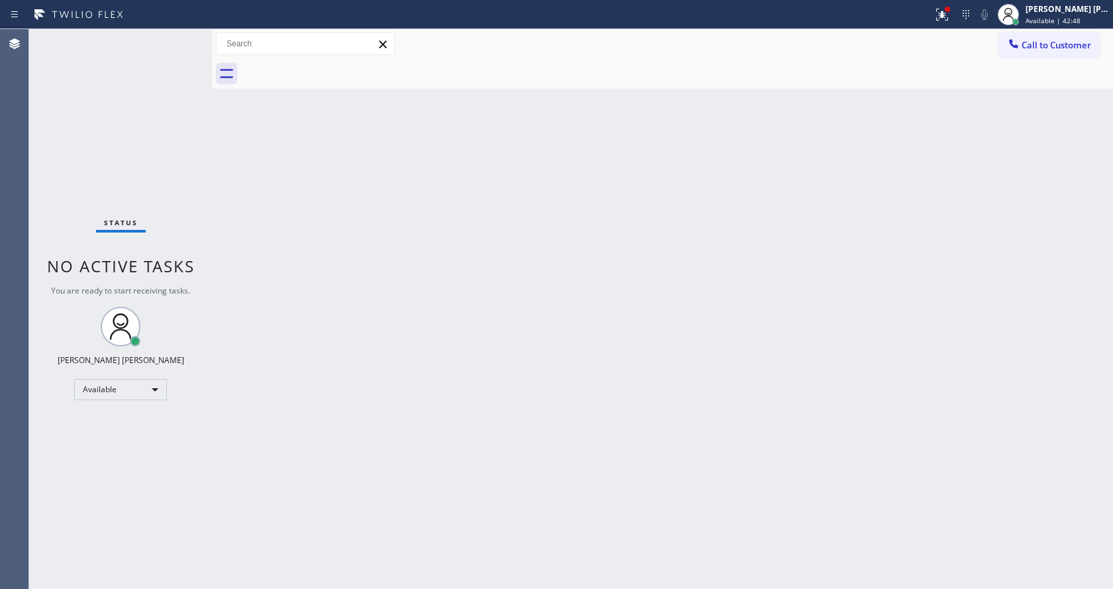
drag, startPoint x: 672, startPoint y: 354, endPoint x: 644, endPoint y: 350, distance: 28.1
click at [672, 354] on div "Back to Dashboard Change Sender ID Customers Technicians Select a contact Outbo…" at bounding box center [662, 309] width 901 height 560
click at [167, 158] on div "Status No active tasks You are ready to start receiving tasks. Jen Rose Villanu…" at bounding box center [120, 309] width 183 height 560
click at [415, 183] on div "Back to Dashboard Change Sender ID Customers Technicians Select a contact Outbo…" at bounding box center [662, 309] width 901 height 560
click at [232, 247] on div "Back to Dashboard Change Sender ID Customers Technicians Select a contact Outbo…" at bounding box center [662, 309] width 901 height 560
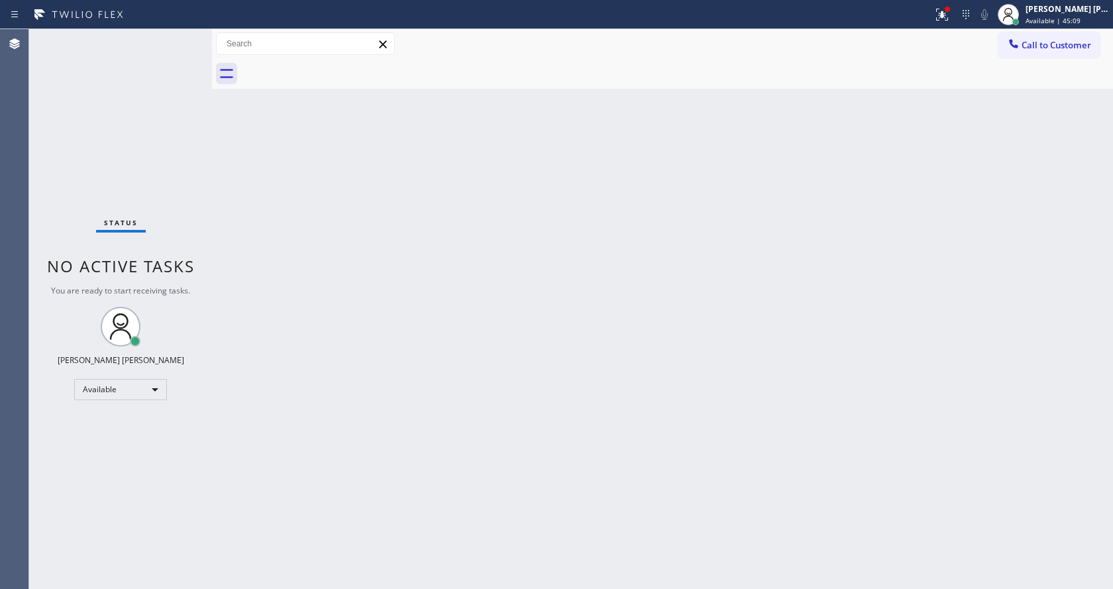
click at [182, 36] on div "Status No active tasks You are ready to start receiving tasks. Jen Rose Villanu…" at bounding box center [120, 309] width 183 height 560
click at [939, 11] on div at bounding box center [941, 15] width 29 height 16
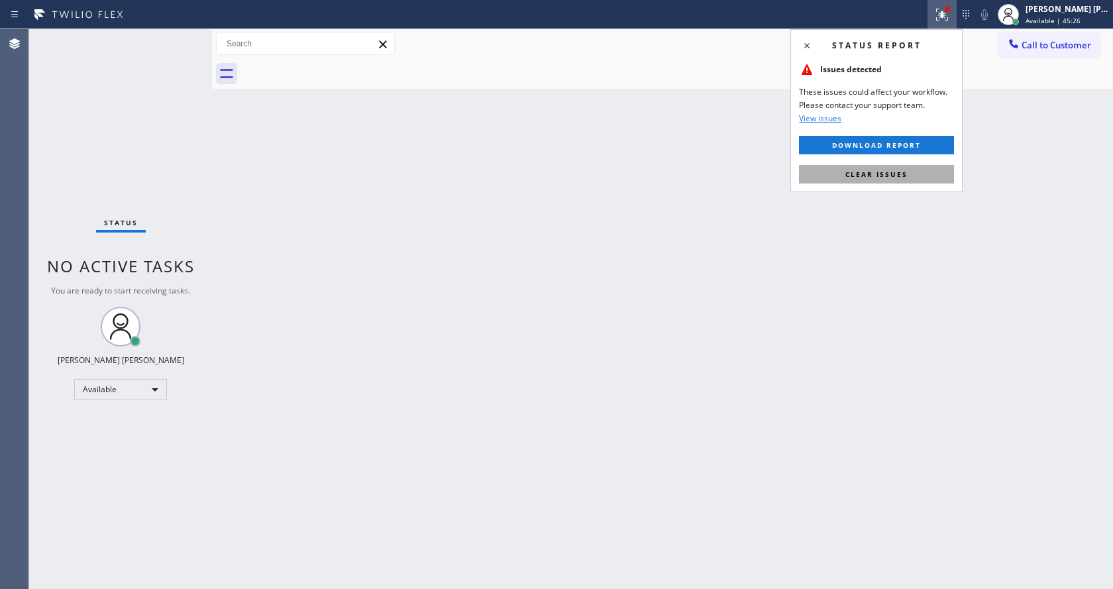
click at [863, 170] on span "Clear issues" at bounding box center [876, 174] width 62 height 9
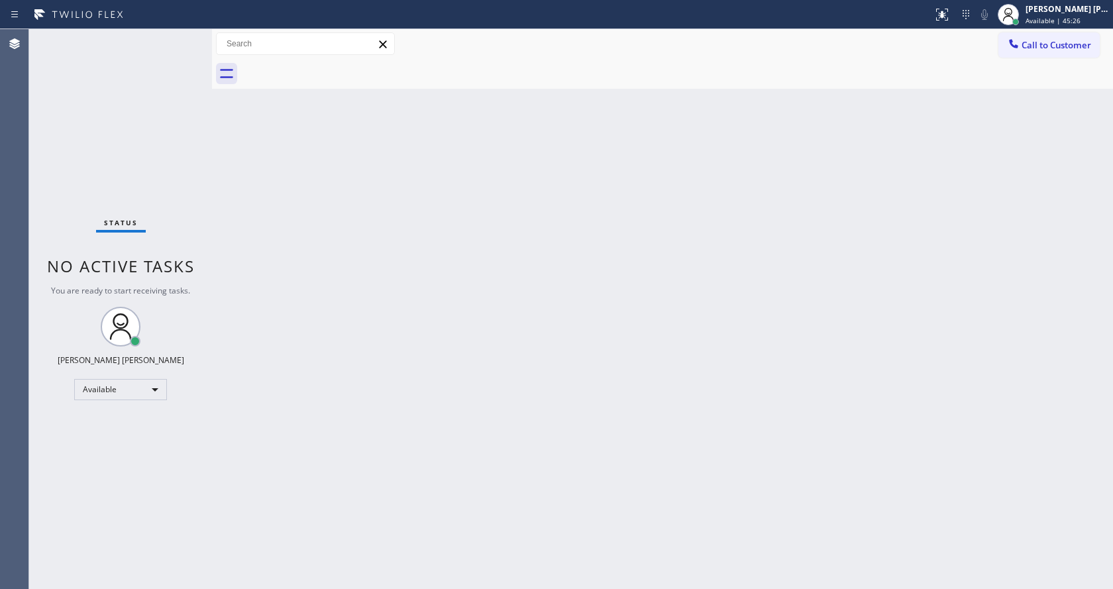
drag, startPoint x: 672, startPoint y: 333, endPoint x: 587, endPoint y: 386, distance: 100.5
click at [669, 337] on div "Back to Dashboard Change Sender ID Customers Technicians Select a contact Outbo…" at bounding box center [662, 309] width 901 height 560
click at [756, 219] on div "Back to Dashboard Change Sender ID Customers Technicians Select a contact Outbo…" at bounding box center [662, 309] width 901 height 560
drag, startPoint x: 523, startPoint y: 253, endPoint x: 686, endPoint y: 142, distance: 197.3
click at [527, 251] on div "Back to Dashboard Change Sender ID Customers Technicians Select a contact Outbo…" at bounding box center [662, 309] width 901 height 560
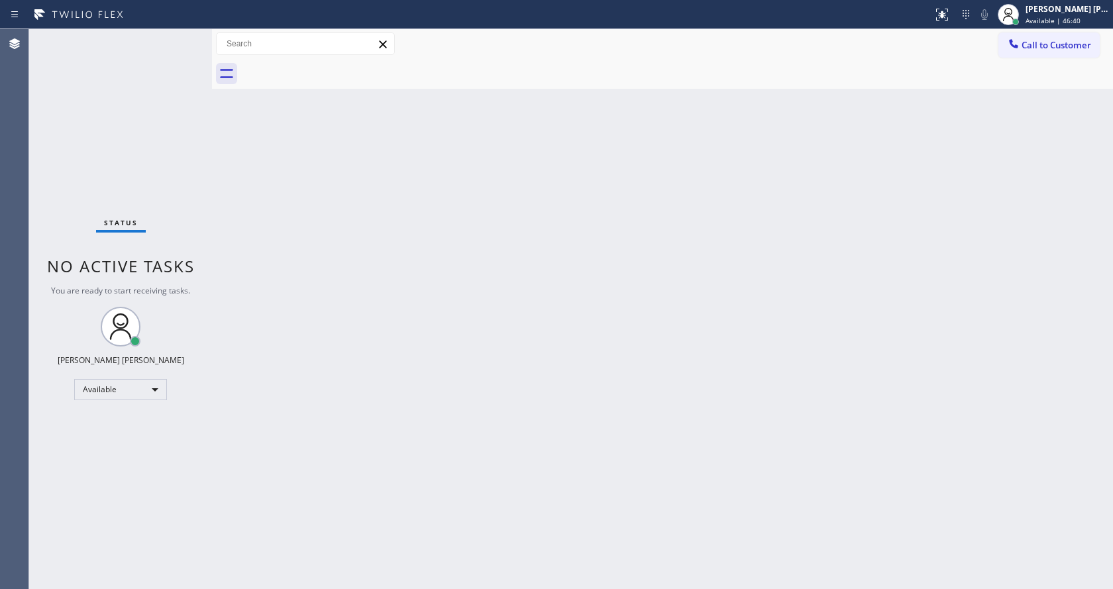
click at [189, 182] on div "Status No active tasks You are ready to start receiving tasks. Jen Rose Villanu…" at bounding box center [120, 309] width 183 height 560
click at [181, 36] on div "Status No active tasks You are ready to start receiving tasks. Jen Rose Villanu…" at bounding box center [120, 309] width 183 height 560
click at [116, 176] on div "Status No active tasks You are ready to start receiving tasks. Jen Rose Villanu…" at bounding box center [120, 309] width 183 height 560
click at [178, 36] on div "Status No active tasks You are ready to start receiving tasks. Jen Rose Villanu…" at bounding box center [120, 309] width 183 height 560
click at [876, 263] on div "Back to Dashboard Change Sender ID Customers Technicians Select a contact Outbo…" at bounding box center [662, 309] width 901 height 560
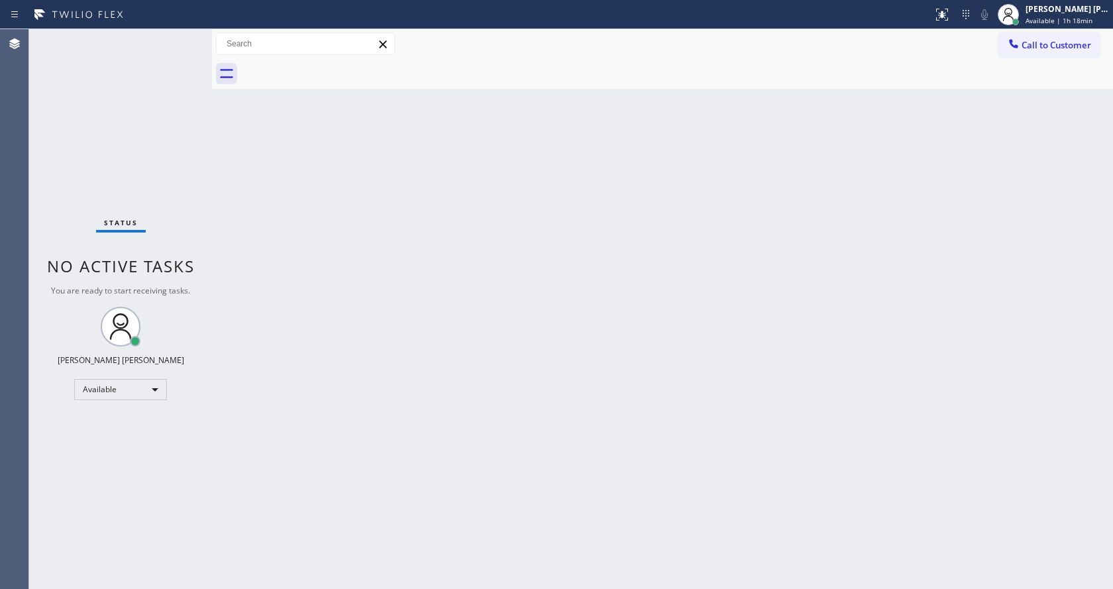
click at [862, 339] on div "Back to Dashboard Change Sender ID Customers Technicians Select a contact Outbo…" at bounding box center [662, 309] width 901 height 560
click at [255, 206] on div "Back to Dashboard Change Sender ID Customers Technicians Select a contact Outbo…" at bounding box center [662, 309] width 901 height 560
click at [1015, 28] on div "Status report No issues detected If you experience an issue, please download th…" at bounding box center [556, 14] width 1113 height 29
click at [1023, 23] on div at bounding box center [1008, 14] width 29 height 29
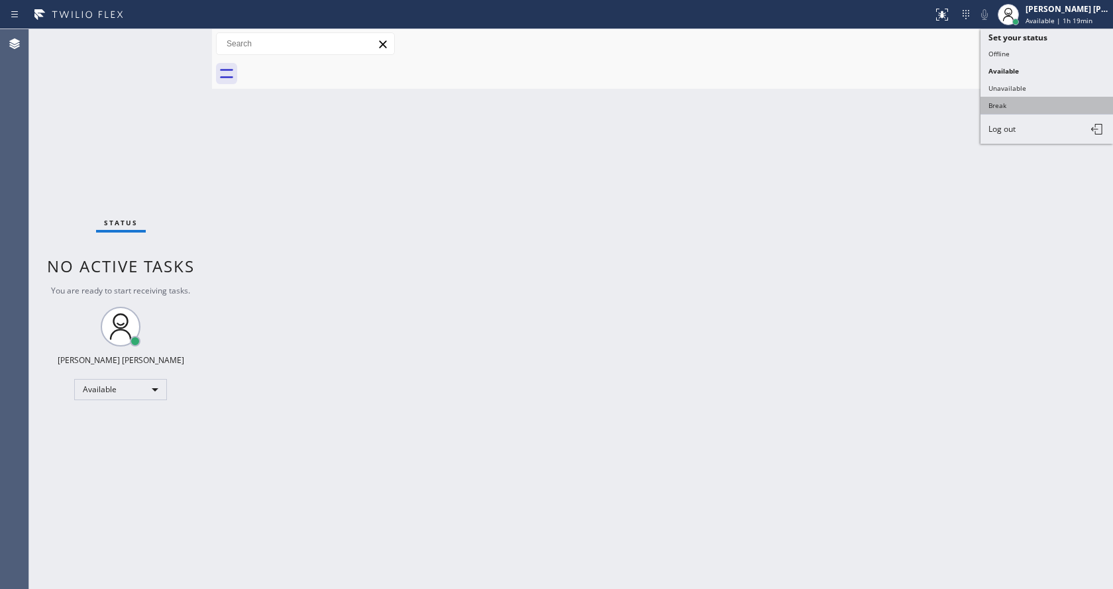
click at [994, 101] on button "Break" at bounding box center [1046, 105] width 132 height 17
